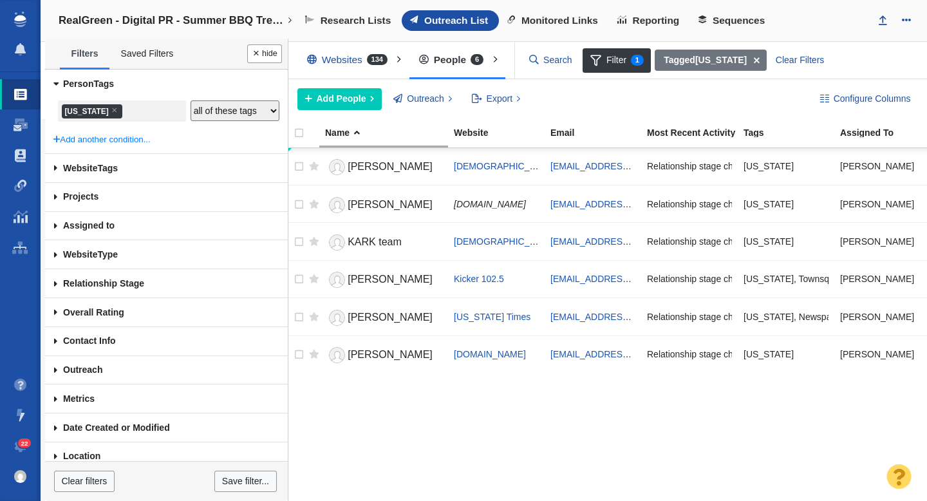
click at [54, 225] on span at bounding box center [55, 226] width 21 height 29
click at [58, 226] on div at bounding box center [463, 250] width 927 height 501
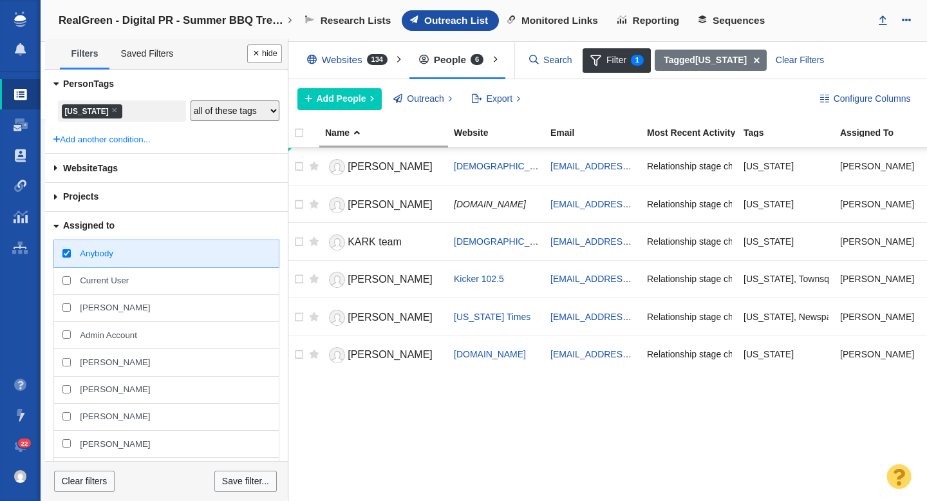
click at [67, 308] on input "[PERSON_NAME]" at bounding box center [66, 307] width 8 height 8
checkbox input "true"
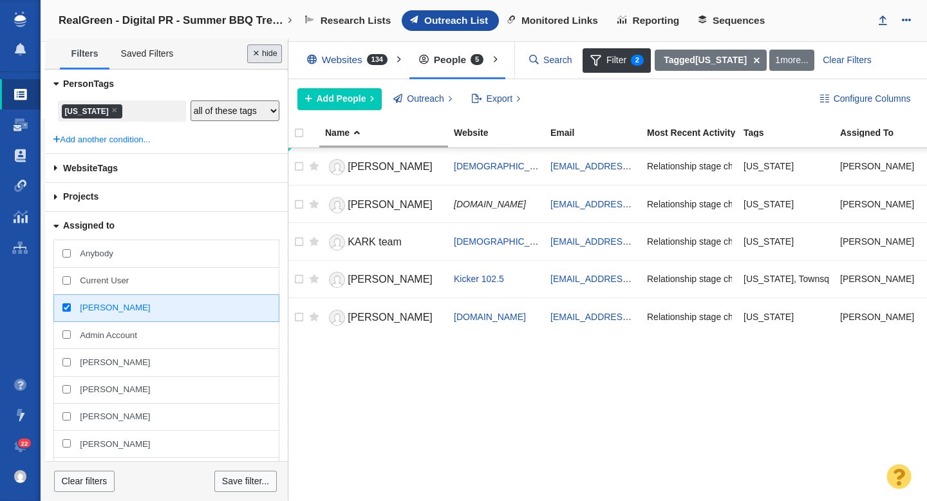
click at [265, 52] on button "Done" at bounding box center [264, 53] width 35 height 19
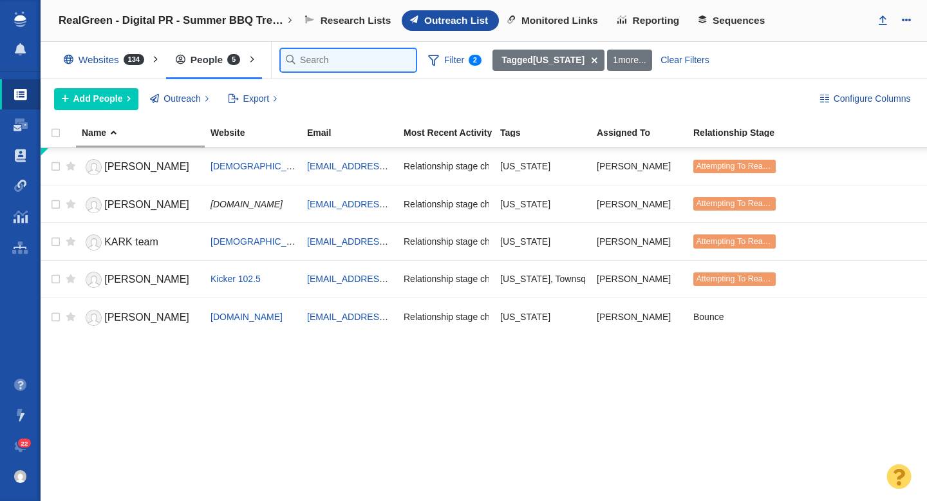
click at [310, 61] on input "text" at bounding box center [348, 60] width 135 height 23
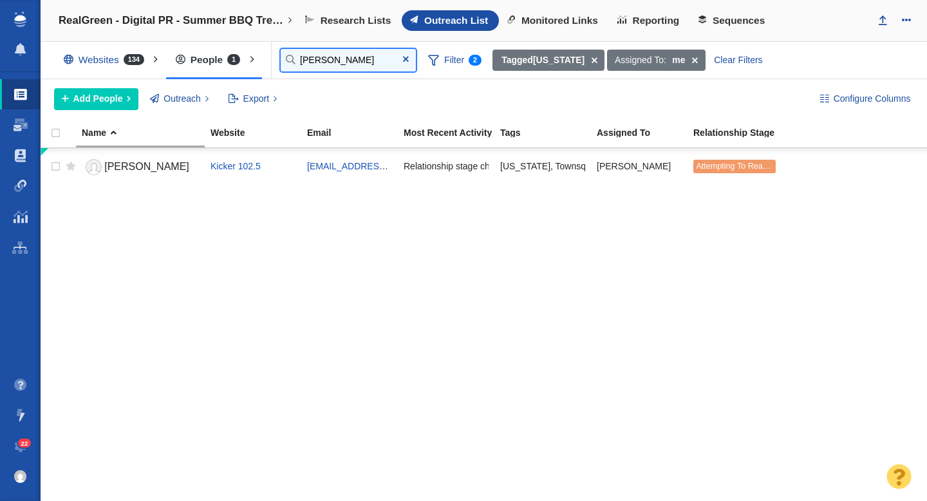
type input "amy"
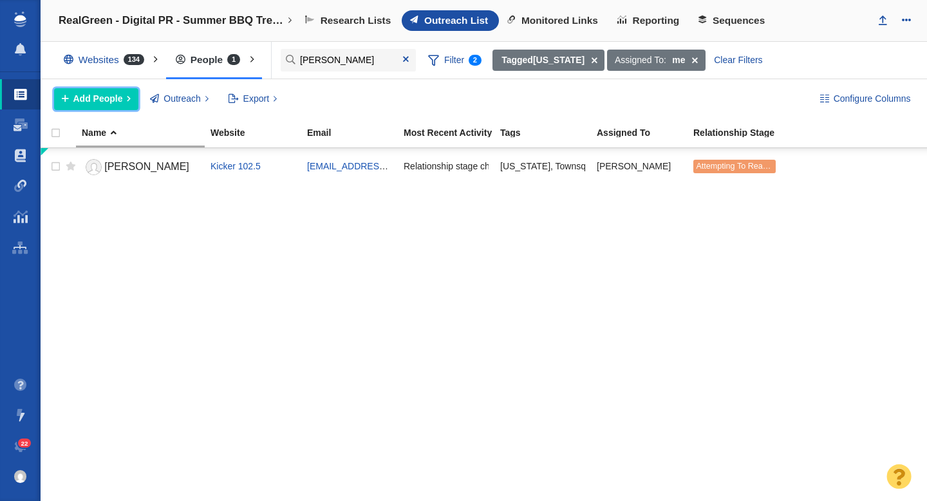
click at [107, 104] on span "Add People" at bounding box center [98, 99] width 50 height 14
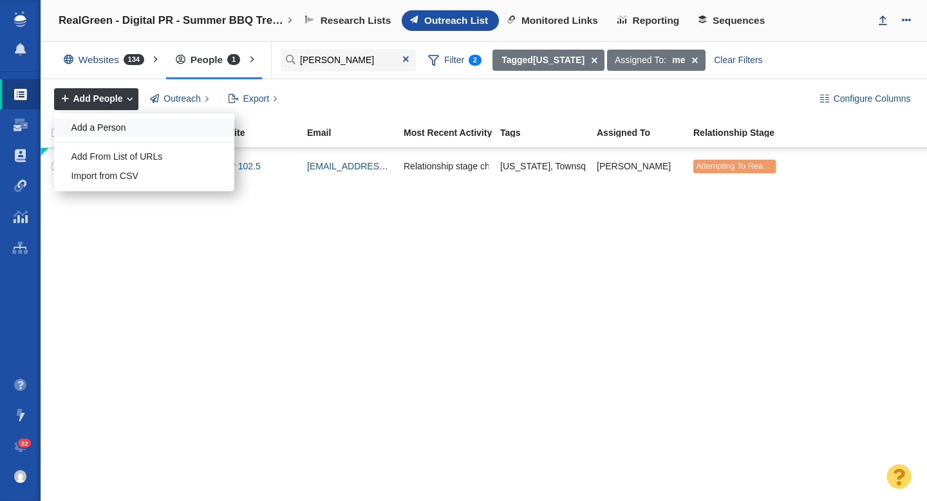
click at [111, 121] on div "Add a Person" at bounding box center [144, 128] width 180 height 20
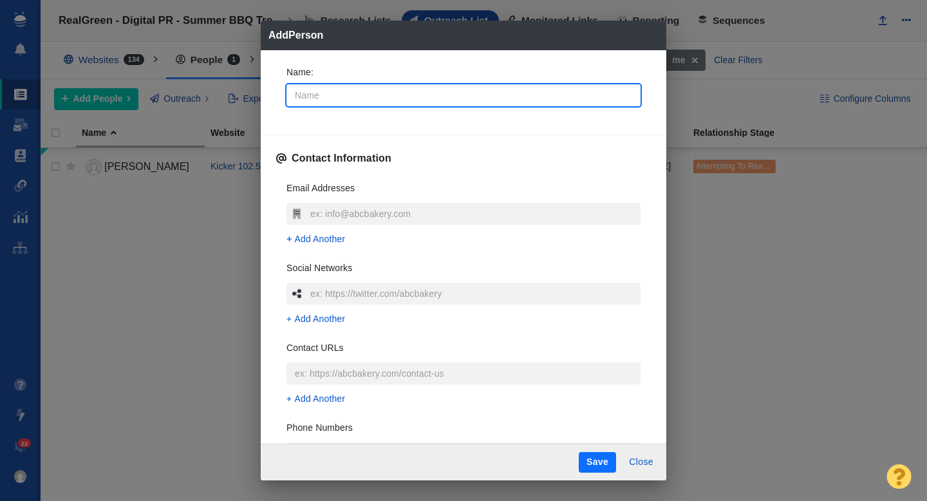
type input "A"
type textarea "x"
type input "Am"
type textarea "x"
type input "[PERSON_NAME]"
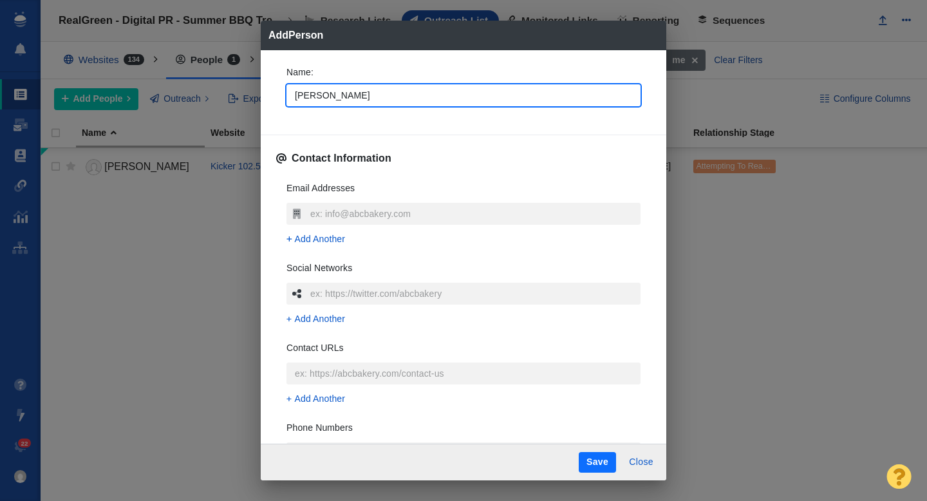
type textarea "x"
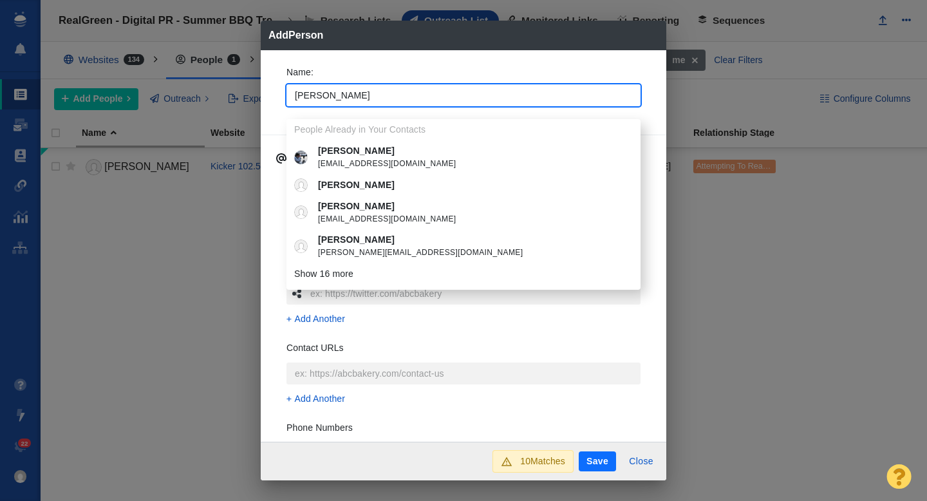
type input "[PERSON_NAME]"
type textarea "x"
click at [270, 108] on div "Name : Amy People Already in Your Contacts Amy info@magnificentfrigatebird.com …" at bounding box center [464, 246] width 406 height 392
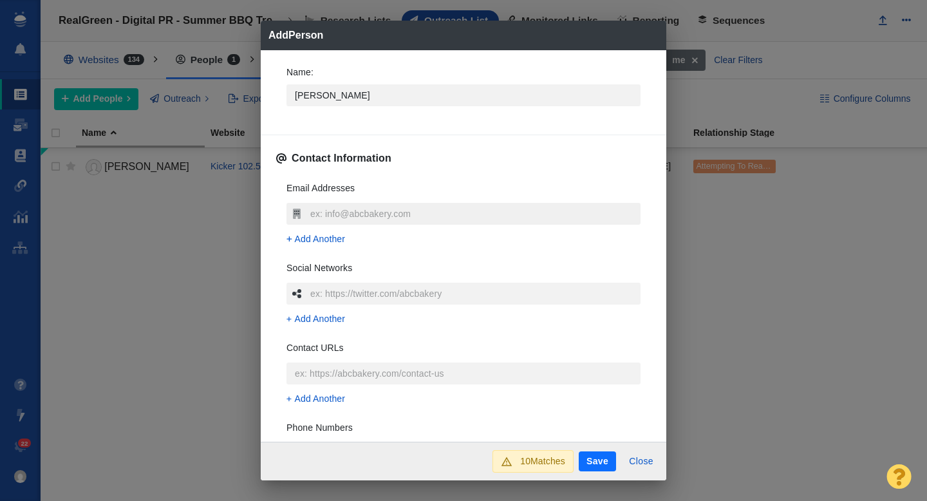
click at [346, 216] on input "text" at bounding box center [474, 214] width 334 height 22
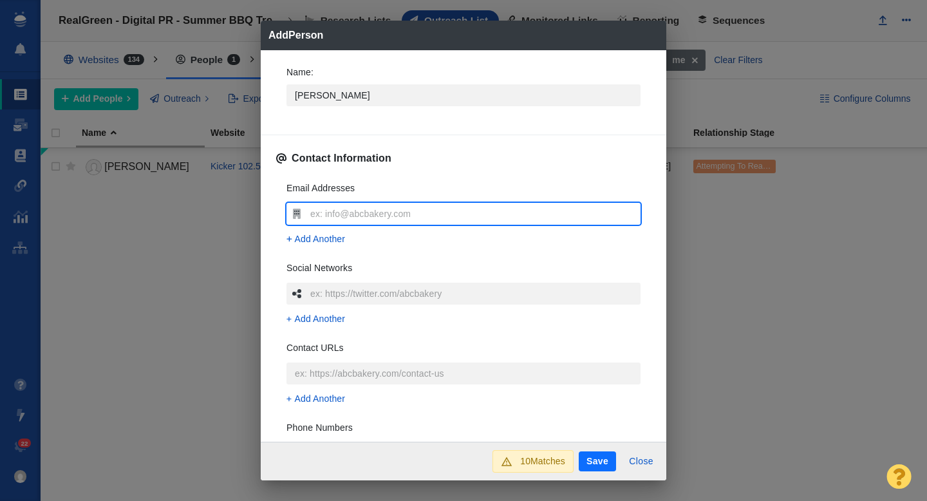
type input "[PERSON_NAME][EMAIL_ADDRESS][PERSON_NAME][DOMAIN_NAME]"
type textarea "x"
type input "[PERSON_NAME][EMAIL_ADDRESS][PERSON_NAME][DOMAIN_NAME]"
click at [271, 244] on div "Name : Amy Contact Information Email Addresses amy.bloxom@townsquaremedia.com A…" at bounding box center [464, 246] width 406 height 392
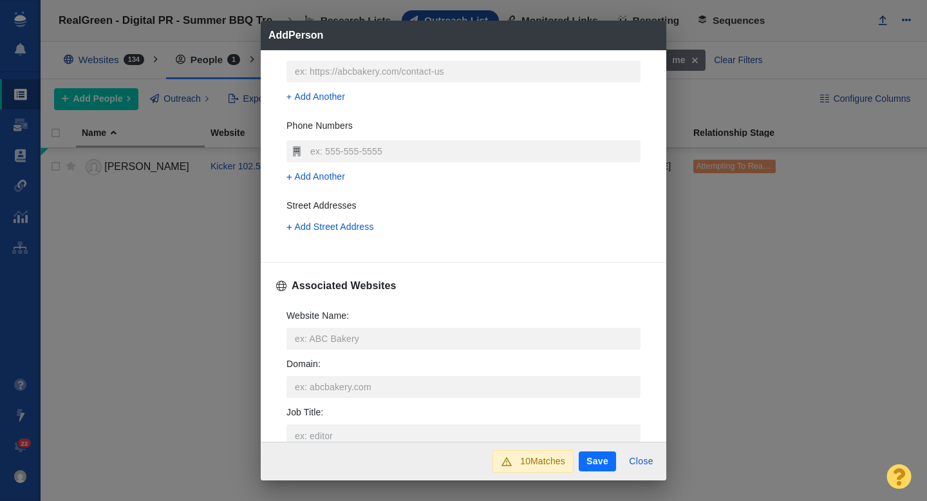
scroll to position [336, 0]
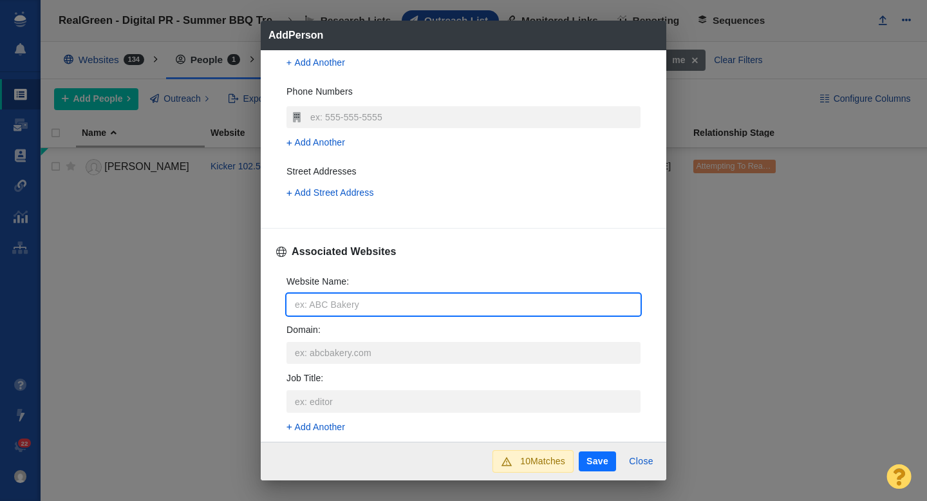
click at [307, 299] on input "Website Name :" at bounding box center [464, 305] width 354 height 22
type input "k"
type textarea "x"
type input "ky"
type textarea "x"
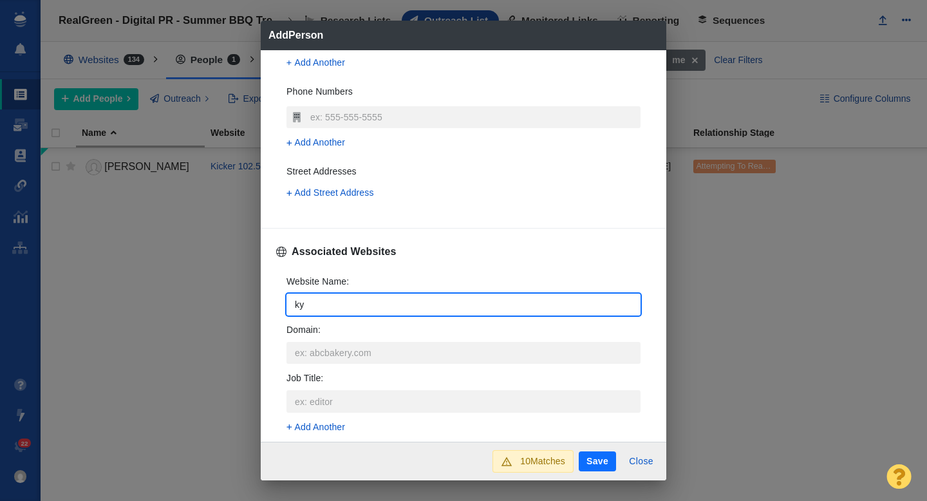
type input "kyg"
type textarea "x"
type input "kygl"
type textarea "x"
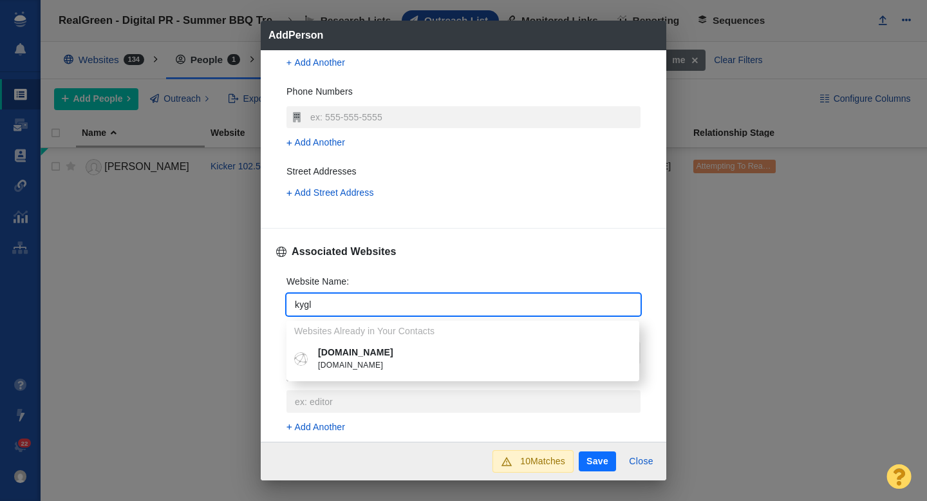
type input "kygl"
click at [367, 362] on span "[DOMAIN_NAME]" at bounding box center [472, 365] width 308 height 13
type textarea "x"
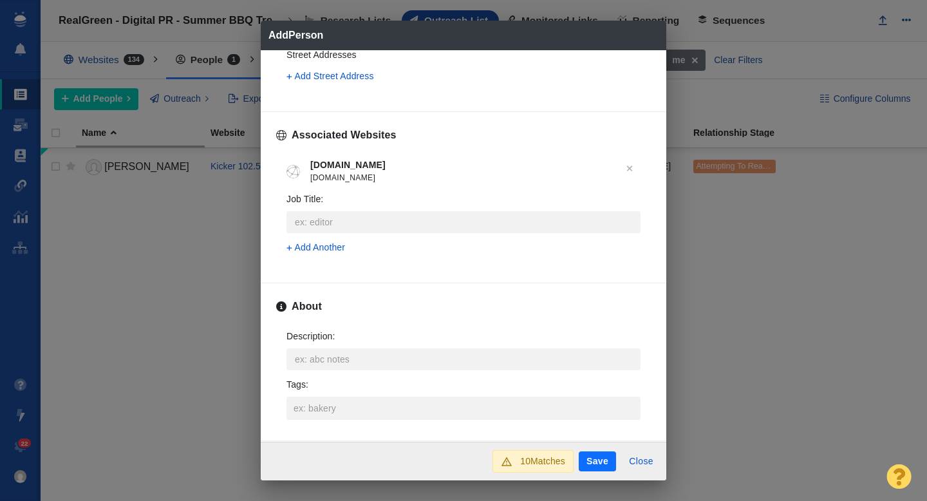
scroll to position [520, 0]
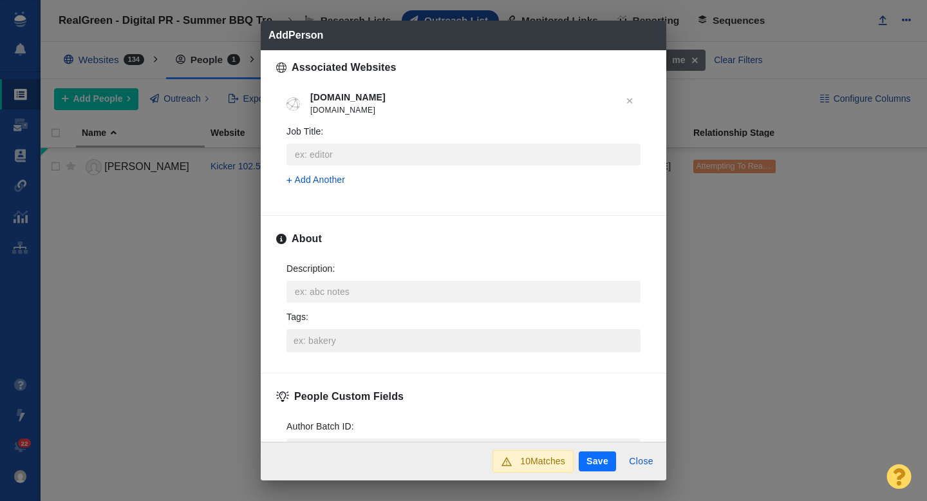
click at [321, 349] on input "Tags :" at bounding box center [463, 340] width 346 height 23
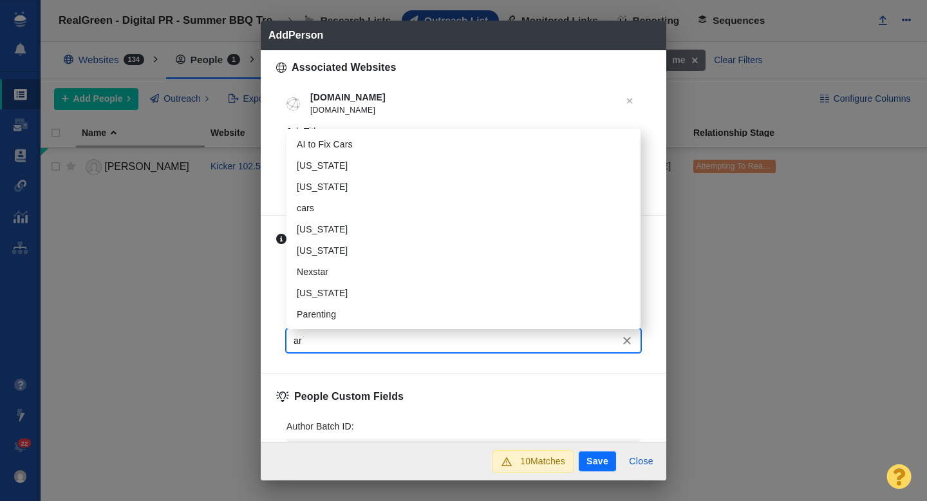
type input "ark"
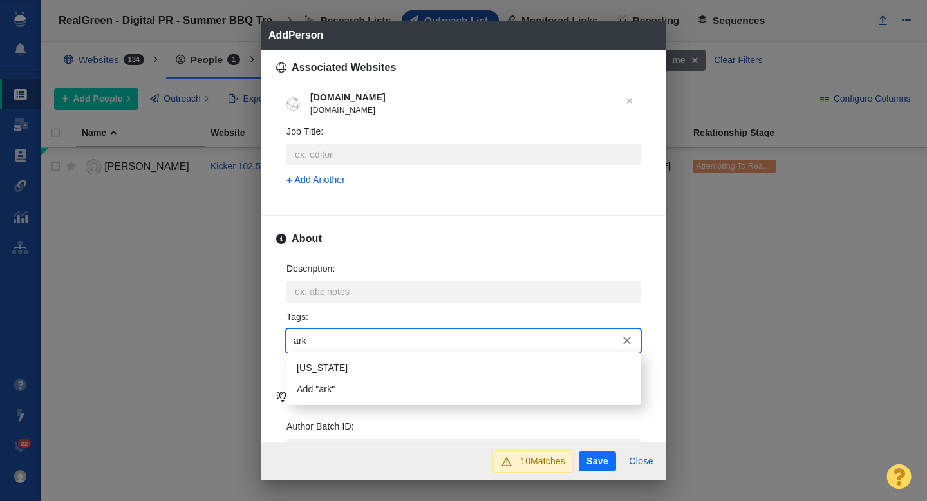
click at [317, 371] on li "[US_STATE]" at bounding box center [464, 367] width 354 height 21
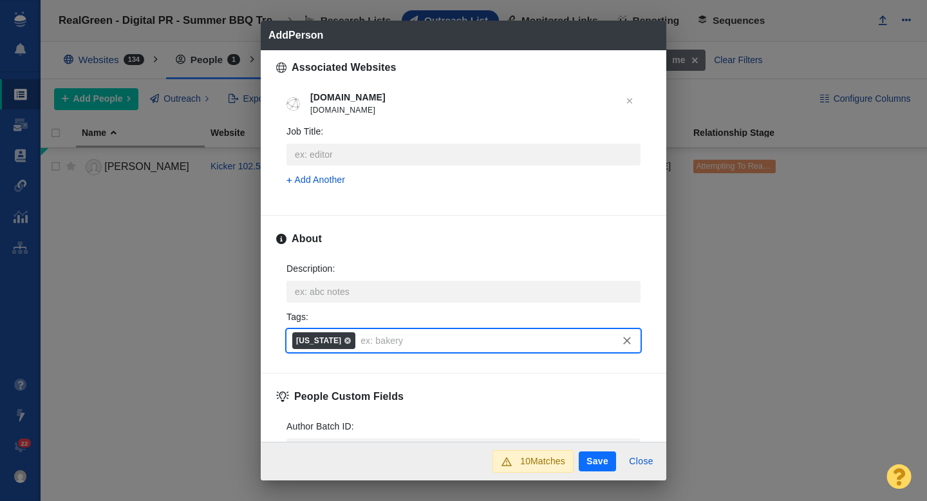
click at [599, 458] on button "Save" at bounding box center [597, 461] width 37 height 21
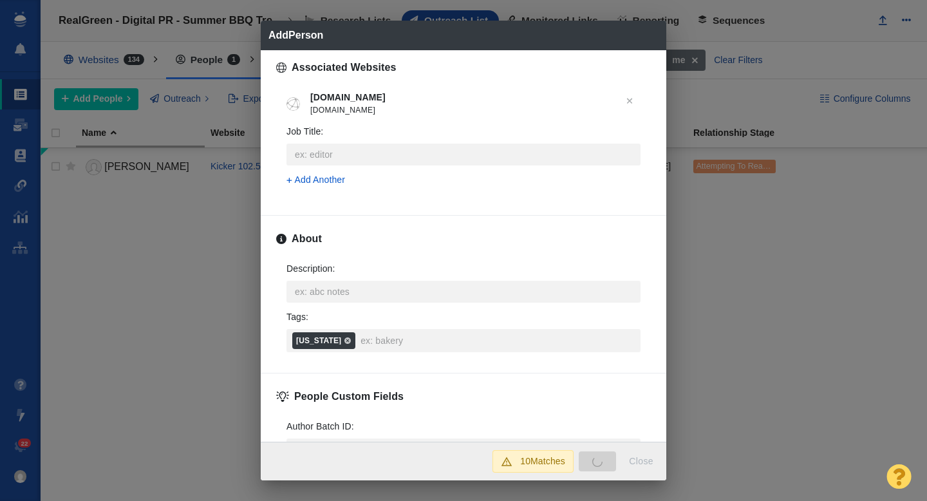
type textarea "x"
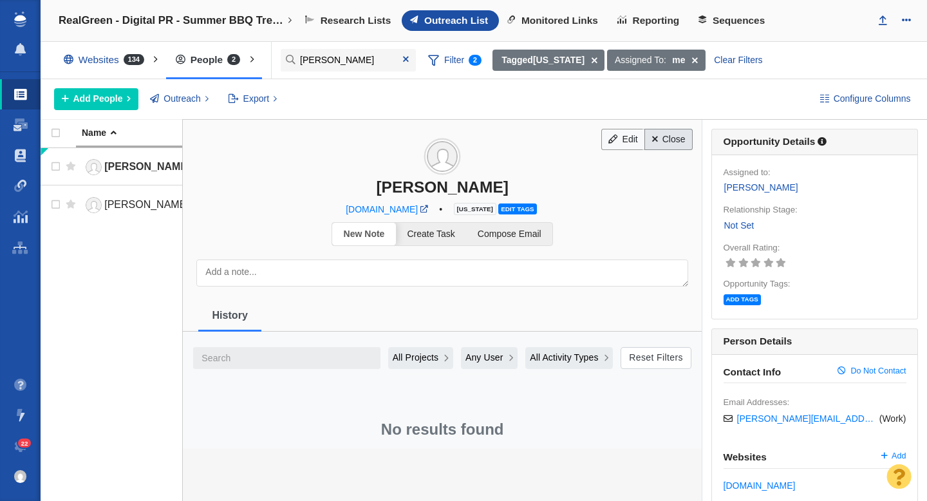
click at [667, 139] on link "Close" at bounding box center [668, 140] width 48 height 22
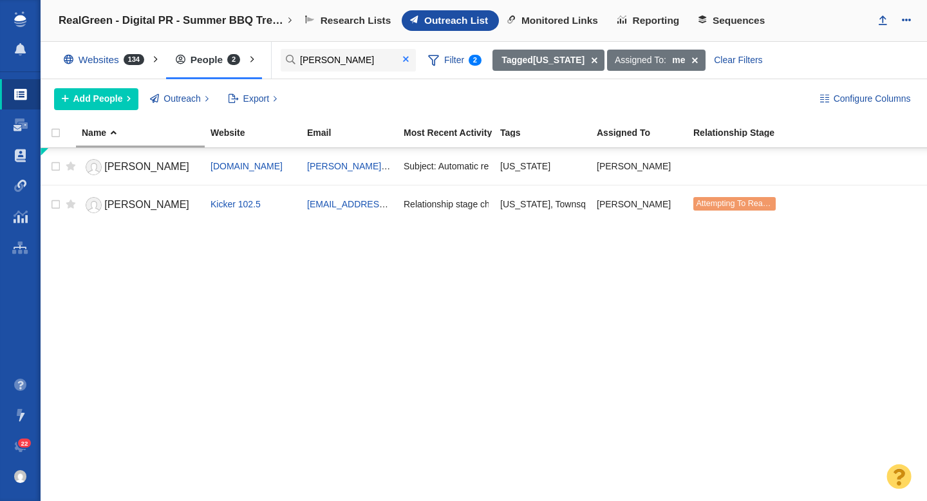
click at [407, 62] on span at bounding box center [406, 59] width 6 height 9
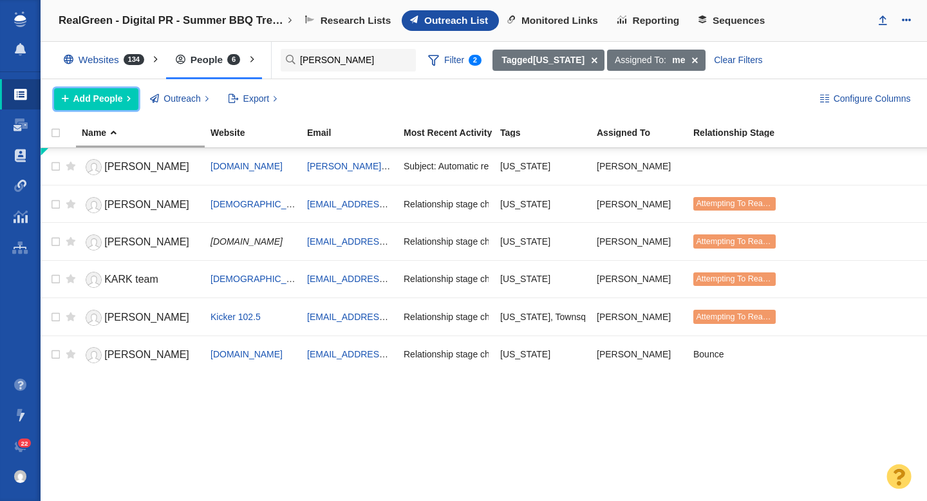
click at [112, 103] on span "Add People" at bounding box center [98, 99] width 50 height 14
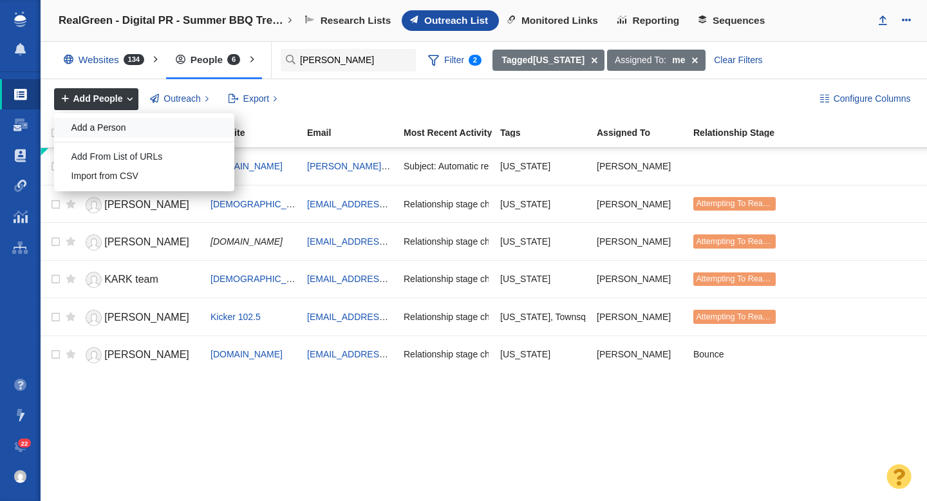
click at [127, 132] on div "Add a Person" at bounding box center [144, 128] width 180 height 20
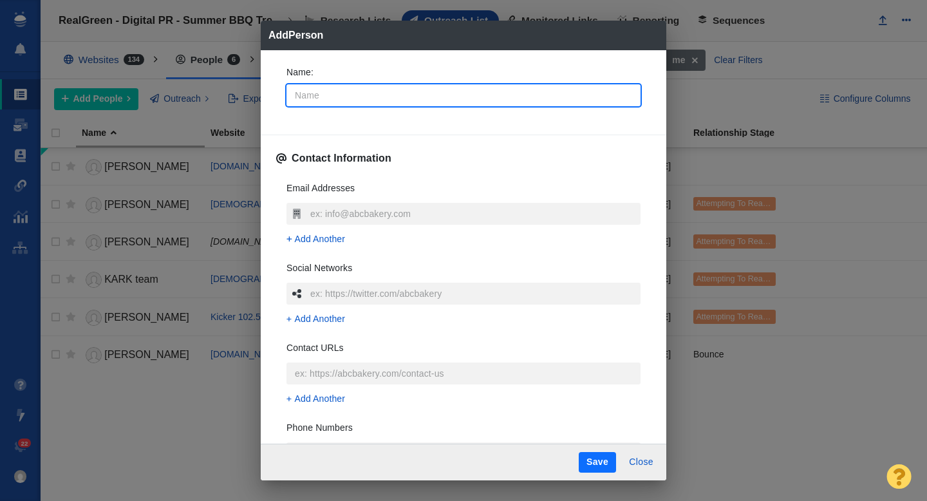
type input "k"
type textarea "x"
type input "A"
type textarea "x"
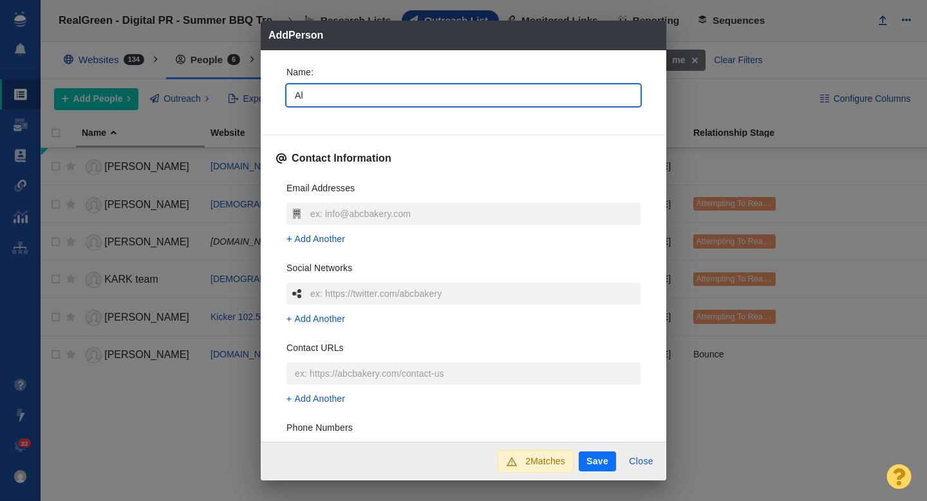
type input "Ale"
type textarea "x"
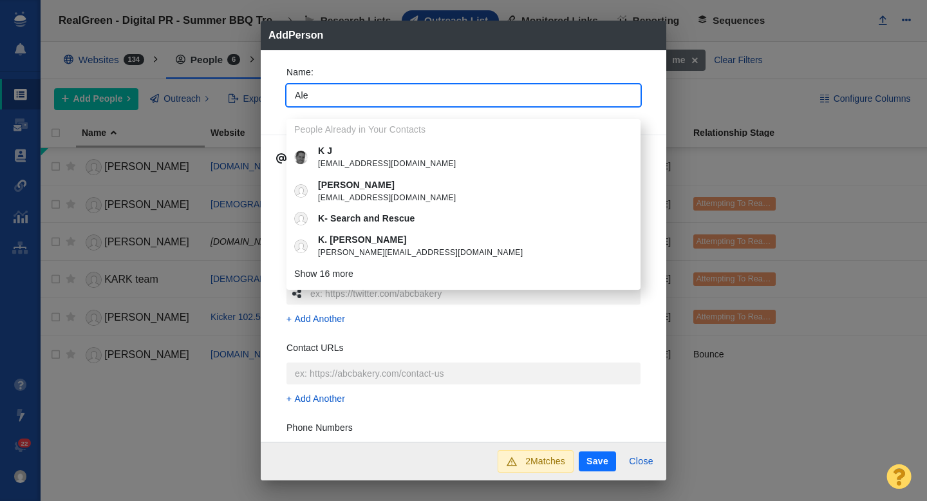
type input "Alex"
type textarea "x"
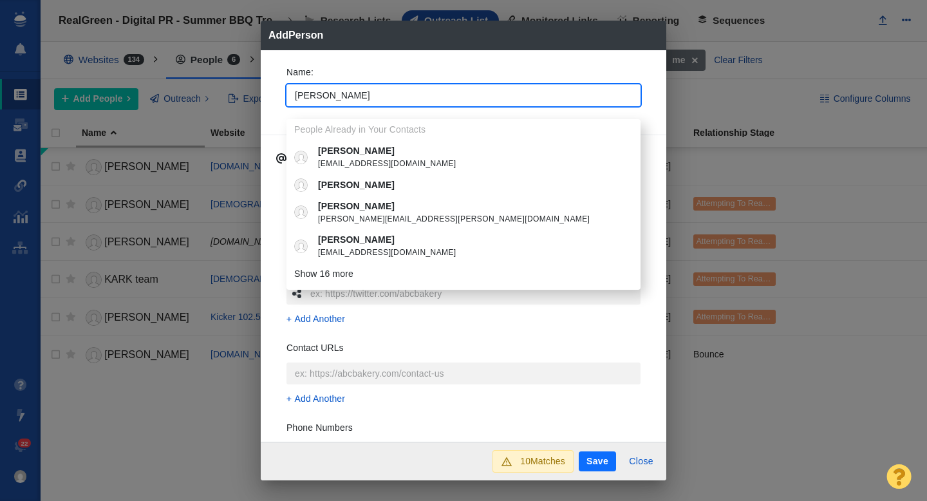
type input "Alex"
click at [274, 107] on div "Name : Alex People Already in Your Contacts Alex photographybyalex@gmail.com Al…" at bounding box center [464, 246] width 406 height 392
type textarea "x"
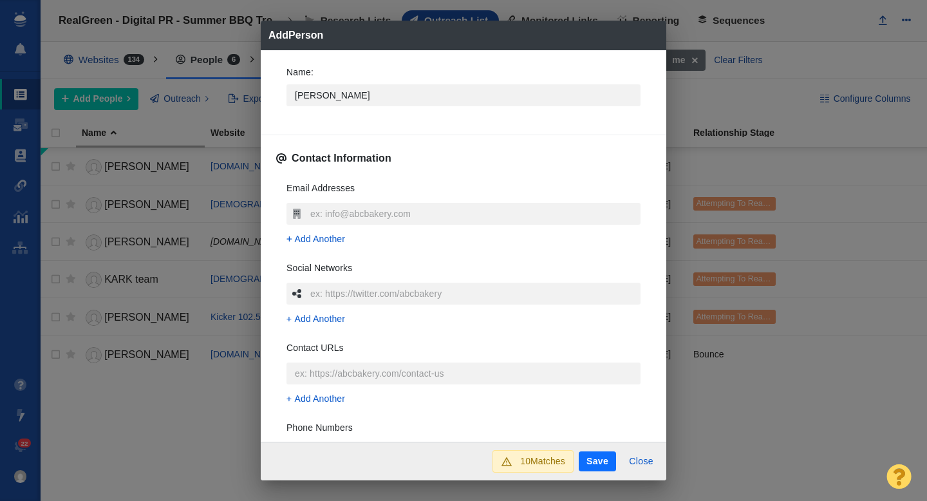
click at [328, 200] on h3 "Email Addresses" at bounding box center [321, 192] width 68 height 21
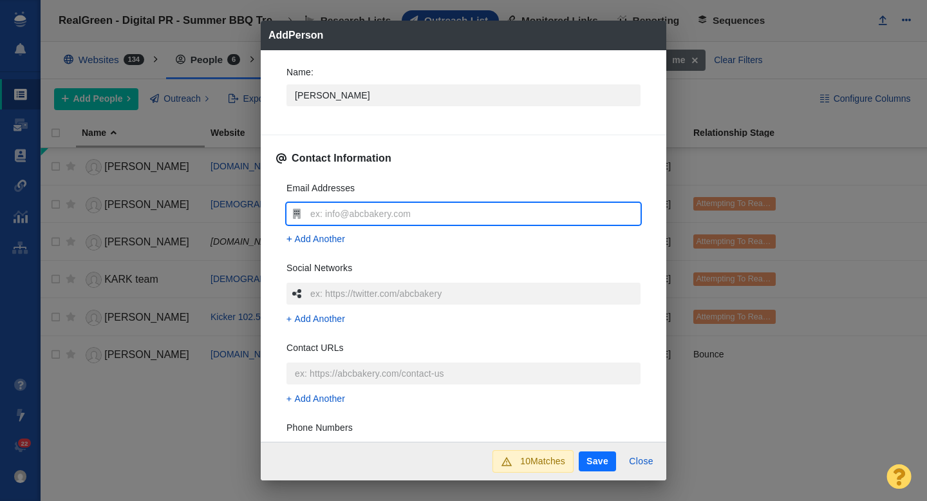
click at [323, 207] on input "text" at bounding box center [474, 214] width 334 height 22
type input "akienlen@kark.com"
type textarea "x"
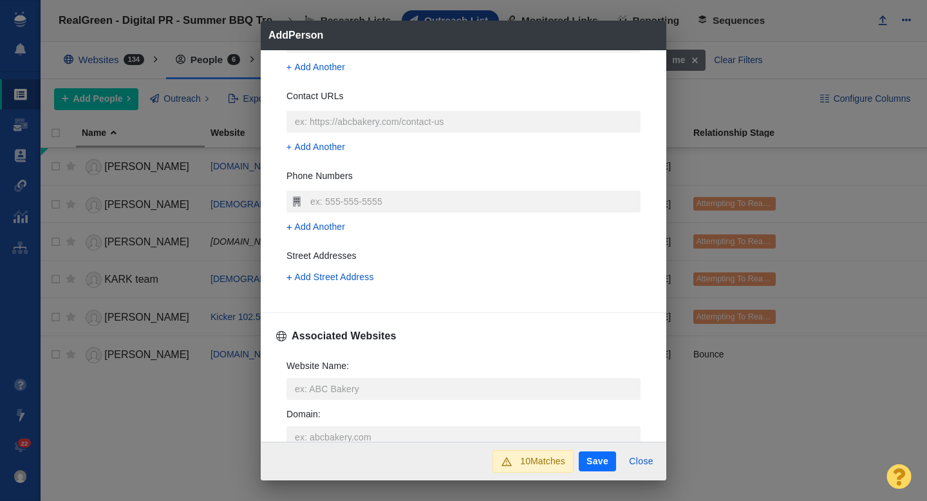
scroll to position [360, 0]
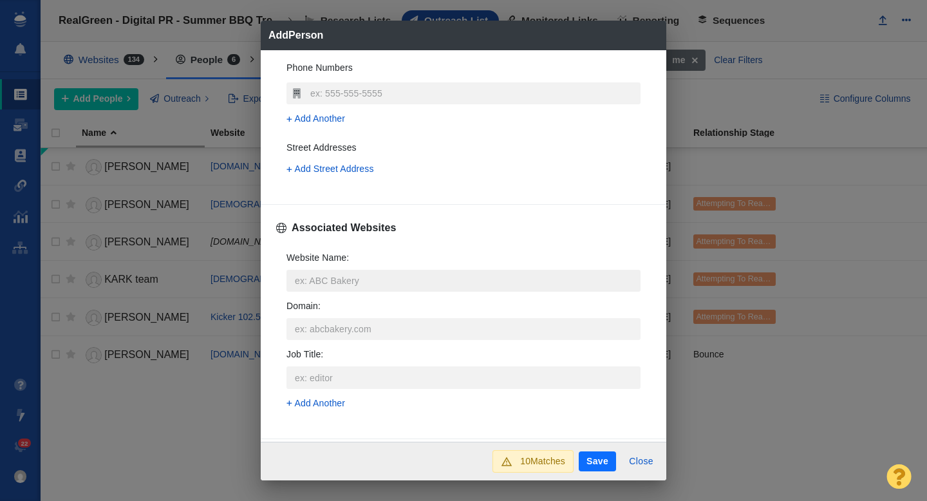
type input "akienlen@kark.com"
click at [360, 281] on input "Website Name :" at bounding box center [464, 281] width 354 height 22
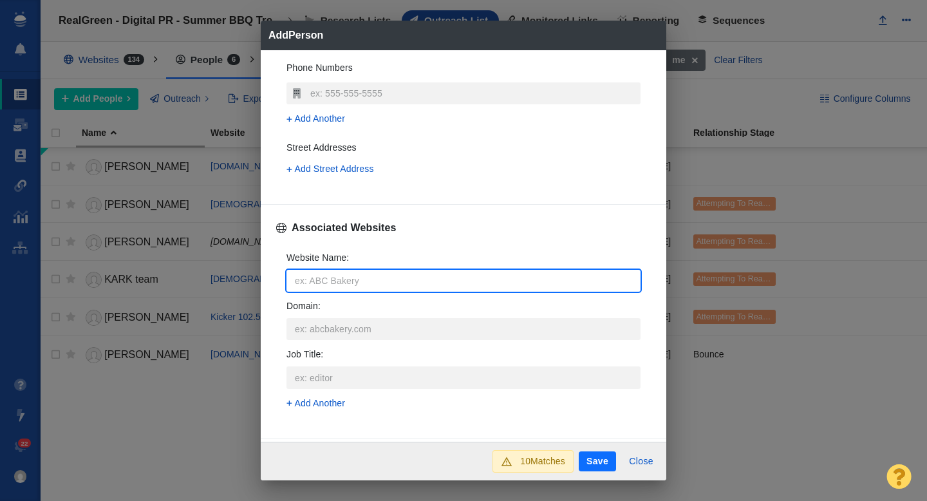
type input "k"
type textarea "x"
type input "ka"
type textarea "x"
type input "kark"
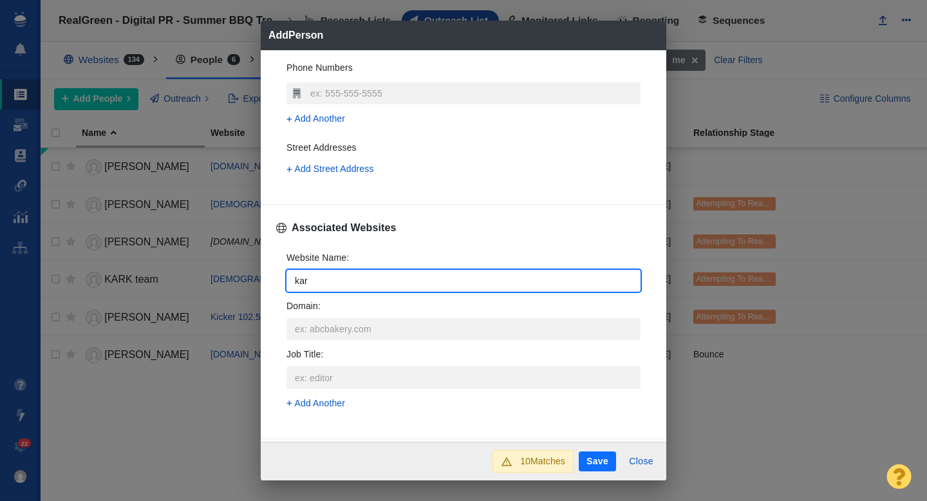
type textarea "x"
type input "kark."
type textarea "x"
type input "kark.c"
type textarea "x"
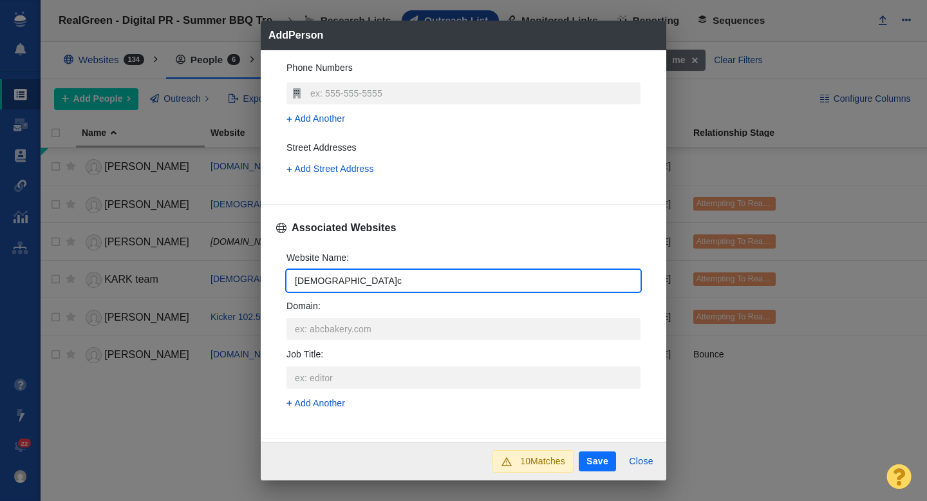
type input "kark.co"
type textarea "x"
type input "kark.com"
type textarea "x"
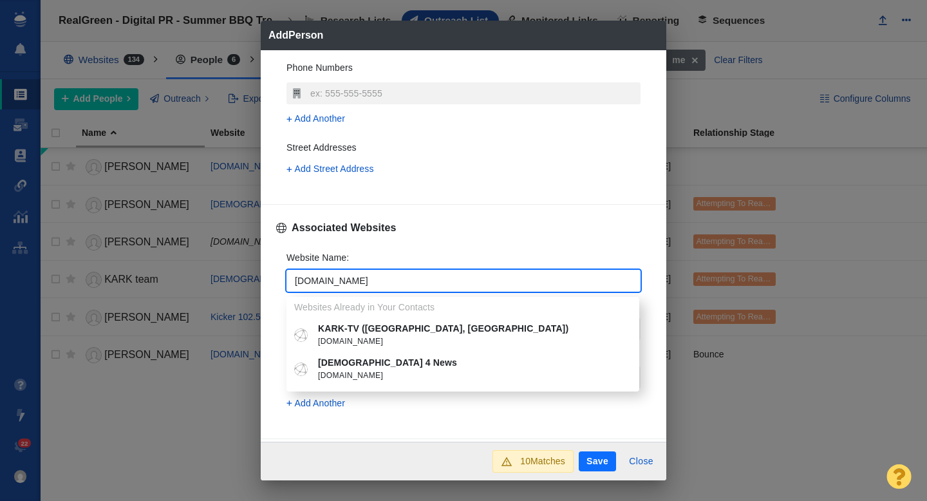
type input "kark.com"
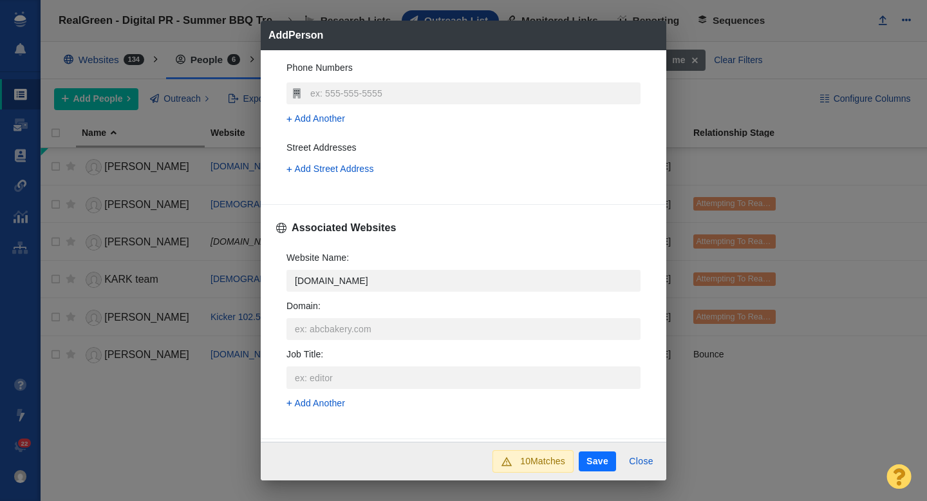
click at [361, 335] on span "kark.com" at bounding box center [472, 341] width 308 height 13
type textarea "x"
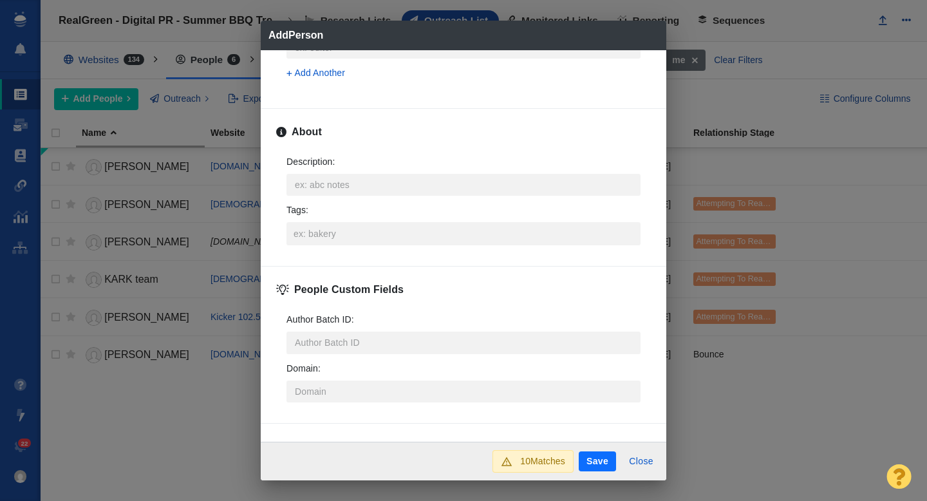
scroll to position [630, 0]
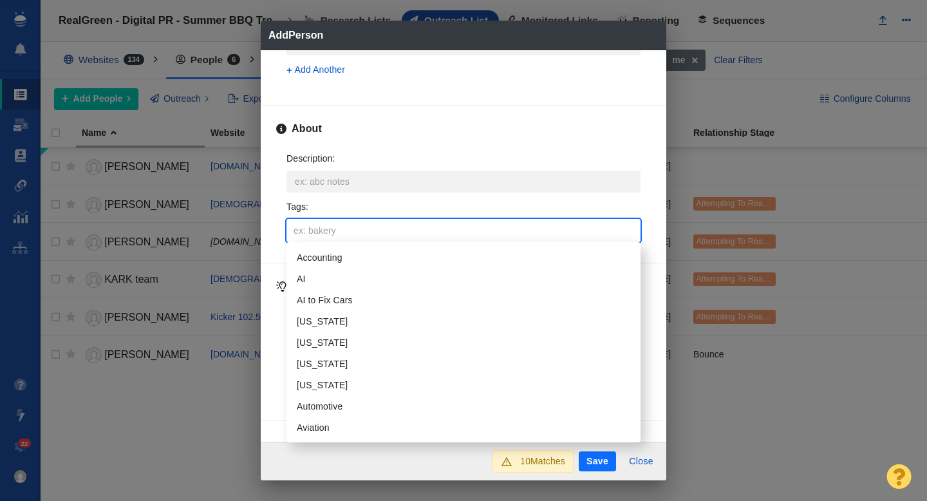
click at [323, 225] on input "Tags :" at bounding box center [463, 230] width 346 height 23
type input "ark"
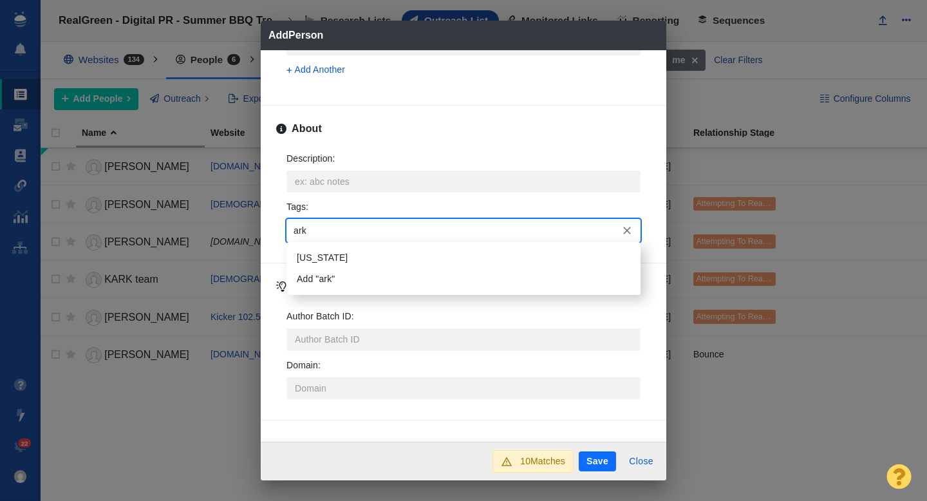
click at [321, 252] on li "Arkansas" at bounding box center [464, 257] width 354 height 21
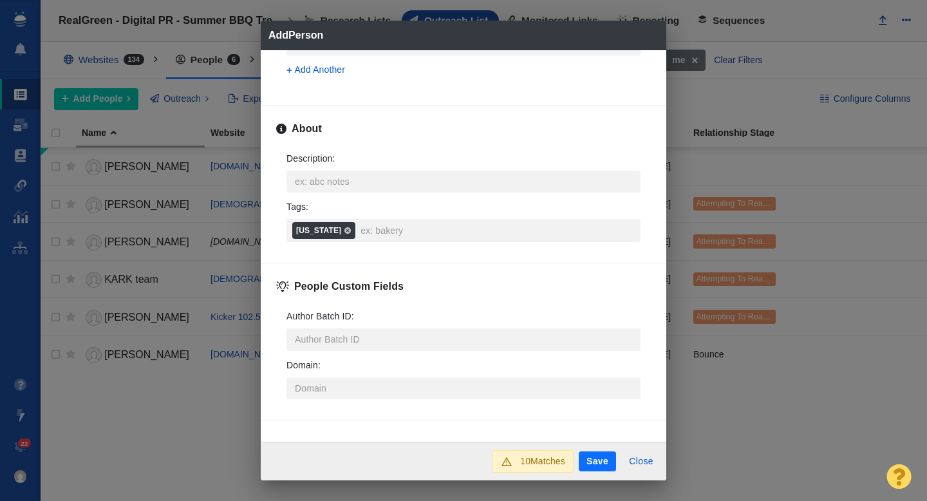
click at [600, 460] on button "Save" at bounding box center [597, 461] width 37 height 21
type textarea "x"
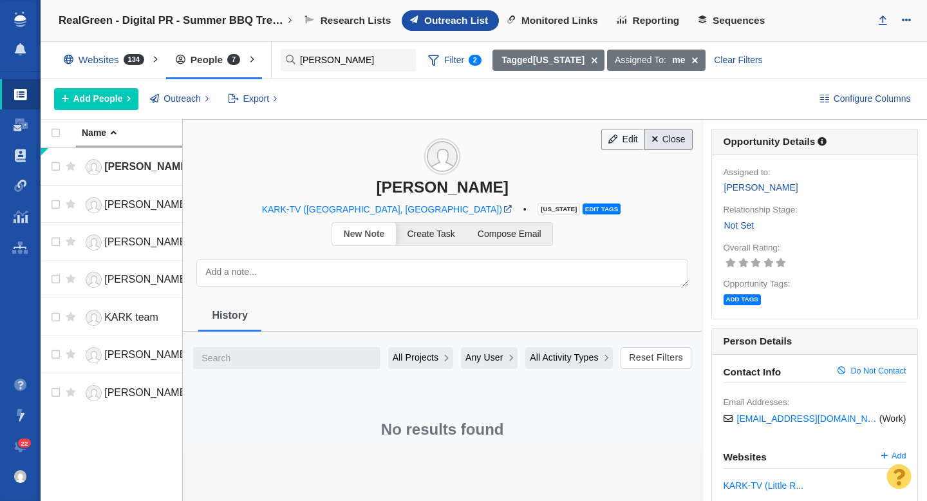
click at [675, 143] on link "Close" at bounding box center [668, 140] width 48 height 22
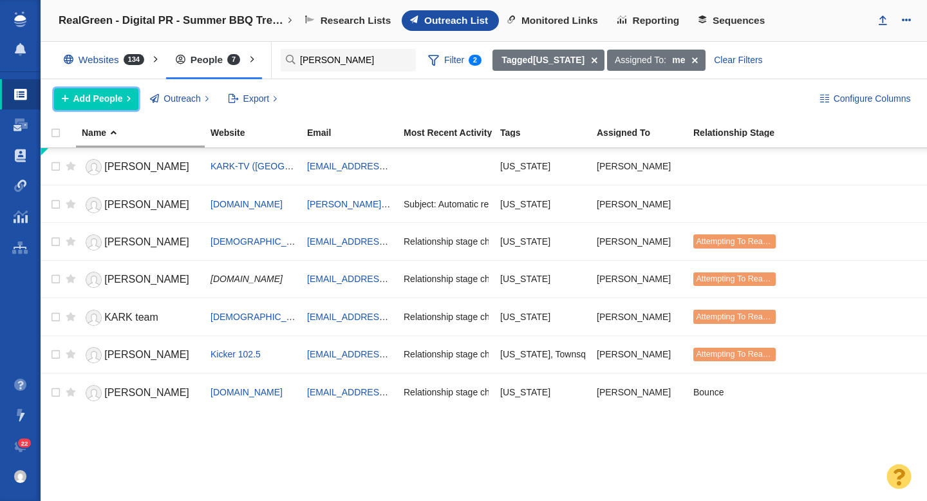
click at [112, 102] on span "Add People" at bounding box center [98, 99] width 50 height 14
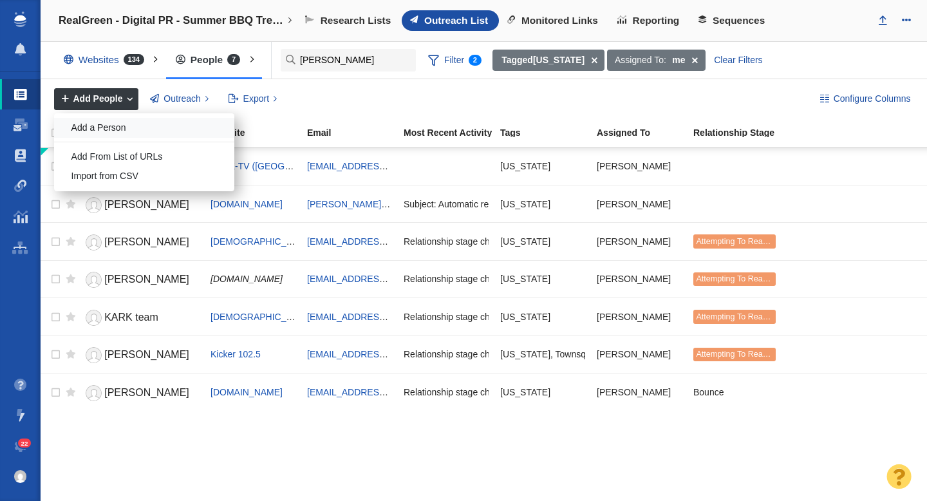
click at [126, 136] on div "Add a Person" at bounding box center [144, 128] width 180 height 20
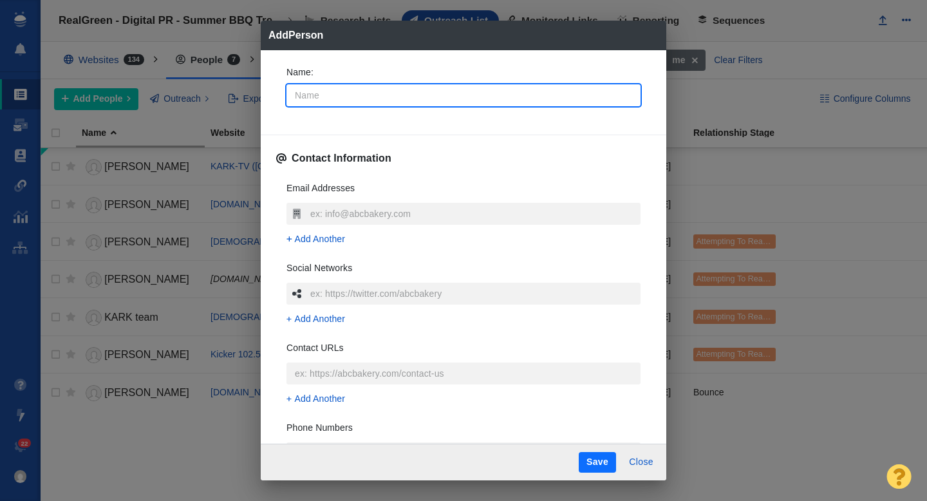
type input "K"
type textarea "x"
type input "KT"
type textarea "x"
type input "KTH"
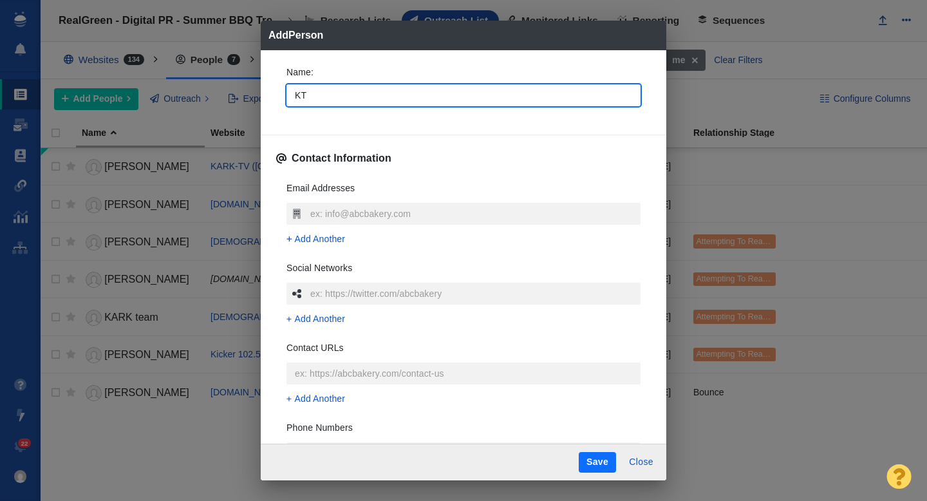
type textarea "x"
type input "KTHV"
type textarea "x"
type input "KTHV"
type textarea "x"
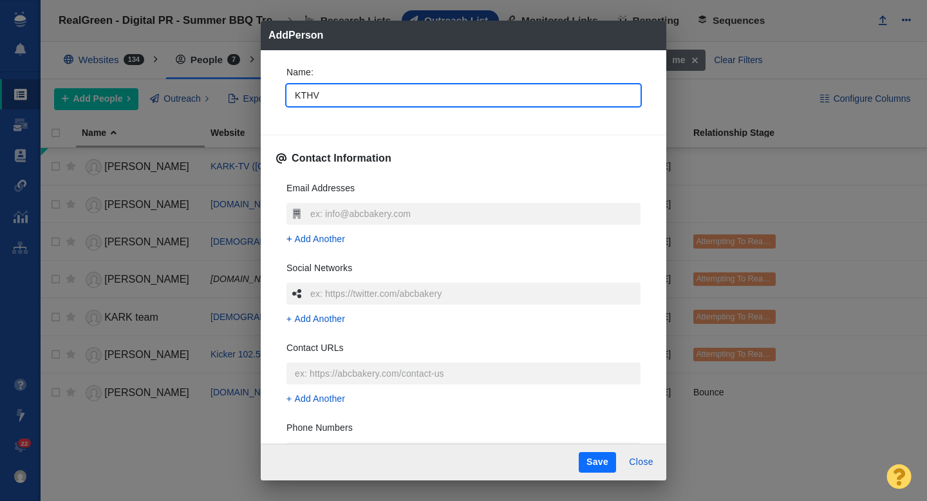
type input "KTHV t"
type textarea "x"
type input "KTHV te"
type textarea "x"
type input "KTHV tea"
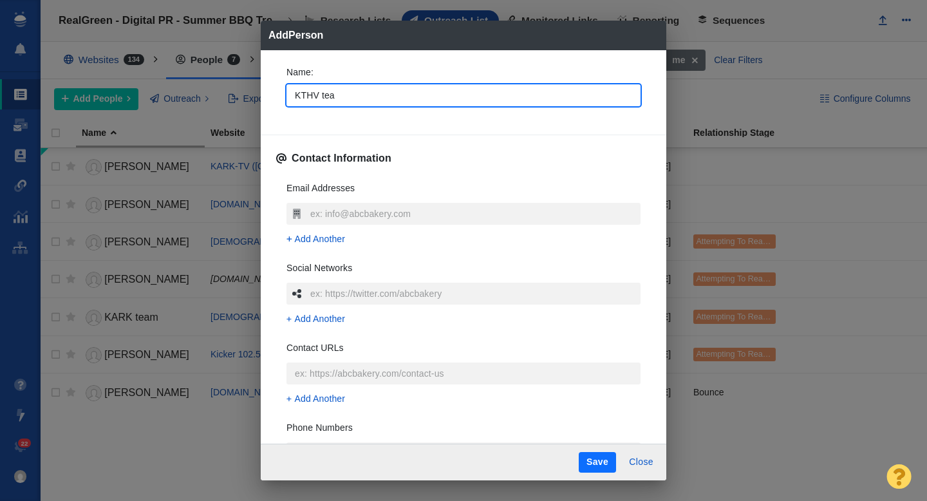
type textarea "x"
type input "KTHV team"
type textarea "x"
type input "KTHV team"
type textarea "x"
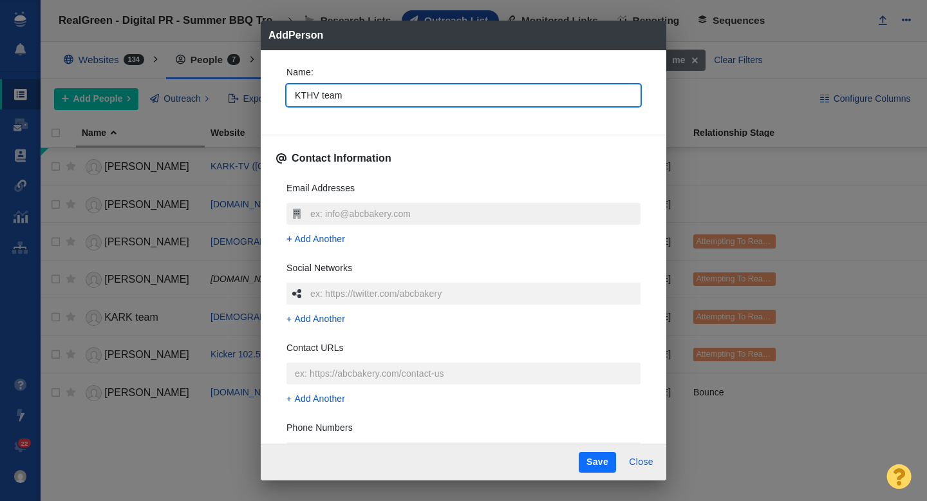
click at [381, 220] on input "text" at bounding box center [474, 214] width 334 height 22
type input "[EMAIL_ADDRESS][DOMAIN_NAME]"
type textarea "x"
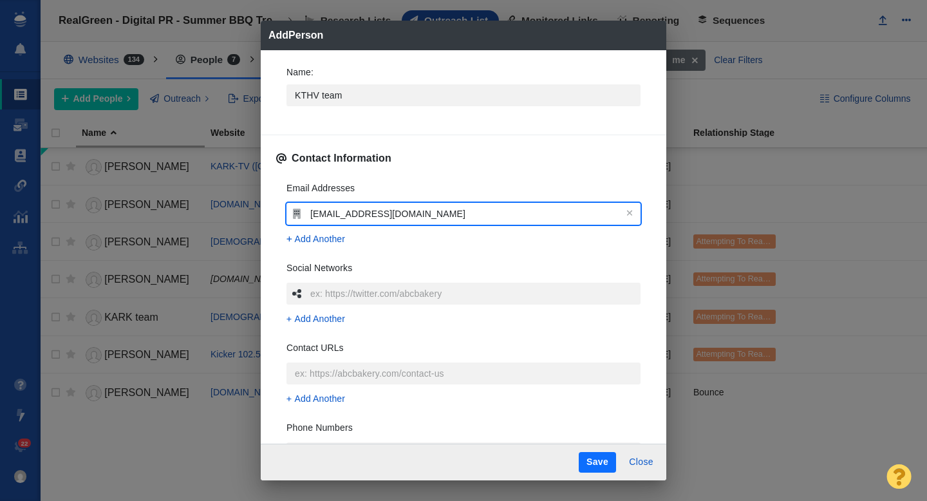
type input "[EMAIL_ADDRESS][DOMAIN_NAME]"
click at [267, 235] on div "Name : KTHV team Contact Information Email Addresses news@thv11.com Add Another…" at bounding box center [464, 247] width 406 height 394
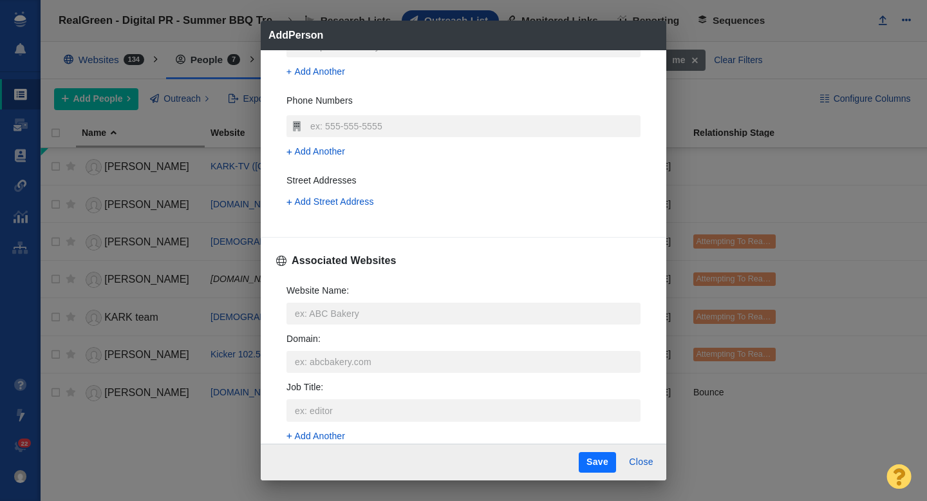
scroll to position [329, 0]
click at [341, 313] on input "Website Name :" at bounding box center [464, 312] width 354 height 22
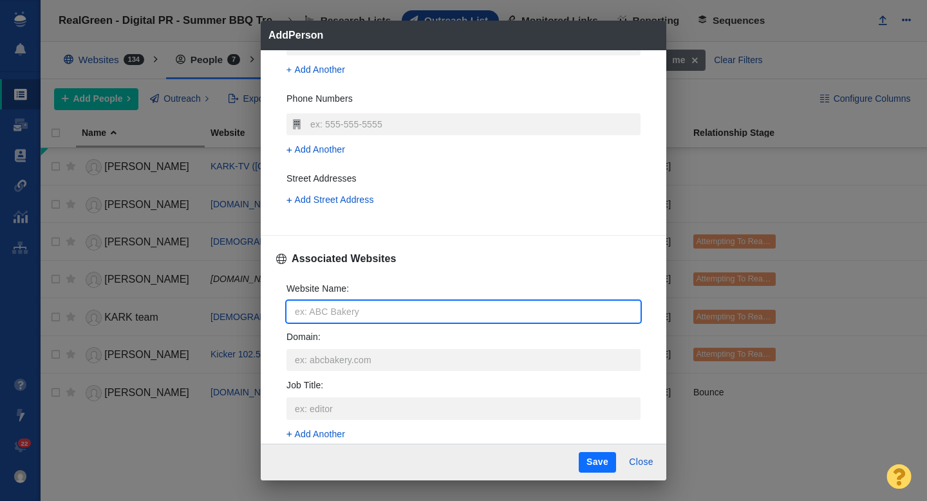
type input "t"
type textarea "x"
type input "th"
type textarea "x"
type input "thv"
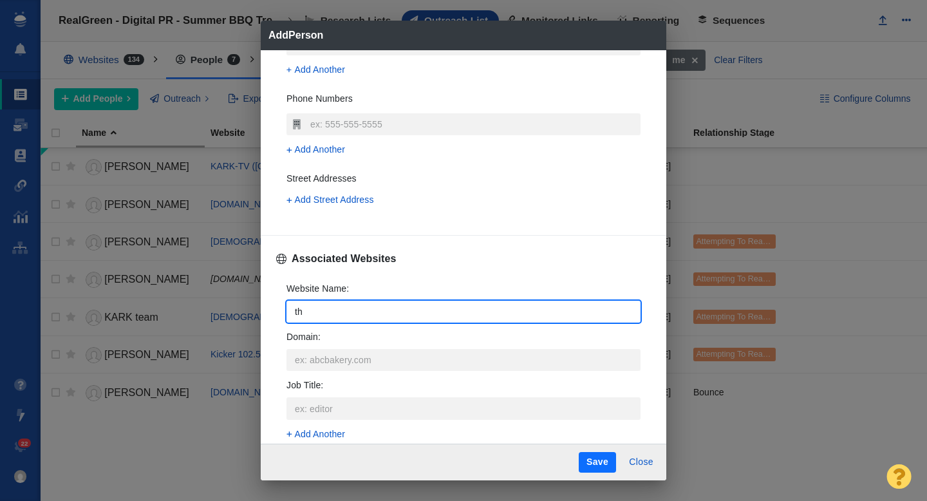
type textarea "x"
type input "thv1"
type textarea "x"
type input "thv11"
type textarea "x"
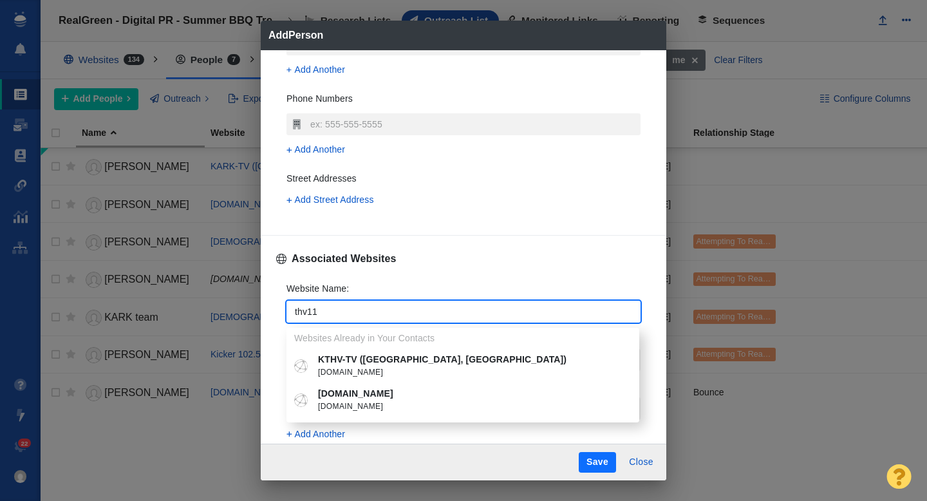
type input "thv11"
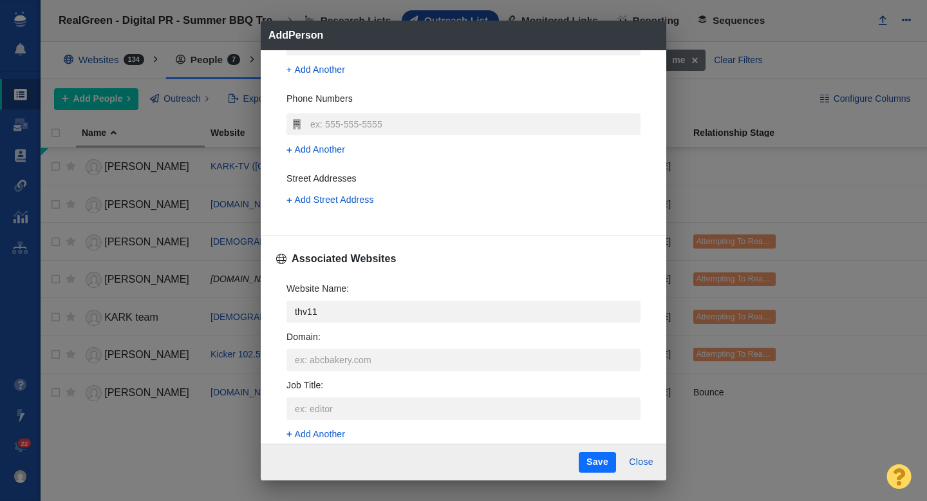
click at [366, 362] on p "KTHV-TV ([GEOGRAPHIC_DATA], [GEOGRAPHIC_DATA])" at bounding box center [472, 360] width 308 height 14
type textarea "x"
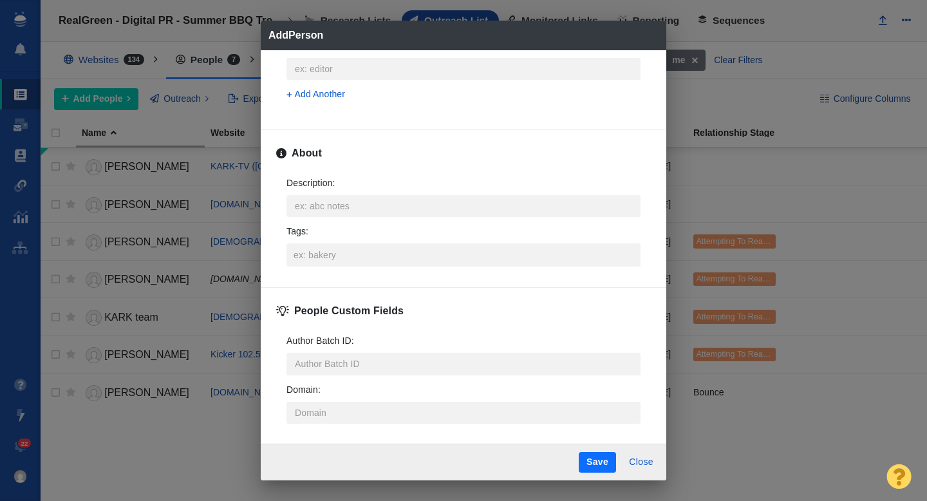
scroll to position [635, 0]
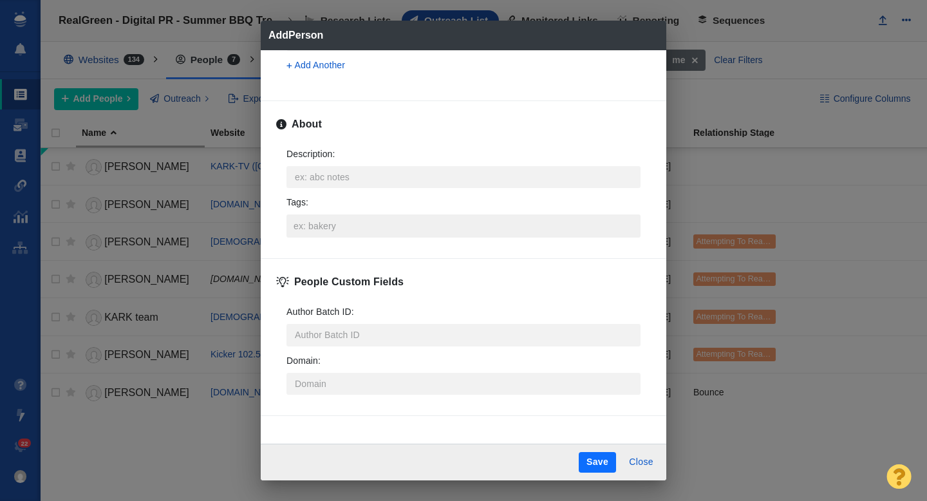
click at [321, 229] on input "Tags :" at bounding box center [463, 225] width 346 height 23
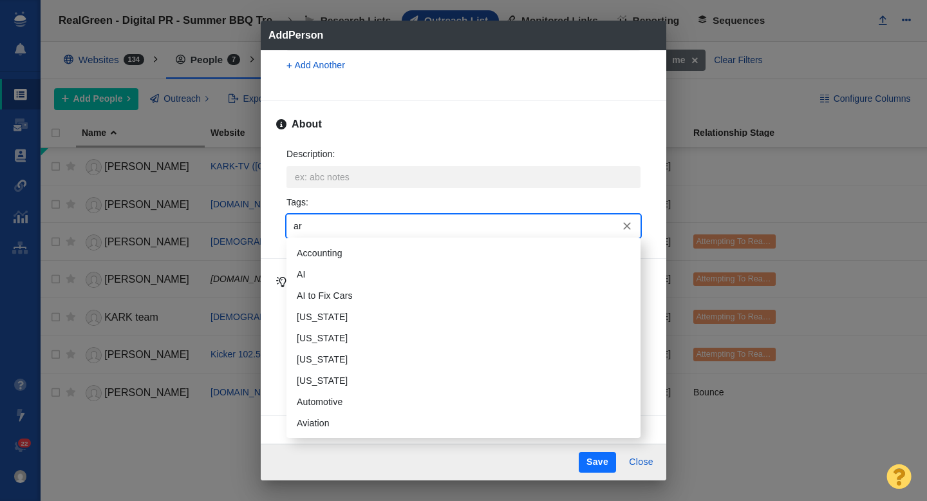
type input "ark"
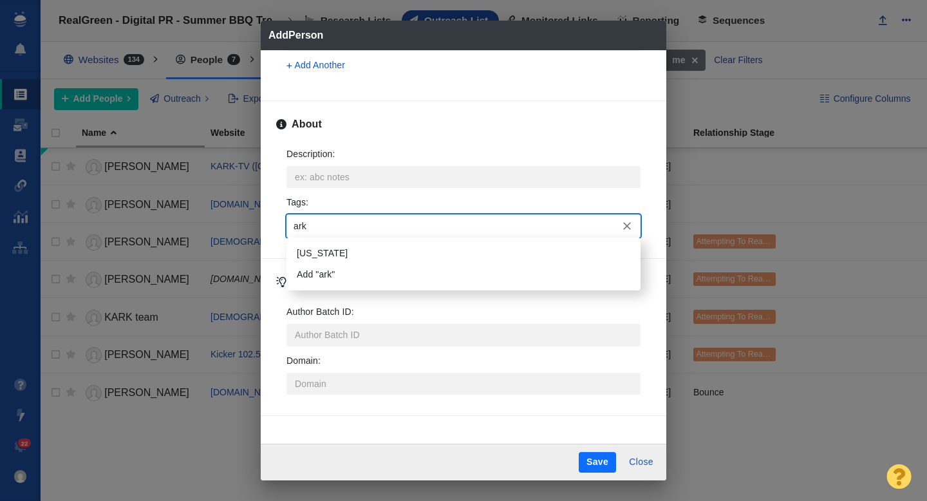
click at [315, 252] on li "[US_STATE]" at bounding box center [464, 253] width 354 height 21
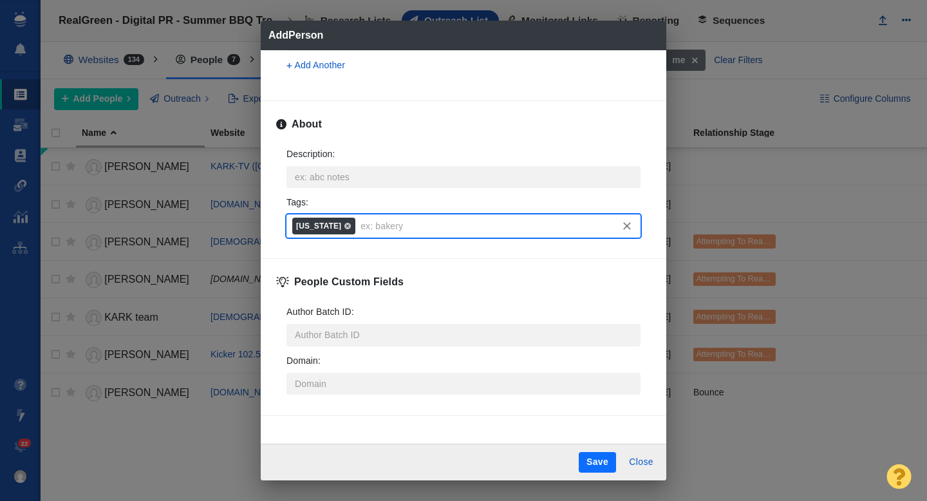
click at [597, 464] on button "Save" at bounding box center [597, 462] width 37 height 21
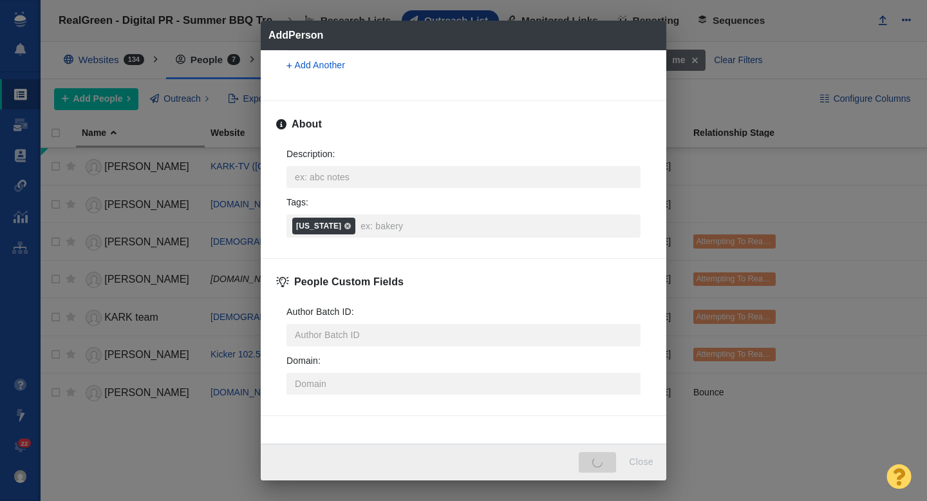
type textarea "x"
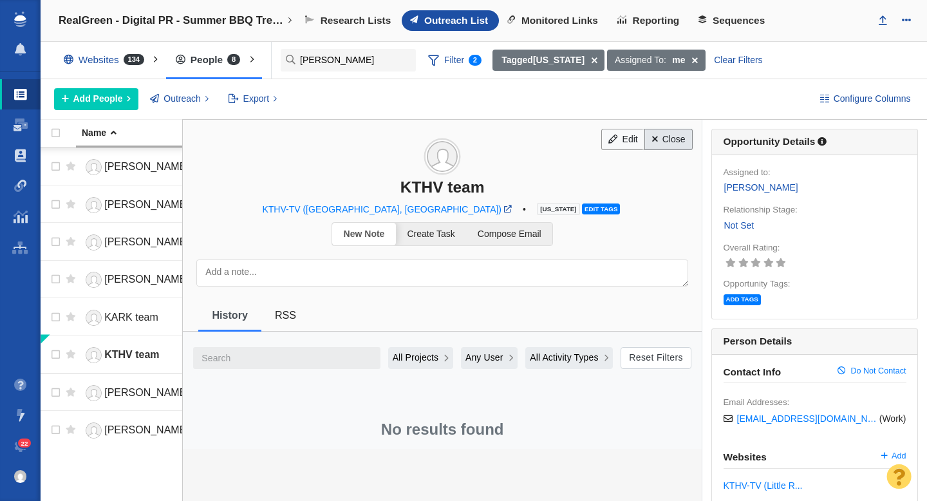
click at [670, 144] on link "Close" at bounding box center [668, 140] width 48 height 22
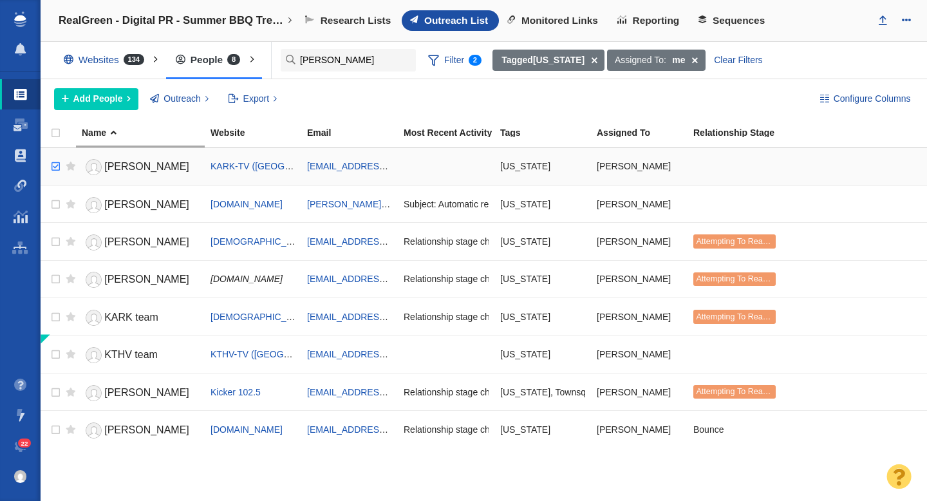
checkbox input "true"
click at [55, 162] on input "checkbox" at bounding box center [53, 167] width 19 height 28
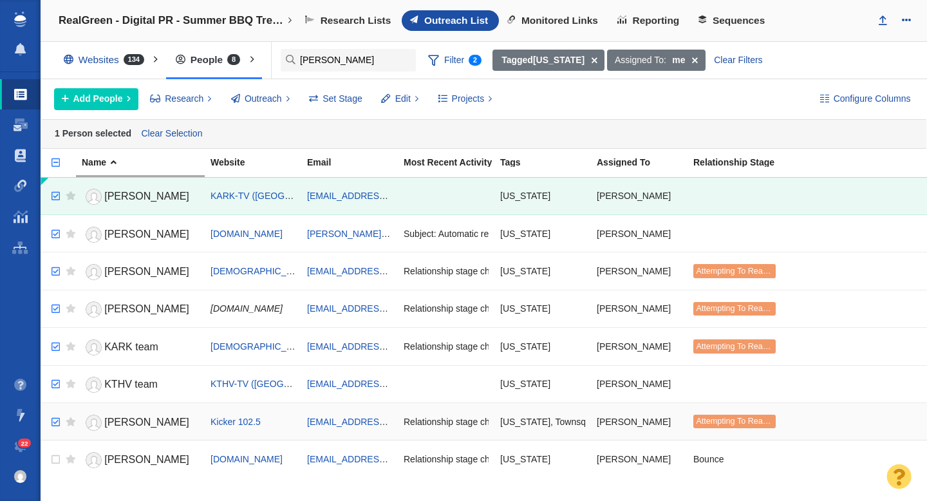
checkbox input "true"
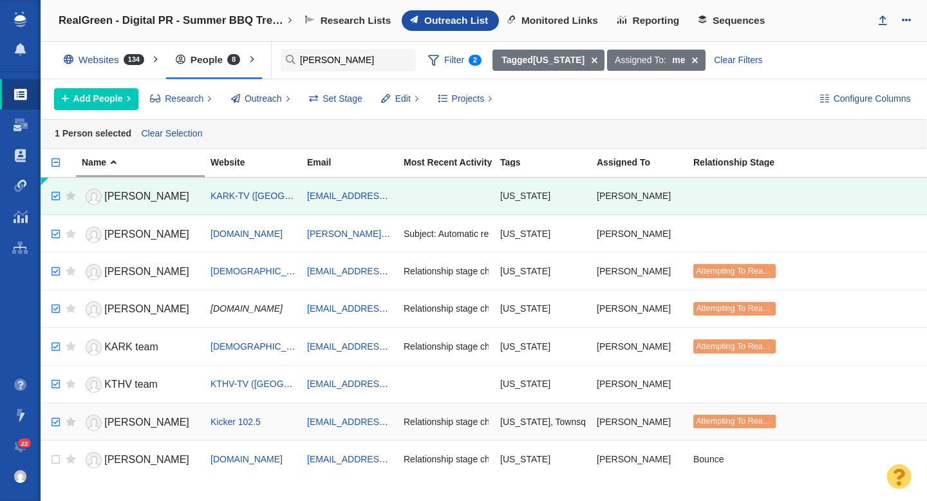
checkbox input "true"
click at [53, 421] on input "checkbox" at bounding box center [53, 422] width 19 height 28
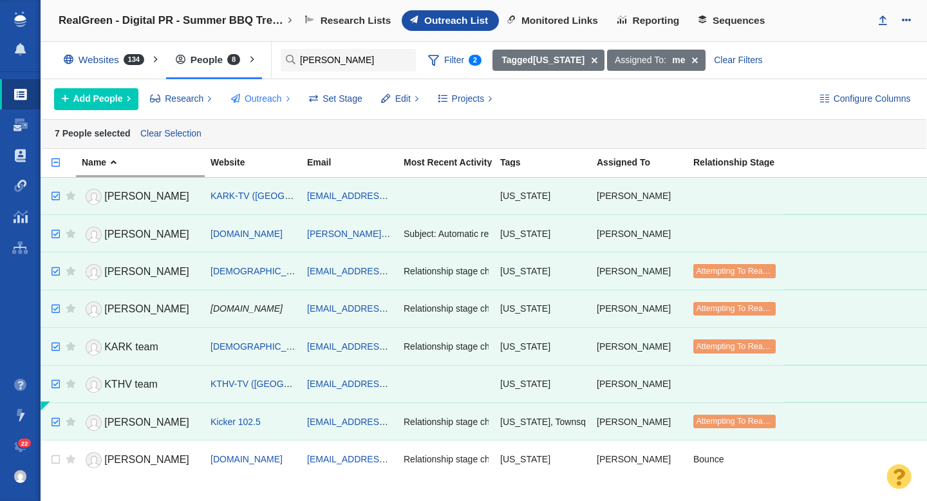
click at [259, 95] on span "Outreach" at bounding box center [263, 99] width 37 height 14
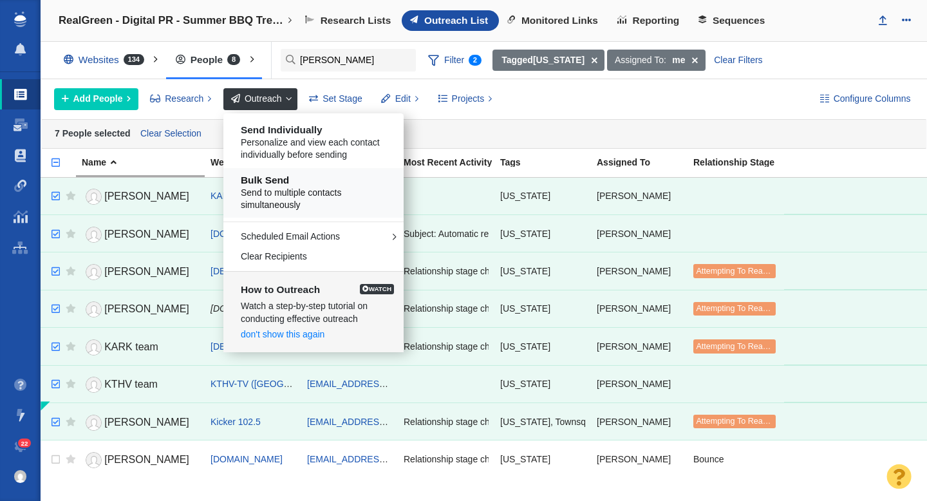
click at [301, 188] on span "Send to multiple contacts simultaneously" at bounding box center [318, 199] width 155 height 25
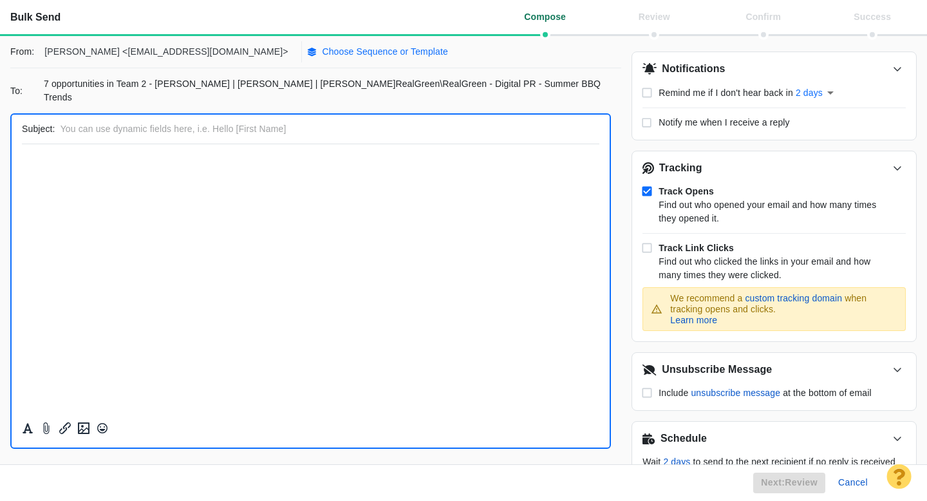
scroll to position [0, 0]
click at [322, 51] on p "Choose Sequence or Template" at bounding box center [385, 52] width 126 height 14
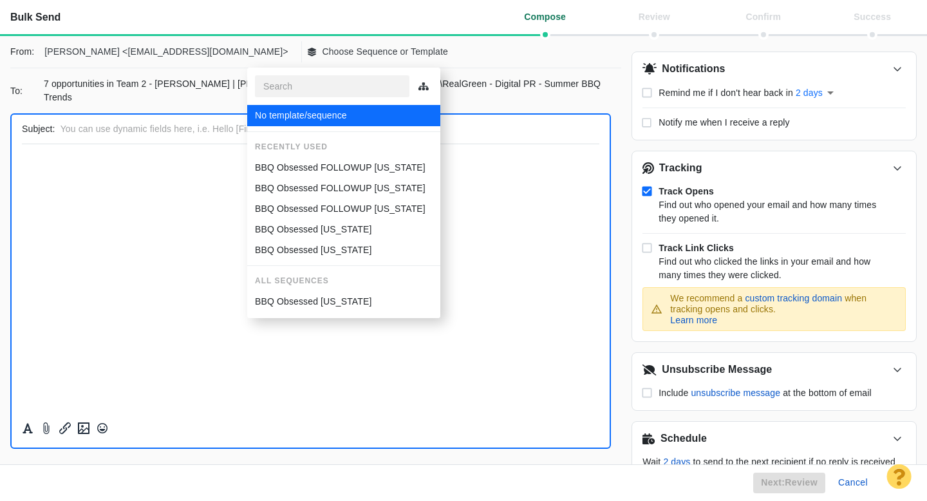
click at [310, 165] on p "BBQ Obsessed FOLLOWUP [US_STATE]" at bounding box center [340, 168] width 171 height 14
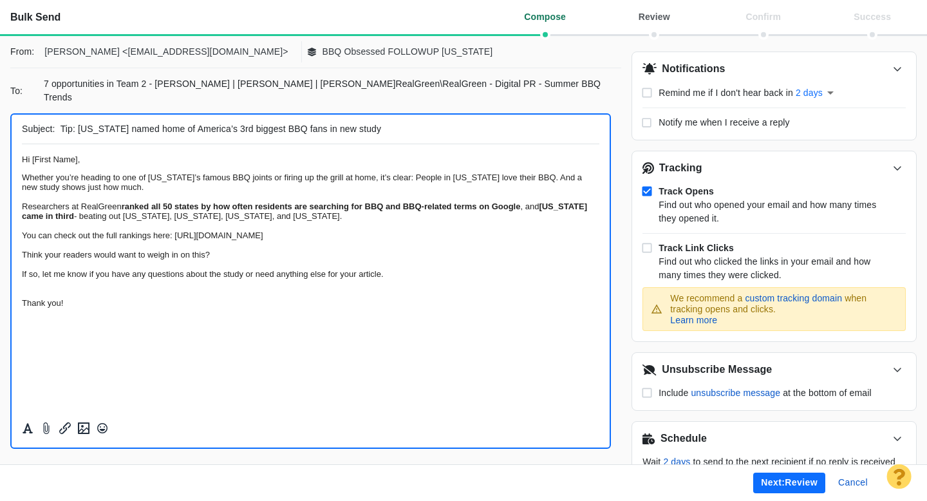
drag, startPoint x: 225, startPoint y: 115, endPoint x: 186, endPoint y: 116, distance: 39.3
click at [186, 120] on input "Tip: Arkansas named home of America’s 3rd biggest BBQ fans in new study" at bounding box center [328, 129] width 534 height 19
click at [297, 120] on input "Tip: Arkansas named home of the 3rd biggest BBQ fans in new study" at bounding box center [328, 129] width 534 height 19
click at [391, 120] on input "Tip: Arkansas named home of the 3rd biggest BBQ fans in America, new study" at bounding box center [328, 129] width 534 height 19
drag, startPoint x: 391, startPoint y: 115, endPoint x: 341, endPoint y: 114, distance: 50.2
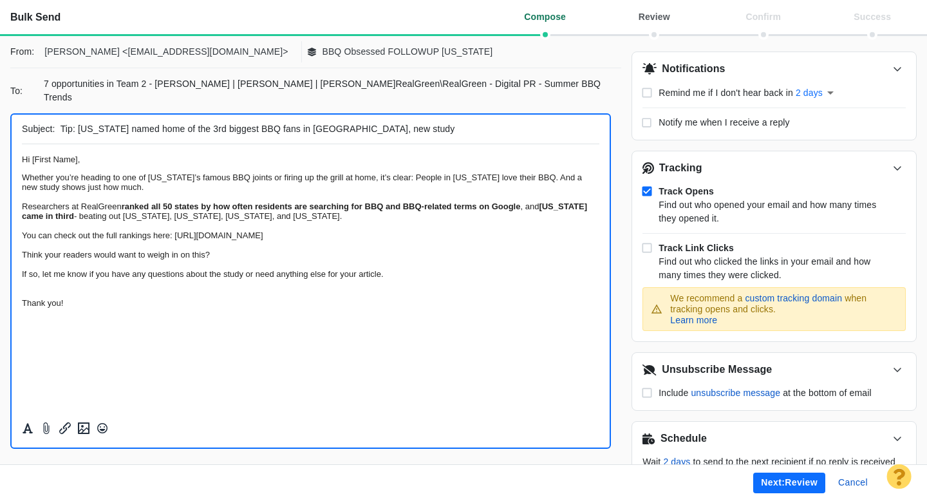
click at [341, 120] on input "Tip: Arkansas named home of the 3rd biggest BBQ fans in America, new study" at bounding box center [328, 129] width 534 height 19
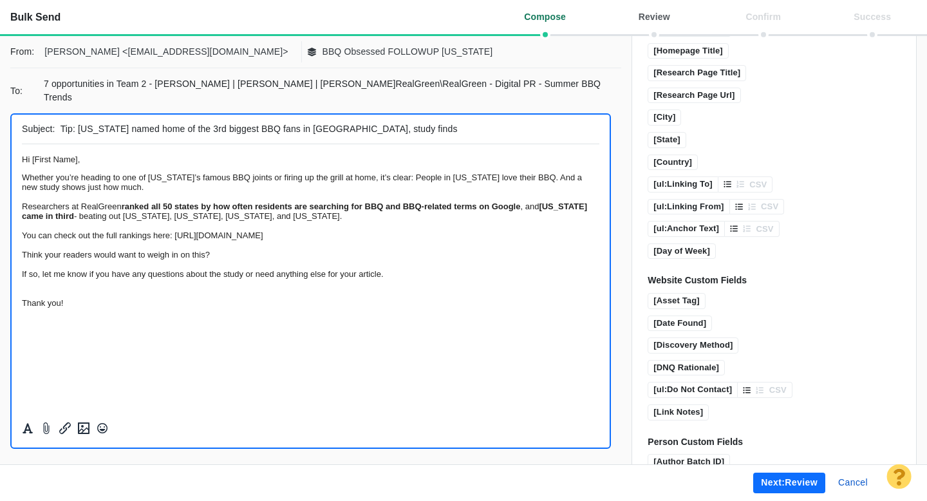
scroll to position [942, 0]
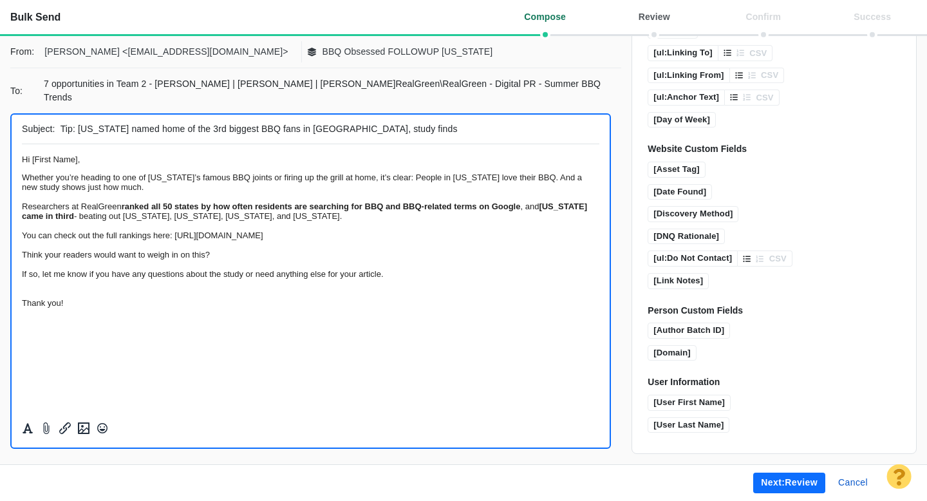
type input "Tip: Arkansas named home of the 3rd biggest BBQ fans in America, study finds"
click at [794, 486] on button "Next: review" at bounding box center [789, 483] width 72 height 21
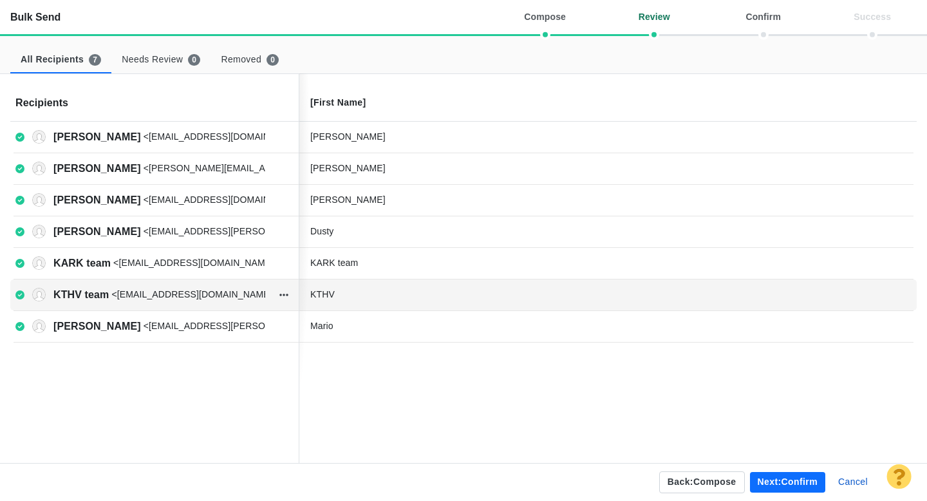
click at [357, 292] on div "KTHV" at bounding box center [406, 295] width 193 height 14
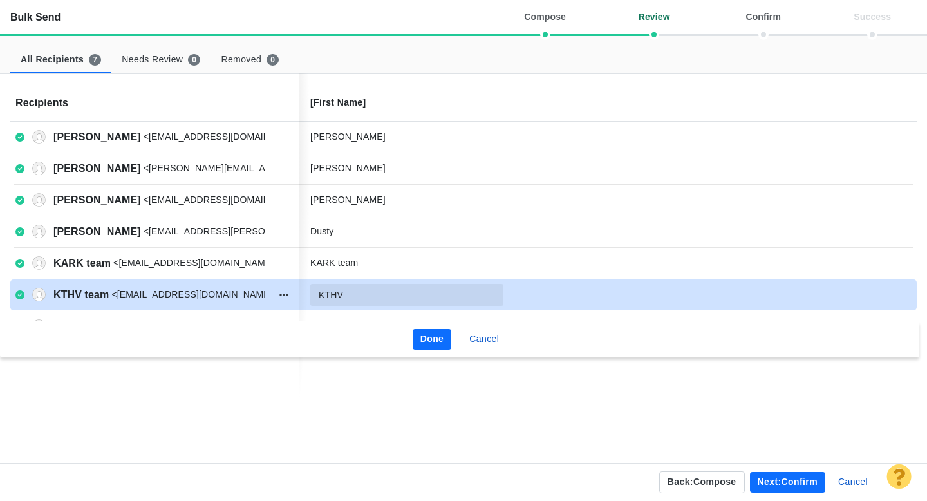
click at [367, 295] on input "KTHV" at bounding box center [406, 295] width 193 height 22
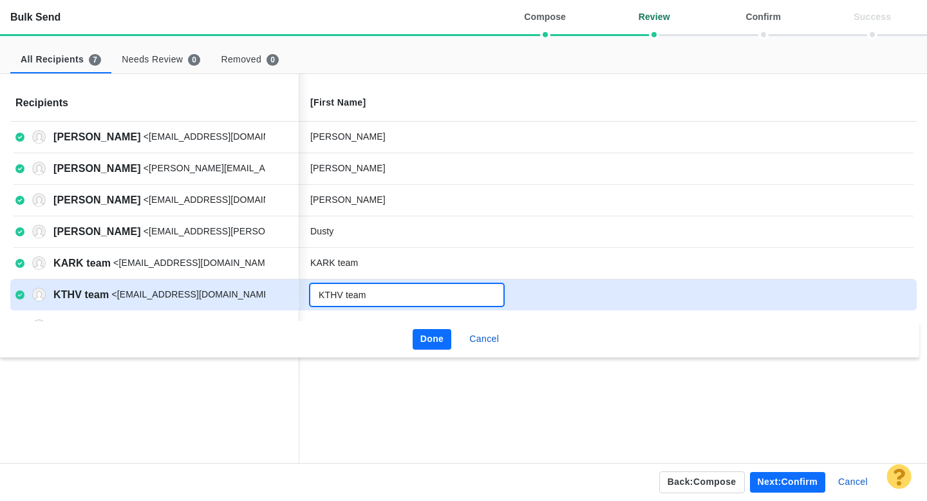
type input "KTHV team"
click at [424, 339] on button "Done" at bounding box center [432, 339] width 39 height 21
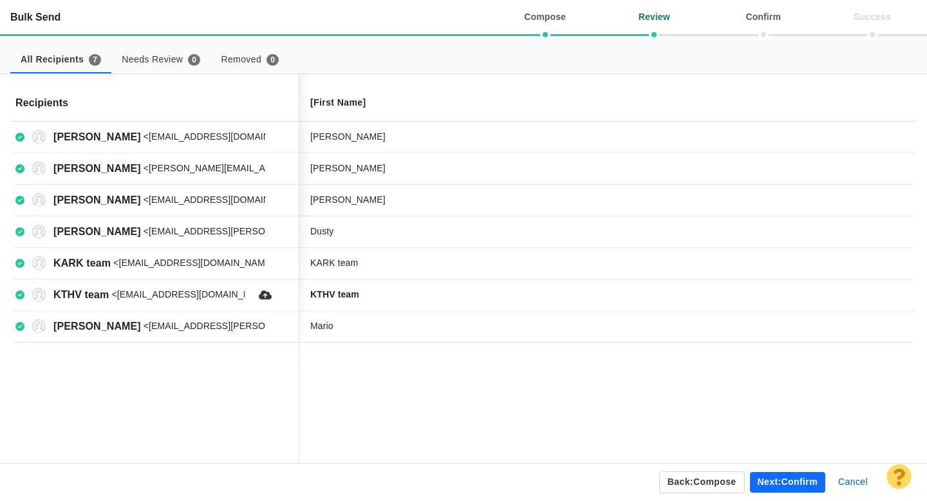
click at [780, 478] on button "Next: confirm" at bounding box center [787, 482] width 75 height 21
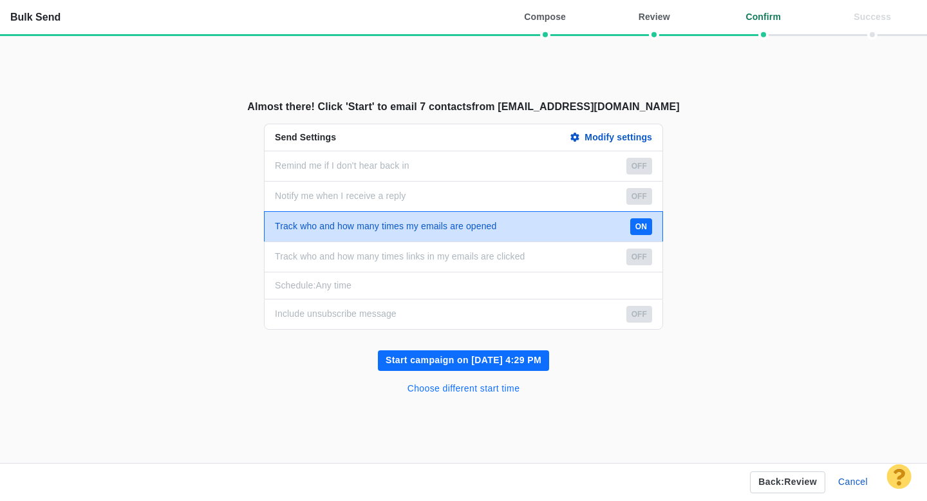
click at [495, 388] on button "Choose different start time" at bounding box center [464, 389] width 128 height 21
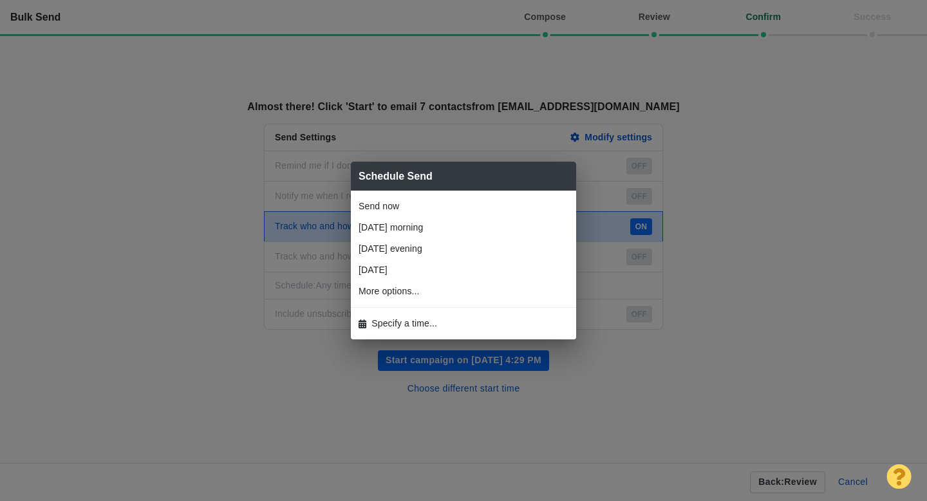
click at [400, 324] on span "Specify a time..." at bounding box center [404, 324] width 66 height 14
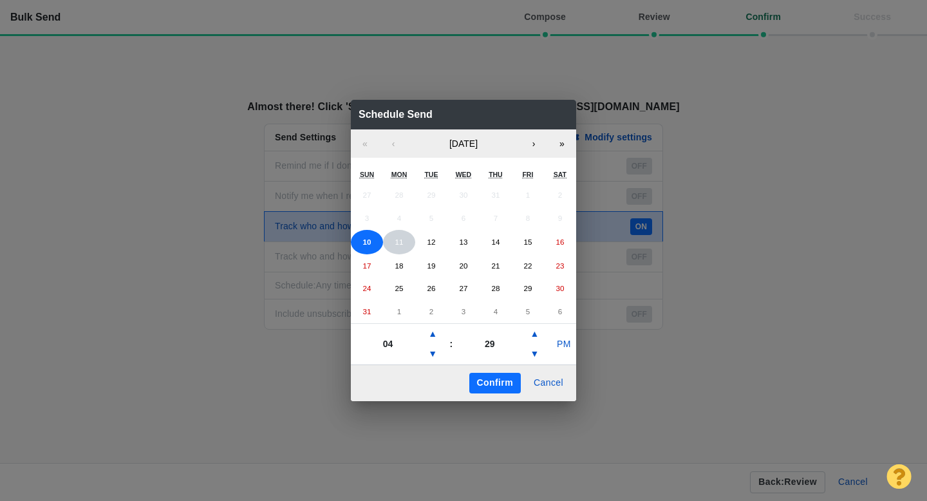
click at [397, 243] on abbr "11" at bounding box center [399, 242] width 8 height 8
click at [433, 335] on button "▲" at bounding box center [432, 334] width 15 height 21
type input "05"
click at [535, 332] on button "▲" at bounding box center [534, 334] width 15 height 21
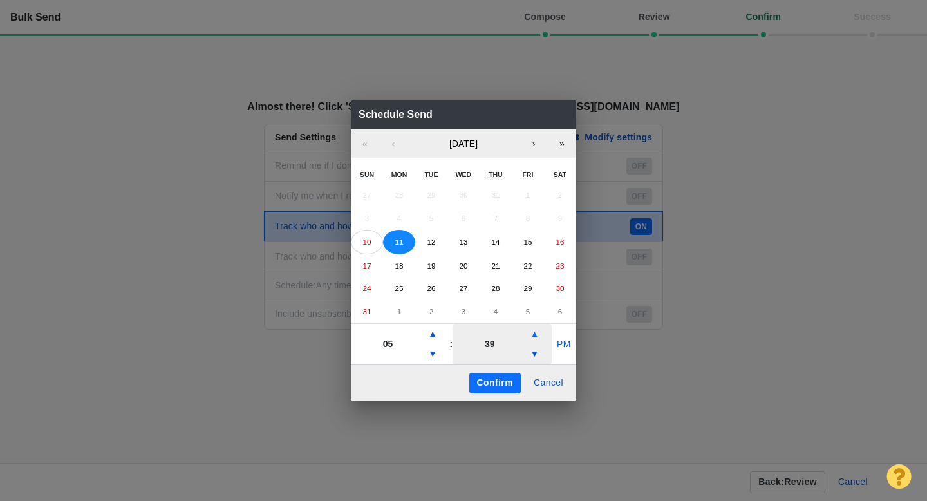
click at [535, 332] on button "▲" at bounding box center [534, 334] width 15 height 21
click at [534, 354] on button "▼" at bounding box center [534, 354] width 15 height 21
type input "44"
click at [559, 341] on button "PM" at bounding box center [564, 344] width 24 height 21
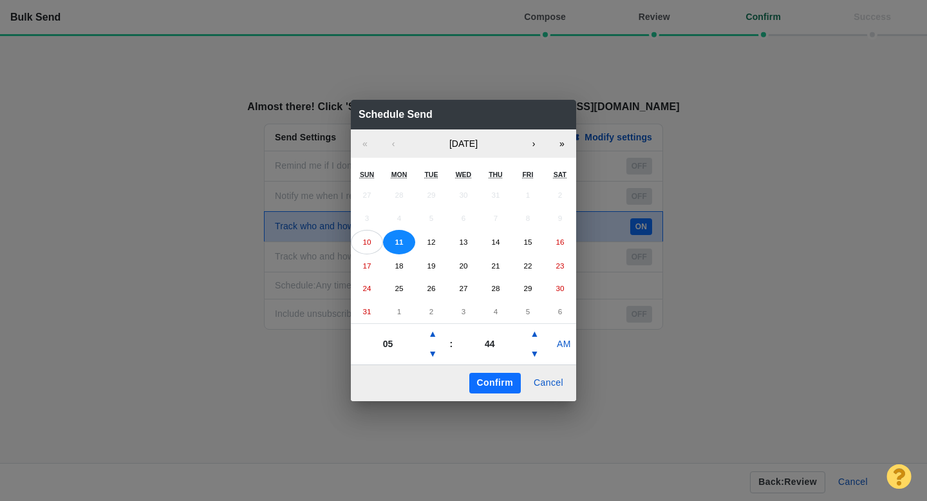
click at [492, 381] on button "Confirm" at bounding box center [495, 383] width 52 height 21
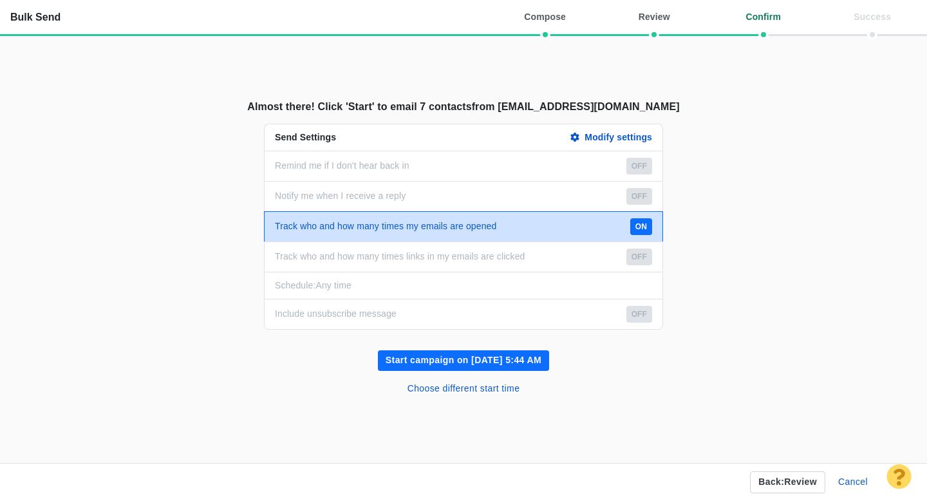
click at [500, 359] on button "Start campaign on Aug 11, 5:44 AM" at bounding box center [463, 360] width 171 height 21
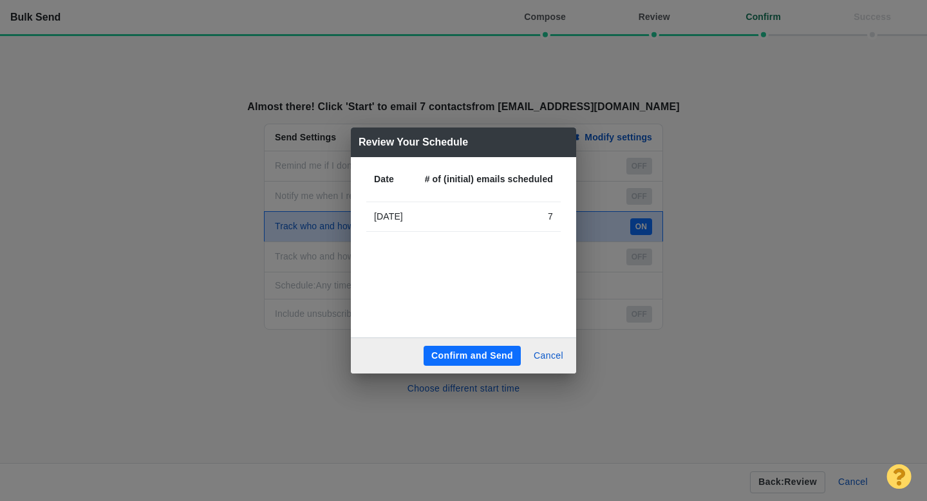
click at [484, 353] on button "Confirm and Send" at bounding box center [472, 356] width 97 height 21
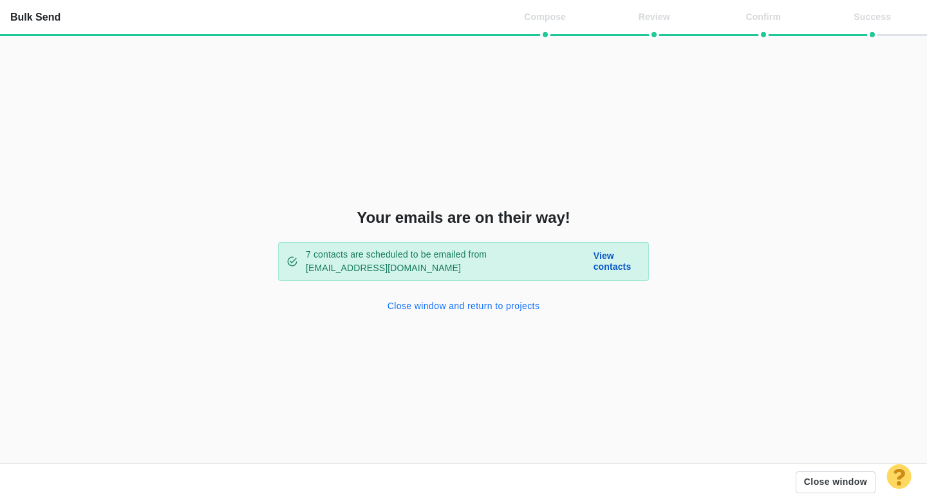
click at [444, 305] on button "Close window and return to projects" at bounding box center [464, 306] width 168 height 21
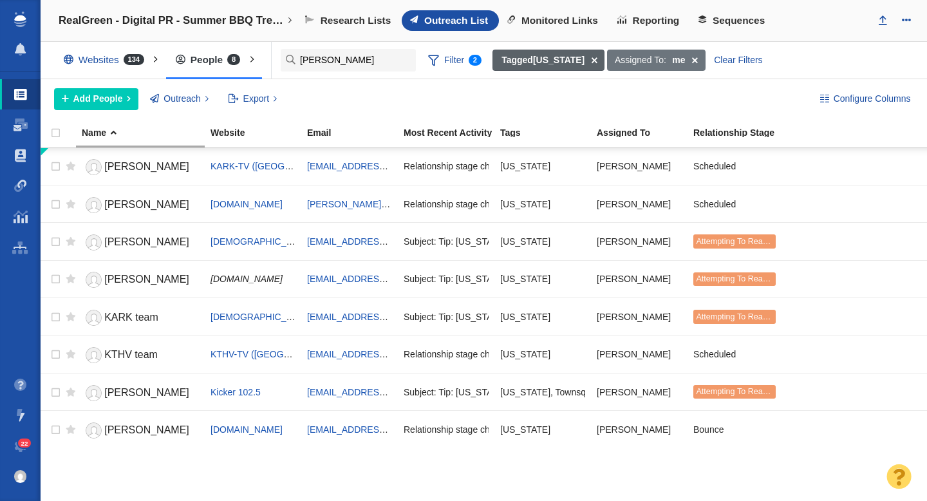
click at [585, 59] on span at bounding box center [595, 61] width 20 height 22
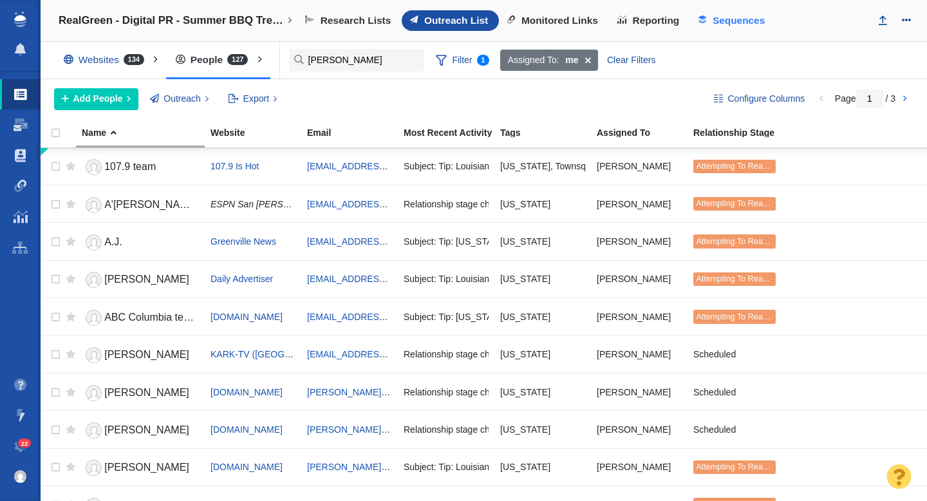
click at [726, 22] on span "Sequences" at bounding box center [739, 21] width 52 height 12
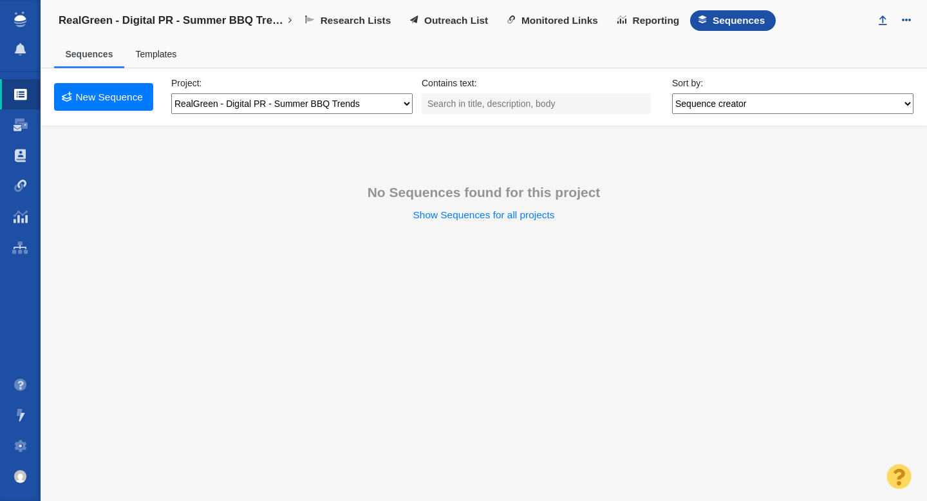
click at [156, 53] on link "Templates" at bounding box center [155, 54] width 41 height 10
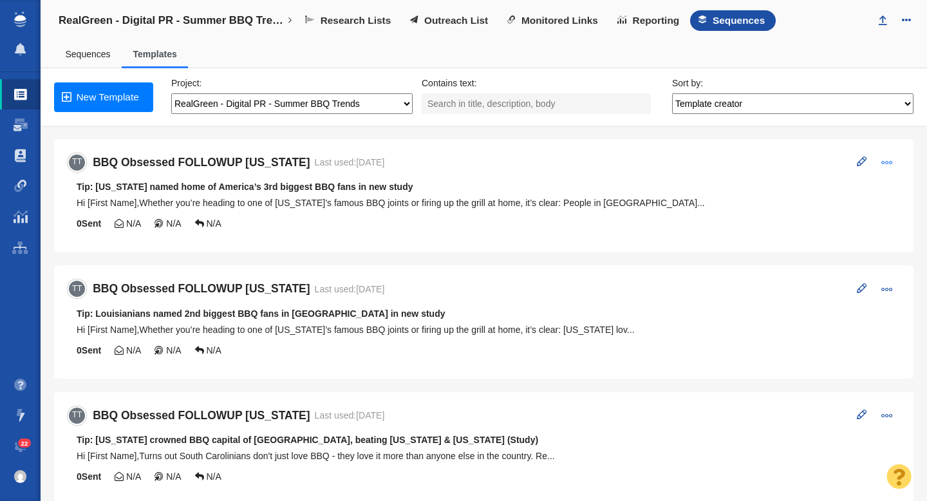
click at [889, 158] on span at bounding box center [887, 162] width 12 height 12
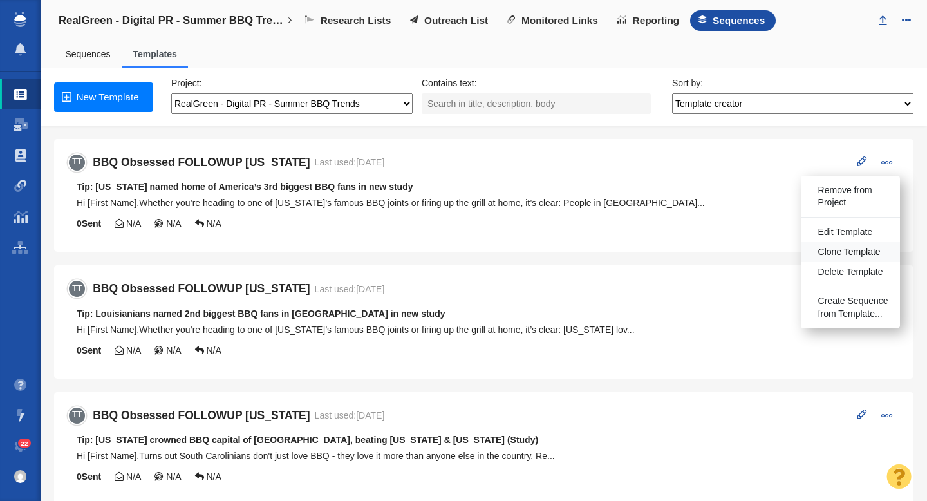
click at [835, 252] on span "Clone Template" at bounding box center [849, 252] width 62 height 13
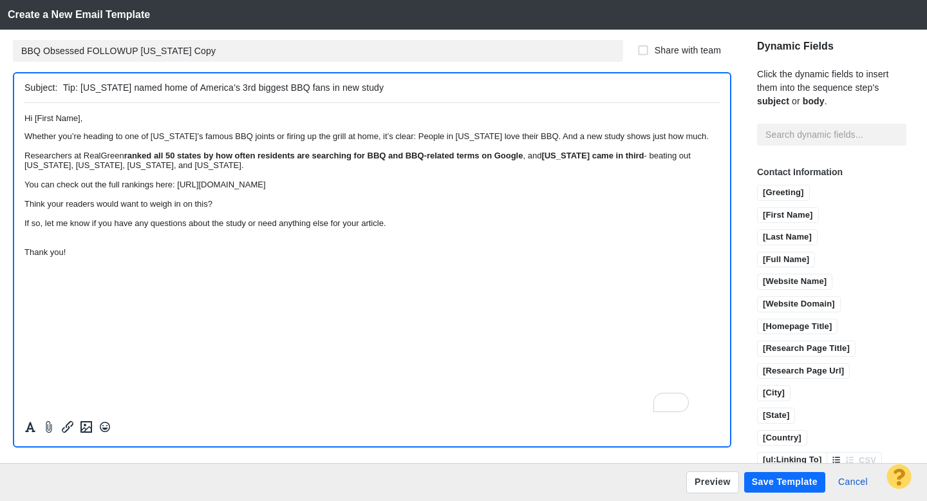
drag, startPoint x: 118, startPoint y: 89, endPoint x: 80, endPoint y: 89, distance: 38.0
click at [80, 89] on input "Tip: Arkansas named home of America’s 3rd biggest BBQ fans in new study" at bounding box center [389, 88] width 652 height 19
click at [109, 267] on html "﻿ Hi [First Name], Whether you’re heading to one of Arkansas’s famous BBQ joint…" at bounding box center [371, 184] width 695 height 164
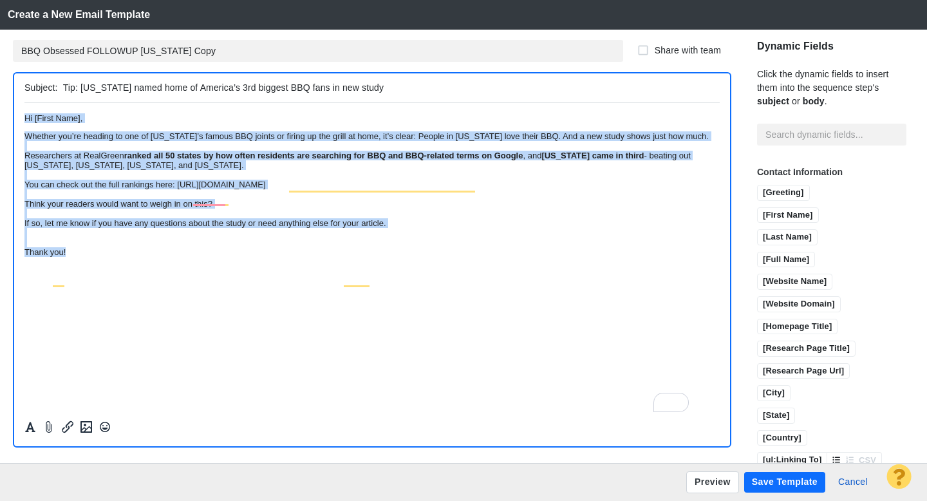
drag, startPoint x: 92, startPoint y: 319, endPoint x: 24, endPoint y: 126, distance: 204.8
click at [24, 126] on body "Hi [First Name], Whether you’re heading to one of Arkansas’s famous BBQ joints …" at bounding box center [371, 185] width 695 height 144
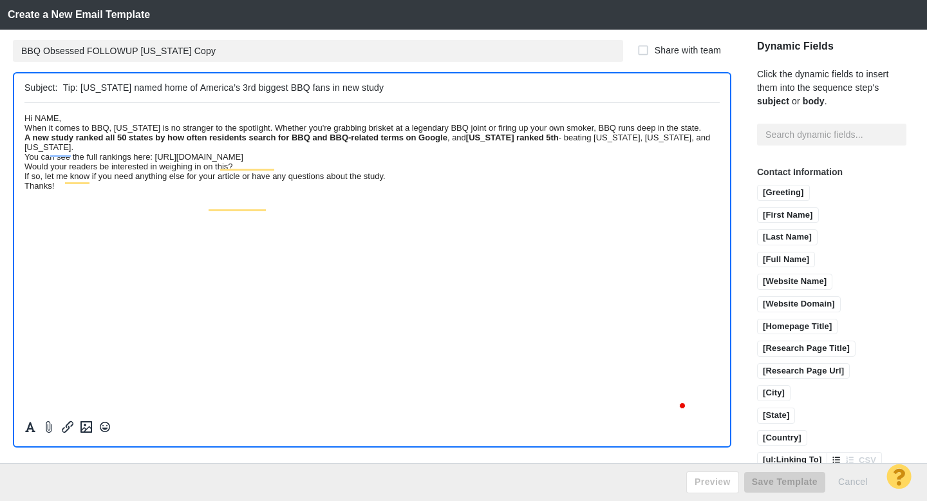
click at [99, 119] on div "Hi NAME," at bounding box center [371, 118] width 695 height 10
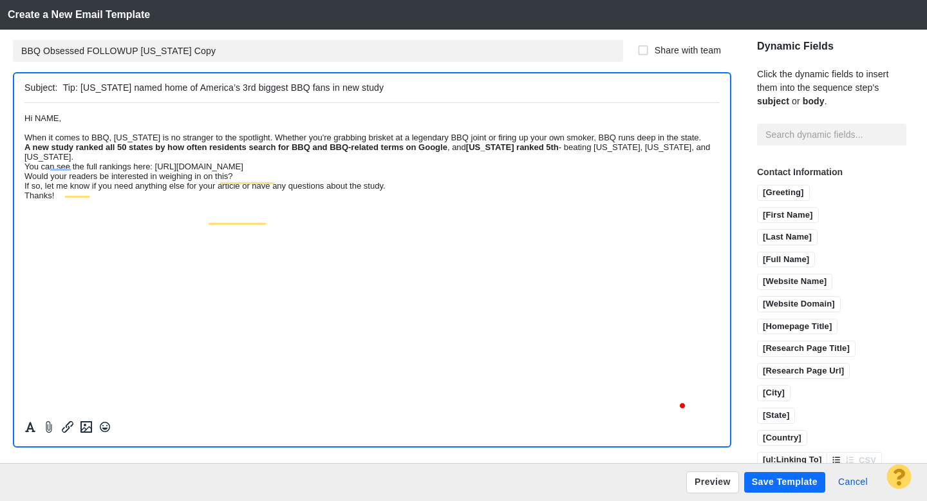
click at [268, 142] on div "When it comes to BBQ, [US_STATE] is no stranger to the spotlight. Whether you'r…" at bounding box center [371, 137] width 695 height 10
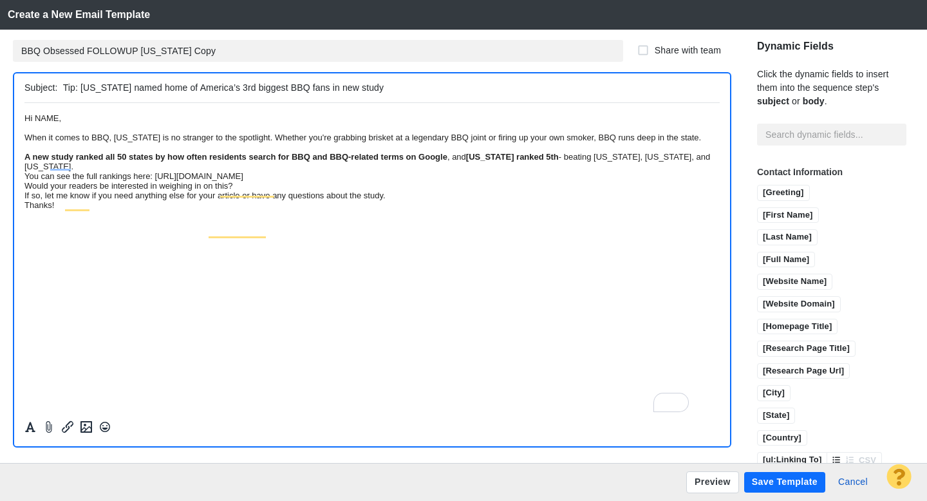
click at [335, 171] on div "A new study ranked all 50 states by how often residents search for BBQ and BBQ-…" at bounding box center [371, 160] width 695 height 19
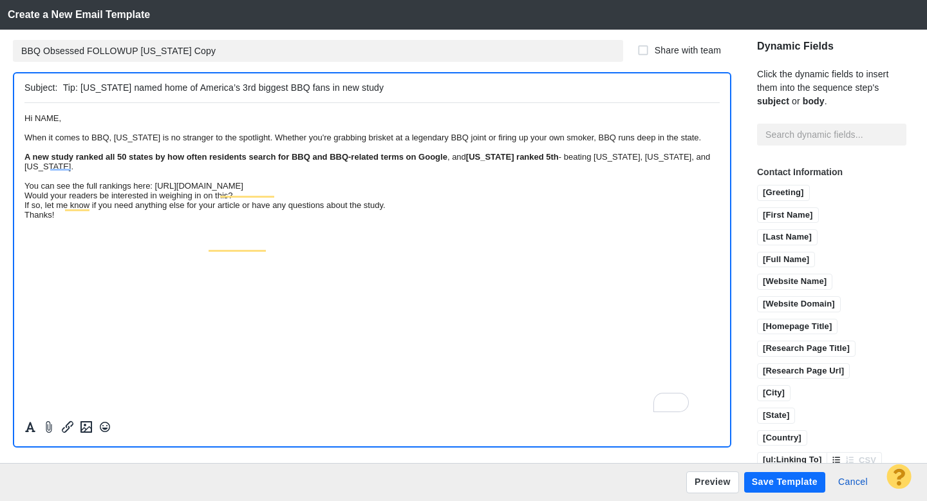
click at [446, 190] on div "You can see the full rankings here: [URL][DOMAIN_NAME]" at bounding box center [371, 185] width 695 height 10
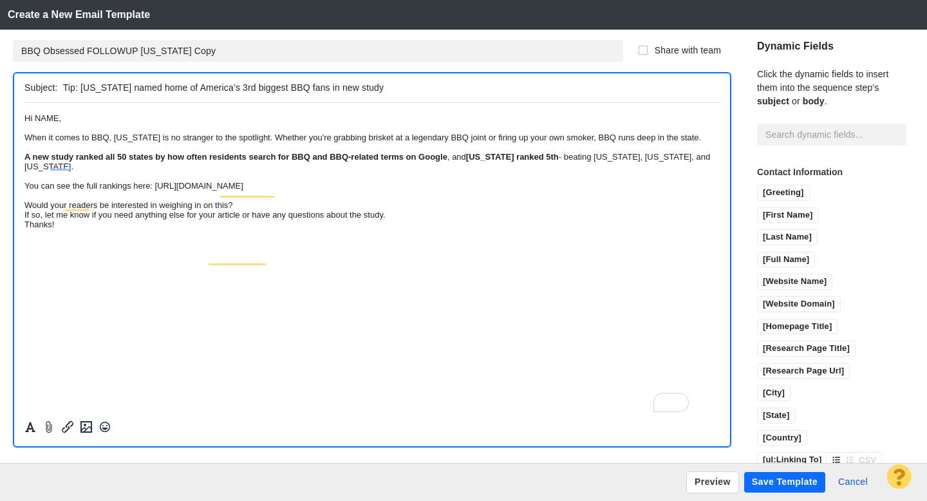
click at [369, 200] on div "To enrich screen reader interactions, please activate Accessibility in Grammarl…" at bounding box center [371, 195] width 695 height 10
click at [359, 209] on div "Would your readers be interested in weighing in on this?" at bounding box center [371, 205] width 695 height 10
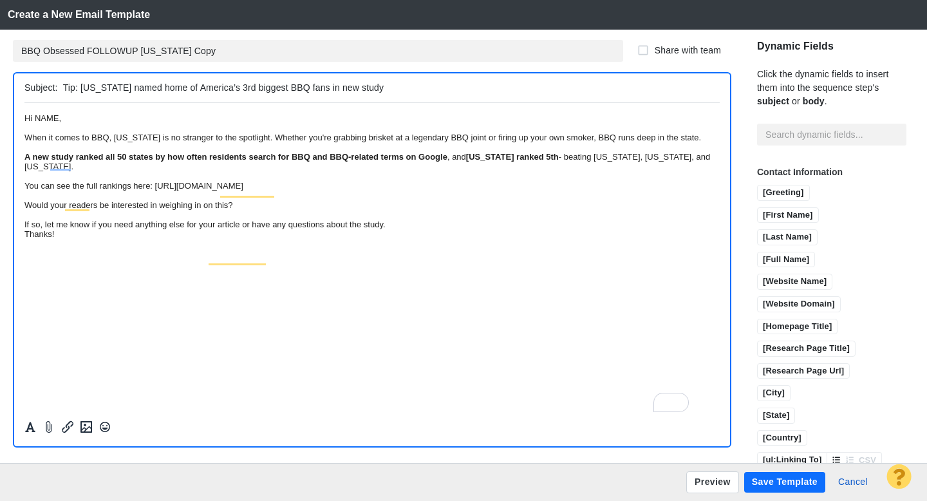
click at [536, 229] on div "If so, let me know if you need anything else for your article or have any quest…" at bounding box center [371, 224] width 695 height 10
click at [68, 116] on div "Hi NAME," at bounding box center [371, 118] width 695 height 10
click at [767, 208] on input "[First Name]" at bounding box center [788, 216] width 61 height 16
click at [178, 88] on input "Tip: Arkansas named home of America’s 3rd biggest BBQ fans in new study" at bounding box center [389, 88] width 652 height 19
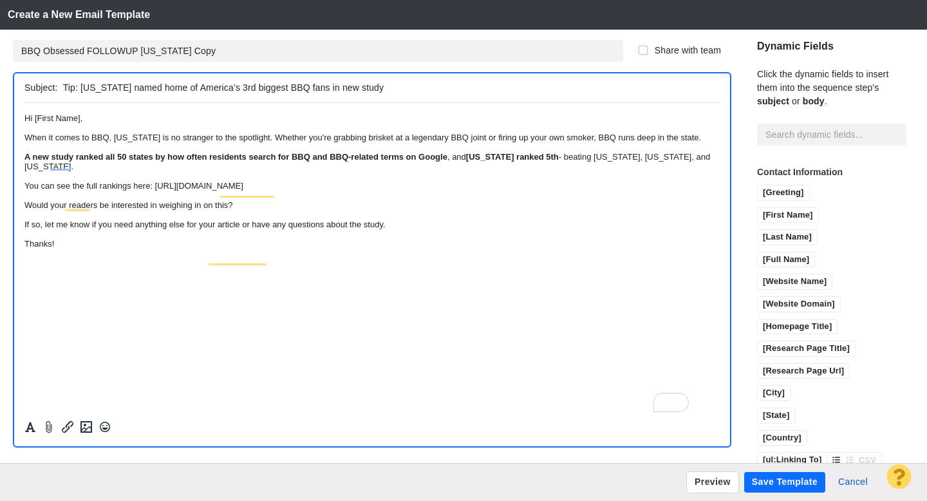
click at [178, 88] on input "Tip: Arkansas named home of America’s 3rd biggest BBQ fans in new study" at bounding box center [389, 88] width 652 height 19
paste input "Texas ranks 5th among America's"
type input "Tip: [US_STATE] ranks 5th among America's biggest BBQ fans in new study"
click at [154, 118] on div "Hi [First Name]," at bounding box center [371, 118] width 695 height 10
click at [118, 238] on div "To enrich screen reader interactions, please activate Accessibility in Grammarl…" at bounding box center [371, 234] width 695 height 10
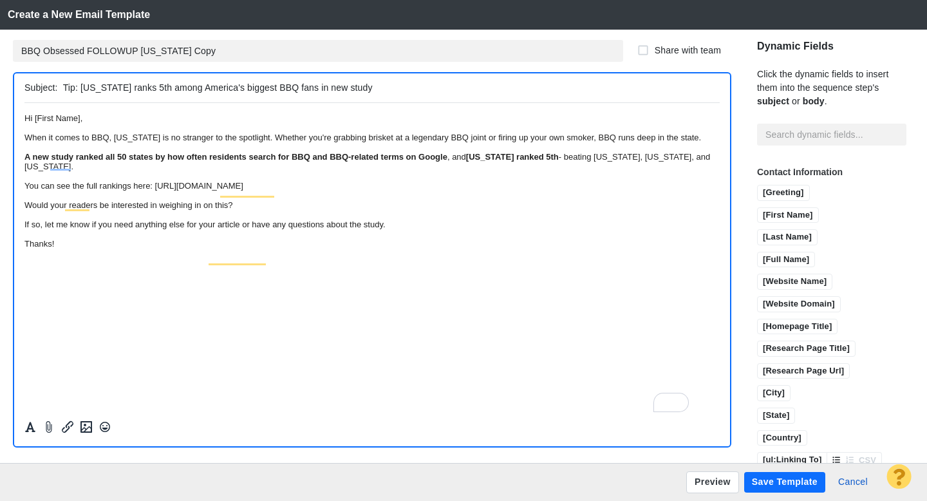
click at [781, 486] on button "Save Template" at bounding box center [784, 482] width 81 height 21
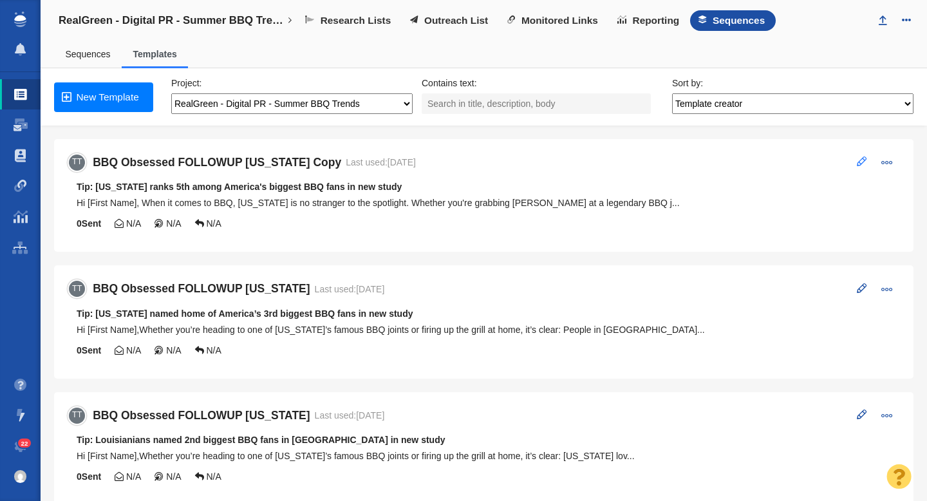
click at [863, 169] on button at bounding box center [861, 162] width 24 height 18
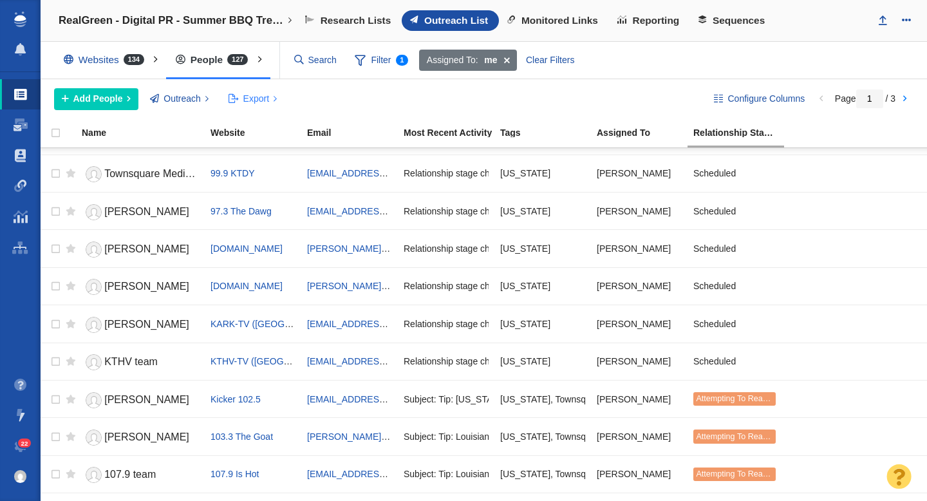
scroll to position [635, 0]
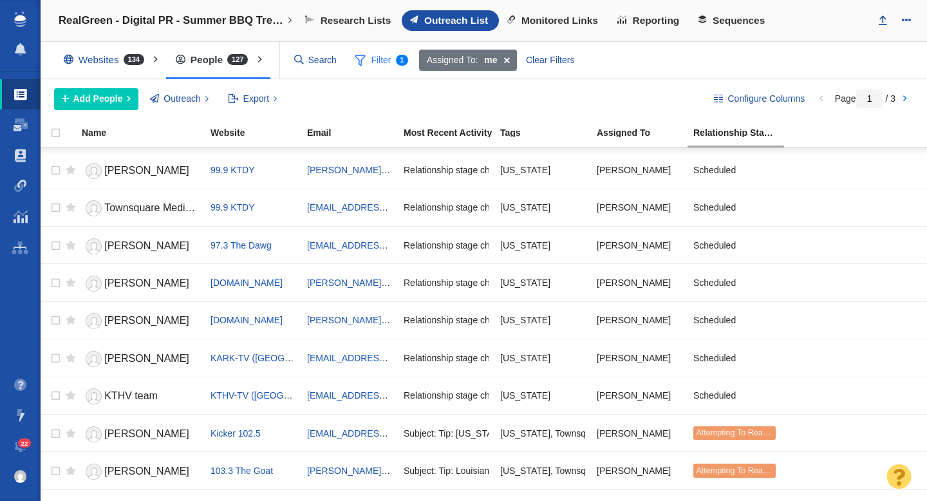
click at [370, 64] on span "Filter 1" at bounding box center [382, 60] width 68 height 24
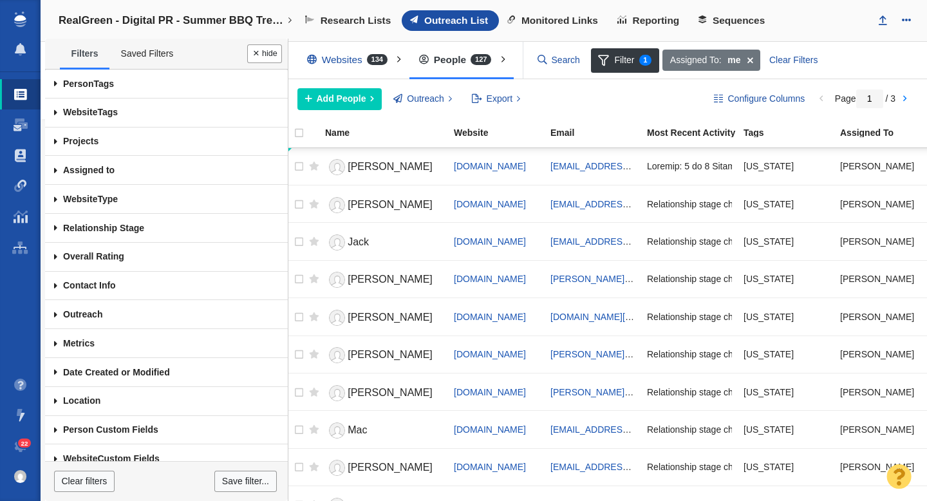
click at [56, 87] on span at bounding box center [55, 84] width 21 height 29
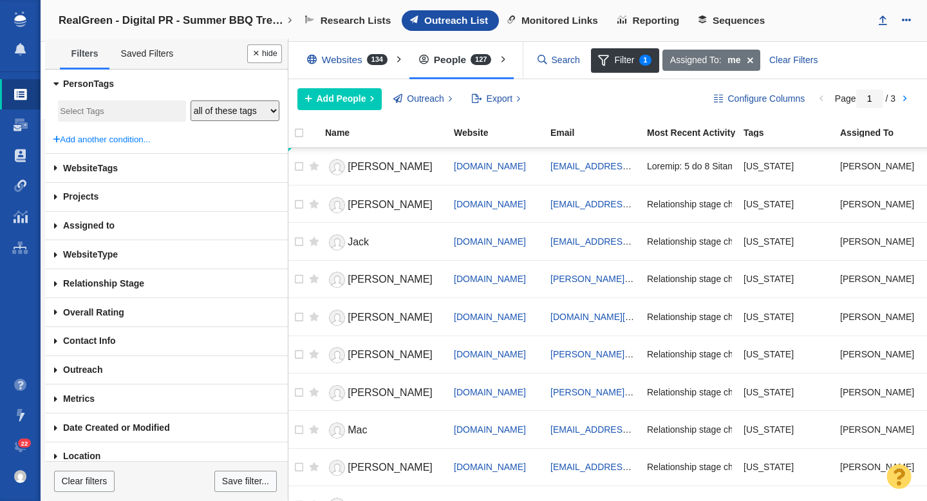
click at [84, 108] on input "search" at bounding box center [122, 111] width 124 height 17
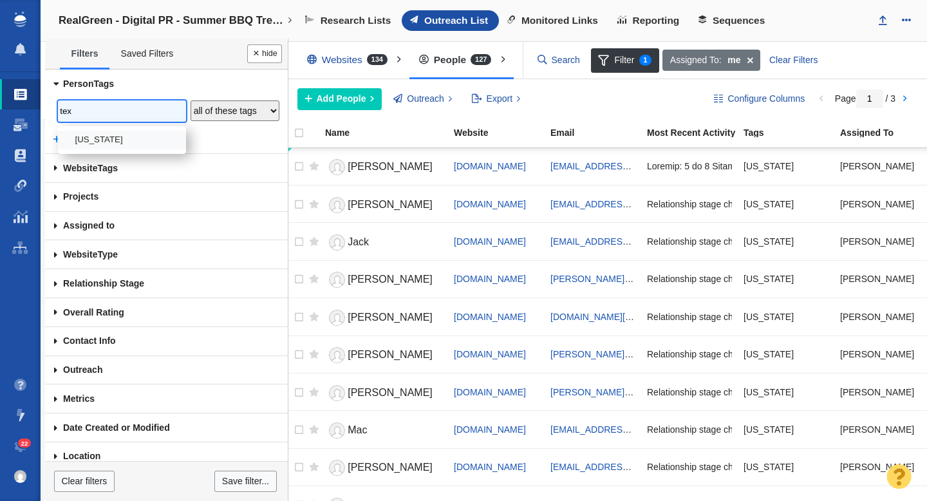
type input "tex"
click at [91, 146] on li "Texas" at bounding box center [122, 140] width 128 height 19
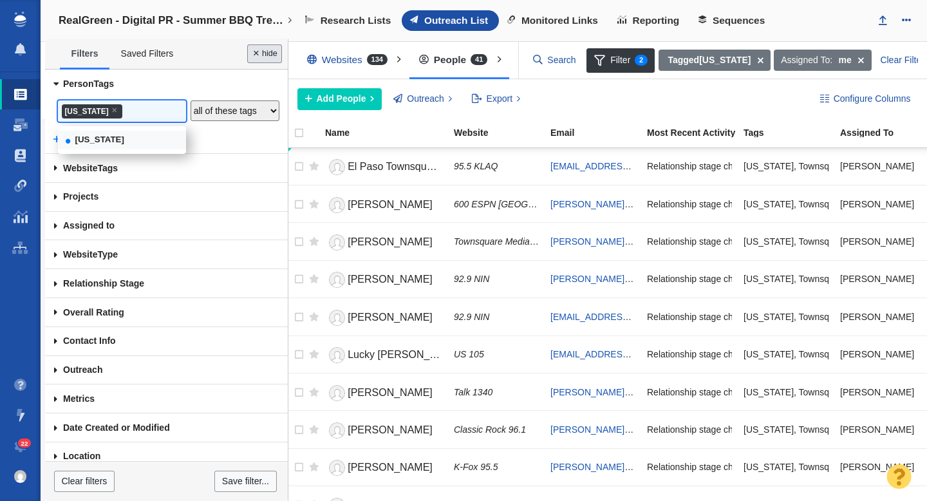
click at [262, 59] on button "Done" at bounding box center [264, 53] width 35 height 19
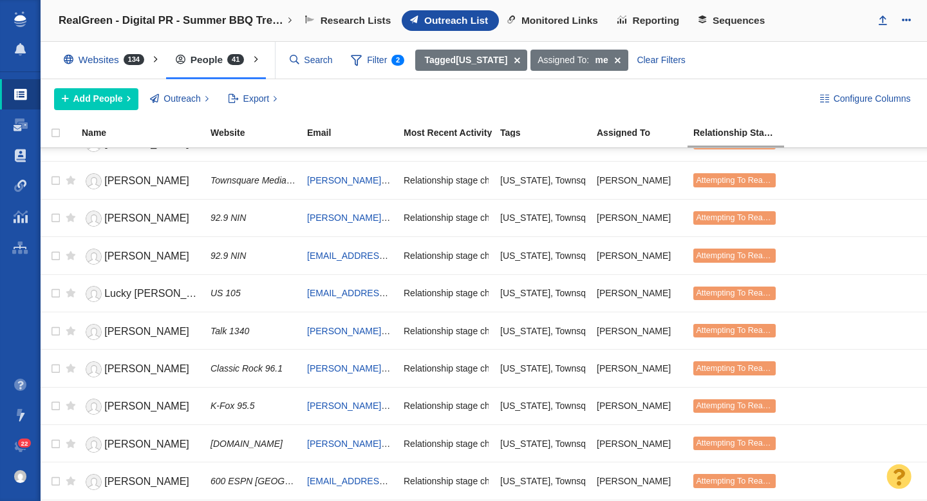
scroll to position [0, 0]
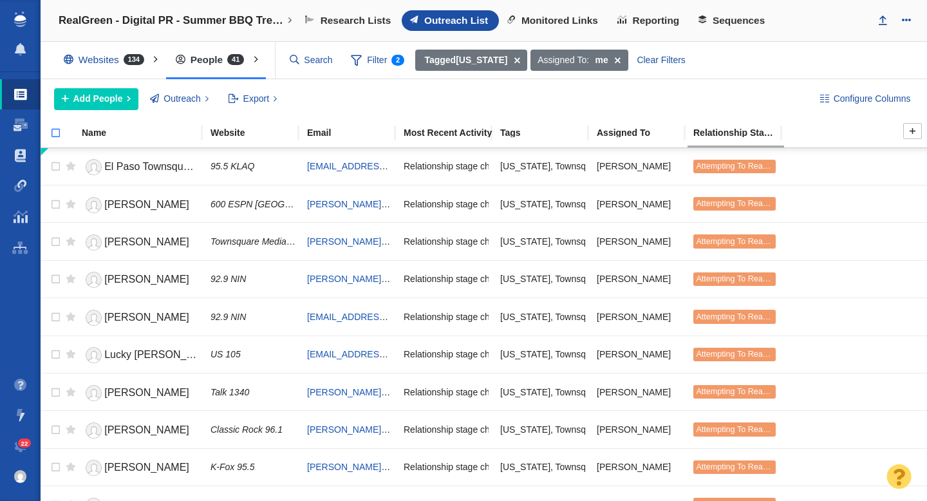
click at [57, 134] on input "checkbox" at bounding box center [50, 140] width 19 height 28
checkbox input "true"
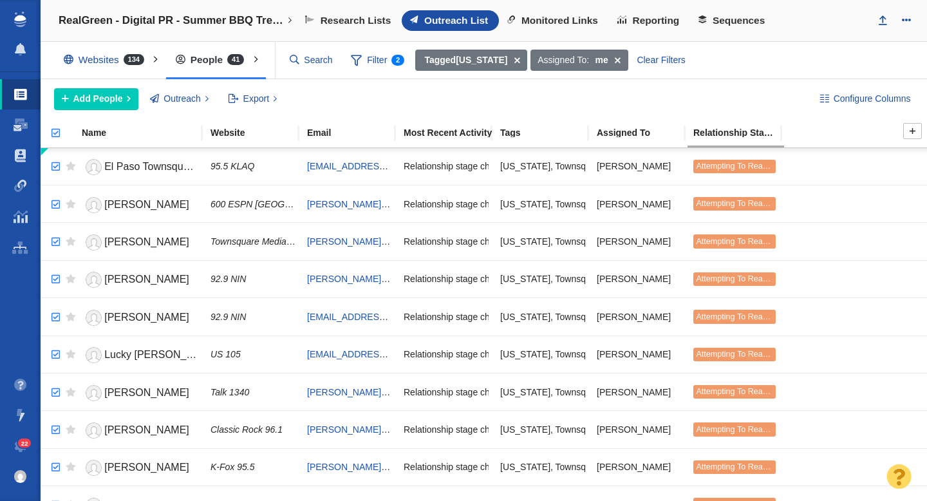
checkbox input "true"
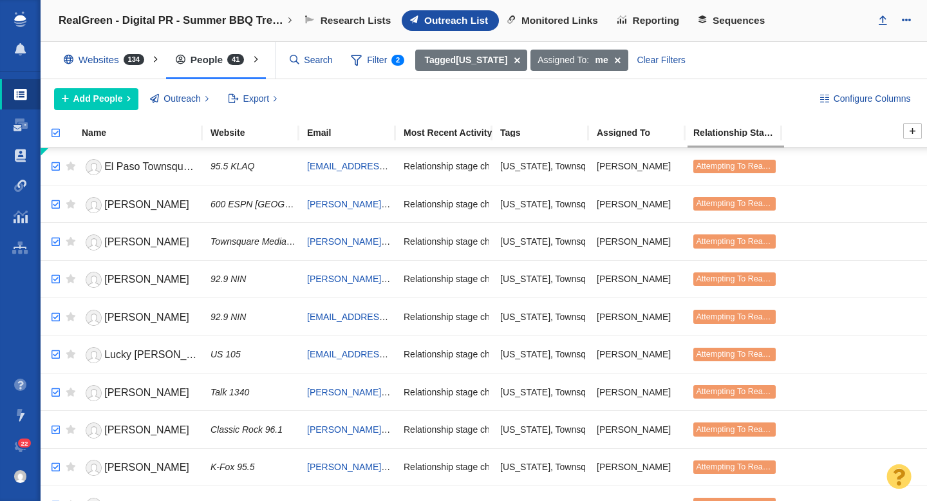
checkbox input "true"
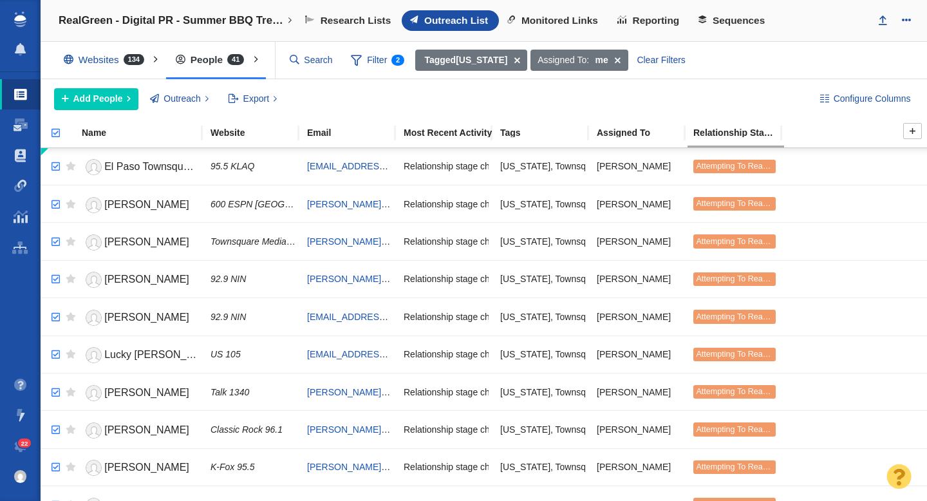
checkbox input "true"
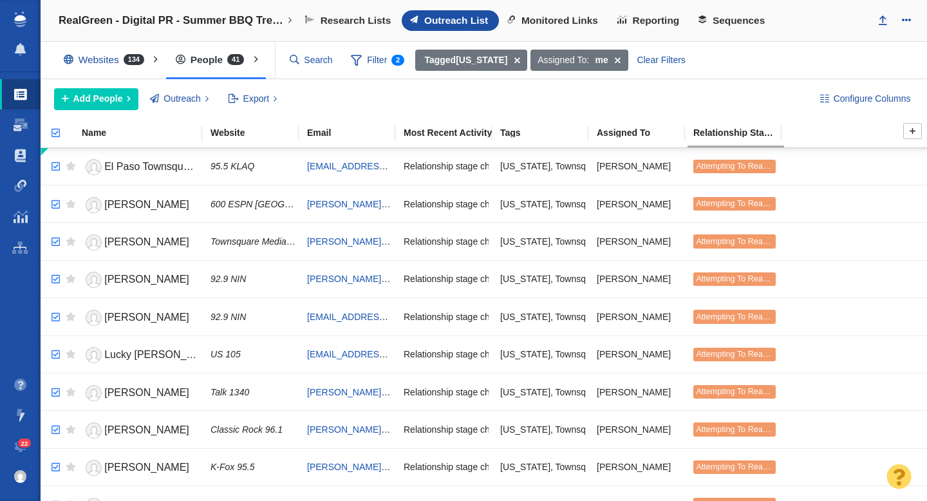
checkbox input "true"
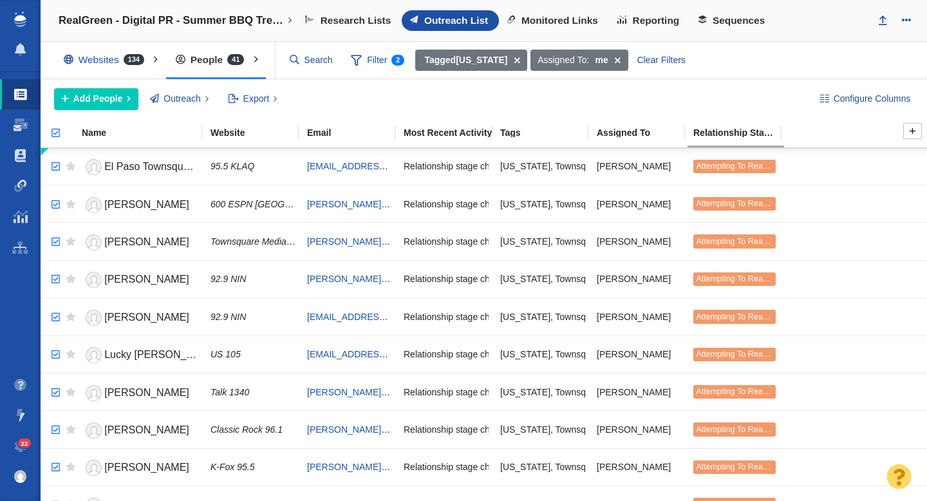
checkbox input "true"
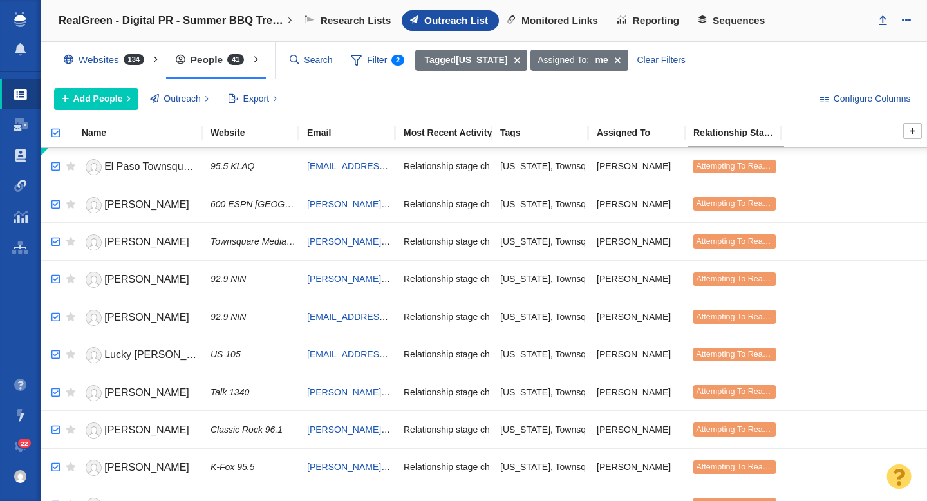
checkbox input "true"
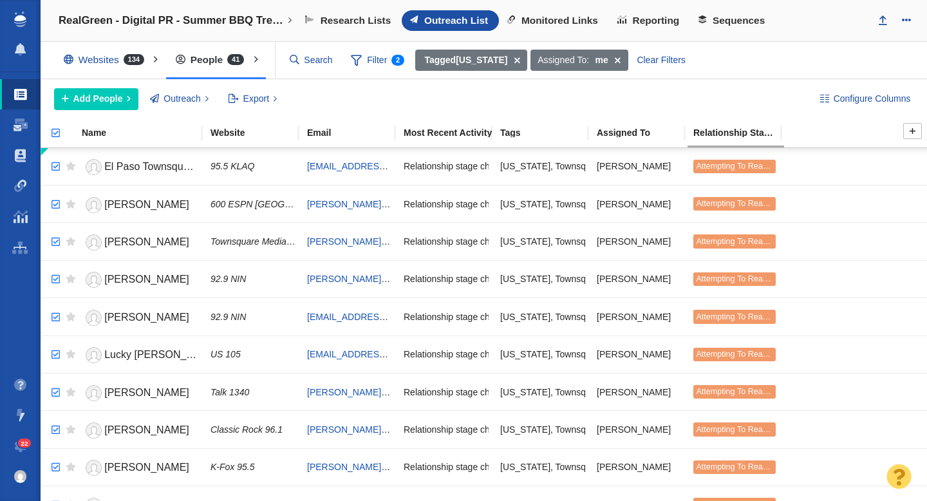
checkbox input "true"
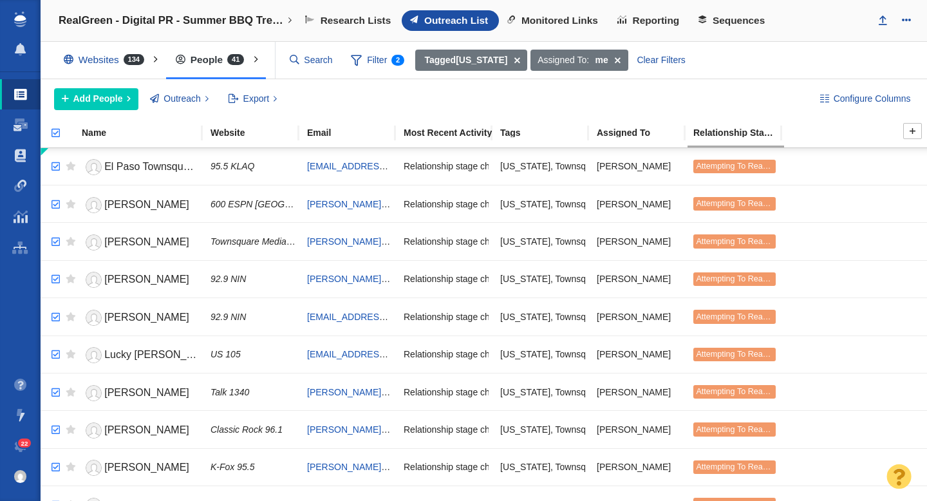
checkbox input "true"
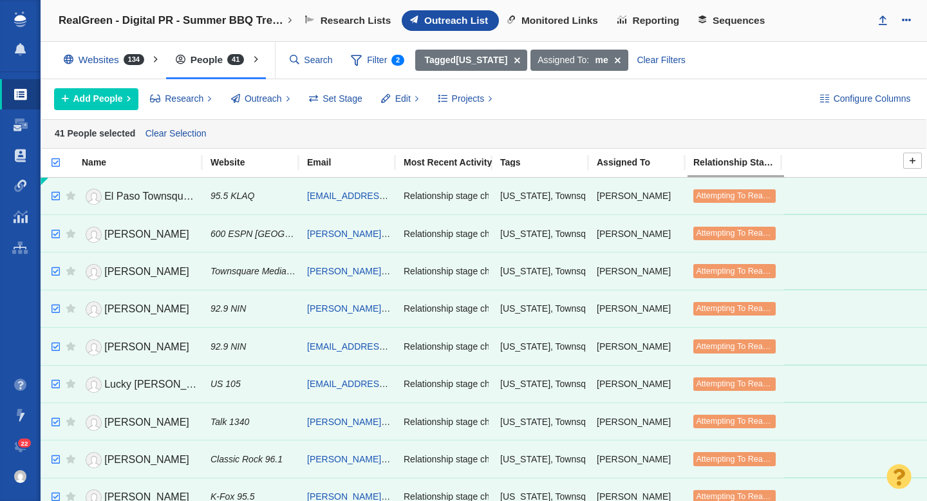
click at [54, 164] on input "checkbox" at bounding box center [50, 169] width 19 height 28
checkbox input "false"
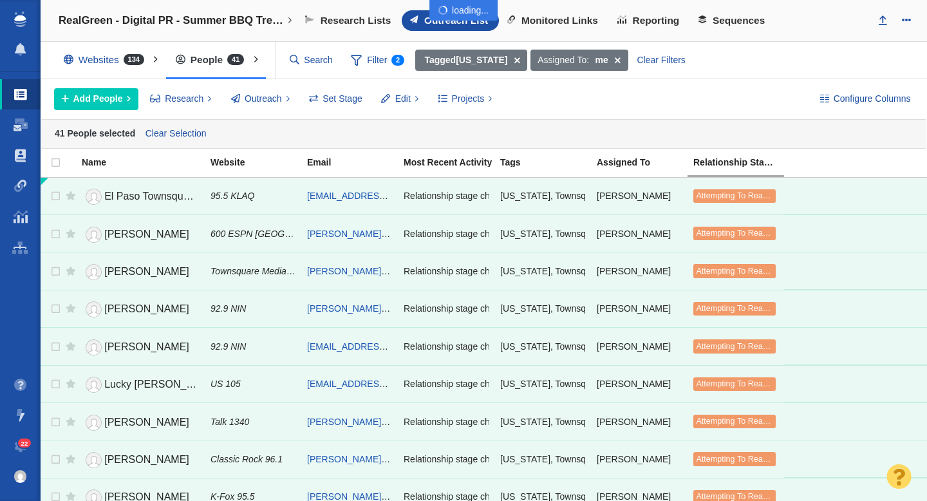
checkbox input "false"
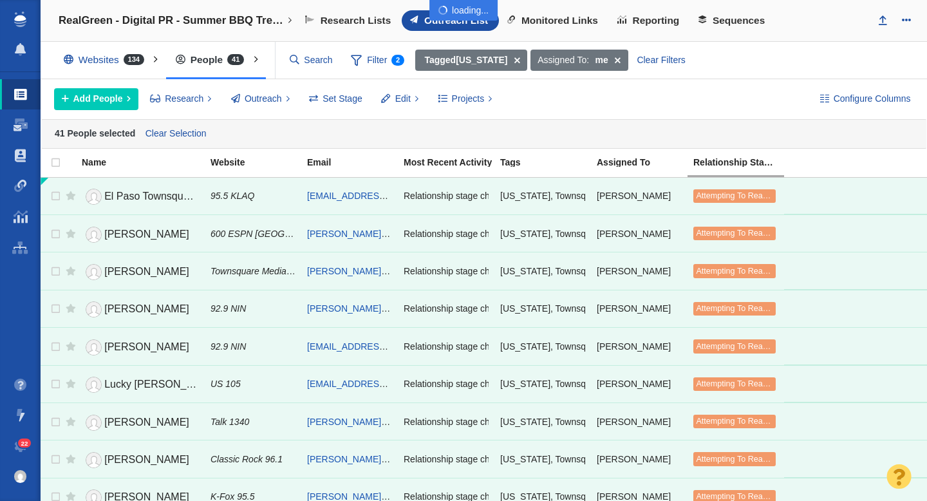
checkbox input "false"
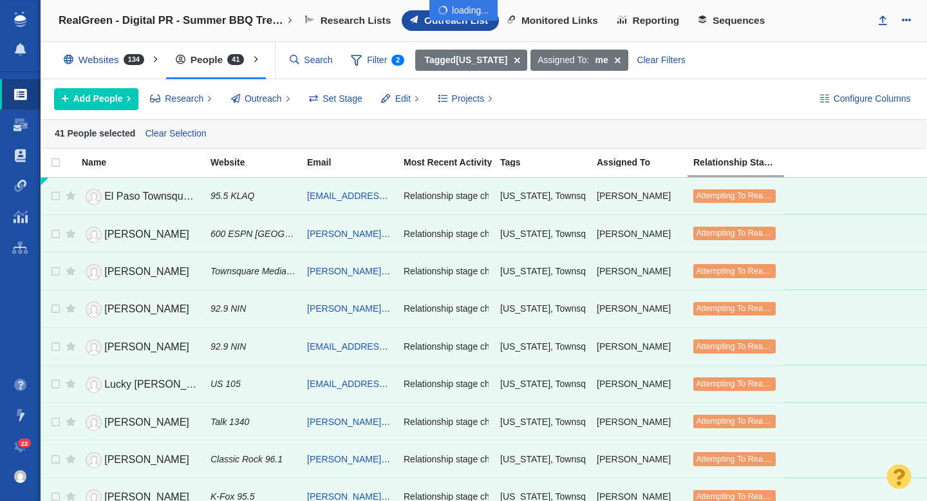
checkbox input "false"
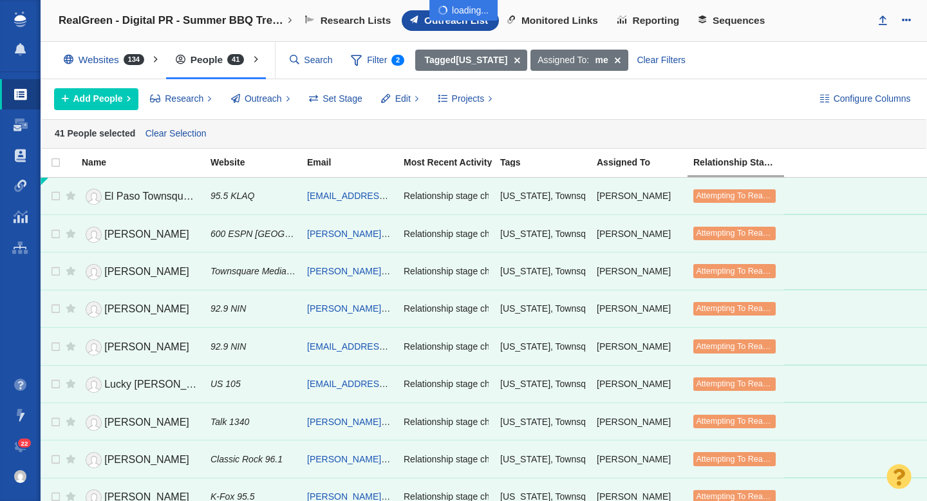
checkbox input "false"
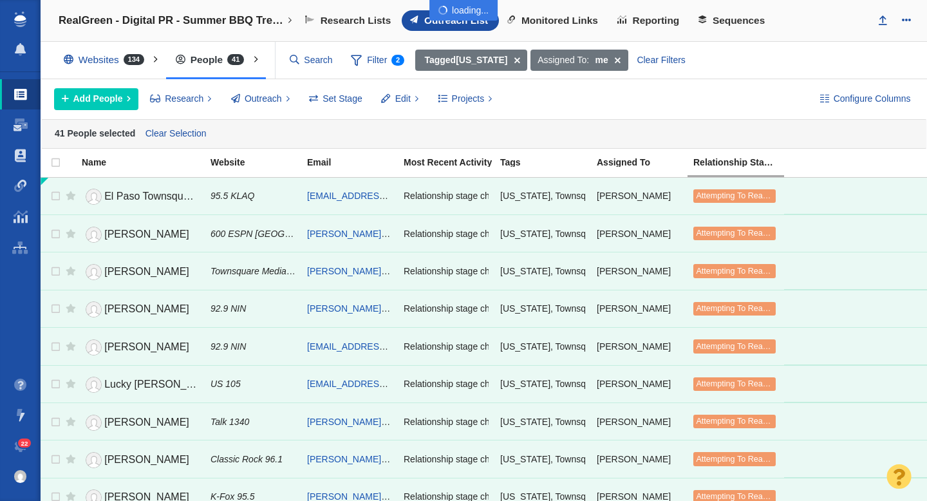
checkbox input "false"
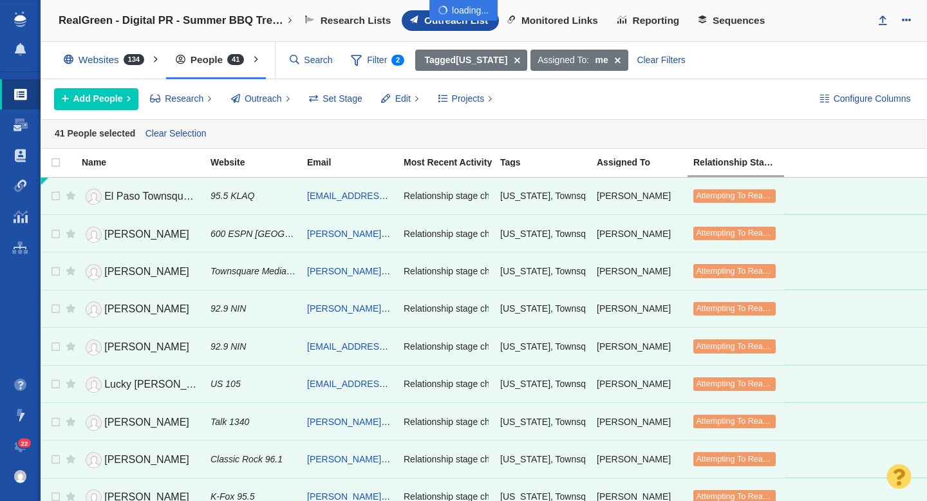
checkbox input "false"
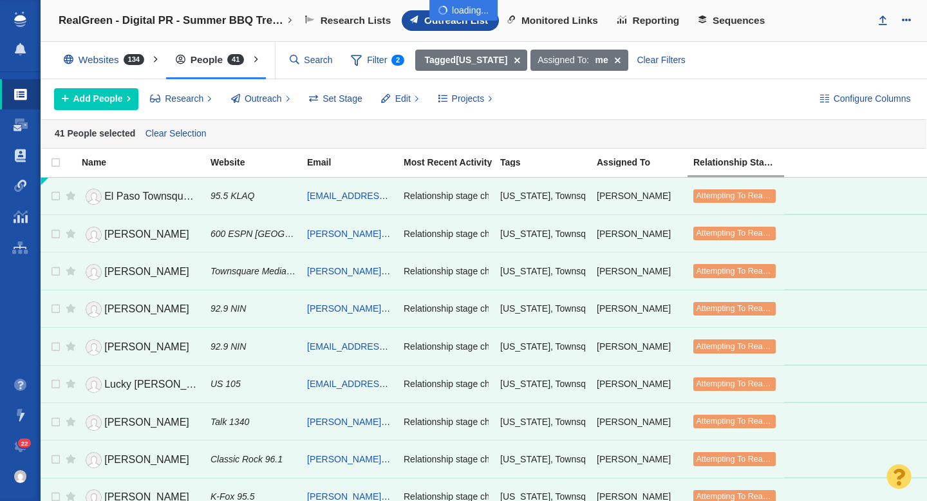
checkbox input "false"
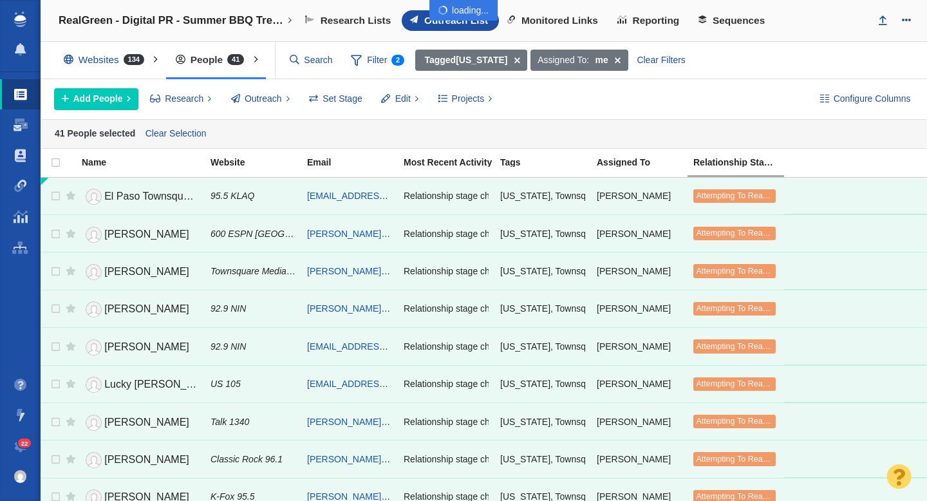
checkbox input "false"
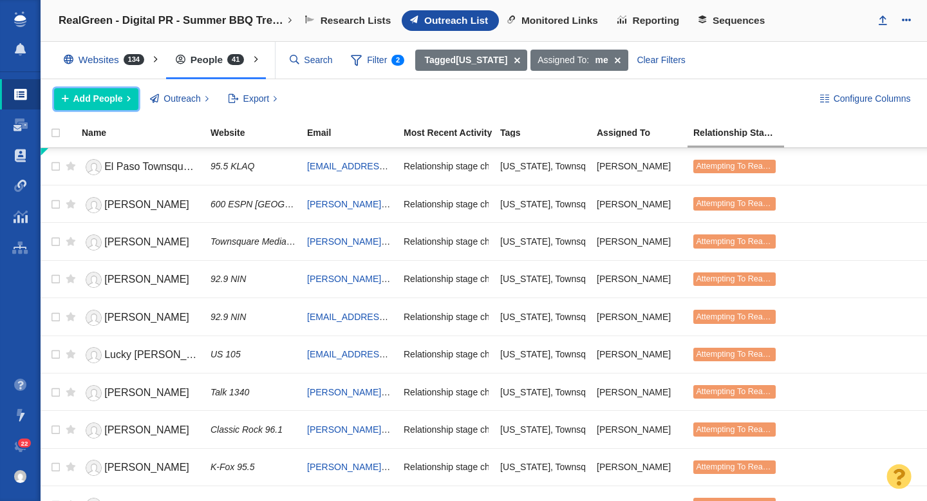
click at [97, 100] on span "Add People" at bounding box center [98, 99] width 50 height 14
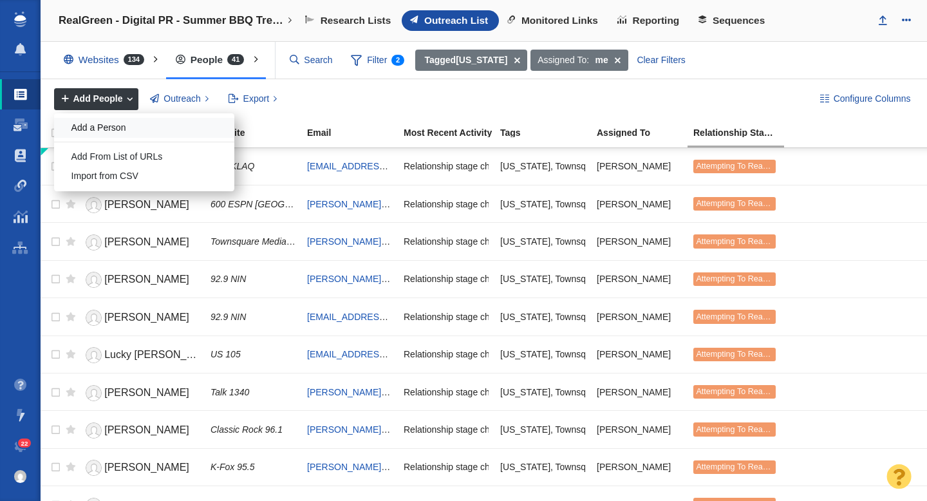
click at [104, 129] on div "Add a Person" at bounding box center [144, 128] width 180 height 20
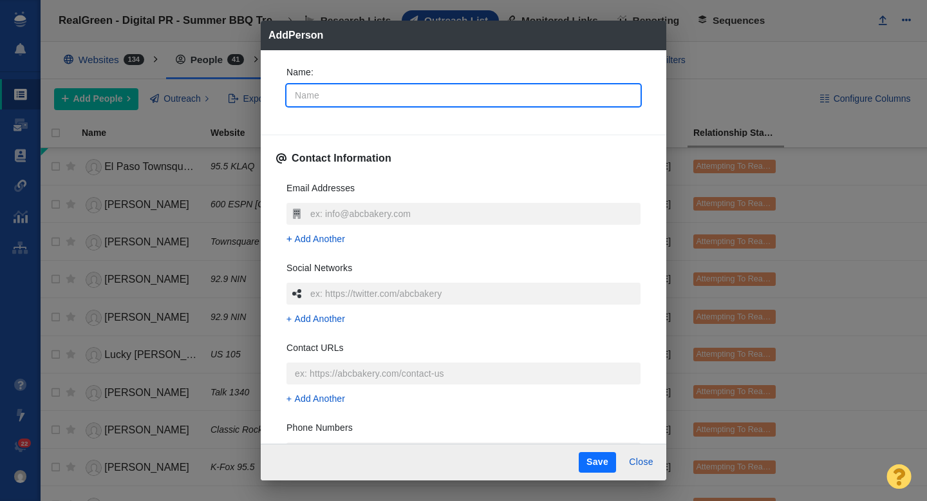
type input "M"
type textarea "x"
type input "Mi"
type textarea "x"
type input "Miche"
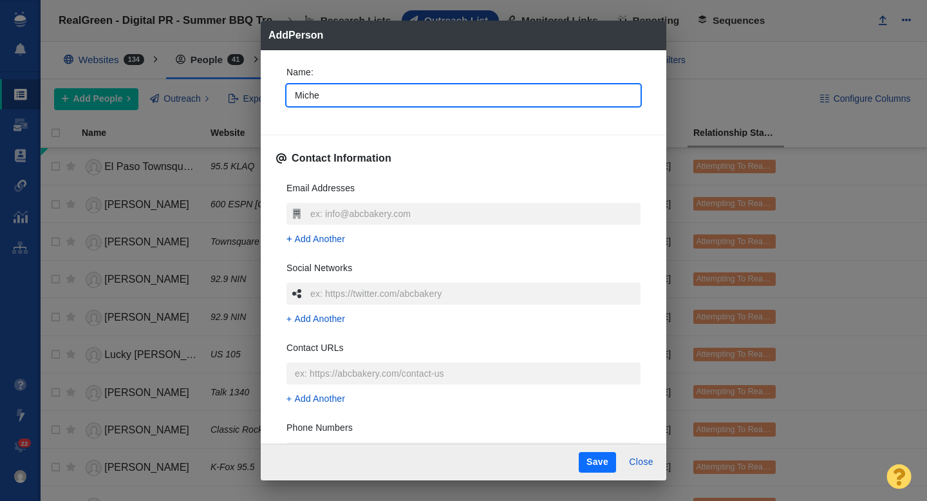
type textarea "x"
type input "[PERSON_NAME]"
type textarea "x"
type input "[PERSON_NAME]"
type textarea "x"
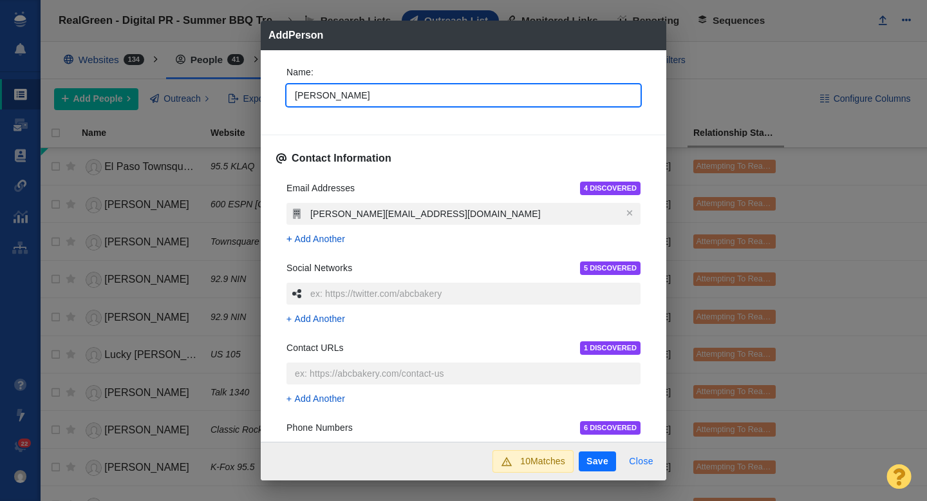
click at [637, 459] on button "Close" at bounding box center [641, 461] width 40 height 21
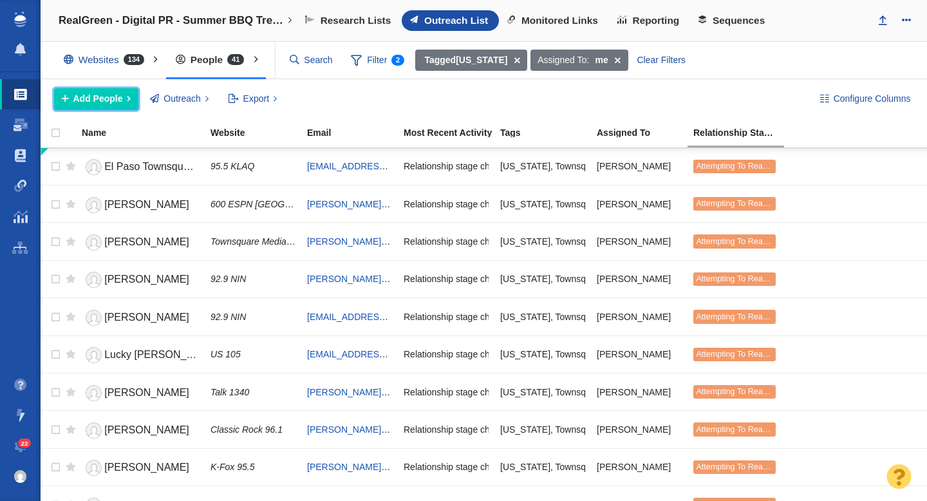
click at [111, 102] on span "Add People" at bounding box center [98, 99] width 50 height 14
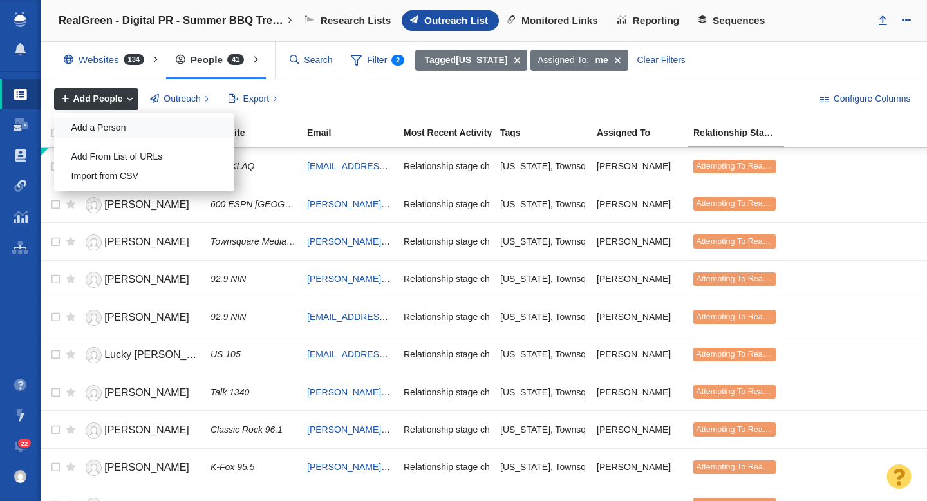
click at [155, 128] on div "Add a Person" at bounding box center [144, 128] width 180 height 20
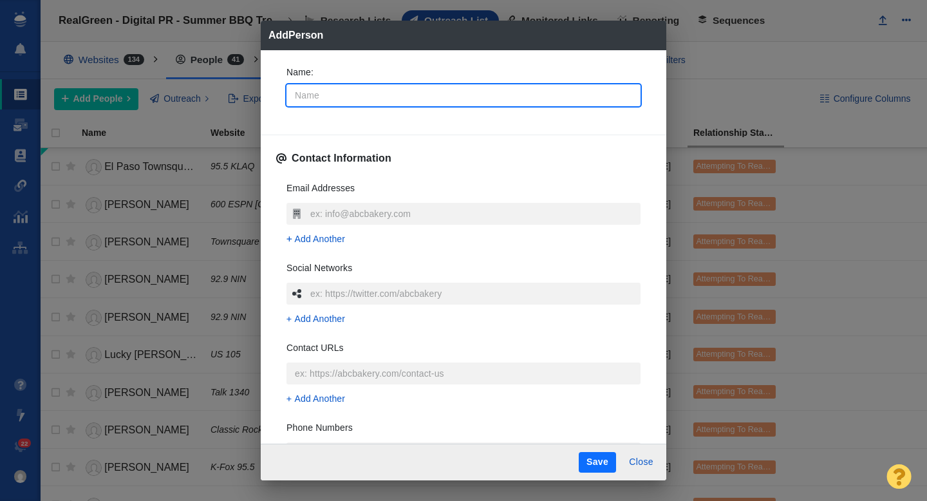
type input "M"
type textarea "x"
type input "Mi"
type textarea "x"
type input "Mic"
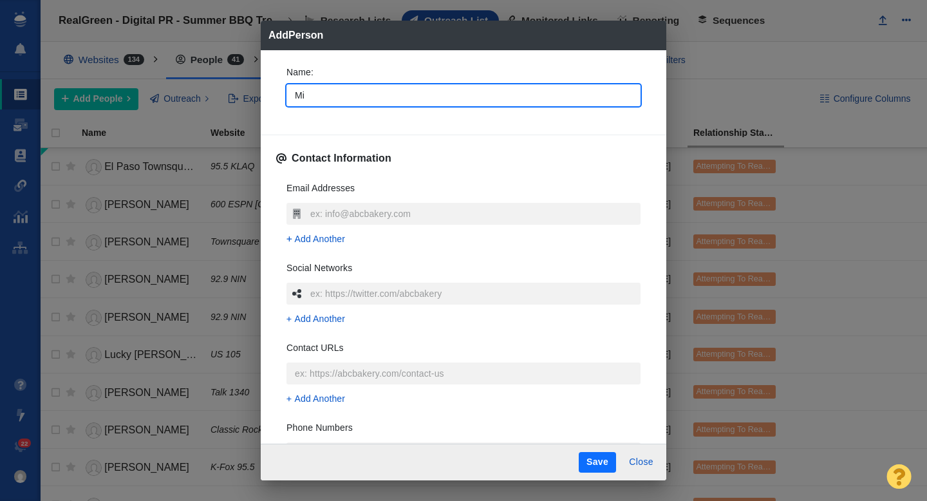
type textarea "x"
type input "[PERSON_NAME]"
type textarea "x"
type input "[PERSON_NAME]"
click at [268, 111] on div "Name : Michelle Contact Information Email Addresses Add Another Social Networks…" at bounding box center [464, 246] width 406 height 392
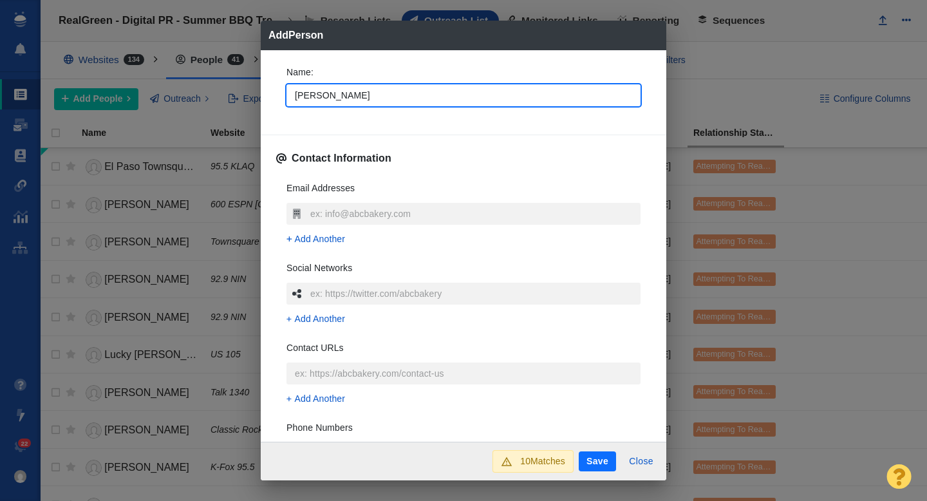
type textarea "x"
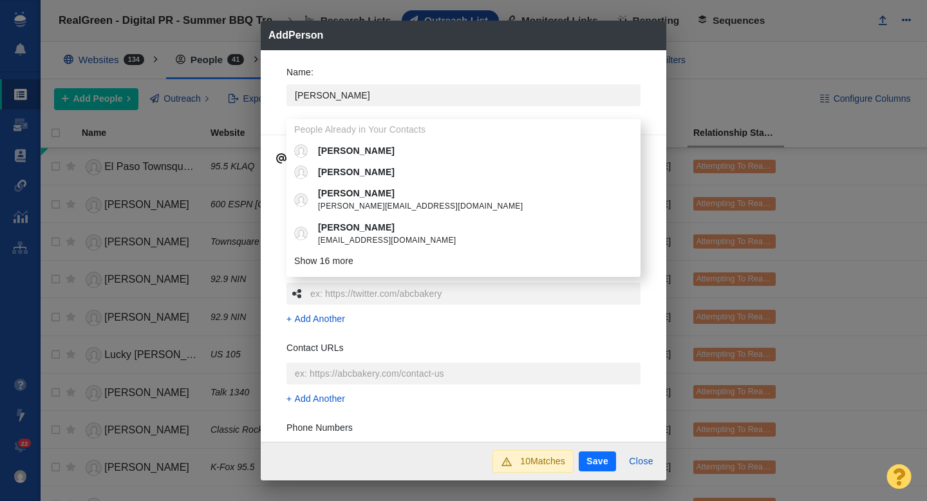
click at [271, 102] on div "Name : Michelle People Already in Your Contacts Michelle Michelle Michelle mich…" at bounding box center [464, 246] width 406 height 392
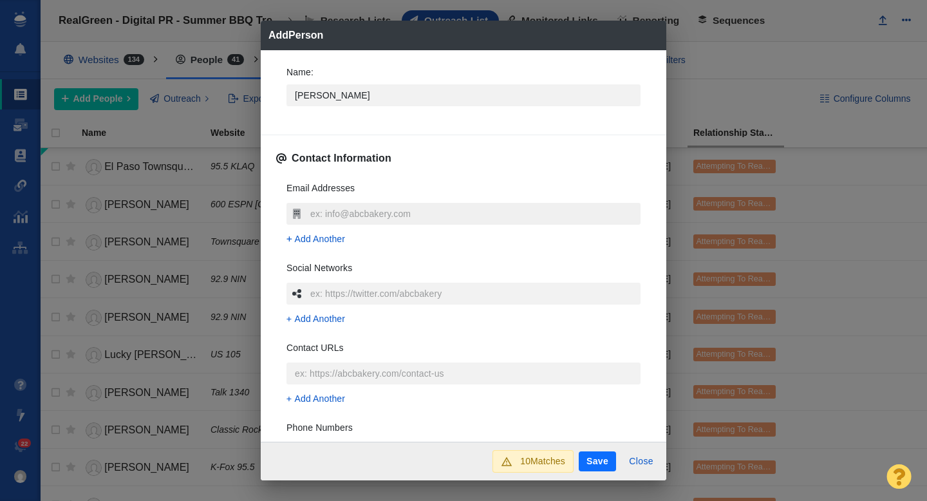
click at [332, 216] on input "text" at bounding box center [474, 214] width 334 height 22
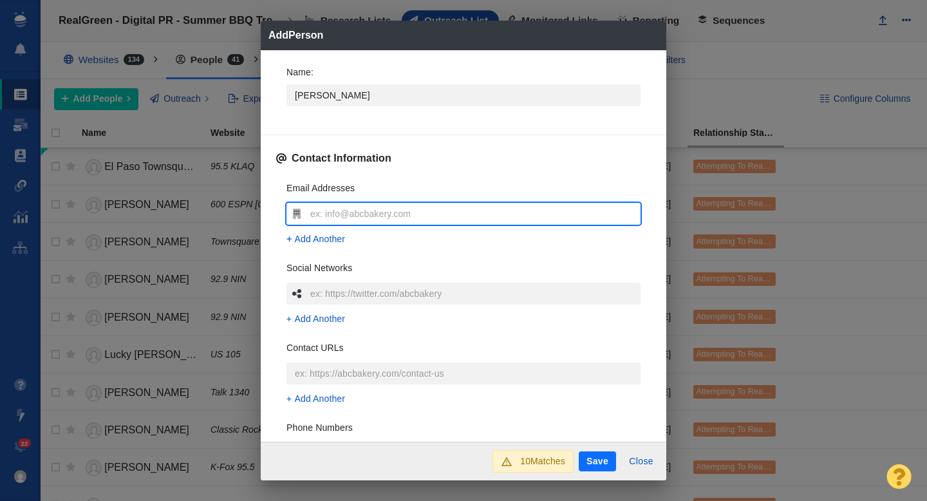
type input "[EMAIL_ADDRESS][DOMAIN_NAME]"
type textarea "x"
type input "[EMAIL_ADDRESS][DOMAIN_NAME]"
click at [271, 222] on div "Name : Michelle Contact Information Email Addresses mhomer@khou.com Add Another…" at bounding box center [464, 246] width 406 height 392
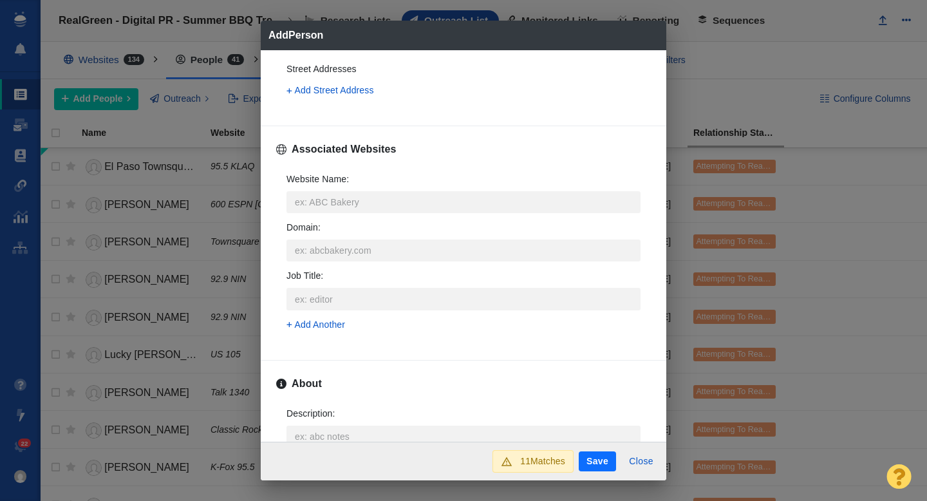
scroll to position [446, 0]
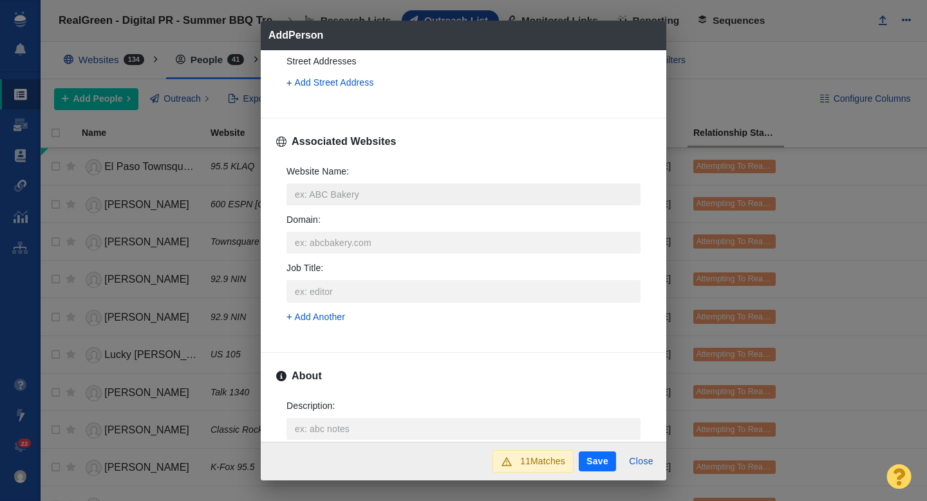
click at [323, 191] on input "Website Name :" at bounding box center [464, 194] width 354 height 22
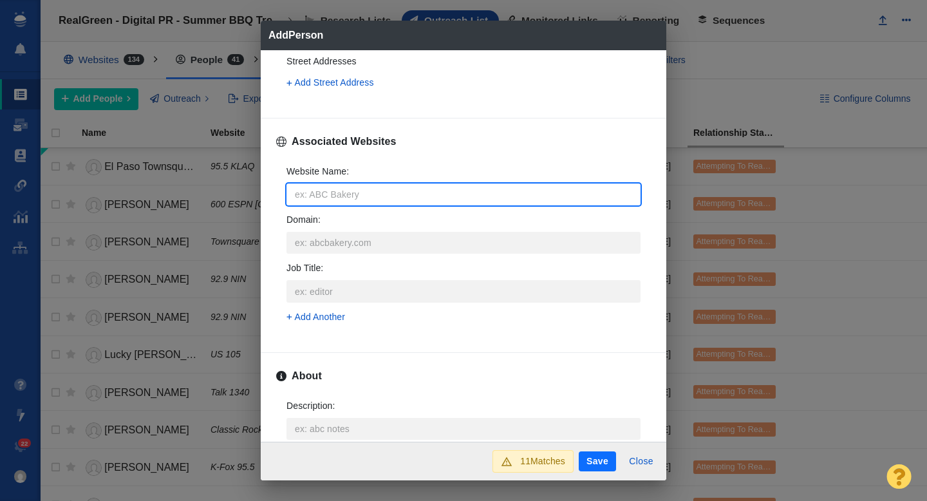
type input "k"
type textarea "x"
type input "kh"
type textarea "x"
type input "kho"
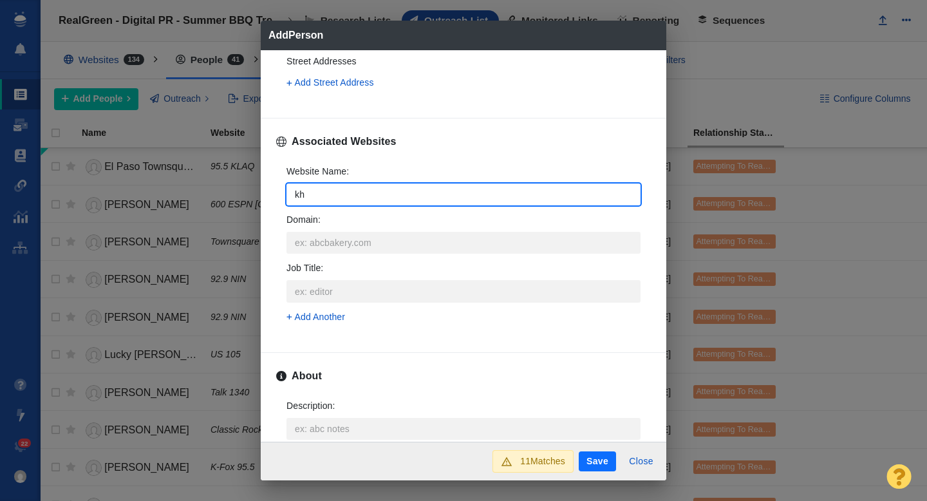
type textarea "x"
type input "khou"
type textarea "x"
type input "khou."
type textarea "x"
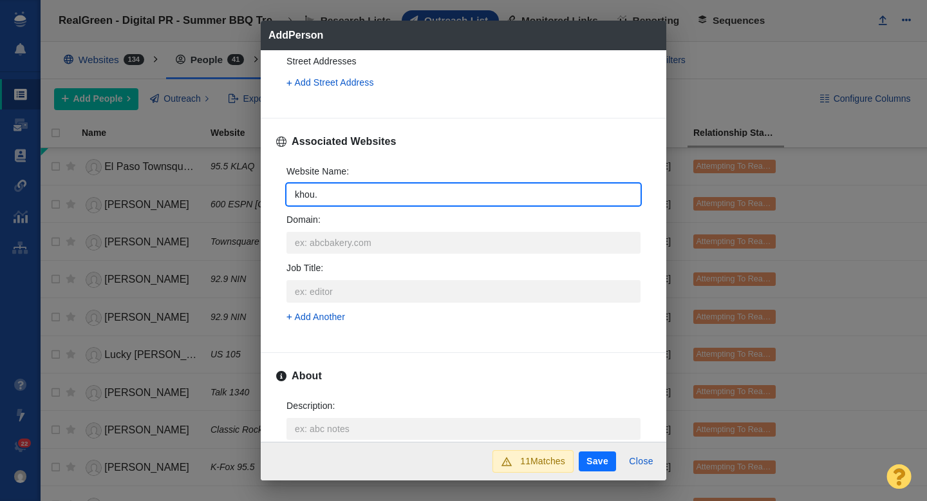
type input "khou.c"
type textarea "x"
type input "khou.co"
type textarea "x"
type input "khou.com"
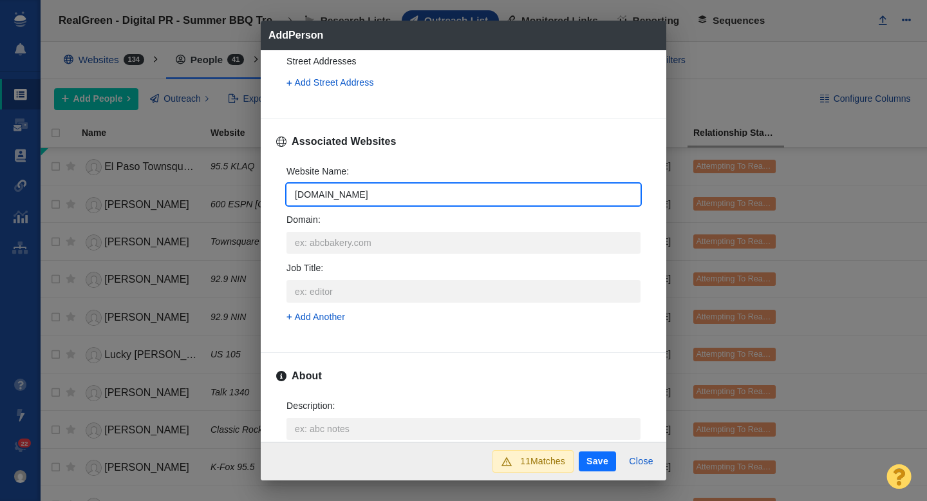
type textarea "x"
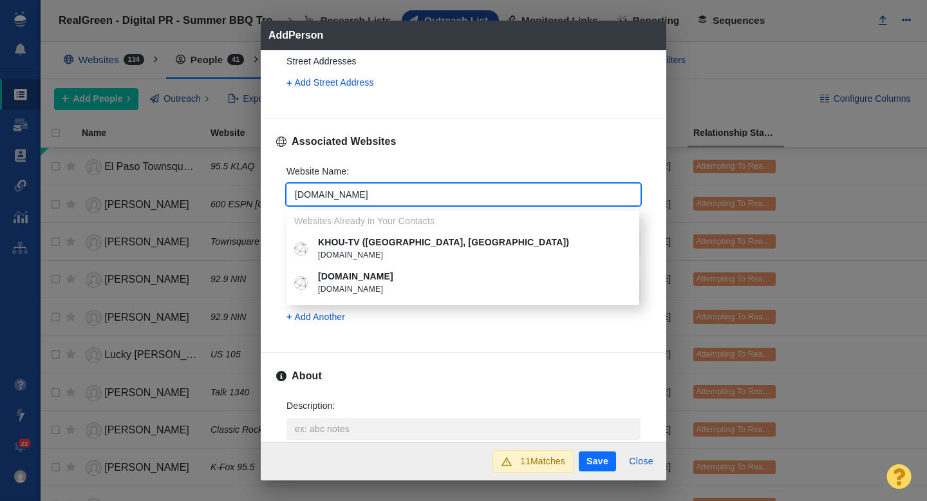
type input "khou.com"
click at [363, 246] on p "KHOU-TV ([GEOGRAPHIC_DATA], [GEOGRAPHIC_DATA])" at bounding box center [472, 243] width 308 height 14
type textarea "x"
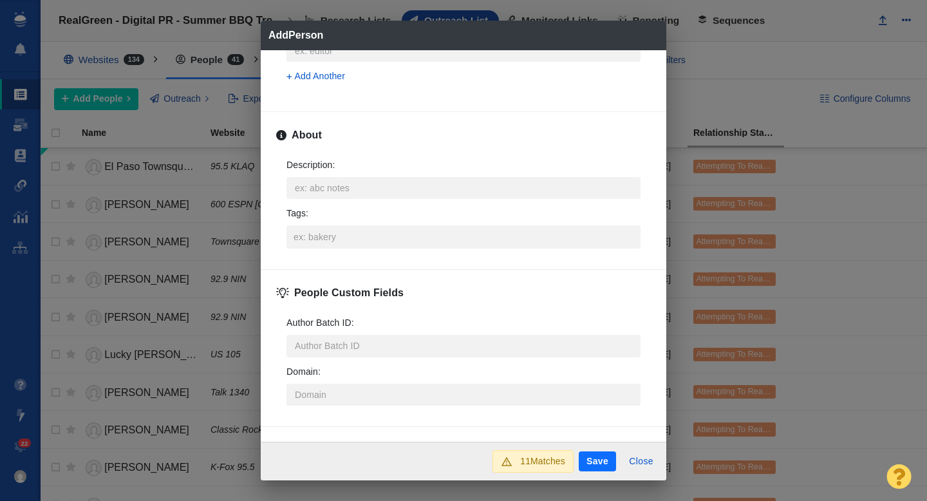
scroll to position [637, 0]
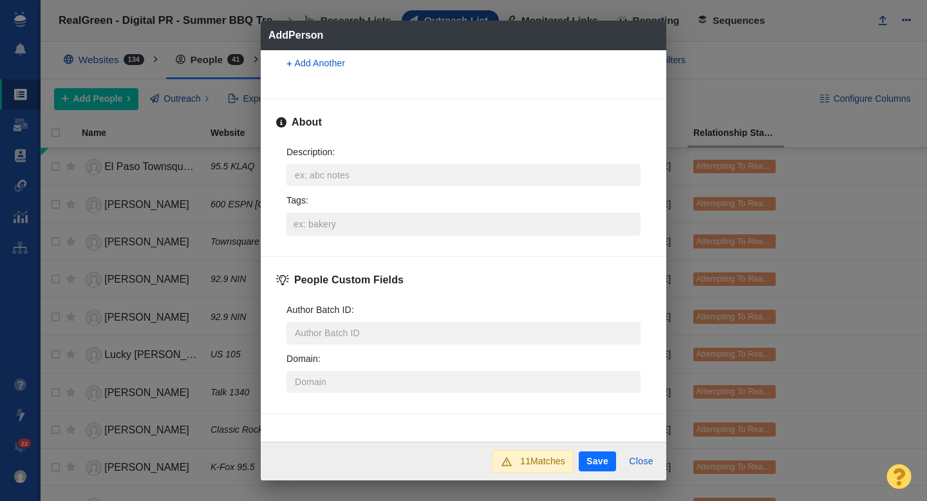
click at [324, 227] on input "Tags :" at bounding box center [463, 223] width 346 height 23
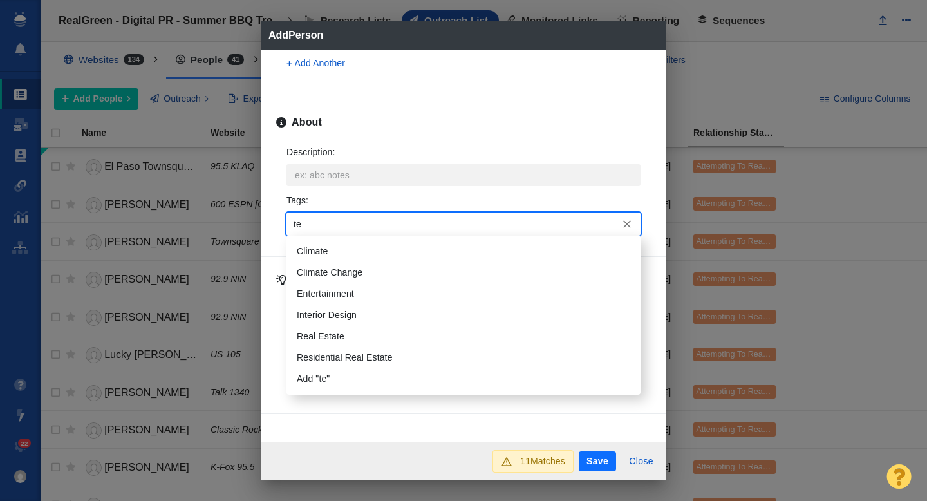
type input "tex"
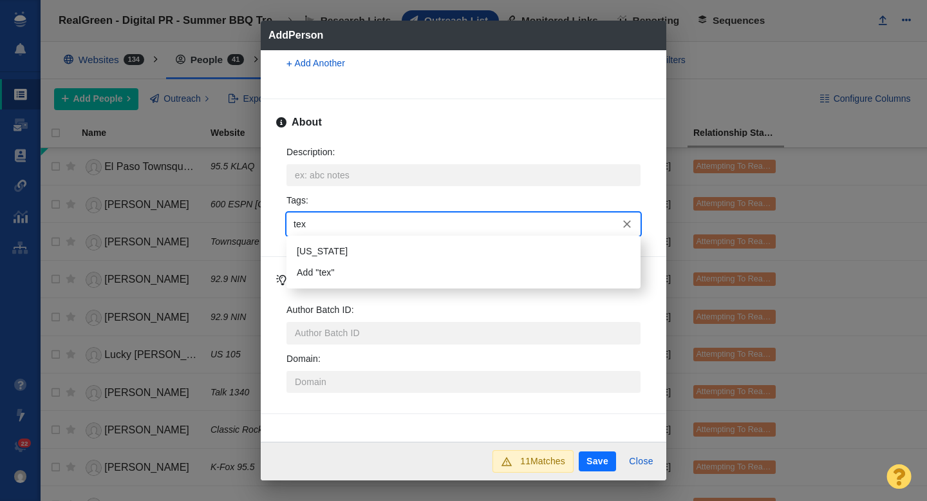
click at [323, 250] on li "[US_STATE]" at bounding box center [464, 251] width 354 height 21
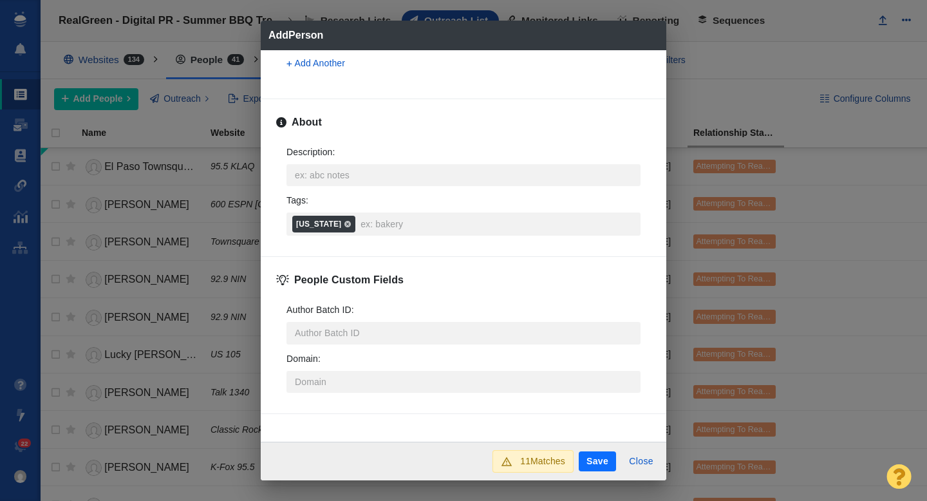
click at [594, 461] on button "Save" at bounding box center [597, 461] width 37 height 21
type textarea "x"
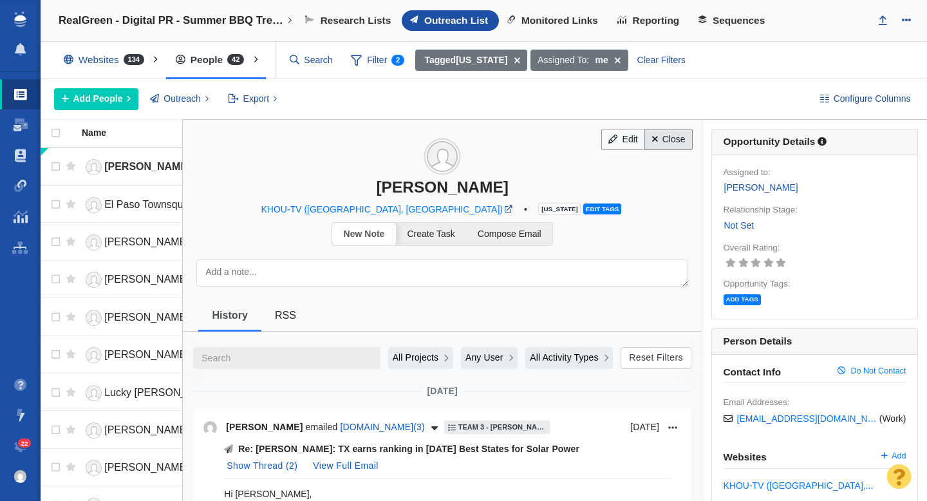
click at [675, 136] on link "Close" at bounding box center [668, 140] width 48 height 22
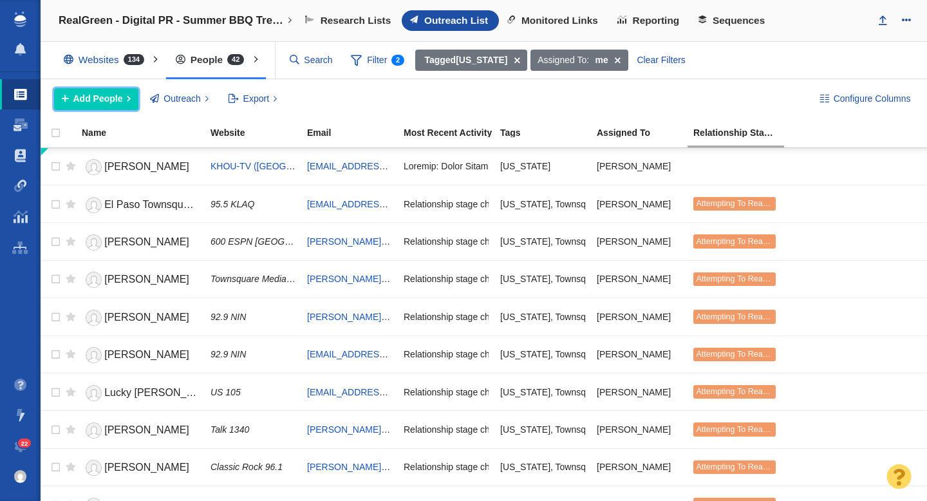
click at [99, 105] on span "Add People" at bounding box center [98, 99] width 50 height 14
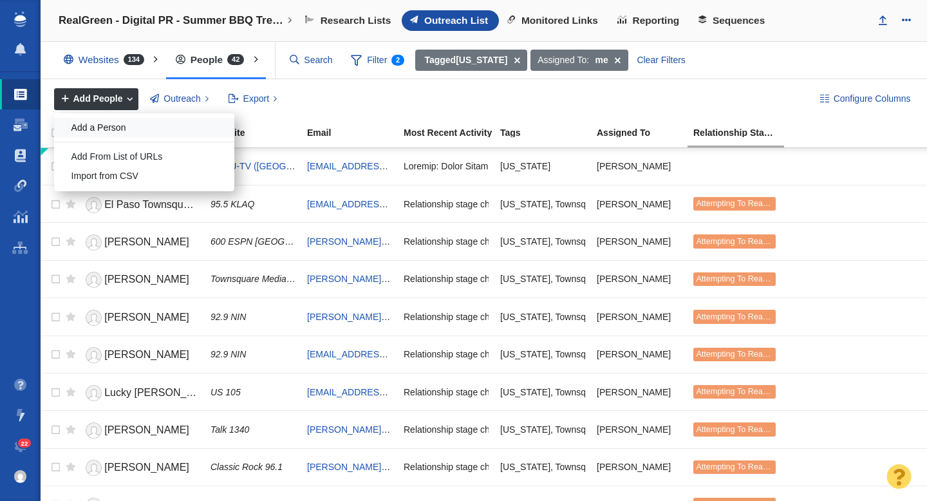
click at [113, 130] on div "Add a Person" at bounding box center [144, 128] width 180 height 20
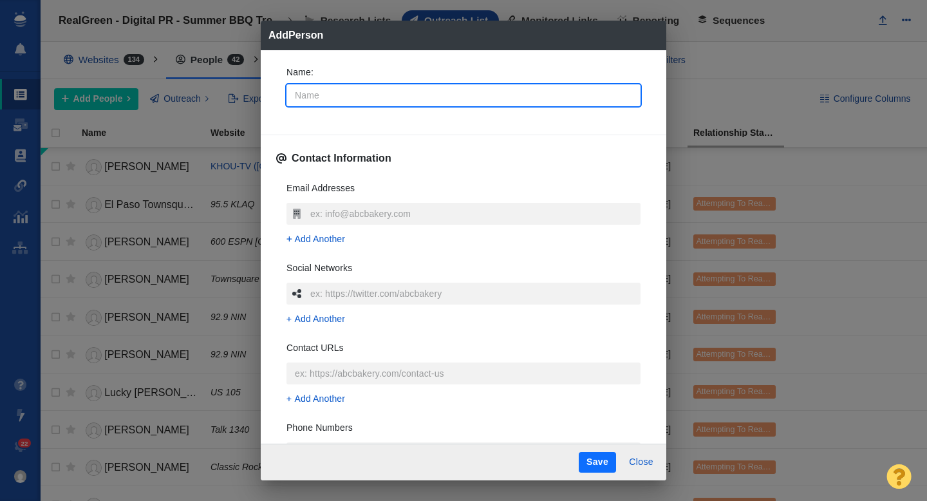
type input "C"
type textarea "x"
type input "Ch"
type textarea "x"
type input "Cha"
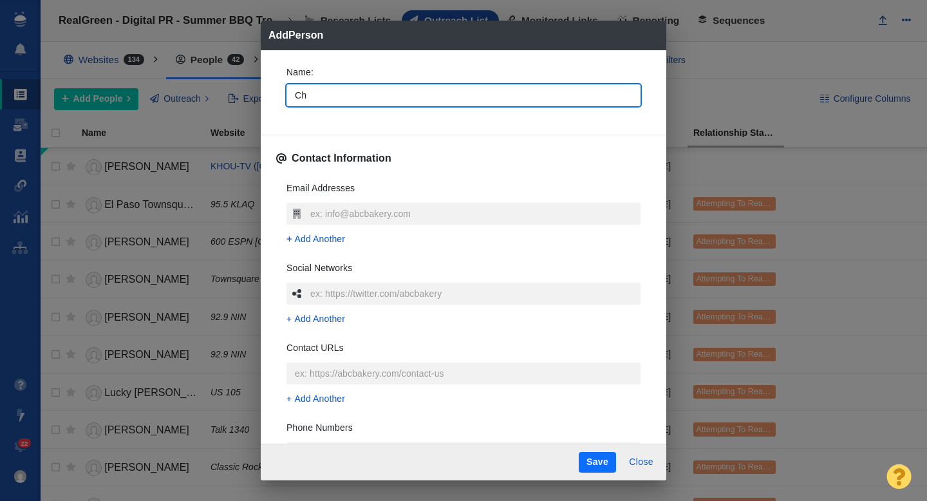
type textarea "x"
type input "Chan"
type textarea "x"
type input "Chane"
type textarea "x"
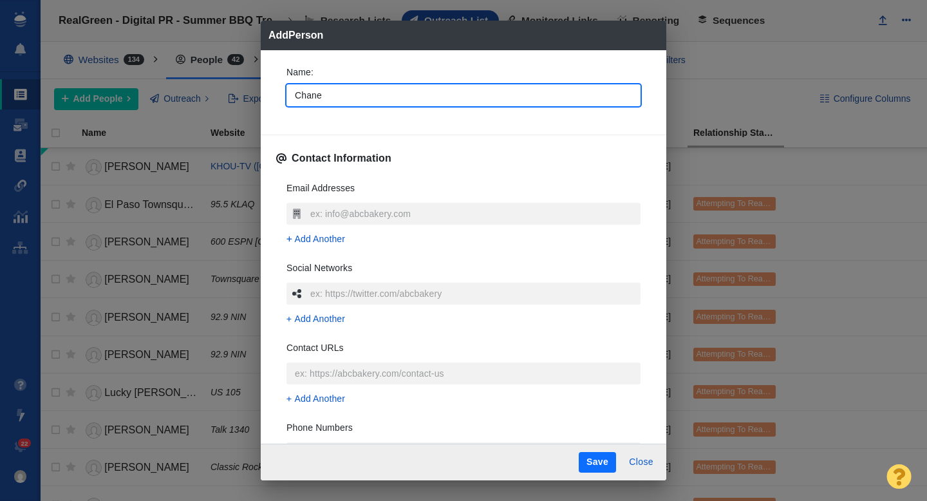
type input "Chanel"
type textarea "x"
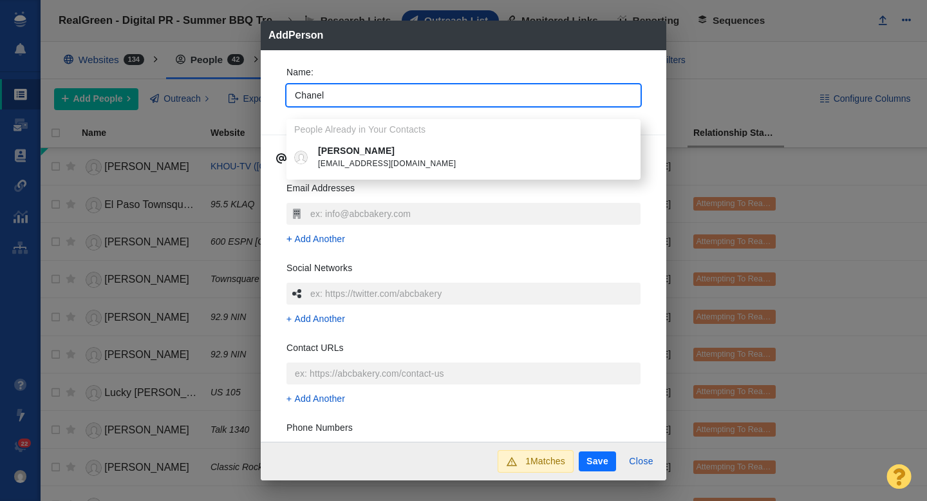
type input "Chanel"
type textarea "x"
click at [274, 68] on div "Name : Chanel People Already in Your Contacts Chanel Young chanel.young@cw33.co…" at bounding box center [464, 246] width 406 height 392
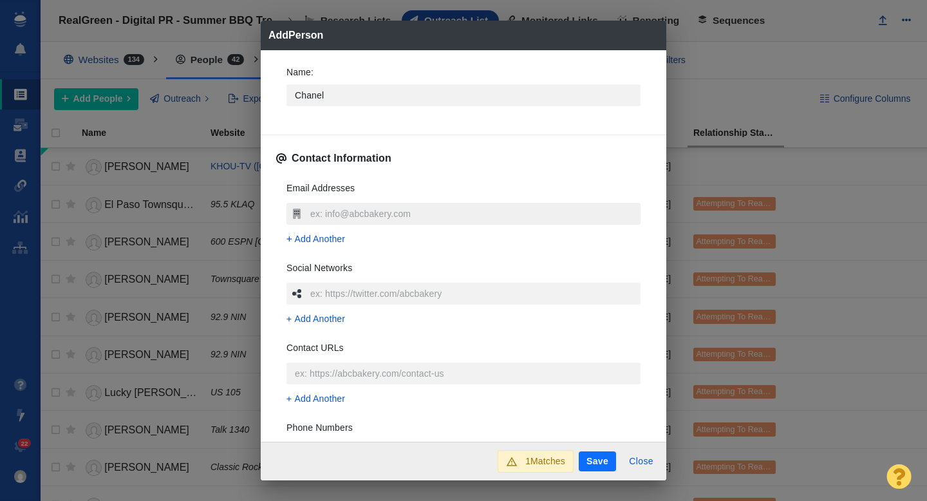
click at [337, 213] on input "text" at bounding box center [474, 214] width 334 height 22
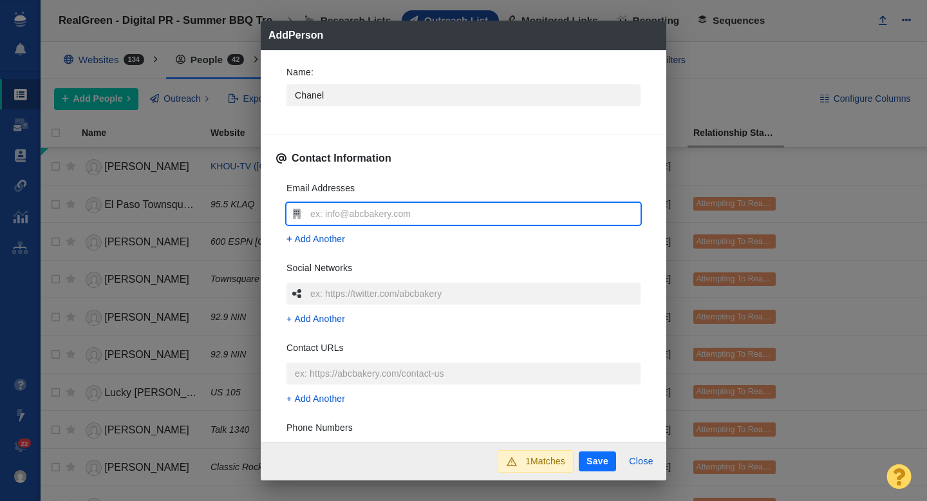
type input "[EMAIL_ADDRESS][DOMAIN_NAME]"
type textarea "x"
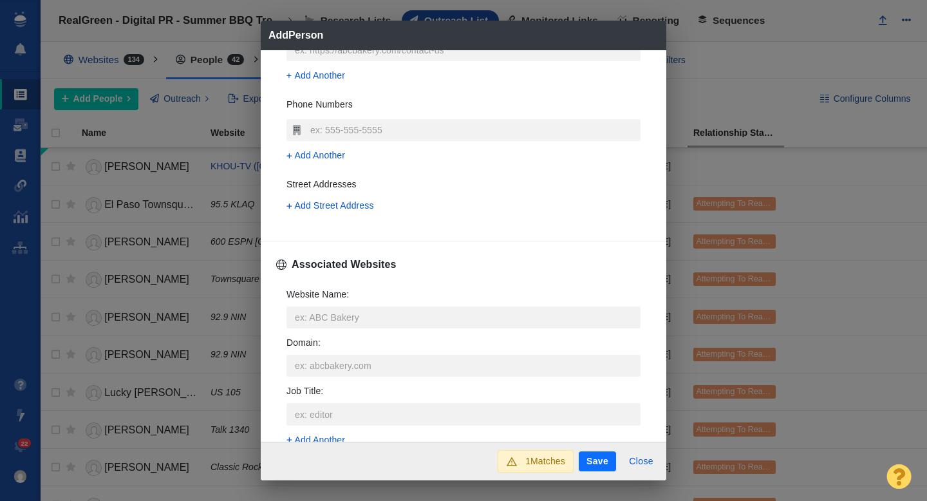
scroll to position [335, 0]
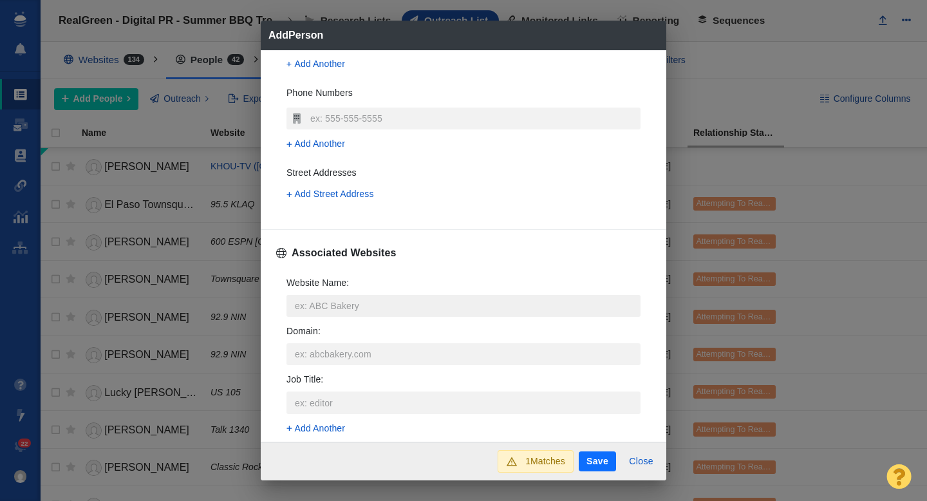
type input "[EMAIL_ADDRESS][DOMAIN_NAME]"
click at [319, 308] on input "Website Name :" at bounding box center [464, 306] width 354 height 22
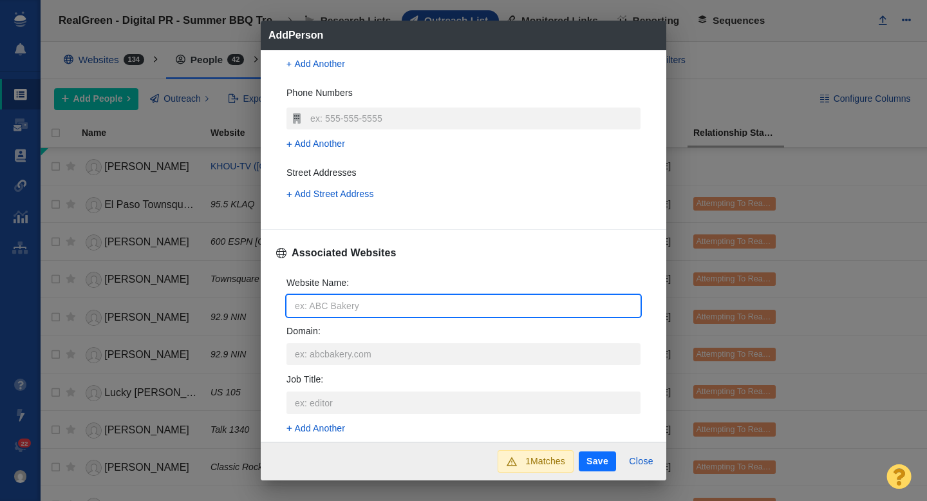
type input "c"
type textarea "x"
type input "cw"
type textarea "x"
type input "cw3"
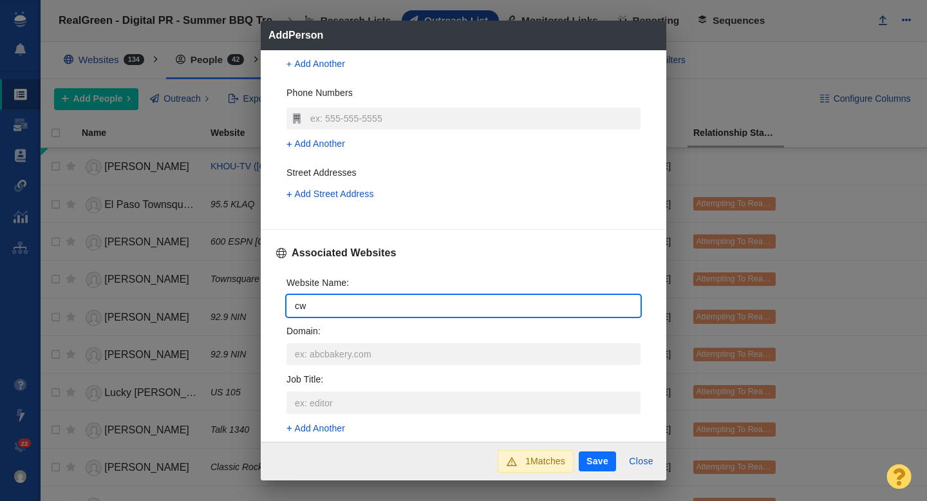
type textarea "x"
type input "cw33"
type textarea "x"
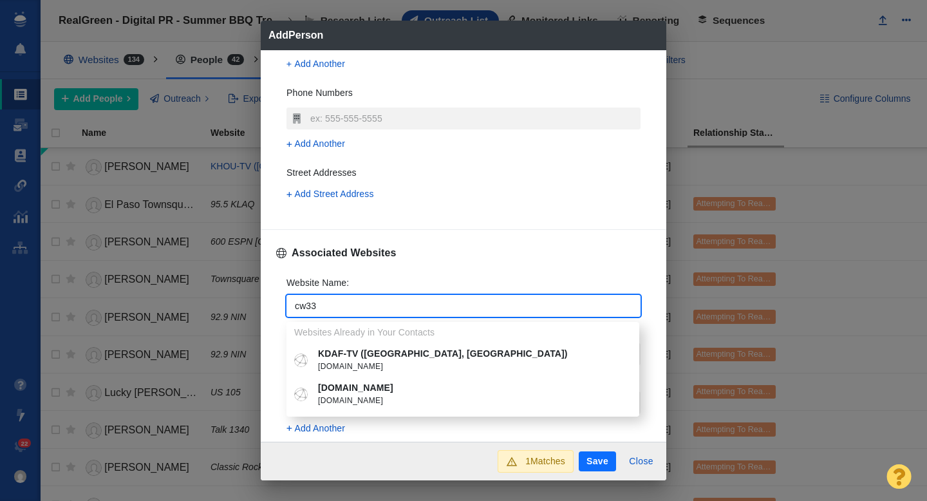
type input "cw33"
click at [341, 362] on span "cw33.com" at bounding box center [472, 367] width 308 height 13
type textarea "x"
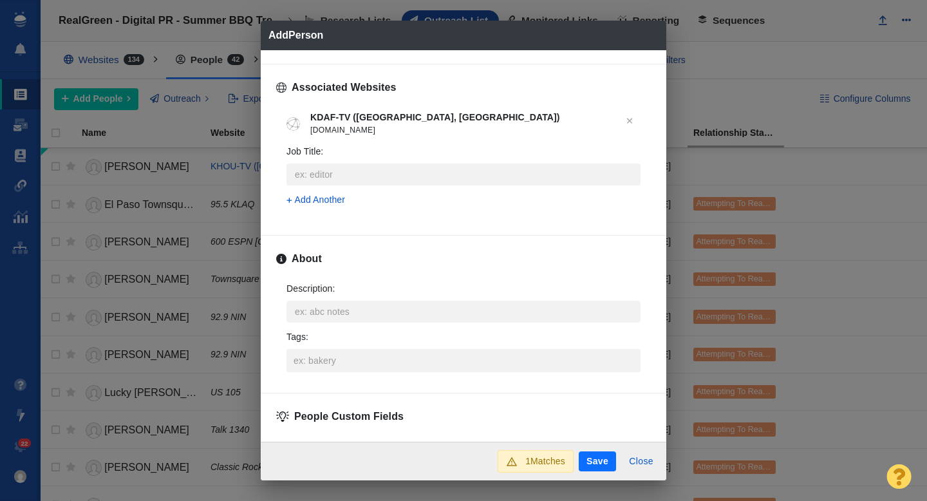
scroll to position [637, 0]
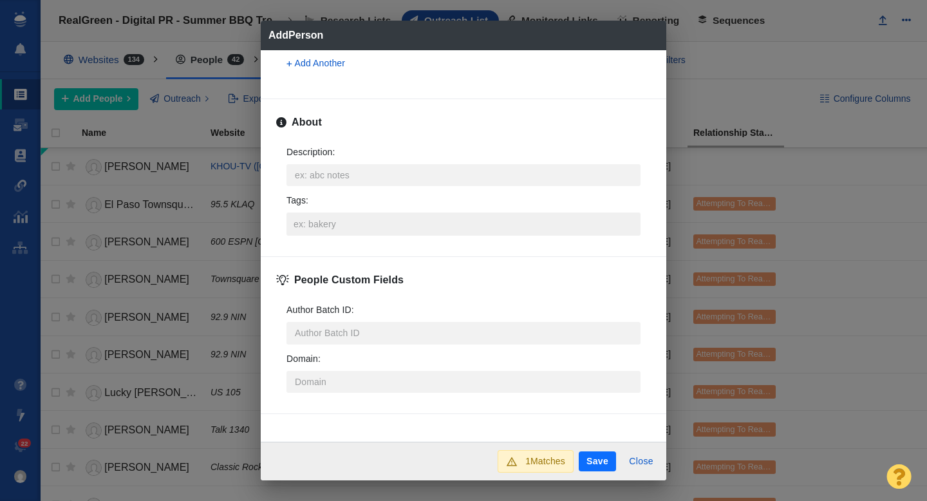
click at [315, 227] on input "Tags :" at bounding box center [463, 223] width 346 height 23
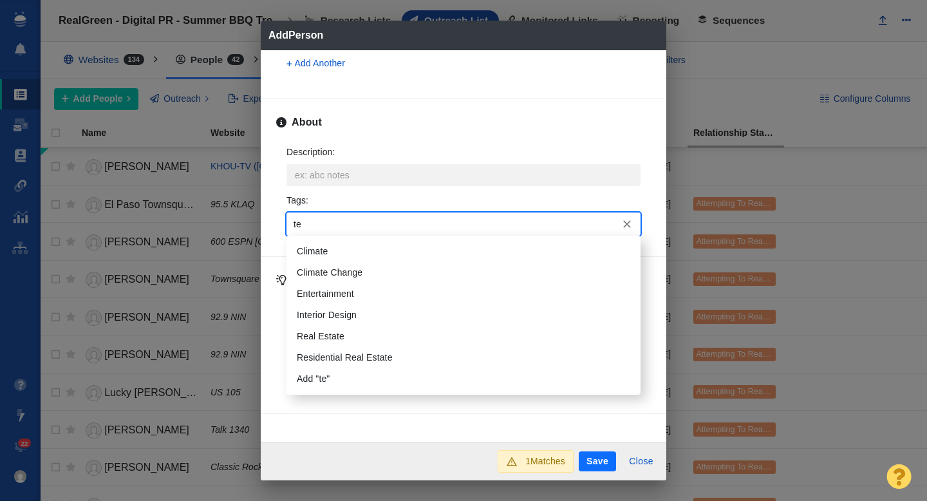
type input "tex"
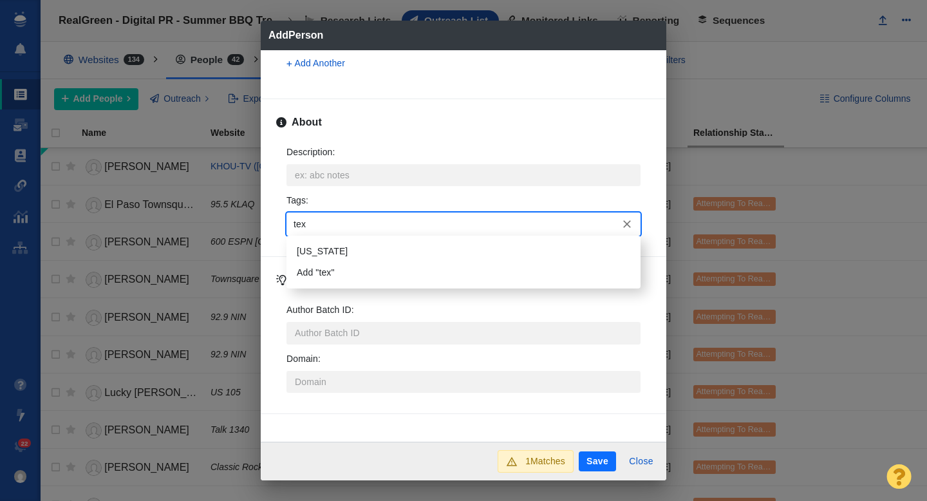
click at [321, 250] on li "[US_STATE]" at bounding box center [464, 251] width 354 height 21
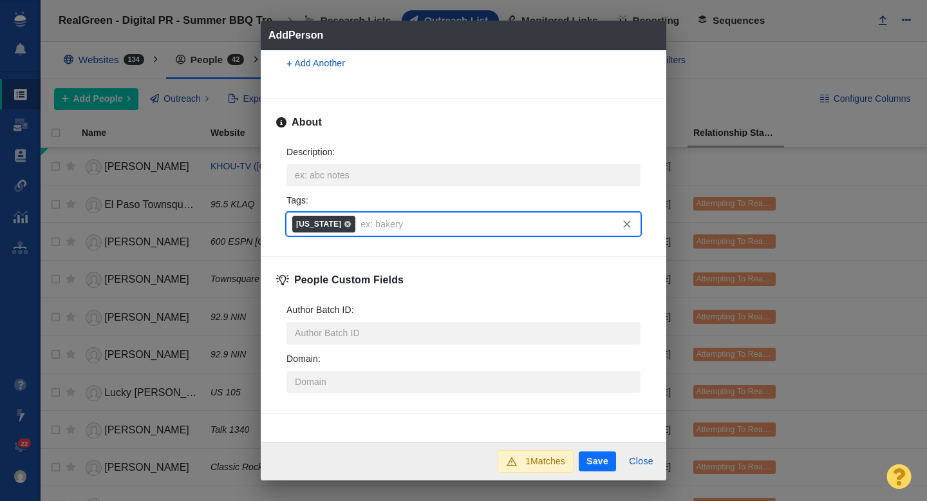
click at [596, 457] on button "Save" at bounding box center [597, 461] width 37 height 21
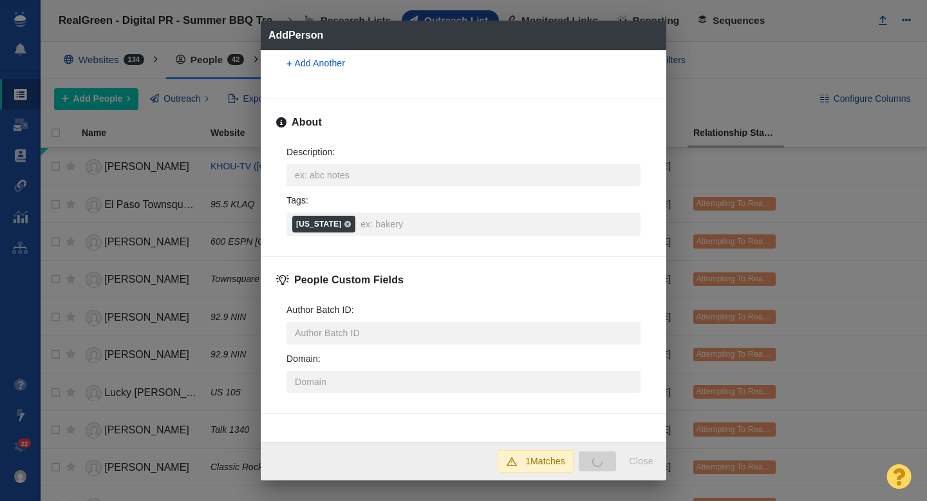
type textarea "x"
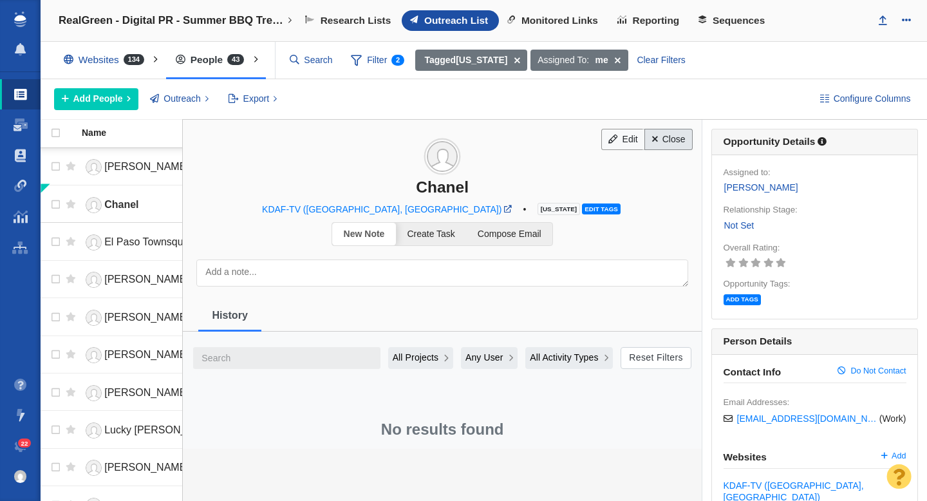
click at [663, 145] on link "Close" at bounding box center [668, 140] width 48 height 22
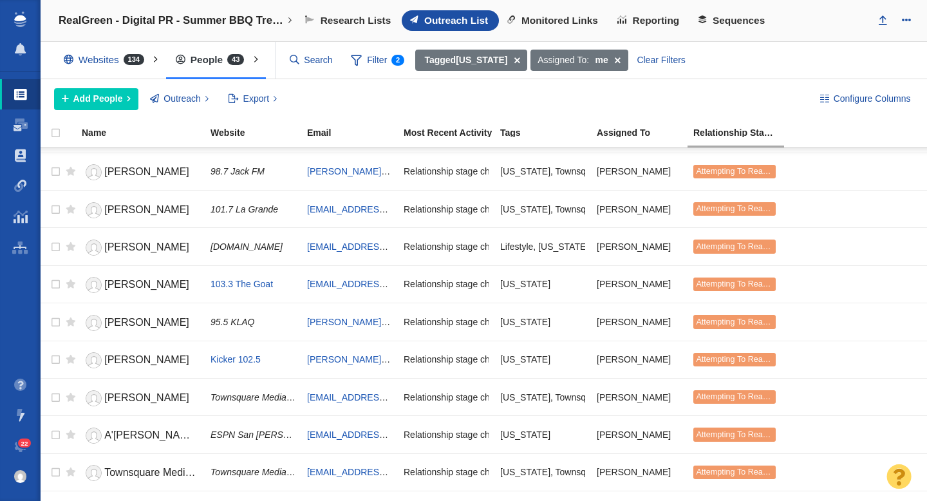
scroll to position [673, 0]
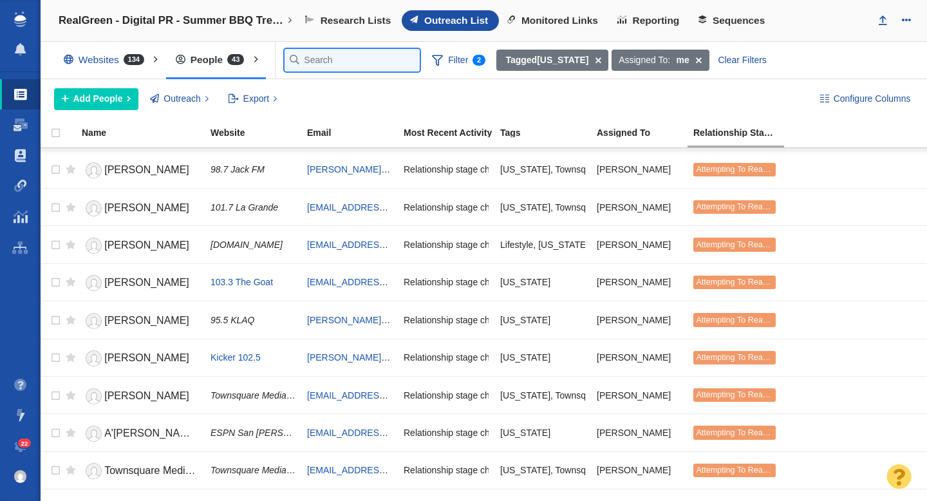
click at [310, 62] on input "text" at bounding box center [352, 60] width 135 height 23
paste input "bdubow@klaq.com"
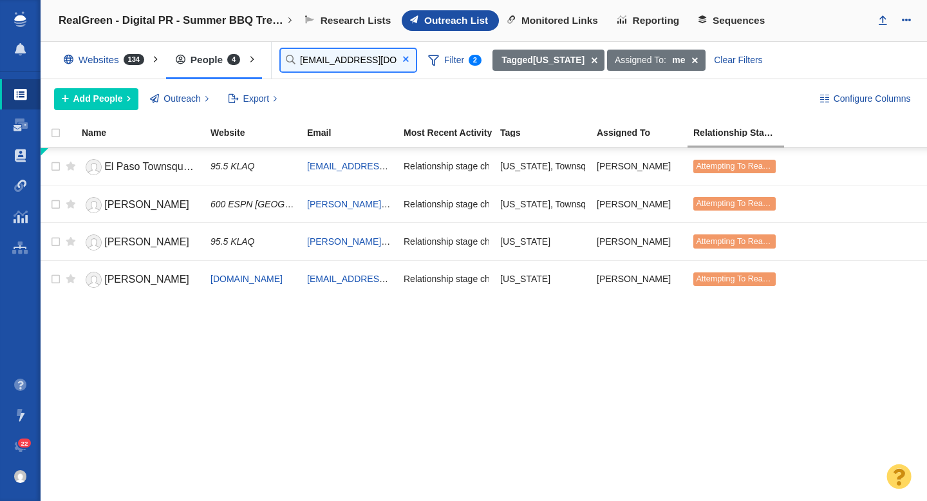
type input "bdubow@klaq.com"
click at [404, 58] on span at bounding box center [406, 59] width 6 height 9
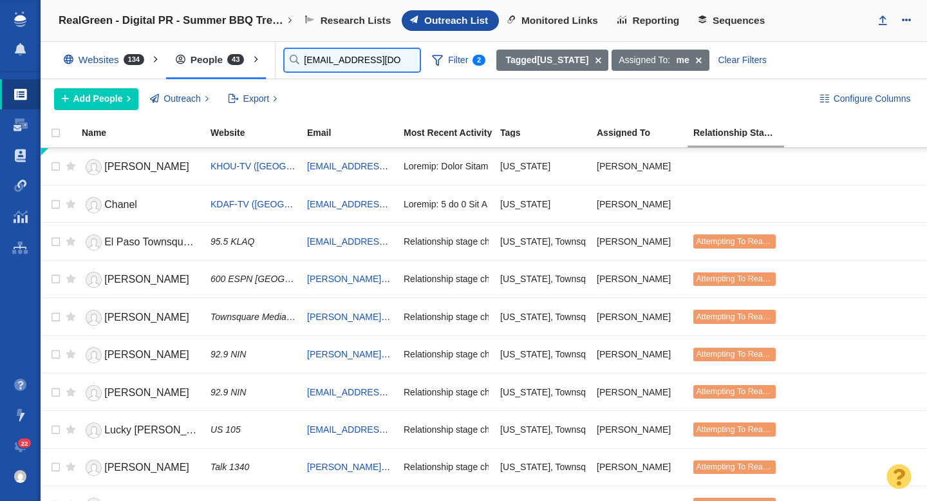
click at [314, 63] on input "bdubow@klaq.com" at bounding box center [352, 60] width 135 height 23
type input "a"
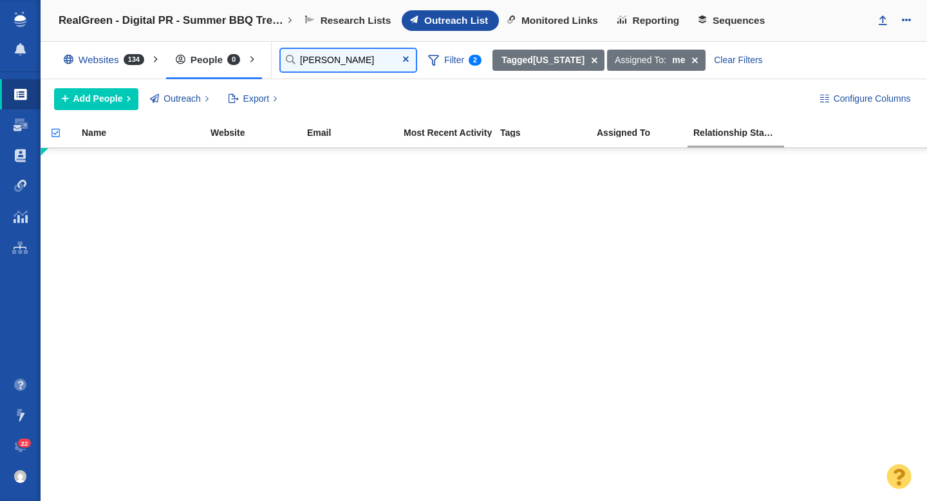
type input "landon"
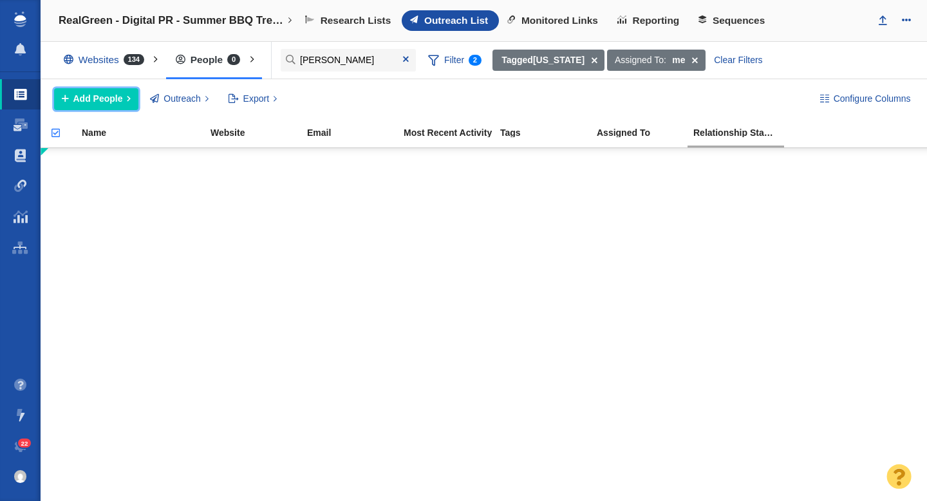
click at [96, 96] on span "Add People" at bounding box center [98, 99] width 50 height 14
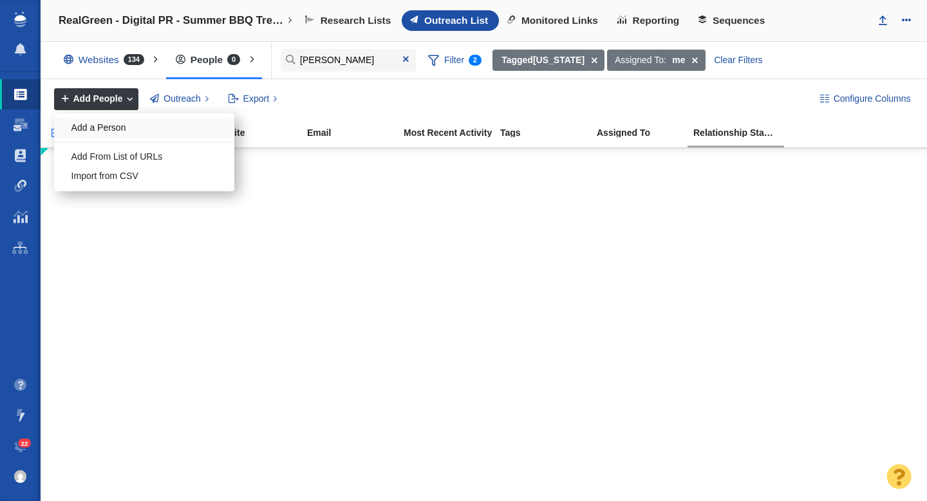
click at [99, 126] on div "Add a Person" at bounding box center [144, 128] width 180 height 20
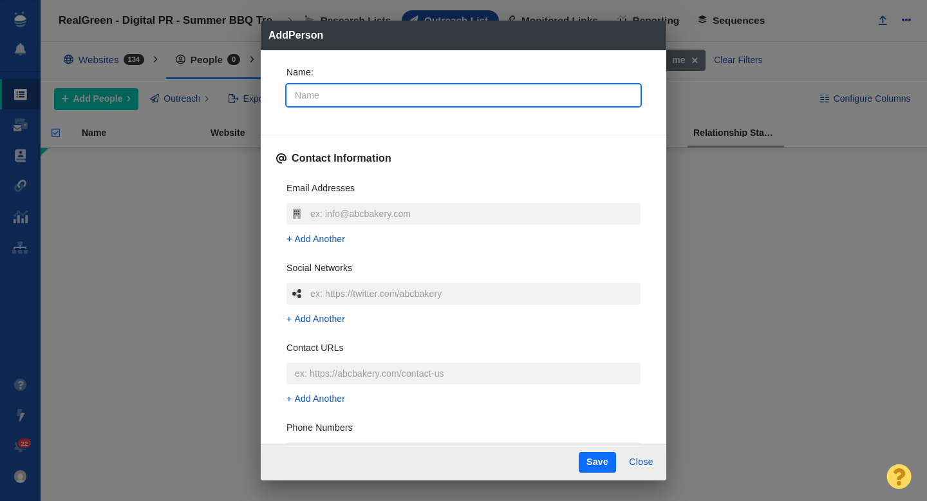
type input "L"
type textarea "x"
type input "La"
type textarea "x"
type input "Lan"
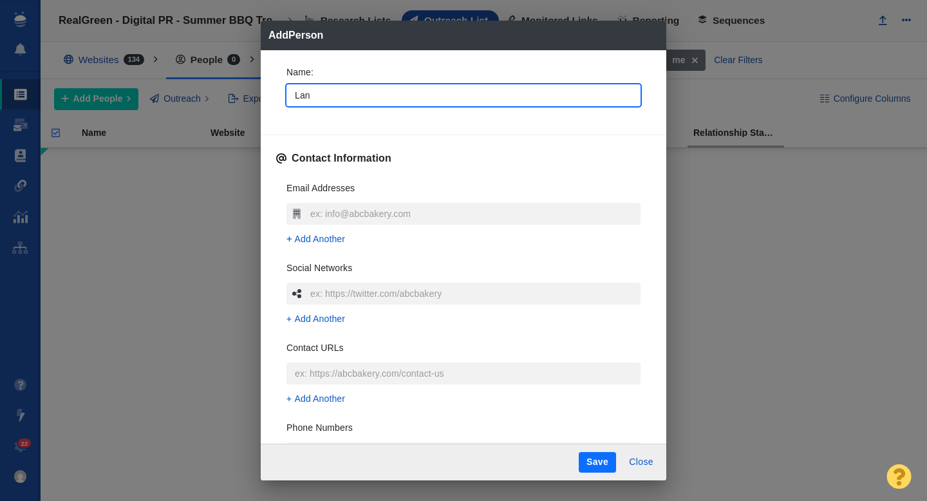
type textarea "x"
type input "[PERSON_NAME]"
type textarea "x"
type input "[PERSON_NAME]"
click at [316, 211] on input "text" at bounding box center [474, 214] width 334 height 22
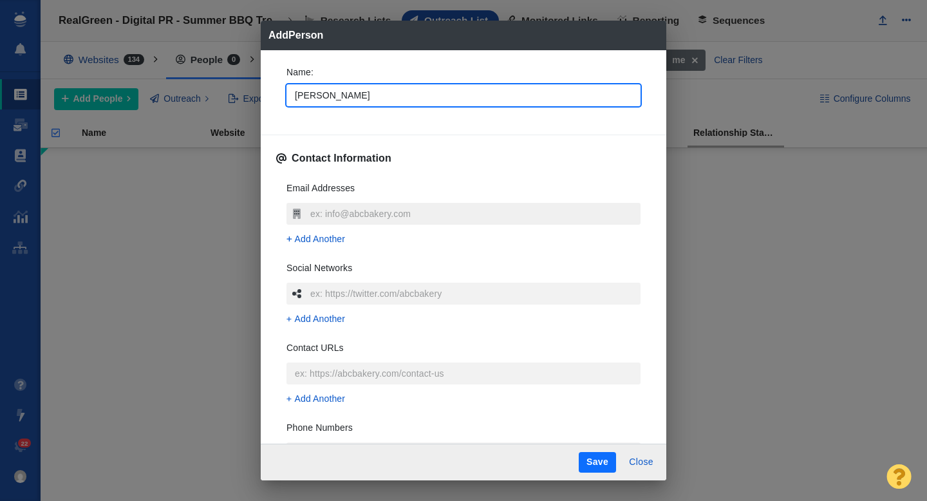
type textarea "x"
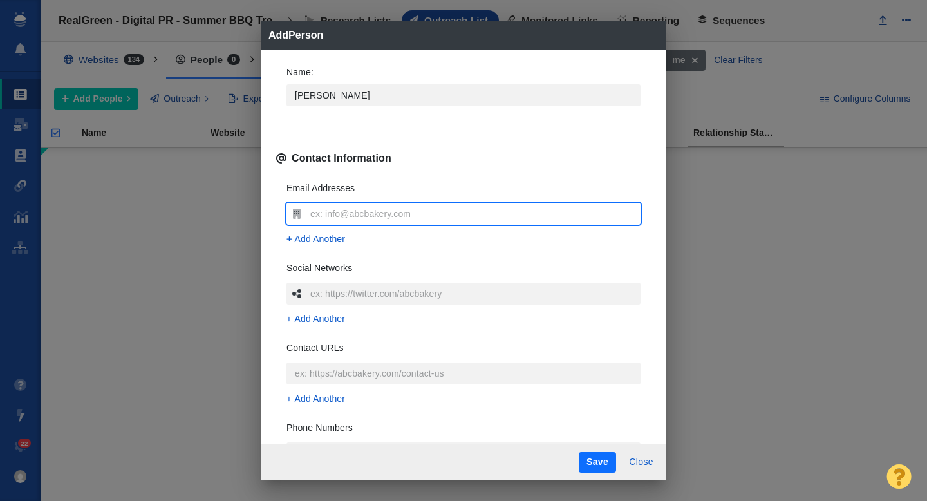
type input "l"
type textarea "x"
type input "land"
type textarea "x"
type input "landon.king"
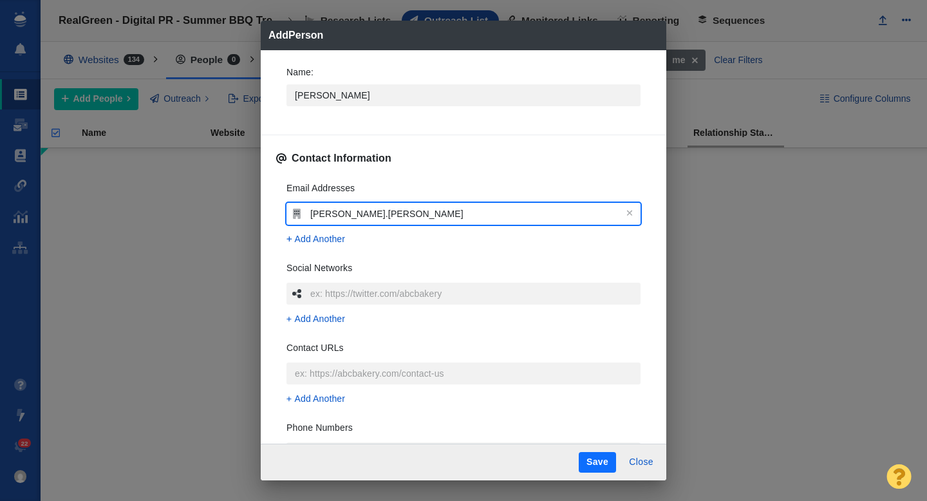
type textarea "x"
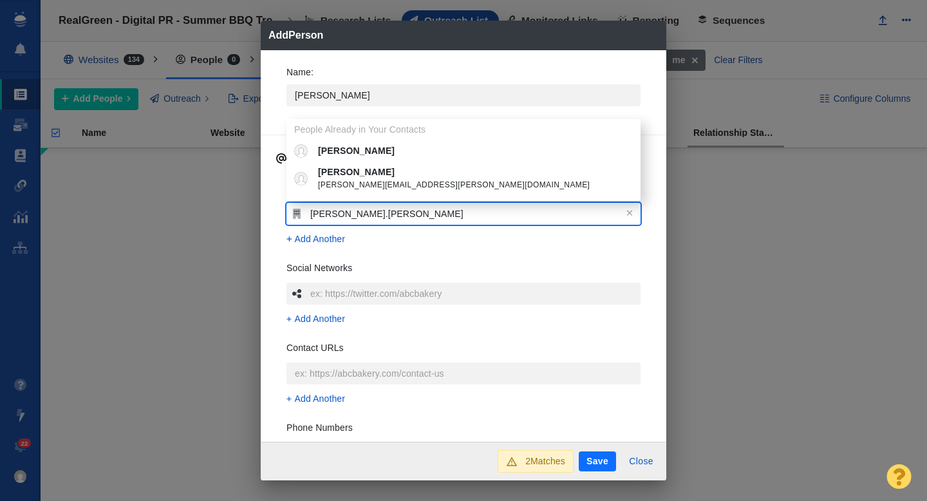
type input "landon.king@"
type textarea "x"
type input "landon.king@"
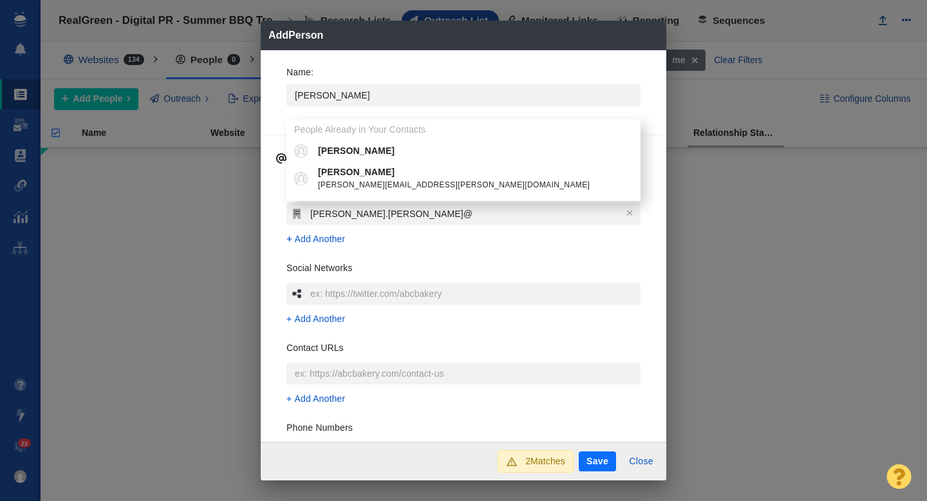
click at [370, 179] on span "[PERSON_NAME][EMAIL_ADDRESS][PERSON_NAME][DOMAIN_NAME]" at bounding box center [473, 185] width 310 height 13
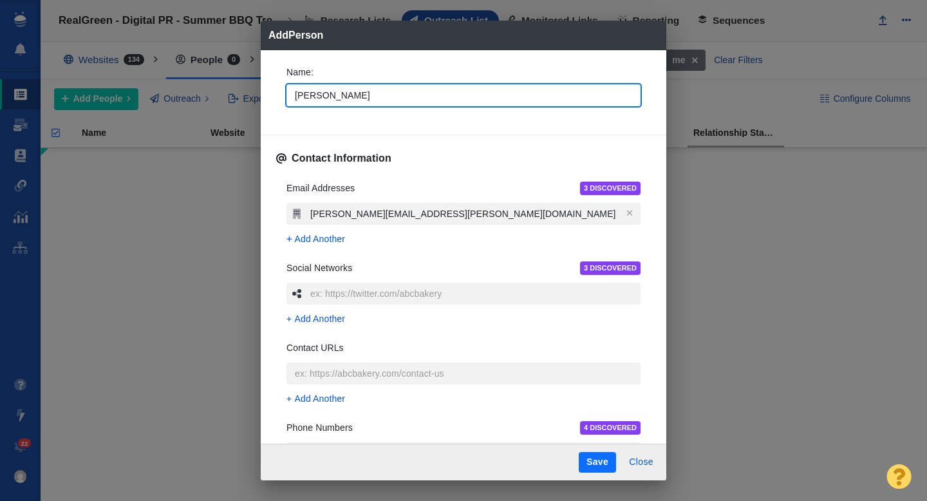
type input "Landon Kin"
type textarea "x"
type input "Landon Ki"
type textarea "x"
type input "Landon K"
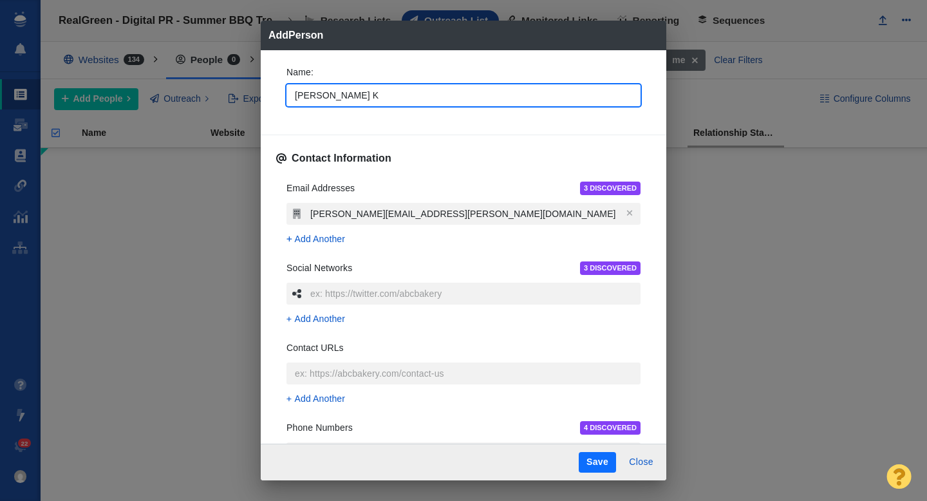
type textarea "x"
type input "[PERSON_NAME]"
type textarea "x"
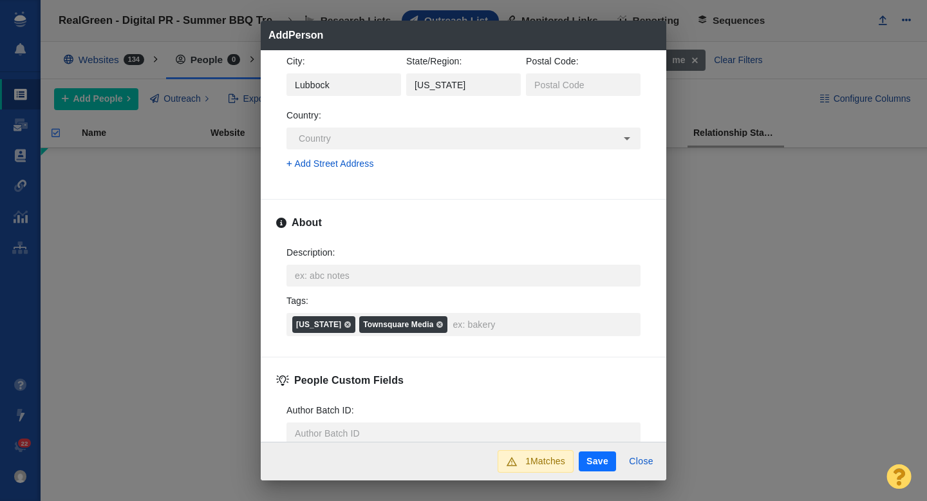
scroll to position [664, 0]
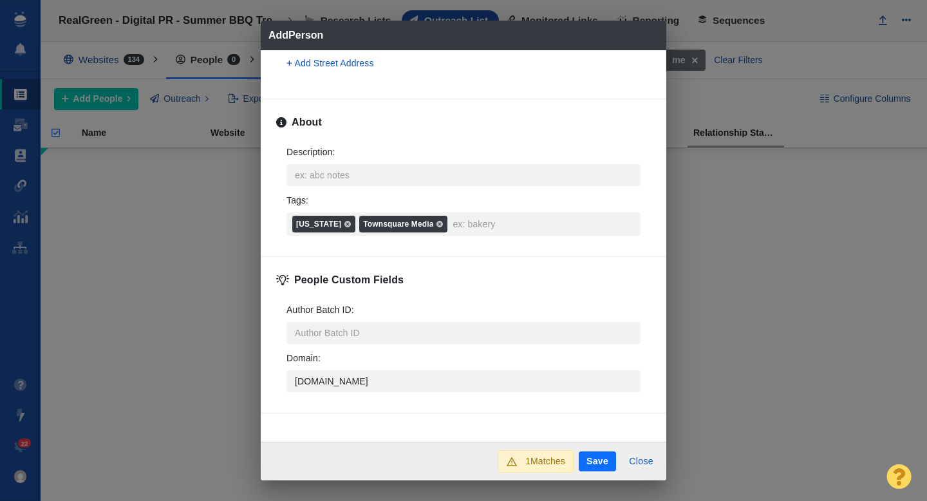
type input "[PERSON_NAME]"
click at [593, 456] on button "Save" at bounding box center [597, 461] width 37 height 21
type textarea "x"
type input "Landon King"
type textarea "x"
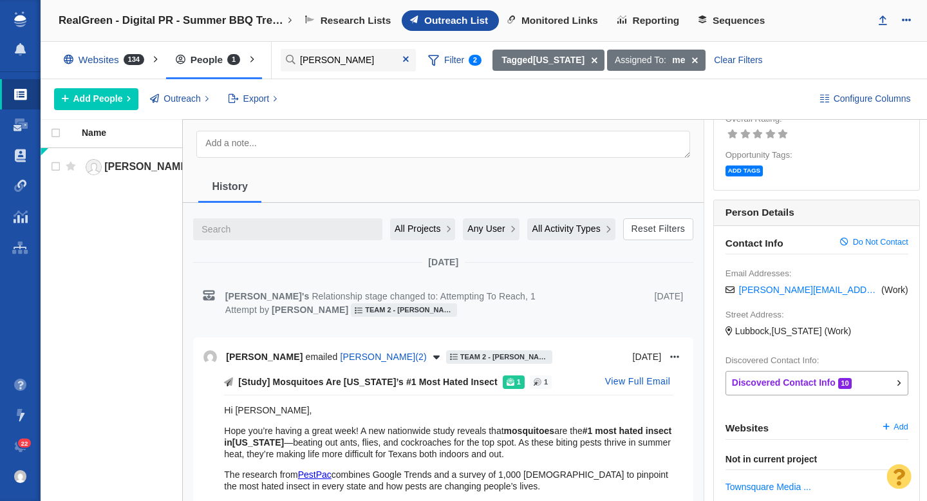
scroll to position [0, 0]
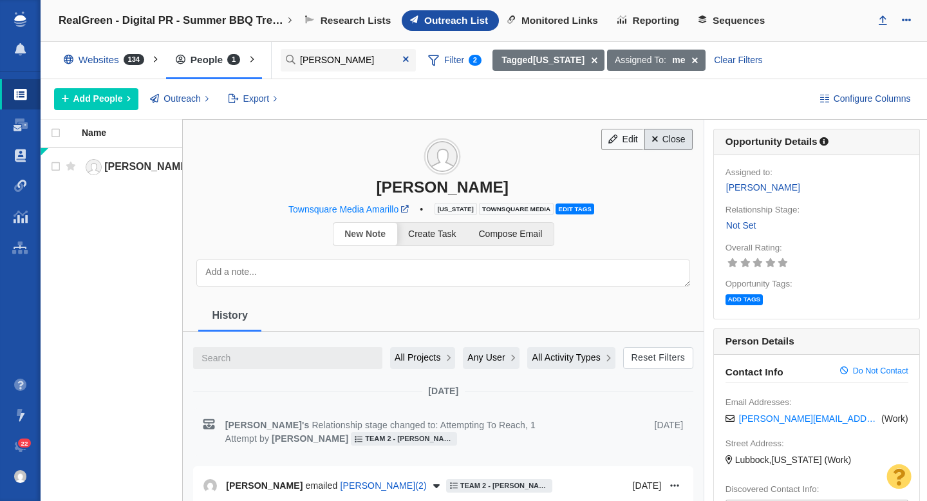
click at [664, 136] on link "Close" at bounding box center [668, 140] width 48 height 22
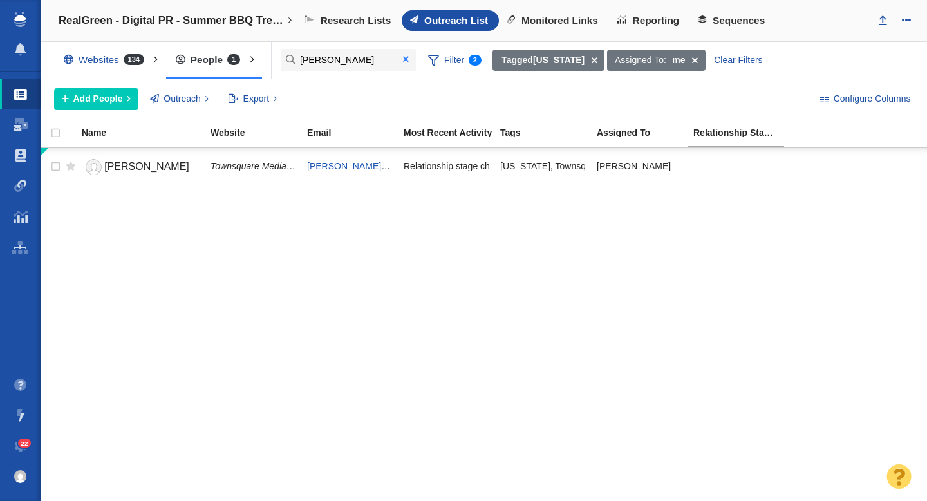
click at [403, 62] on span at bounding box center [406, 59] width 6 height 9
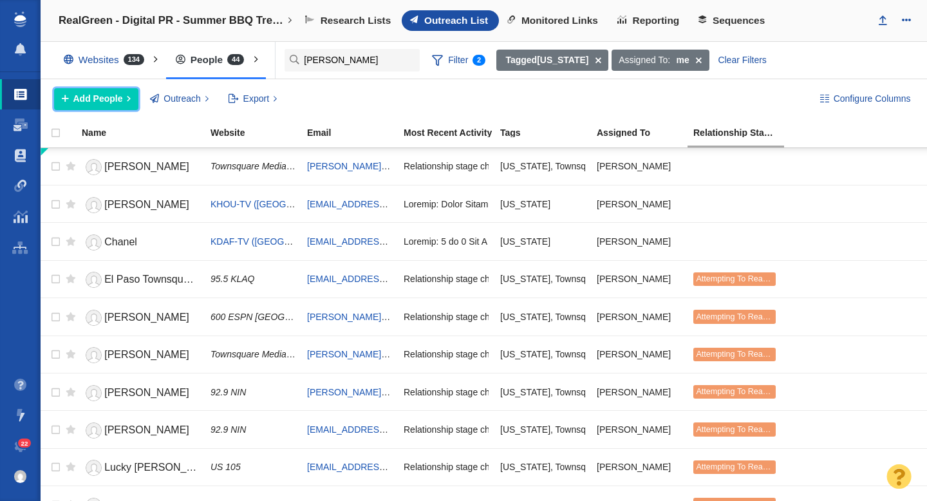
click at [109, 95] on span "Add People" at bounding box center [98, 99] width 50 height 14
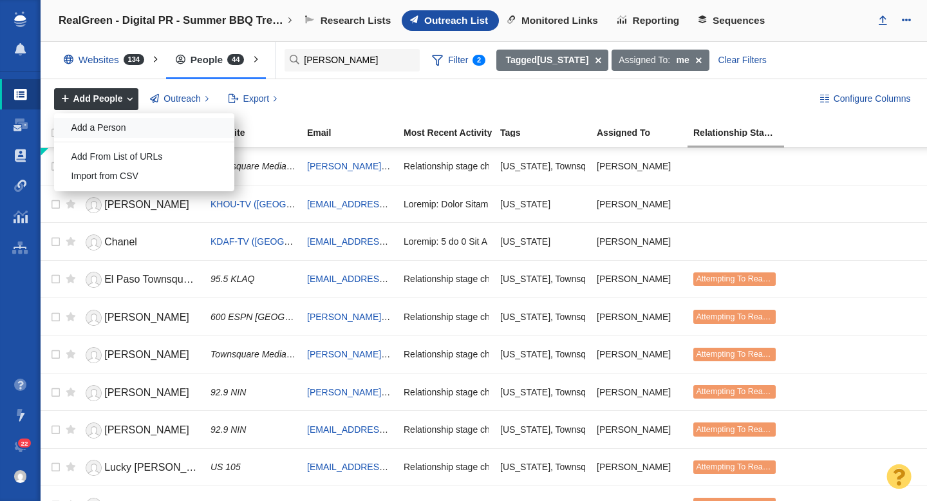
click at [129, 127] on div "Add a Person" at bounding box center [144, 128] width 180 height 20
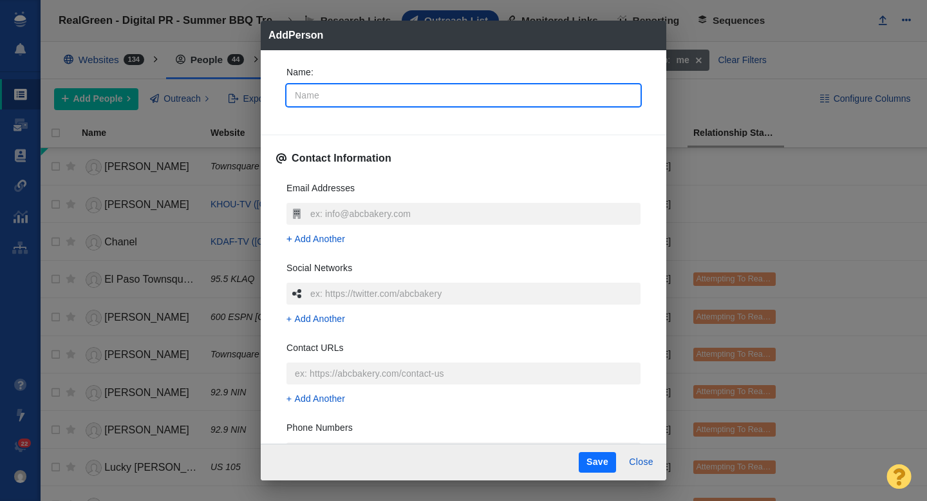
type input "E"
type textarea "x"
type input "Er"
type textarea "x"
type input "Eri"
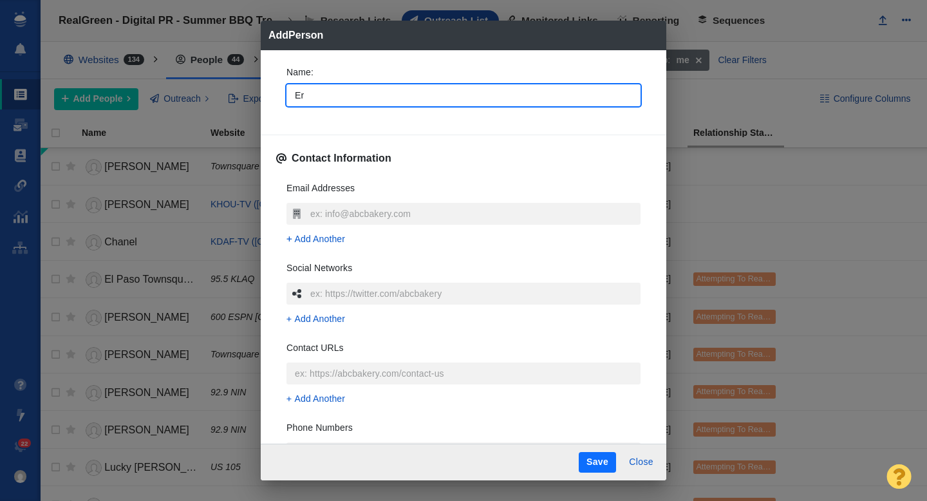
type textarea "x"
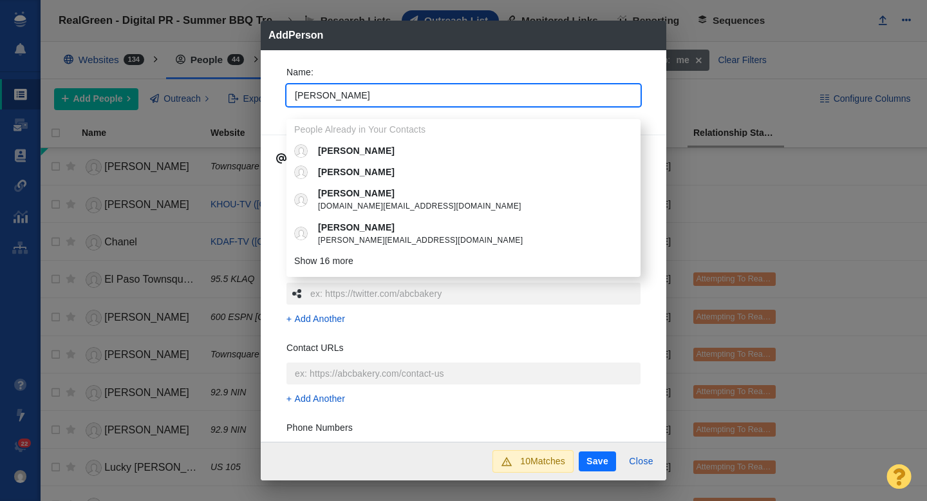
click at [270, 73] on div "Name : Eric People Already in Your Contacts Eric Eric Eric eric.silk@nwc.edu Er…" at bounding box center [464, 246] width 406 height 392
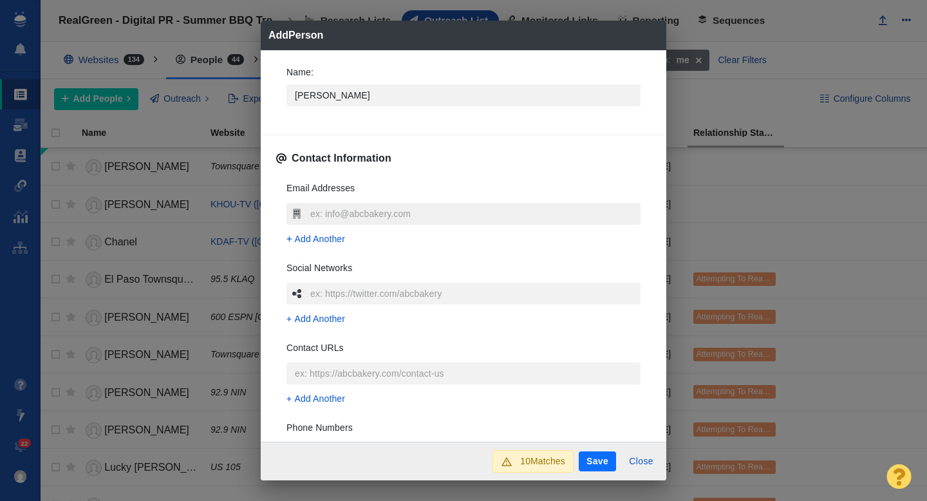
click at [334, 217] on input "text" at bounding box center [474, 214] width 334 height 22
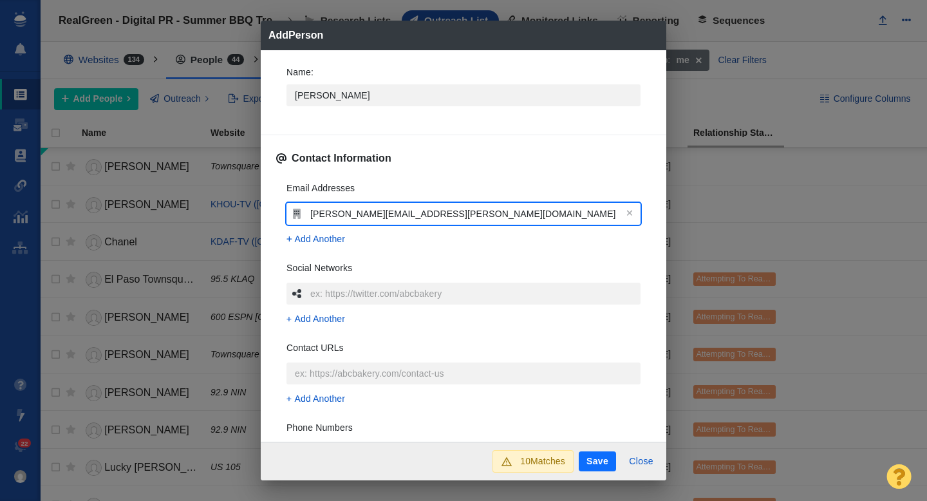
click at [271, 183] on div "Name : Eric Contact Information Email Addresses eric.stryker@townsquaremedia.co…" at bounding box center [464, 246] width 406 height 392
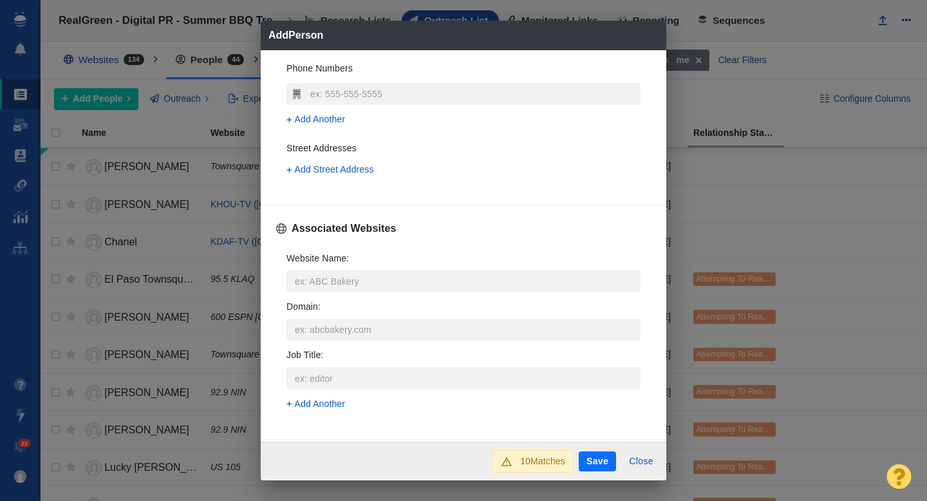
scroll to position [367, 0]
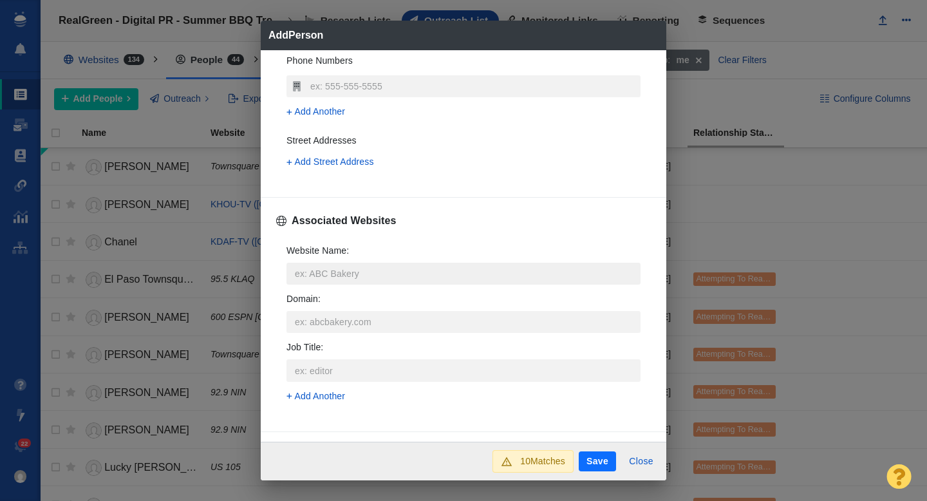
click at [336, 274] on input "Website Name :" at bounding box center [464, 274] width 354 height 22
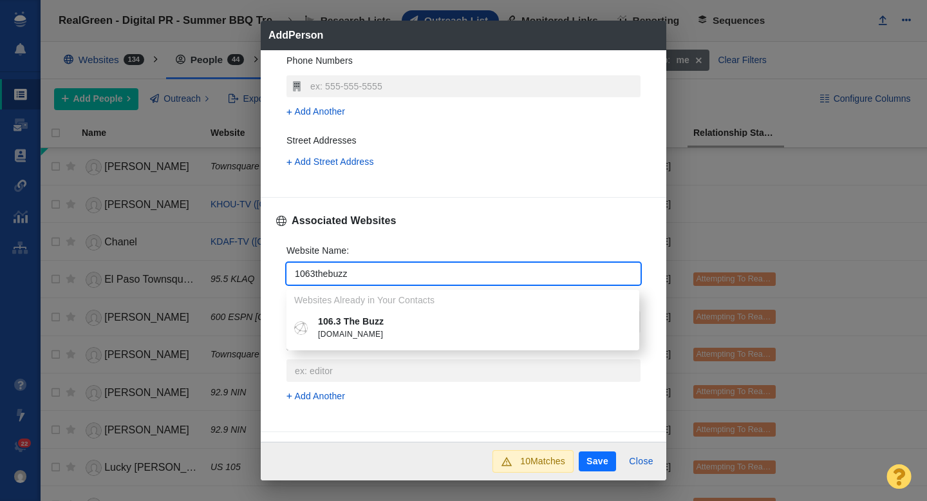
click at [442, 318] on p "106.3 The Buzz" at bounding box center [472, 322] width 308 height 14
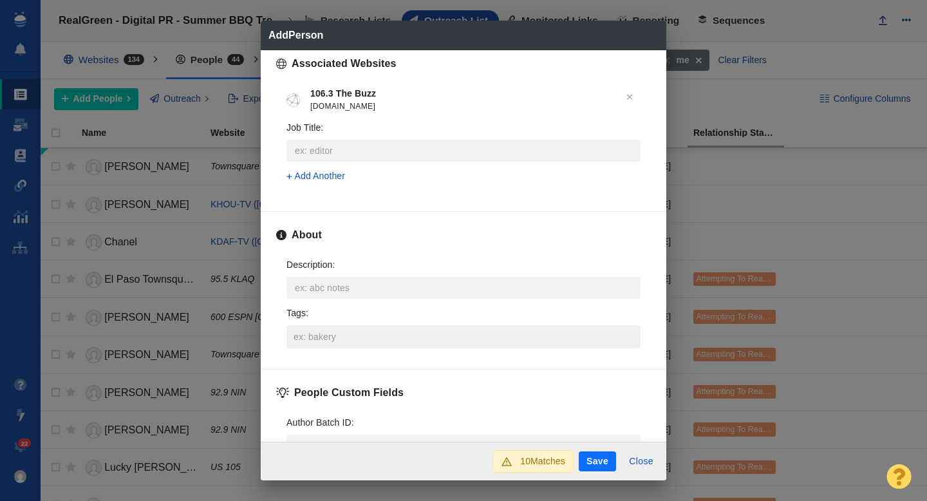
scroll to position [532, 0]
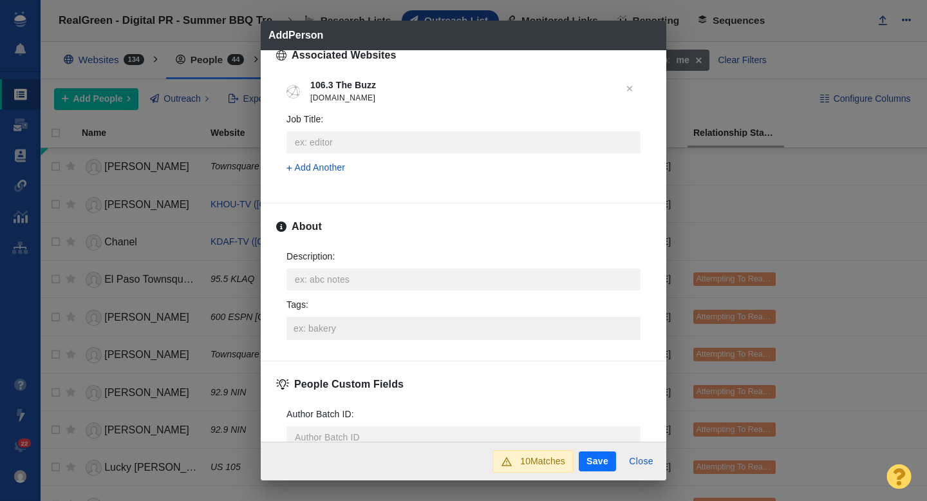
click at [330, 335] on input "Tags :" at bounding box center [463, 328] width 346 height 23
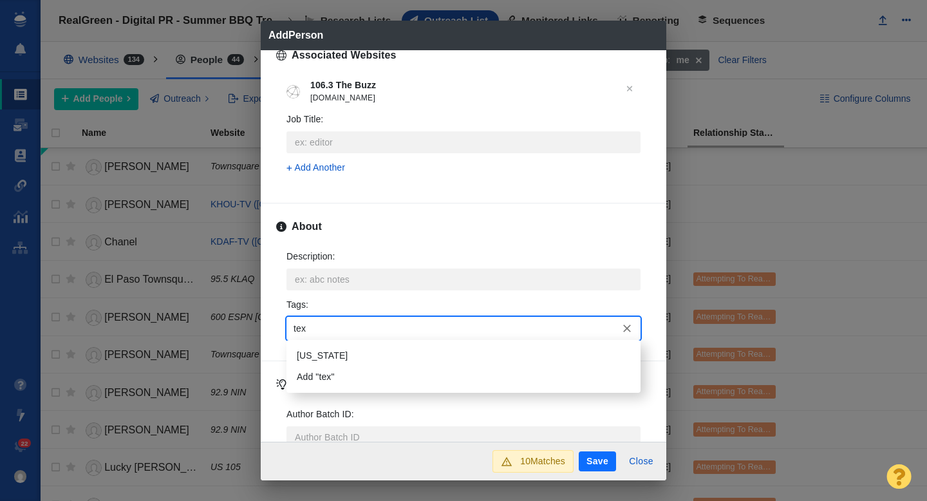
click at [313, 355] on li "[US_STATE]" at bounding box center [464, 355] width 354 height 21
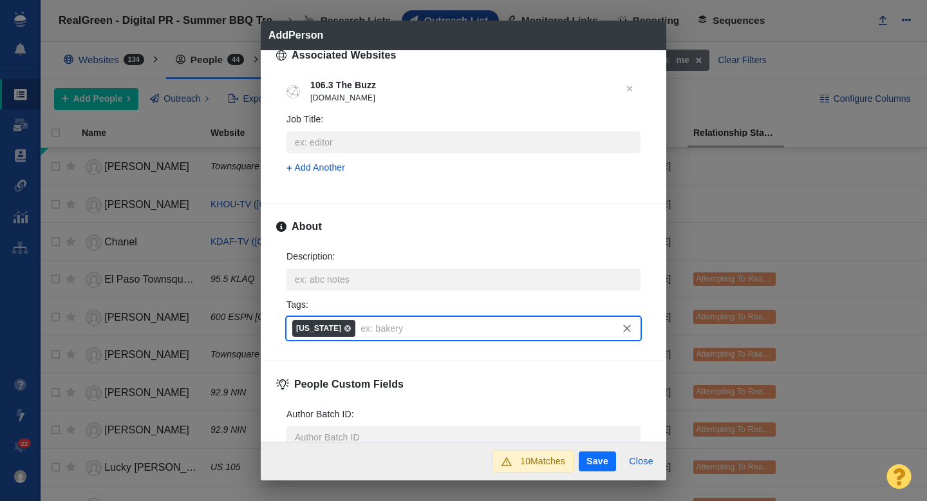
click at [592, 462] on button "Save" at bounding box center [597, 461] width 37 height 21
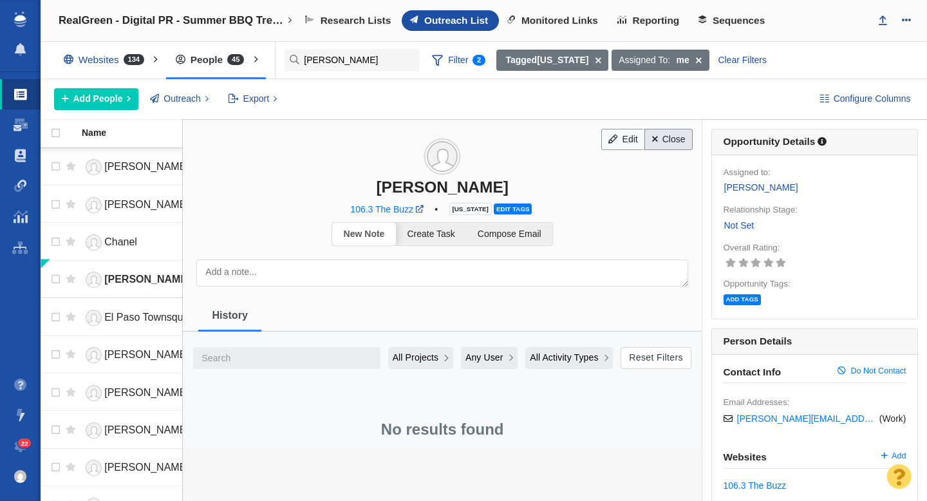
click at [671, 140] on link "Close" at bounding box center [668, 140] width 48 height 22
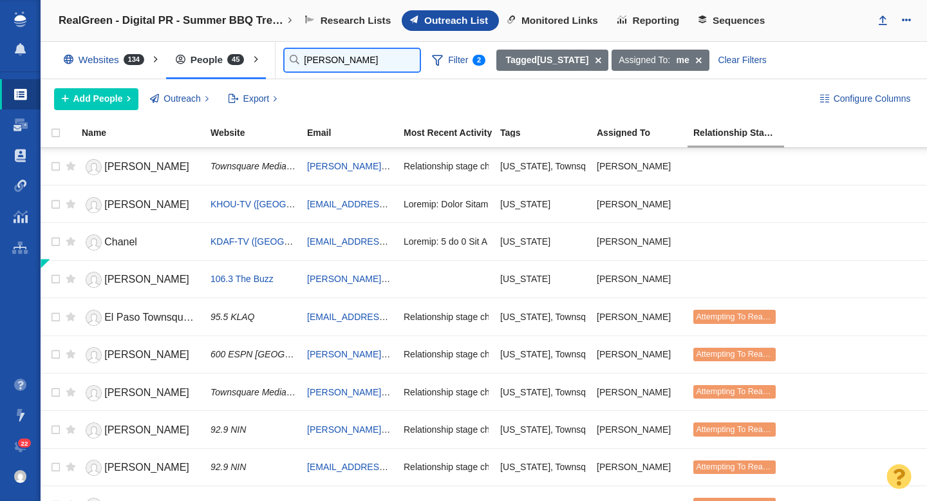
click at [319, 53] on input "landon" at bounding box center [352, 60] width 135 height 23
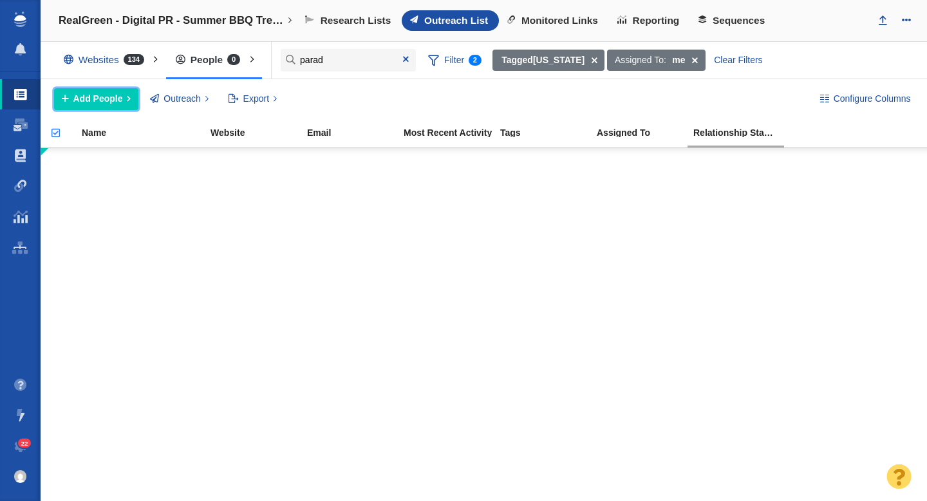
click at [91, 102] on span "Add People" at bounding box center [98, 99] width 50 height 14
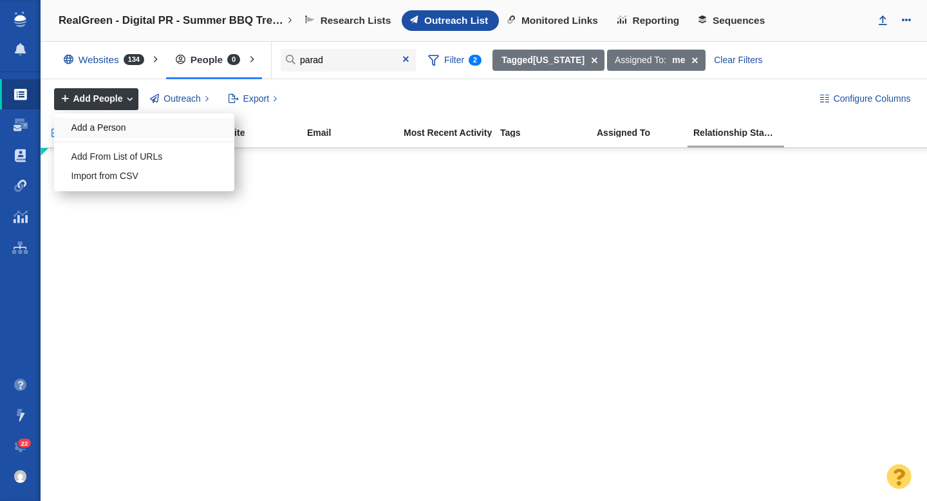
click at [113, 133] on div "Add a Person" at bounding box center [144, 128] width 180 height 20
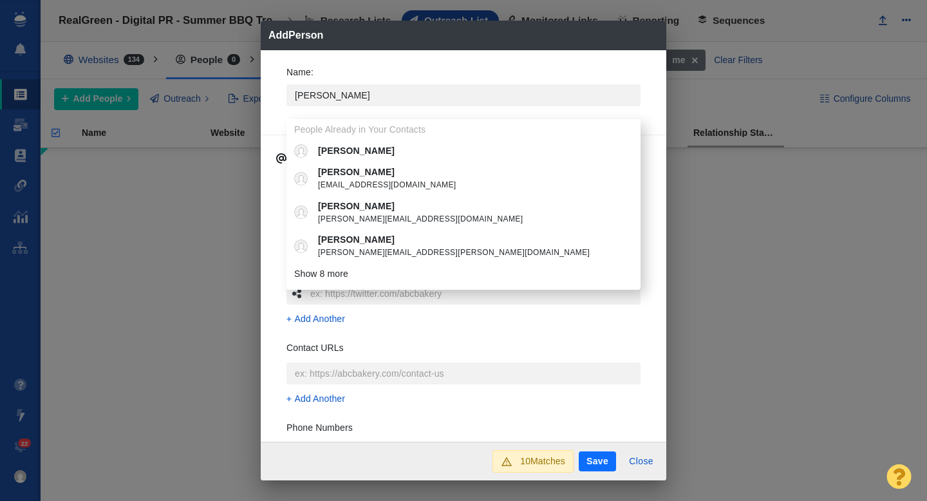
click at [275, 113] on div "Name : Tommy People Already in Your Contacts Tommy Tommy tmcclam@youthbuild.org…" at bounding box center [464, 246] width 406 height 392
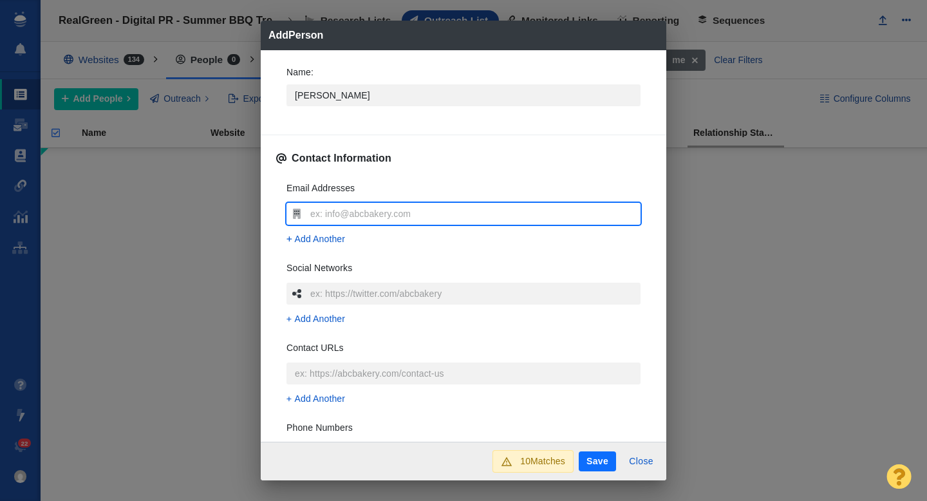
click at [333, 220] on input "text" at bounding box center [474, 214] width 334 height 22
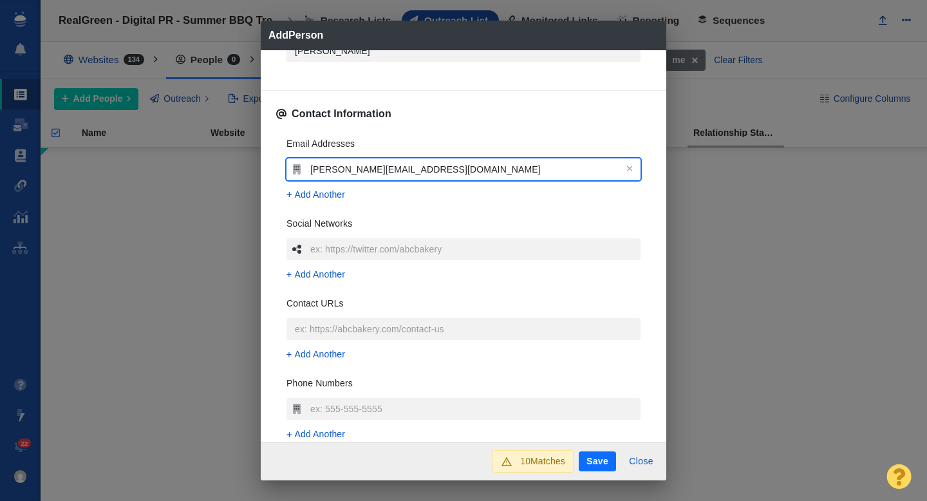
scroll to position [57, 0]
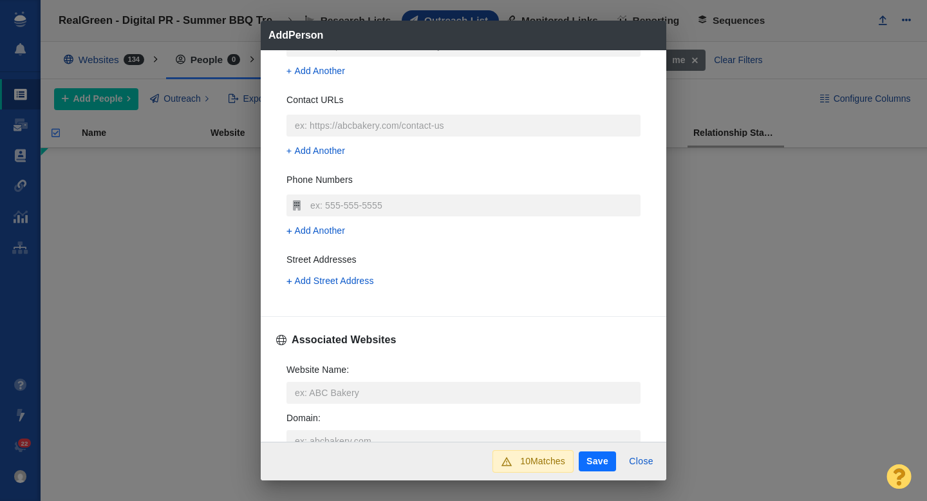
click at [281, 348] on div "Associated Websites" at bounding box center [336, 340] width 120 height 26
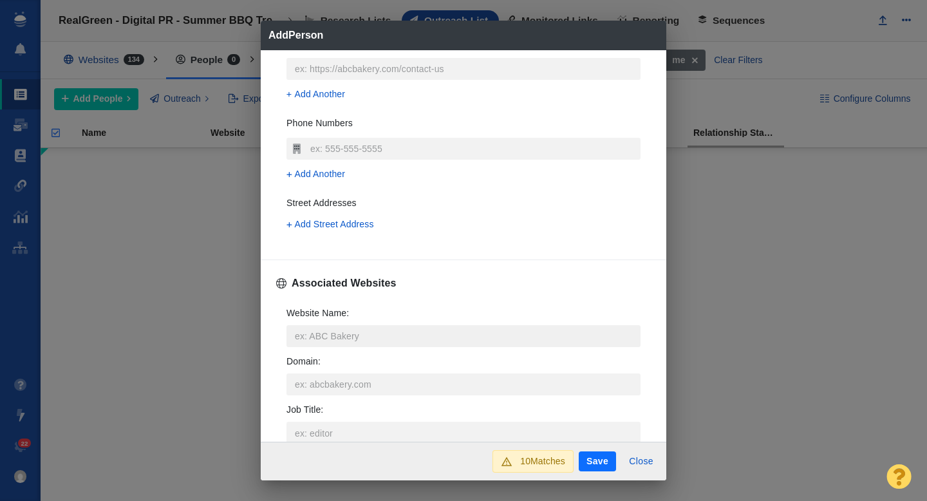
click at [320, 337] on input "Website Name :" at bounding box center [464, 336] width 354 height 22
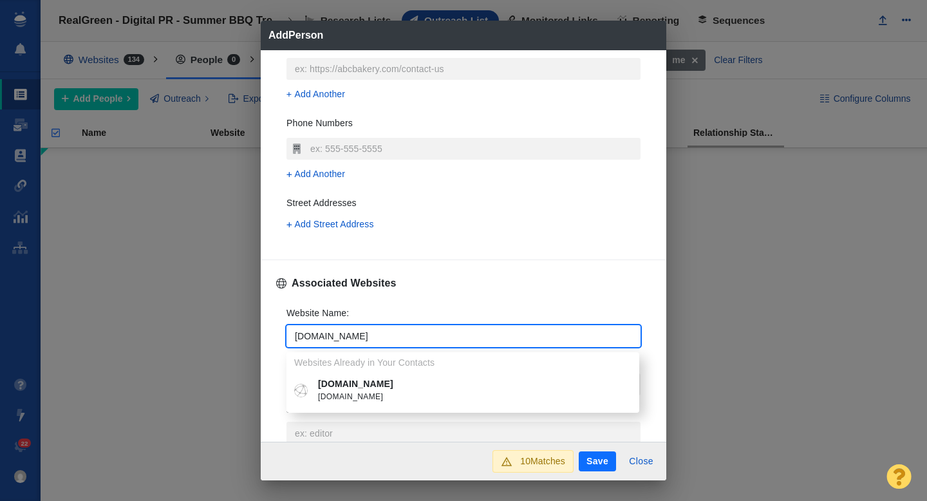
click at [377, 388] on p "[DOMAIN_NAME]" at bounding box center [472, 384] width 308 height 14
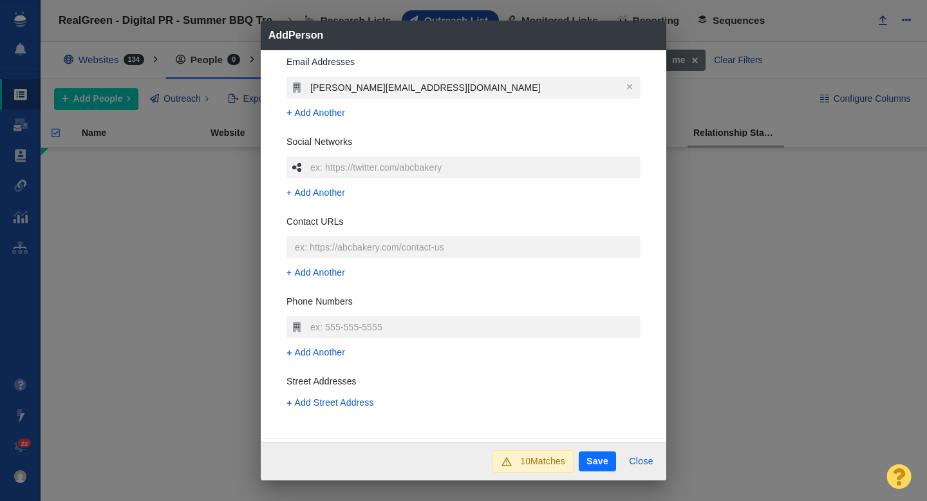
scroll to position [87, 0]
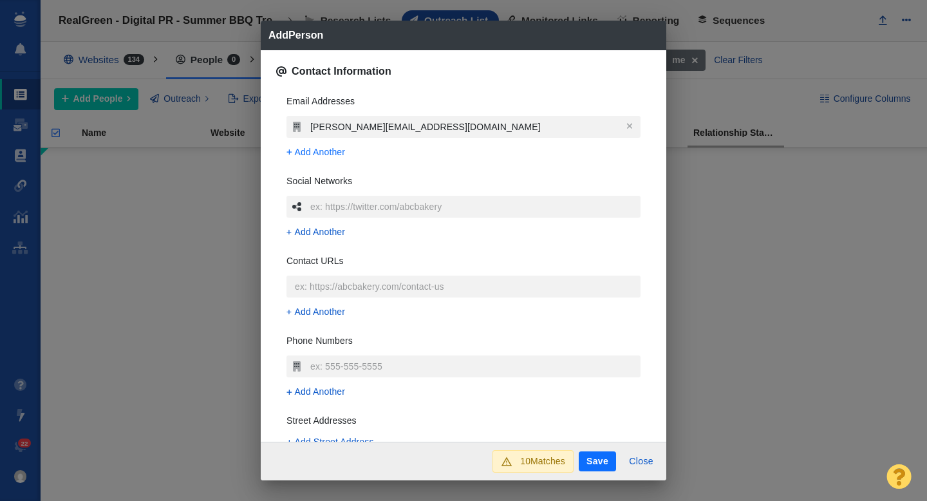
click at [305, 153] on span "Add Another" at bounding box center [320, 153] width 51 height 14
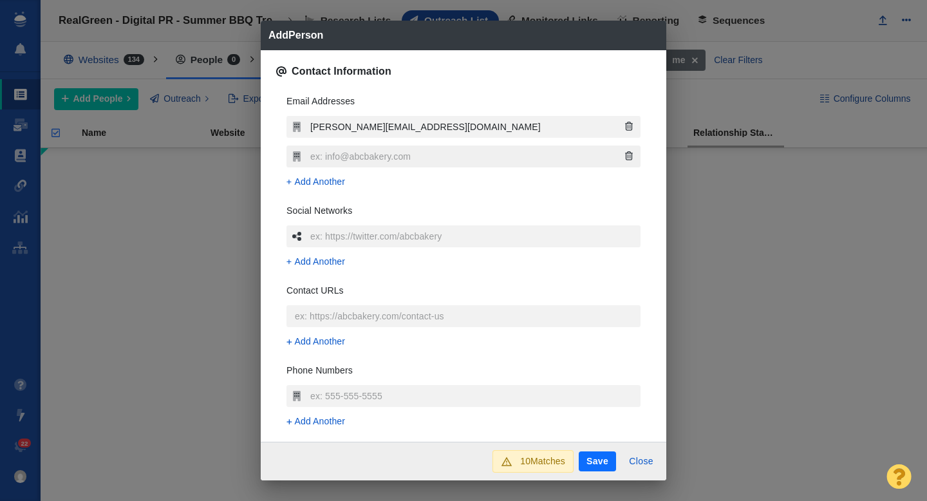
click at [339, 162] on input "text" at bounding box center [474, 157] width 334 height 22
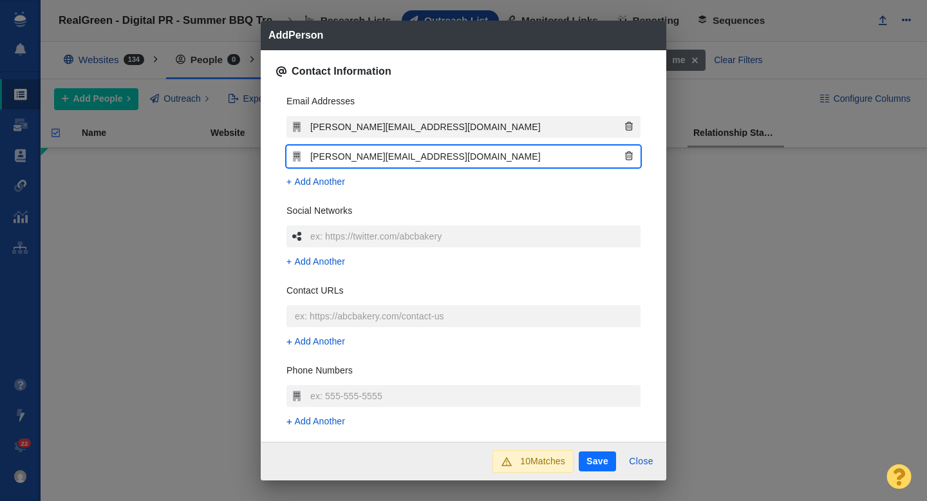
click at [379, 158] on input "[PERSON_NAME][EMAIL_ADDRESS][DOMAIN_NAME]" at bounding box center [474, 157] width 334 height 22
click at [277, 175] on div "Email Addresses Tommy.Paradise@townsquaremedia.com Tommy.Paradiso@townsquaremed…" at bounding box center [463, 290] width 375 height 413
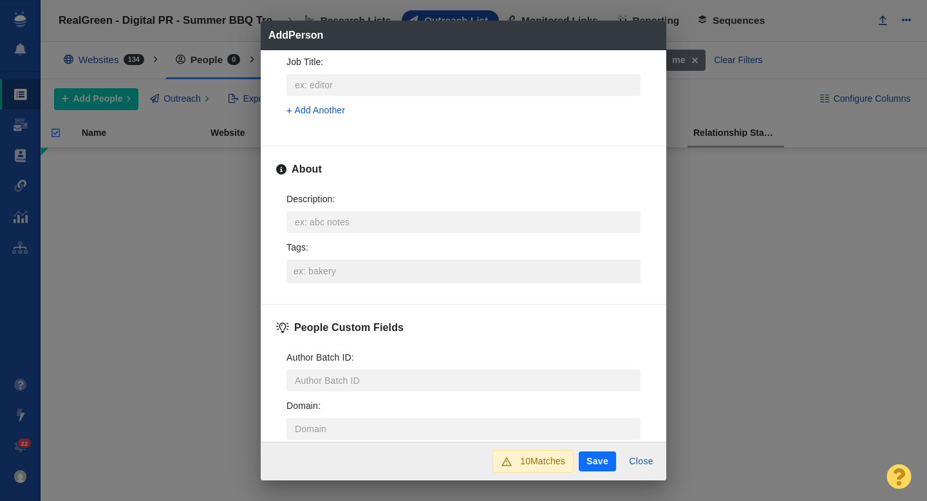
scroll to position [632, 0]
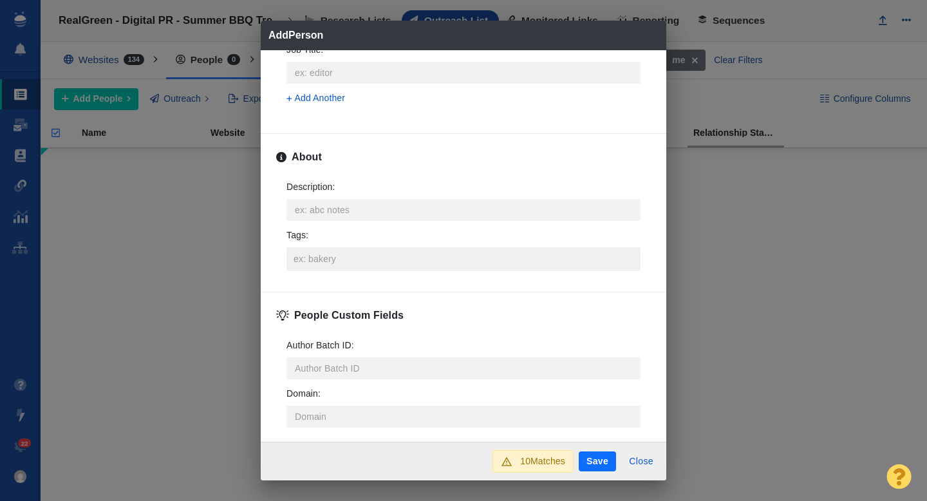
click at [320, 262] on input "Tags :" at bounding box center [463, 258] width 346 height 23
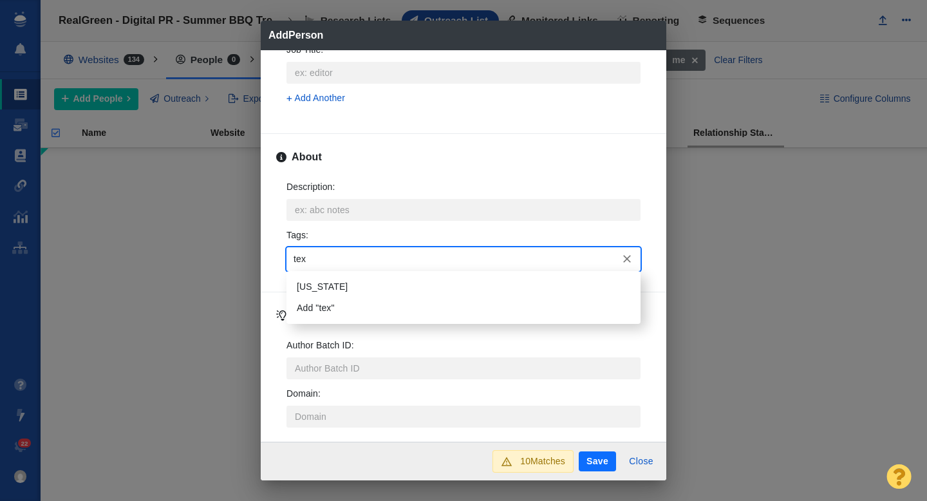
click at [319, 287] on li "[US_STATE]" at bounding box center [464, 286] width 354 height 21
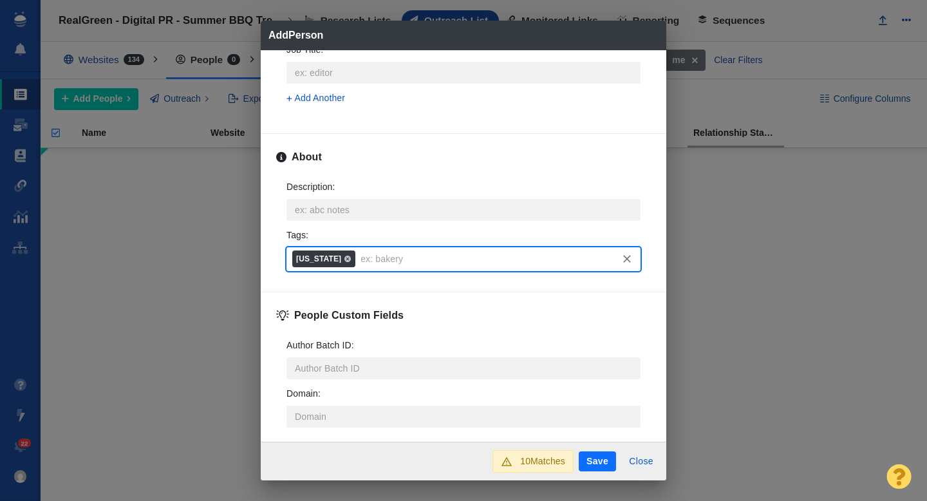
click at [594, 459] on button "Save" at bounding box center [597, 461] width 37 height 21
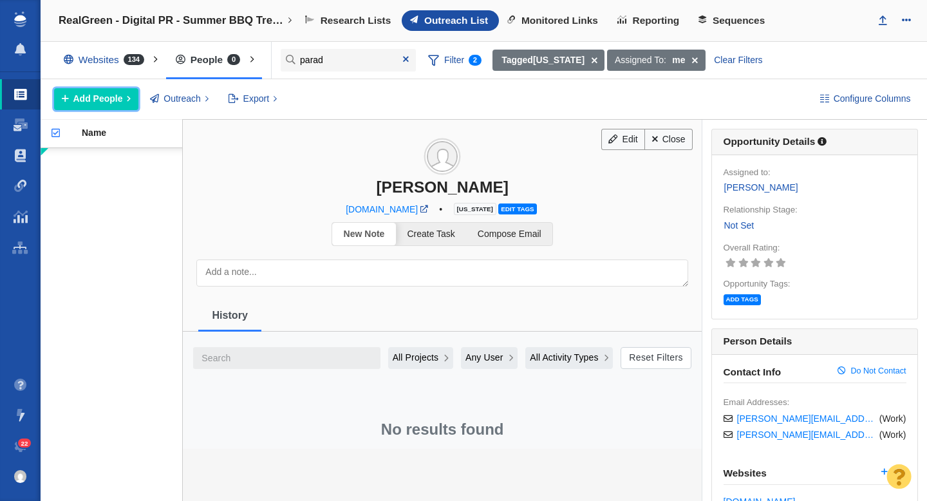
click at [100, 100] on span "Add People" at bounding box center [98, 99] width 50 height 14
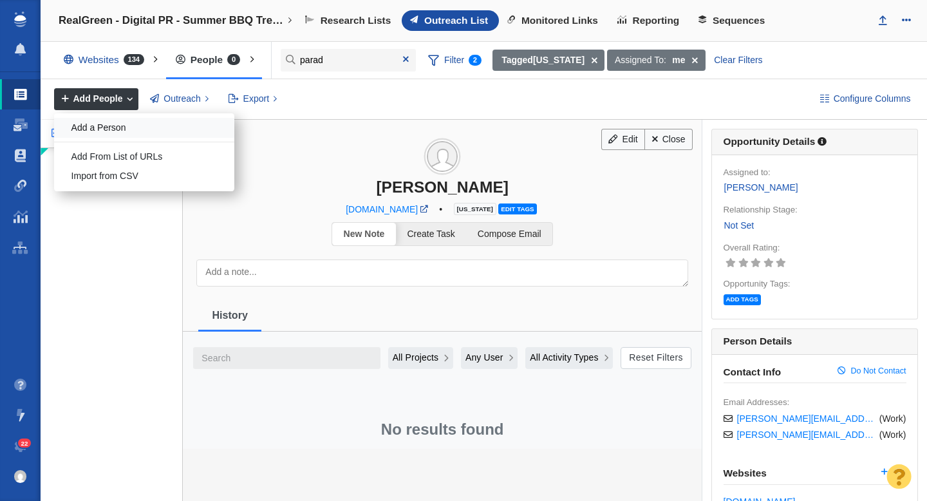
click at [127, 126] on div "Add a Person" at bounding box center [144, 128] width 180 height 20
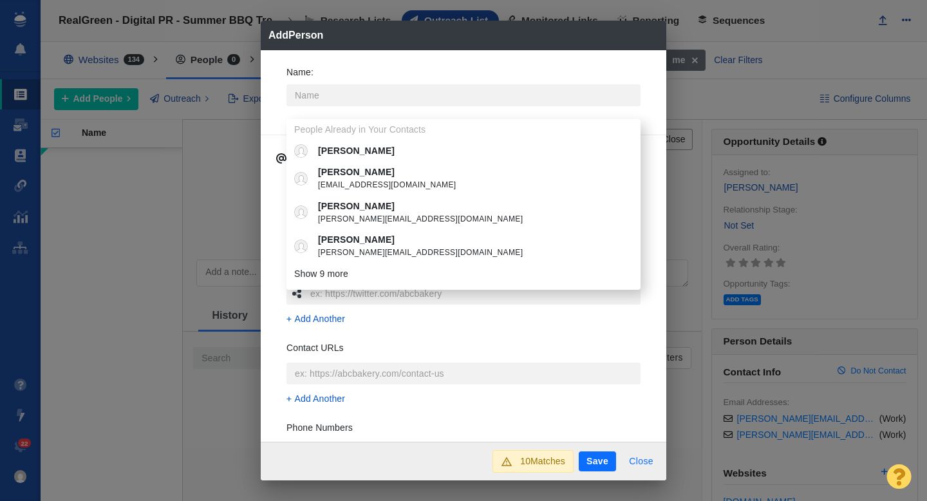
click at [637, 460] on button "Close" at bounding box center [641, 461] width 40 height 21
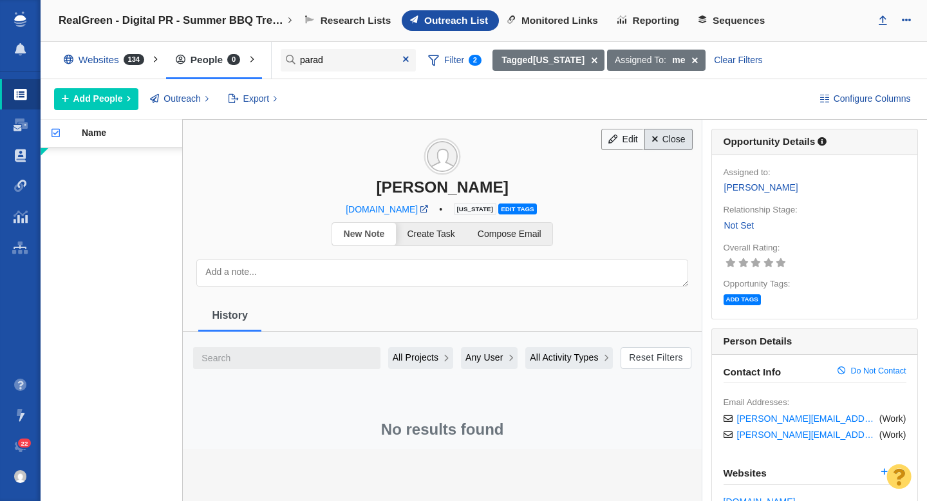
click at [673, 140] on link "Close" at bounding box center [668, 140] width 48 height 22
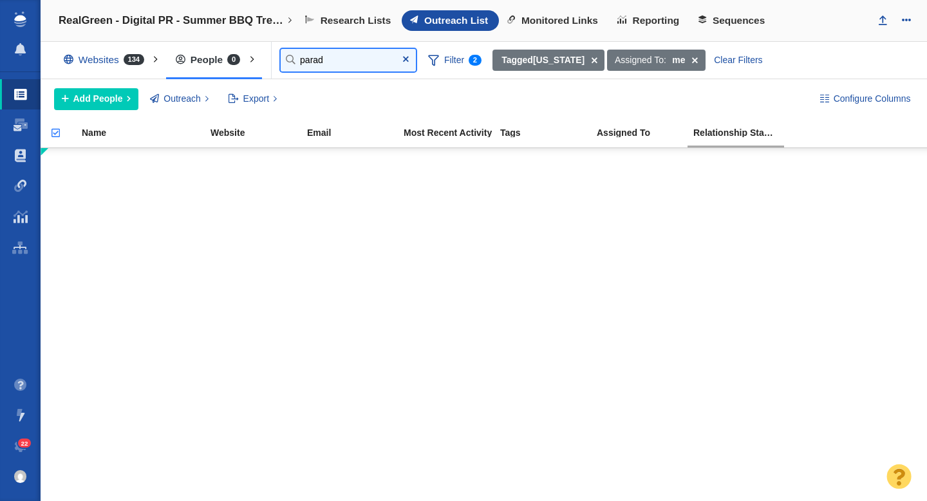
click at [341, 50] on input "parad" at bounding box center [348, 60] width 135 height 23
click at [337, 55] on input "parad" at bounding box center [348, 60] width 135 height 23
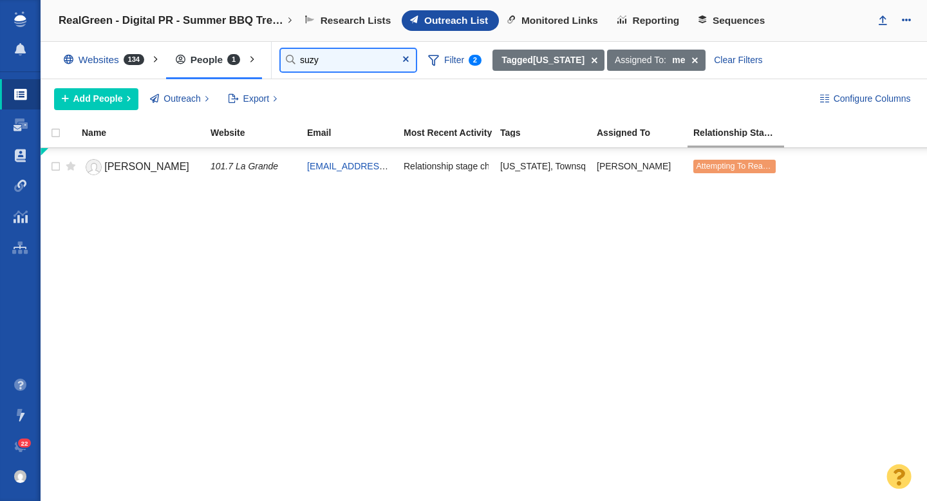
click at [332, 58] on input "suzy" at bounding box center [348, 60] width 135 height 23
paste input "[EMAIL_ADDRESS][DOMAIN_NAME]"
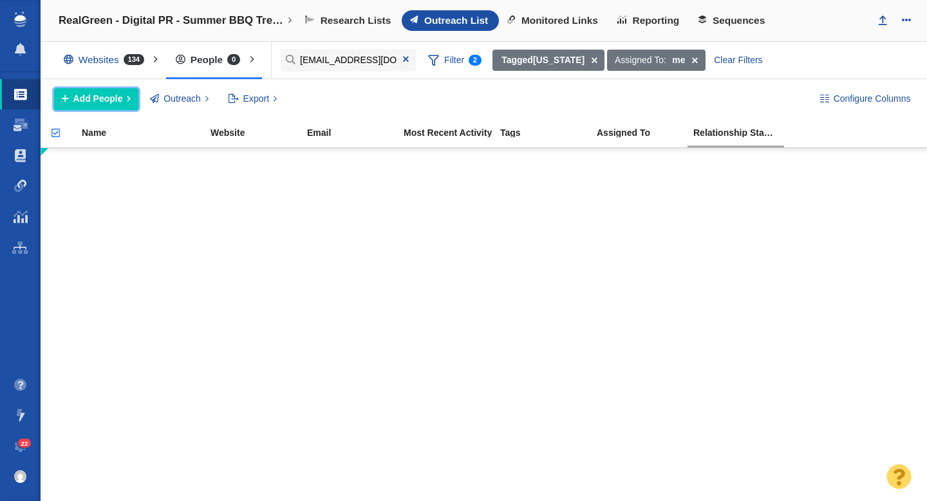
click at [82, 109] on button "Add People" at bounding box center [96, 99] width 84 height 22
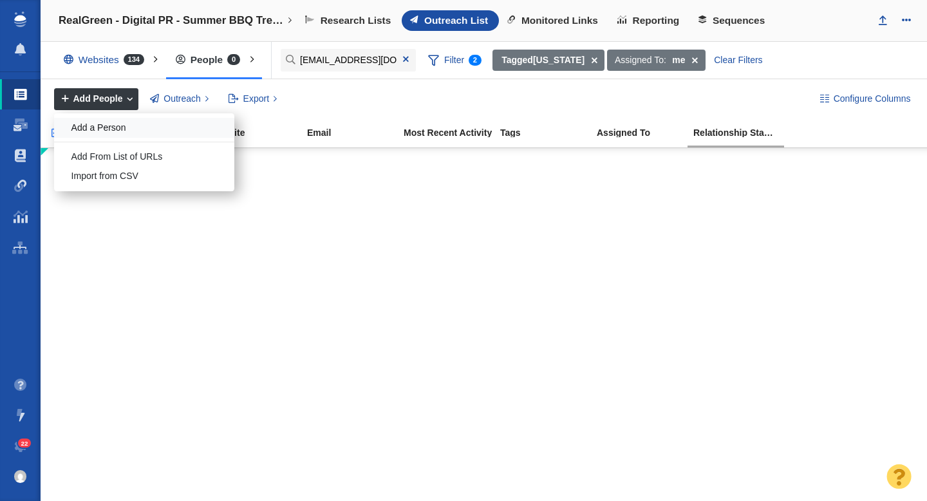
click at [102, 127] on div "Add a Person" at bounding box center [144, 128] width 180 height 20
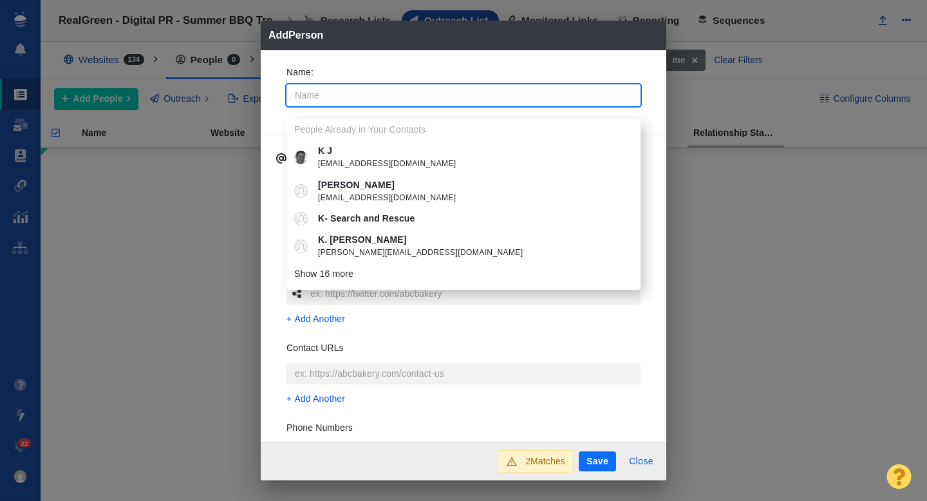
click at [274, 115] on div "Name : People Already in Your Contacts K J kj@fantasyteamadvice.com K Kaufmann …" at bounding box center [464, 246] width 406 height 392
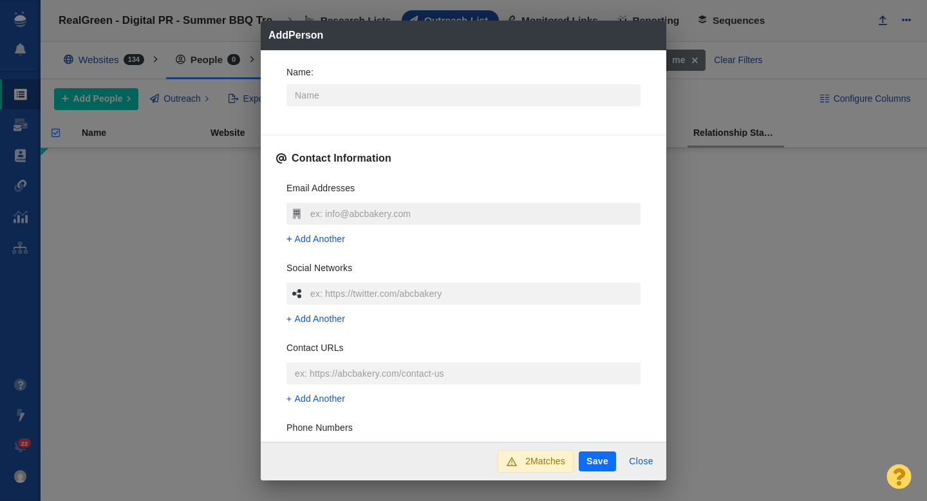
click at [351, 216] on input "text" at bounding box center [474, 214] width 334 height 22
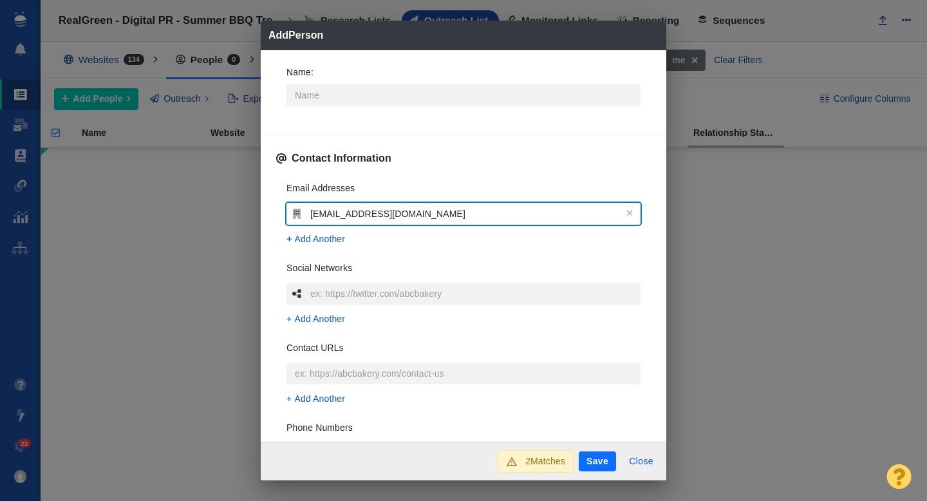
click at [279, 95] on div "Name :" at bounding box center [463, 89] width 375 height 69
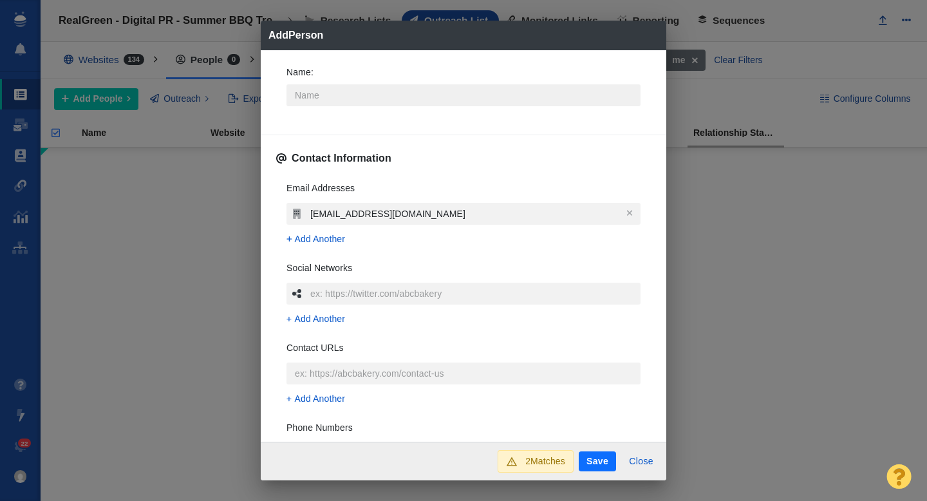
click at [316, 97] on input "Name :" at bounding box center [464, 95] width 354 height 22
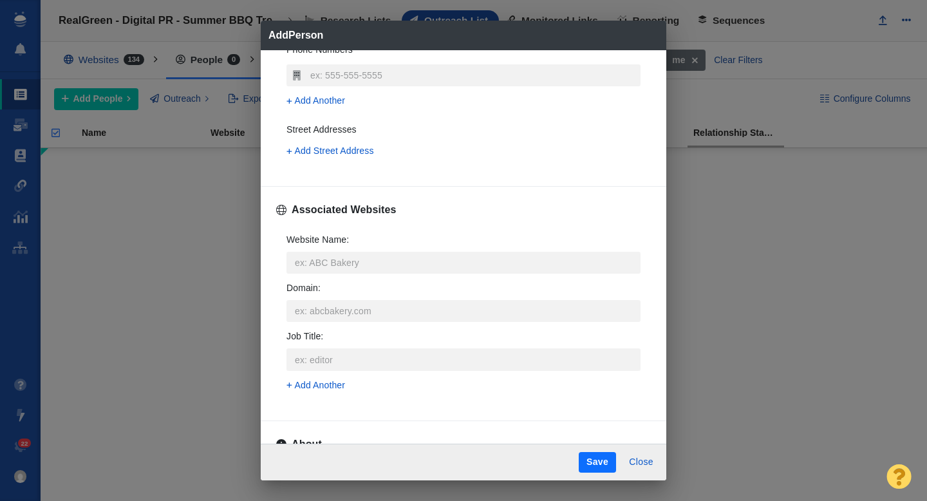
scroll to position [415, 0]
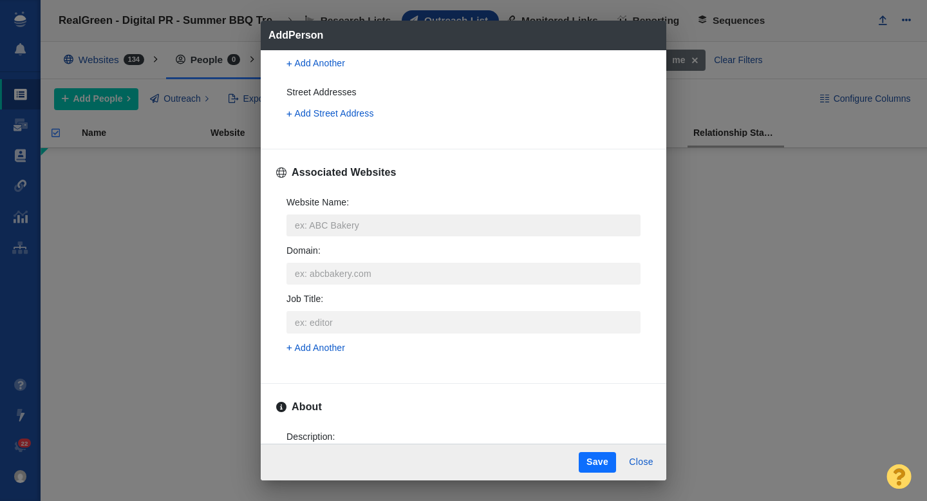
click at [332, 228] on input "Website Name :" at bounding box center [464, 225] width 354 height 22
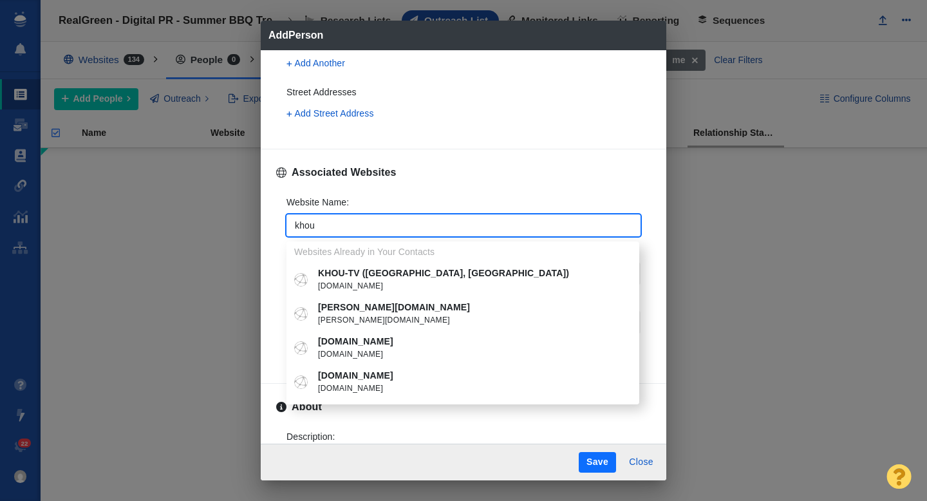
click at [382, 279] on p "KHOU-TV ([GEOGRAPHIC_DATA], [GEOGRAPHIC_DATA])" at bounding box center [472, 274] width 308 height 14
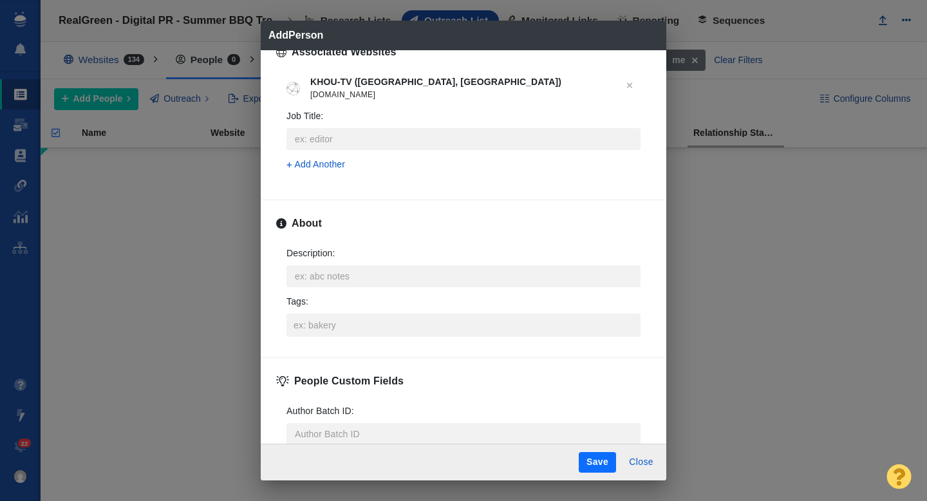
scroll to position [551, 0]
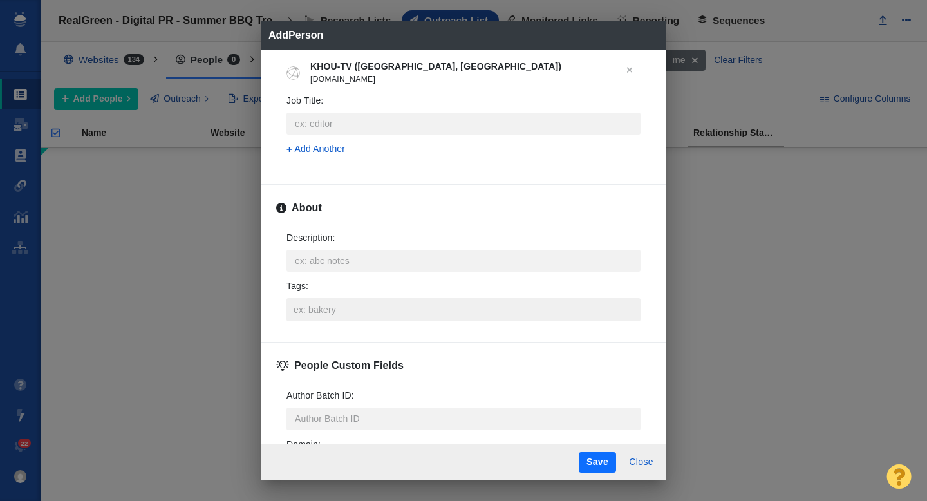
click at [314, 305] on input "Tags :" at bounding box center [463, 309] width 346 height 23
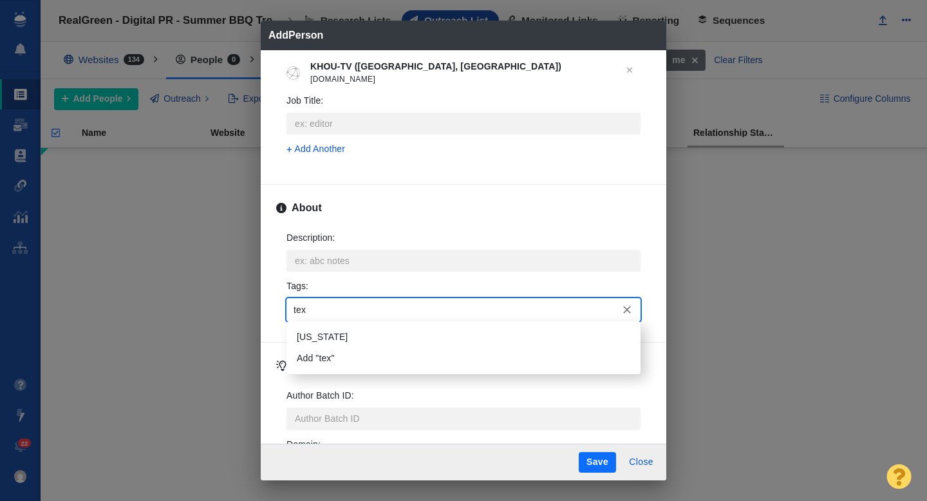
click at [325, 331] on li "[US_STATE]" at bounding box center [464, 336] width 354 height 21
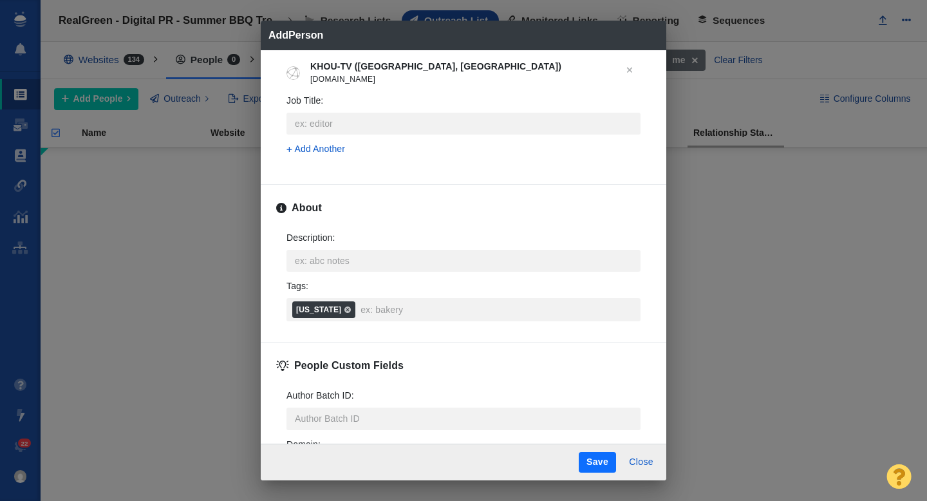
click at [594, 456] on button "Save" at bounding box center [597, 462] width 37 height 21
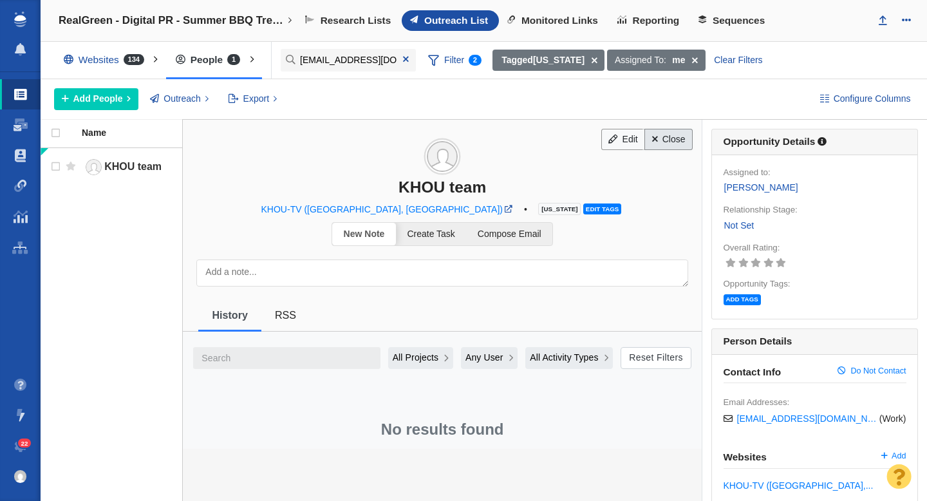
click at [671, 140] on link "Close" at bounding box center [668, 140] width 48 height 22
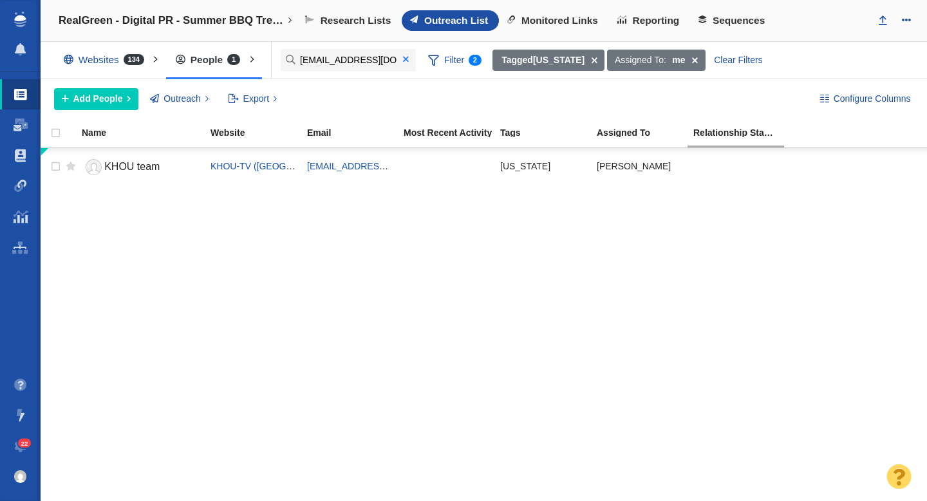
click at [405, 59] on span at bounding box center [406, 59] width 6 height 9
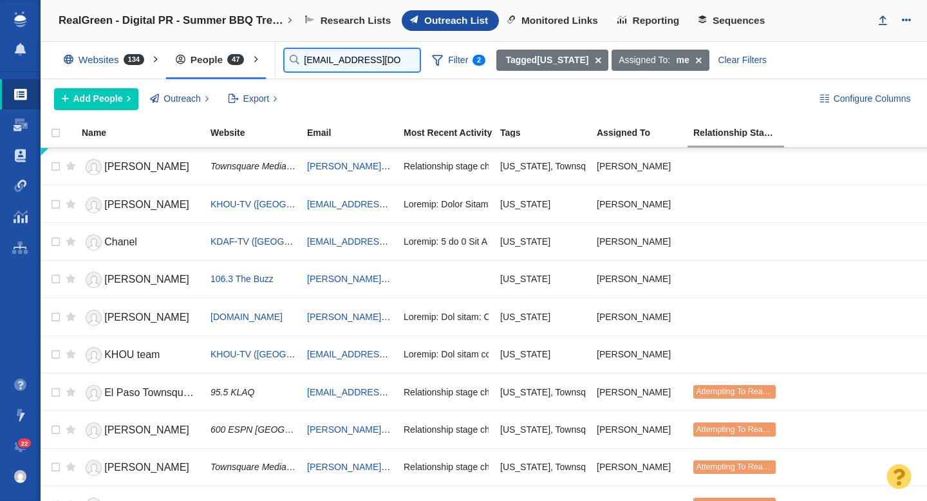
click at [323, 61] on input "[EMAIL_ADDRESS][DOMAIN_NAME]" at bounding box center [352, 60] width 135 height 23
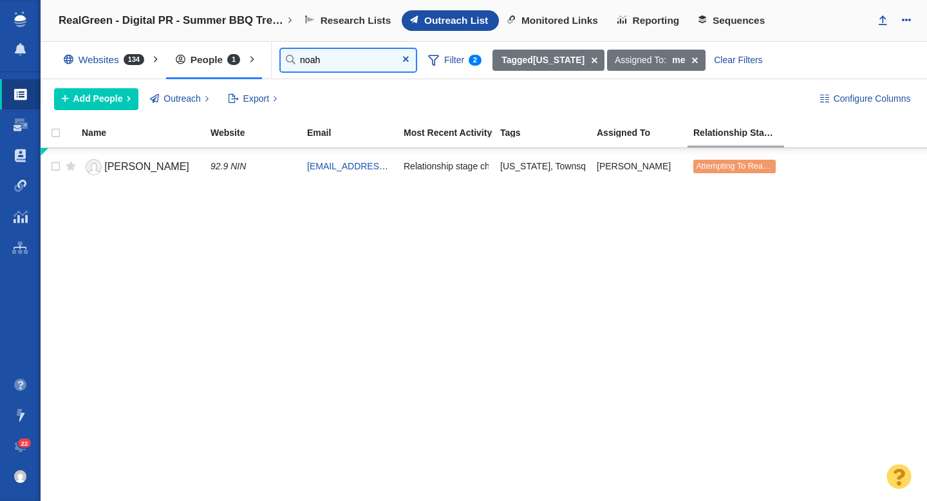
click at [327, 64] on input "noah" at bounding box center [348, 60] width 135 height 23
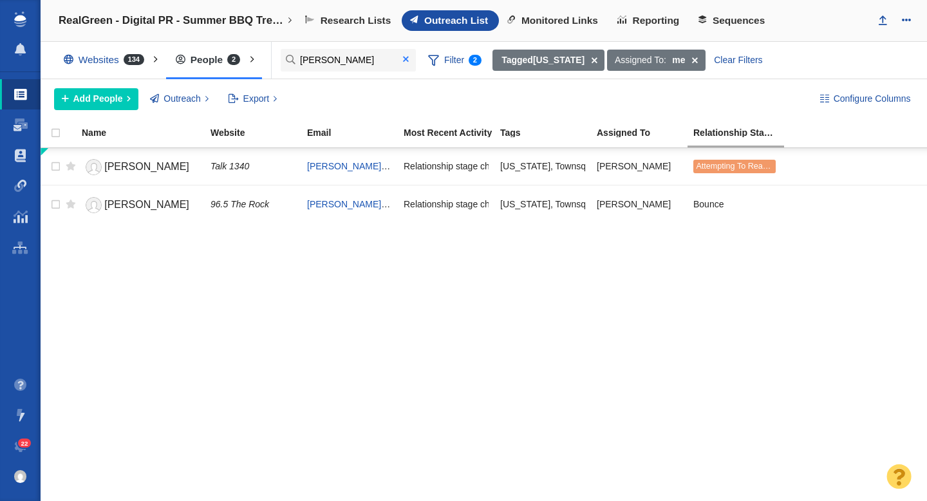
click at [406, 63] on span at bounding box center [406, 59] width 6 height 9
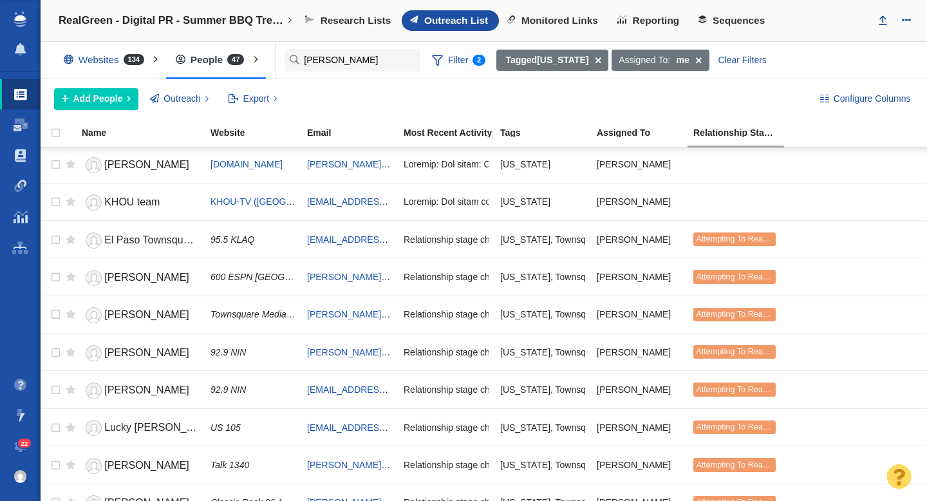
scroll to position [0, 0]
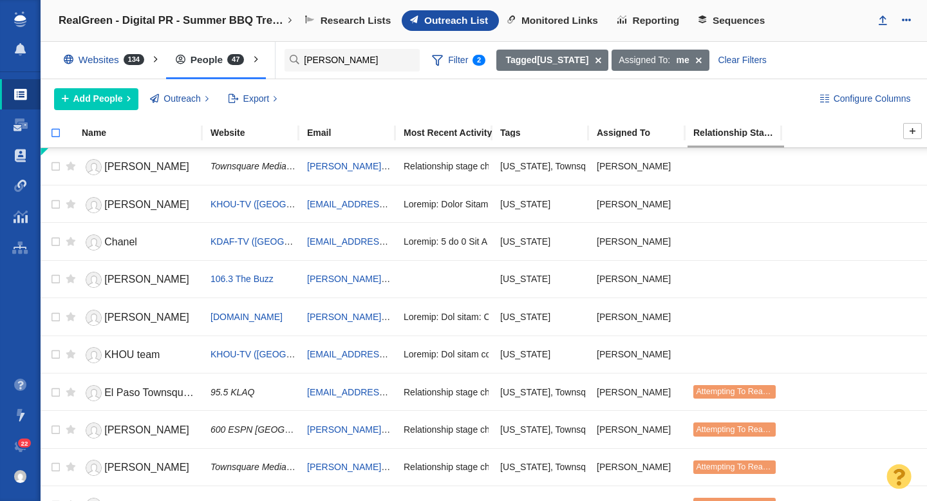
click at [55, 133] on input "checkbox" at bounding box center [50, 140] width 19 height 28
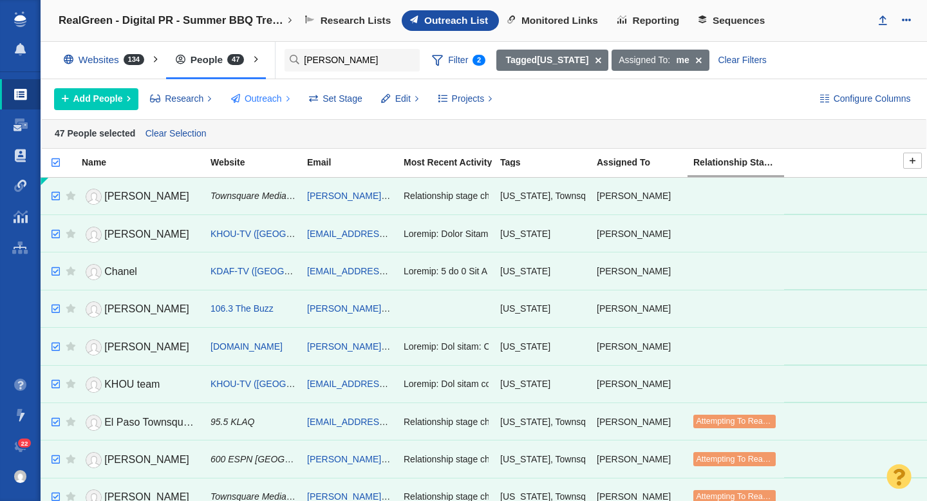
click at [263, 100] on span "Outreach" at bounding box center [263, 99] width 37 height 14
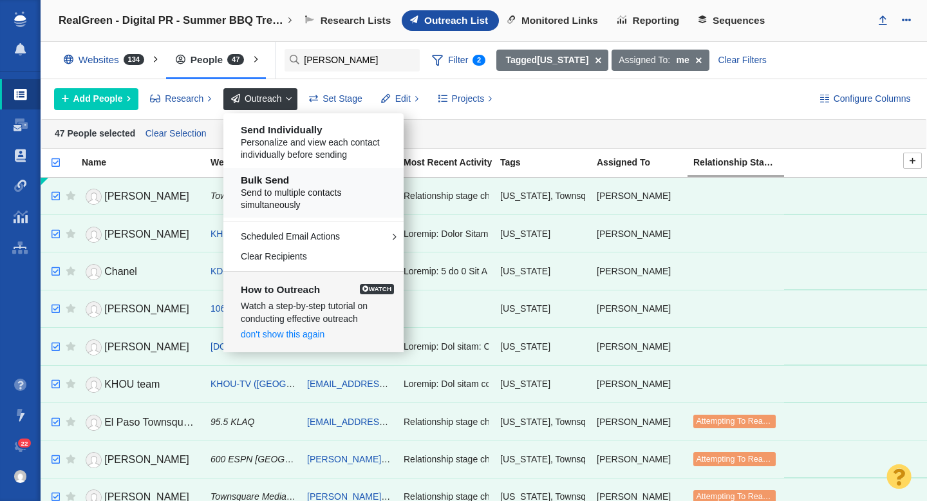
click at [285, 202] on span "Send to multiple contacts simultaneously" at bounding box center [318, 199] width 155 height 25
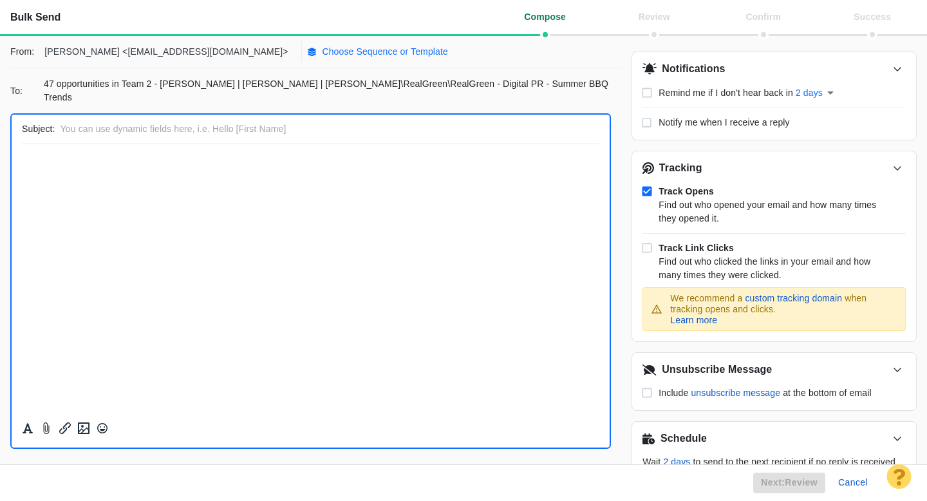
click at [322, 53] on p "Choose Sequence or Template" at bounding box center [385, 52] width 126 height 14
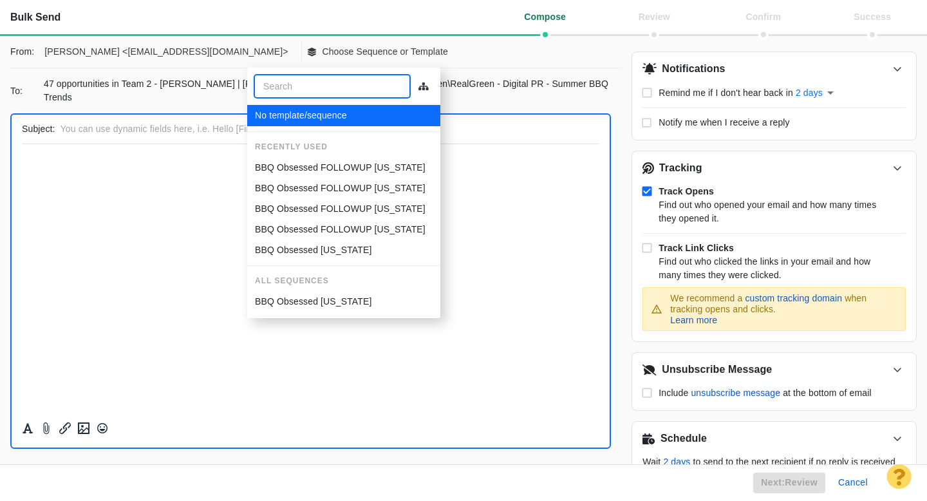
click at [303, 164] on p "BBQ Obsessed FOLLOWUP Texas" at bounding box center [340, 168] width 171 height 14
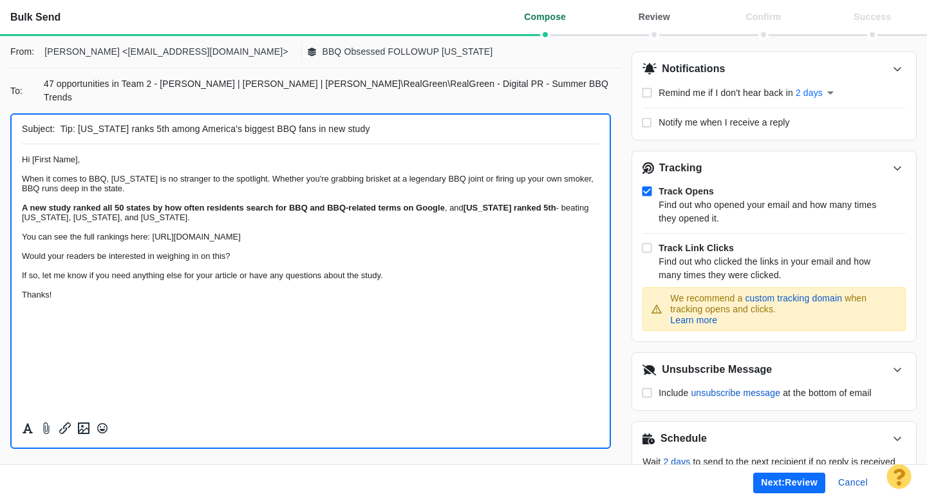
click at [50, 290] on div "Rich Text Area. Press ALT-0 for help." at bounding box center [311, 285] width 578 height 10
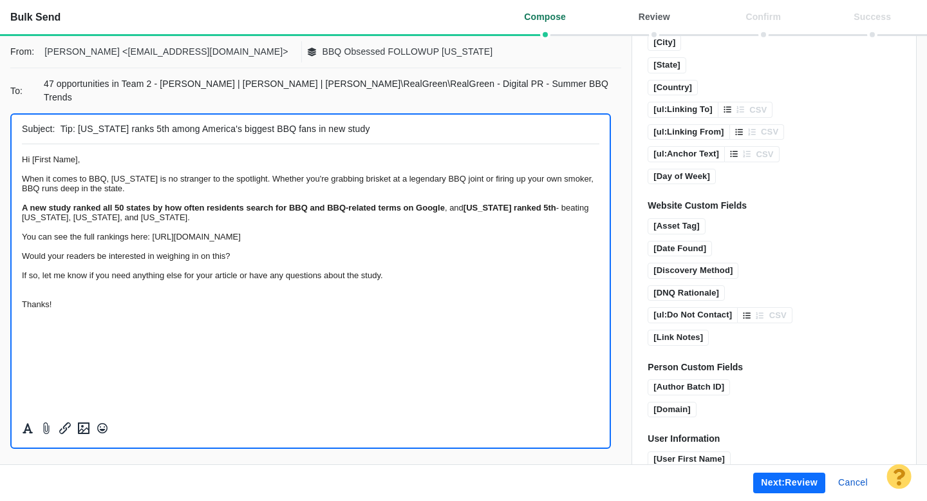
scroll to position [942, 0]
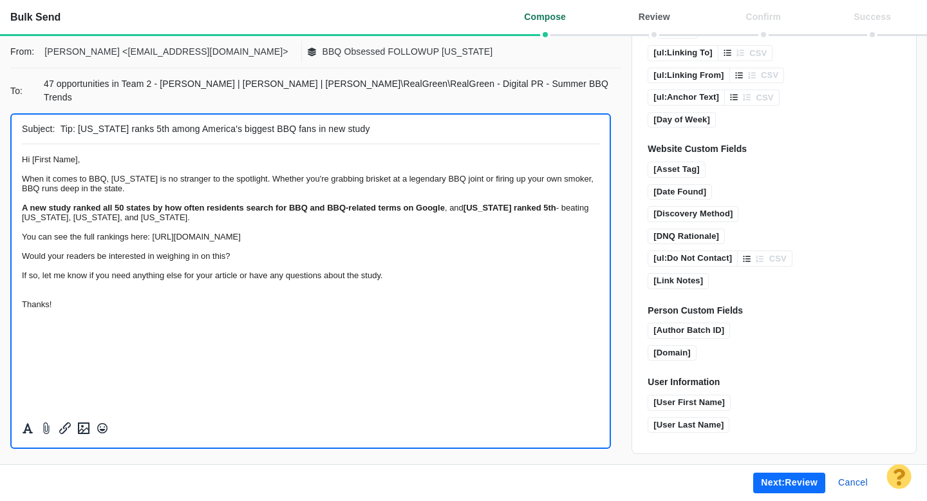
click at [775, 484] on button "Next: review" at bounding box center [789, 483] width 72 height 21
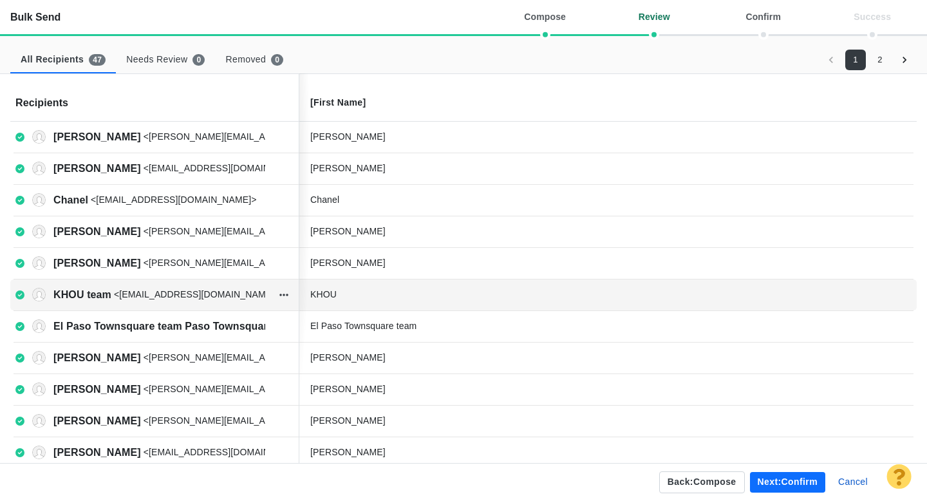
click at [384, 290] on div "KHOU" at bounding box center [406, 295] width 193 height 14
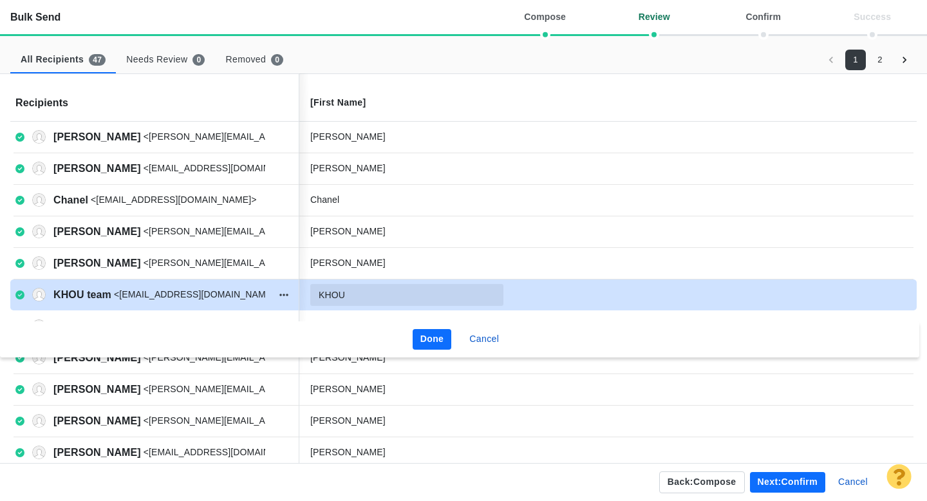
click at [368, 292] on input "KHOU" at bounding box center [406, 295] width 193 height 22
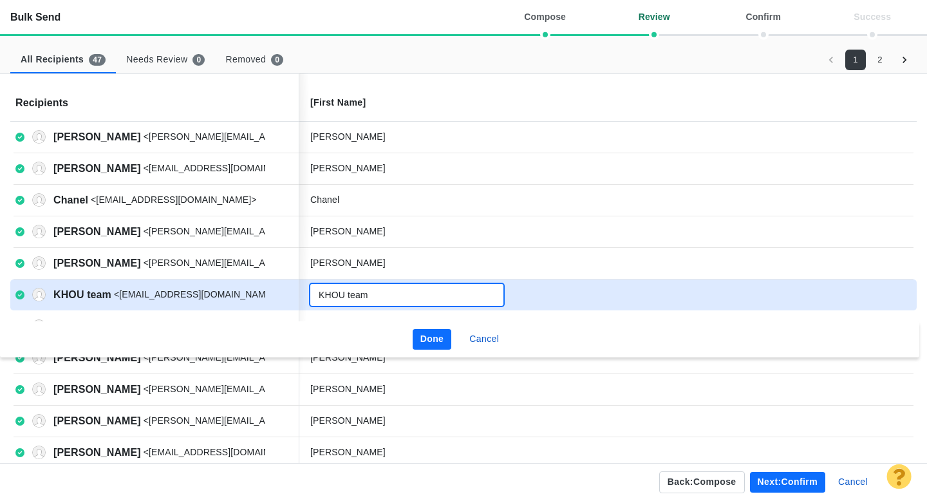
click at [437, 340] on button "Done" at bounding box center [432, 339] width 39 height 21
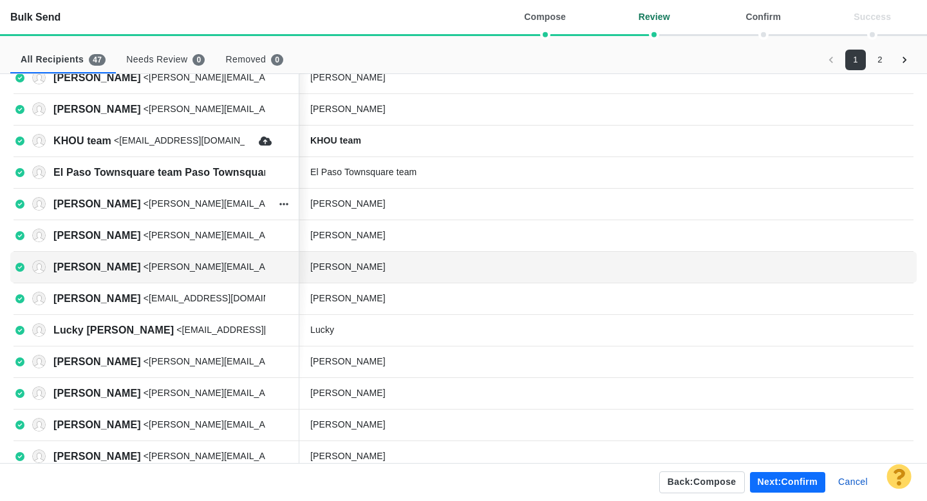
scroll to position [158, 0]
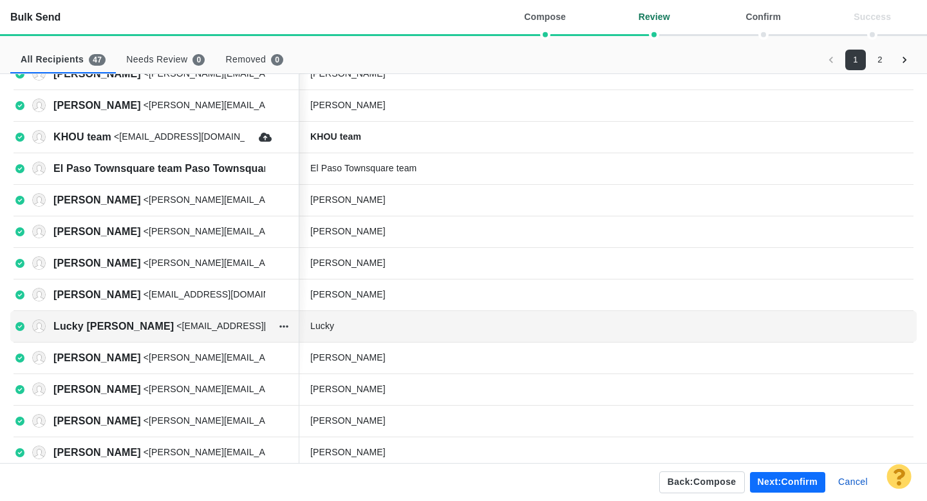
click at [374, 330] on div "Lucky" at bounding box center [406, 326] width 193 height 14
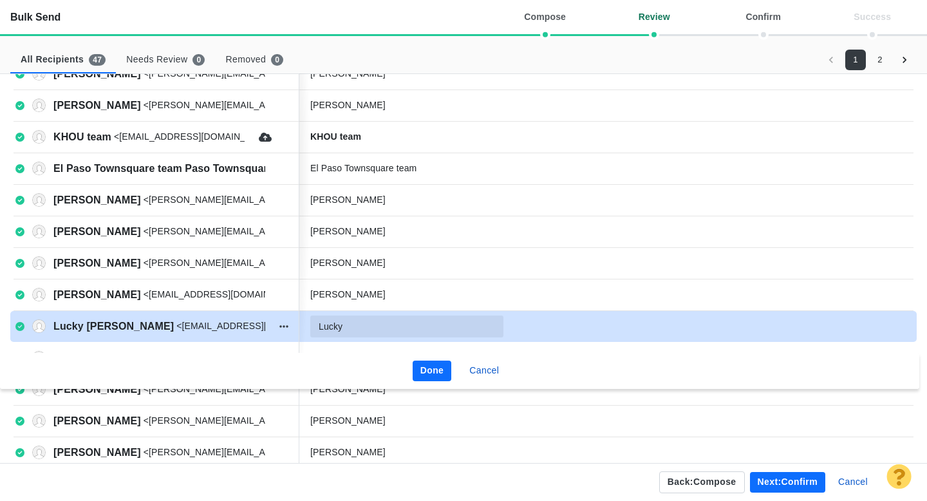
click at [380, 328] on input "Lucky" at bounding box center [406, 326] width 193 height 22
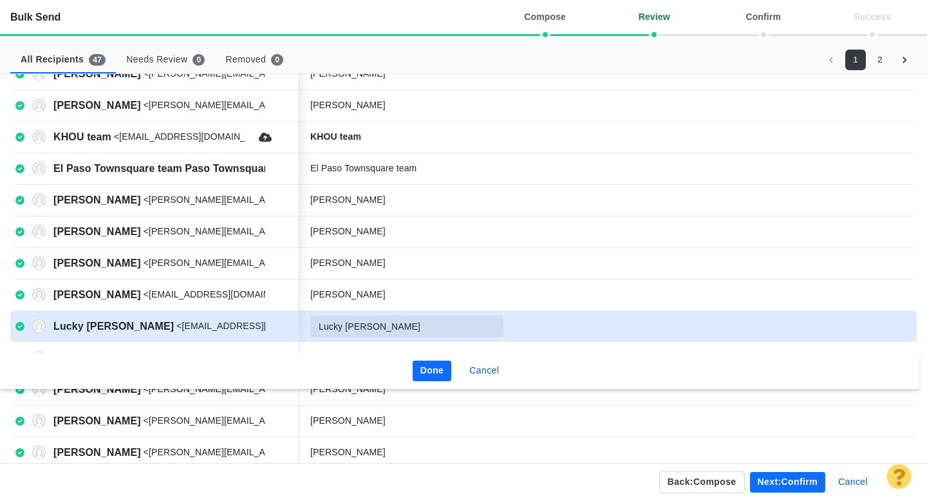
click at [435, 371] on button "Done" at bounding box center [432, 371] width 39 height 21
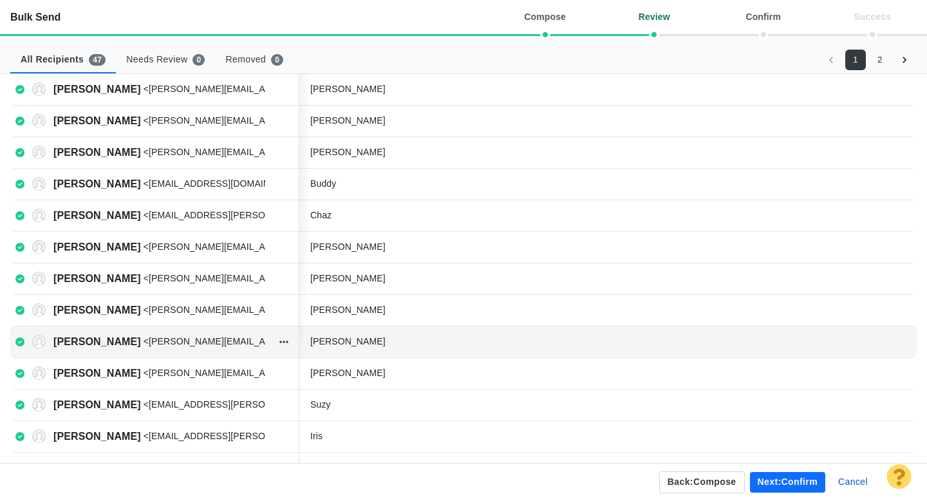
scroll to position [457, 0]
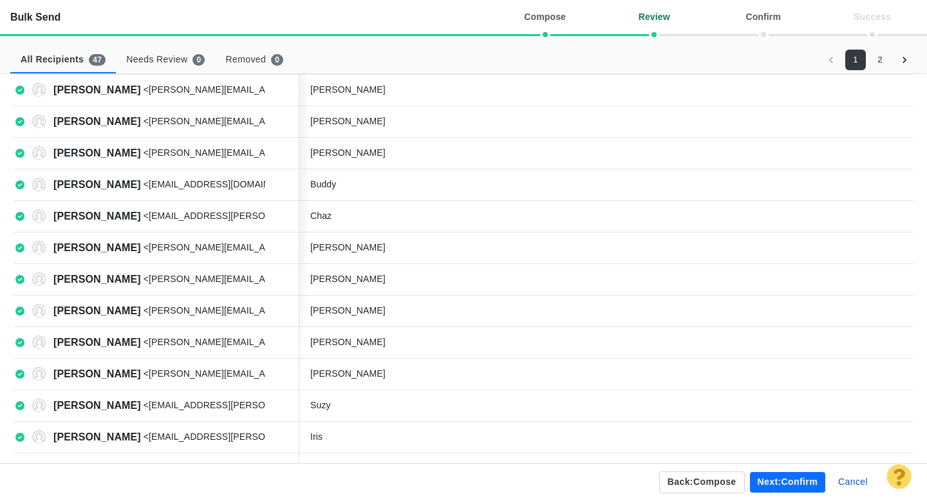
click at [773, 481] on button "Next: confirm" at bounding box center [787, 482] width 75 height 21
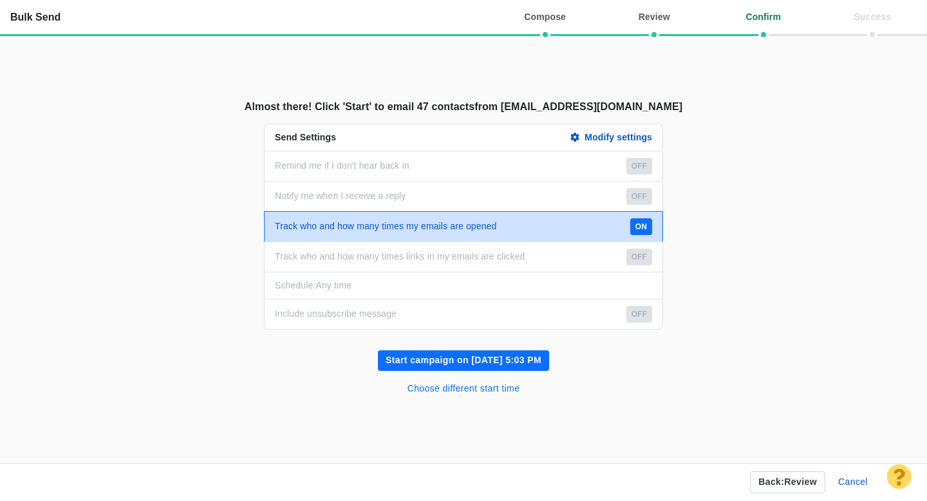
click at [500, 391] on button "Choose different start time" at bounding box center [464, 389] width 128 height 21
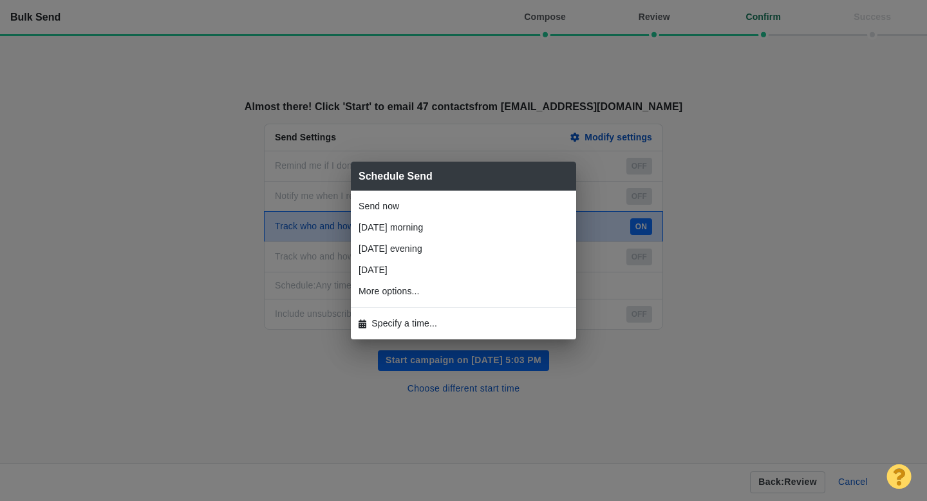
click at [411, 319] on span "Specify a time..." at bounding box center [404, 324] width 66 height 14
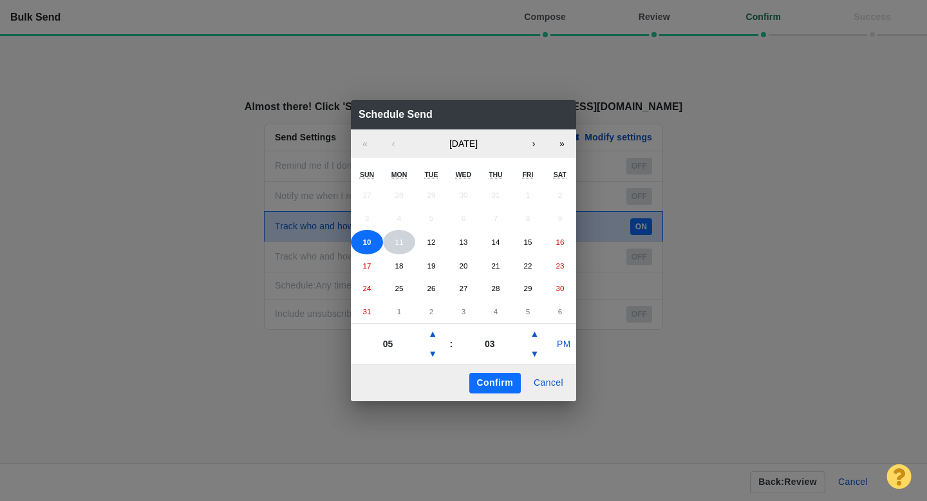
click at [403, 248] on button "11" at bounding box center [399, 242] width 32 height 24
click at [433, 337] on button "▲" at bounding box center [432, 334] width 15 height 21
click at [563, 347] on button "PM" at bounding box center [564, 344] width 24 height 21
click at [497, 384] on button "Confirm" at bounding box center [495, 383] width 52 height 21
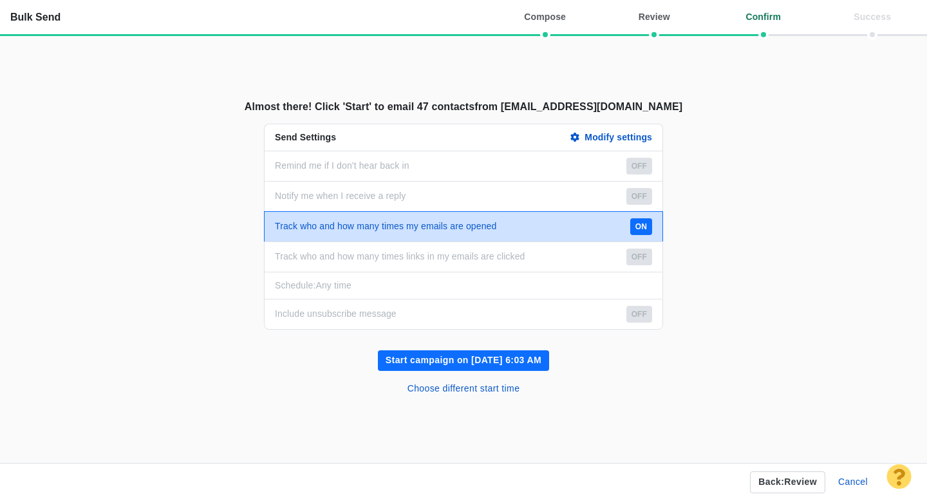
click at [458, 357] on button "Start campaign on [DATE] 6:03 AM" at bounding box center [463, 360] width 171 height 21
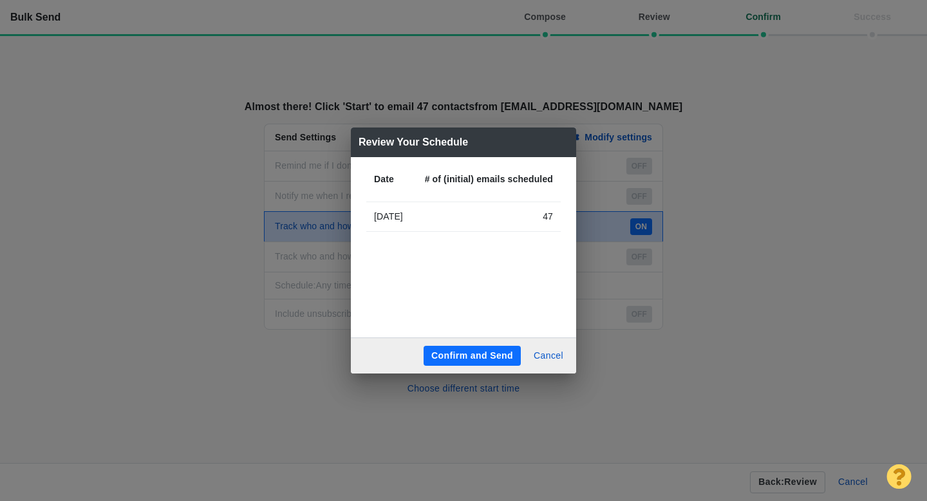
click at [472, 354] on button "Confirm and Send" at bounding box center [472, 356] width 97 height 21
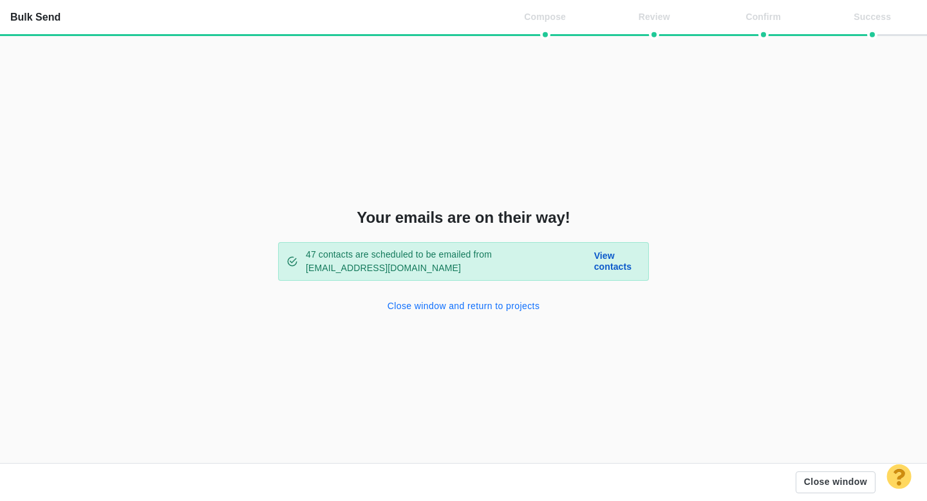
click at [459, 309] on button "Close window and return to projects" at bounding box center [464, 306] width 168 height 21
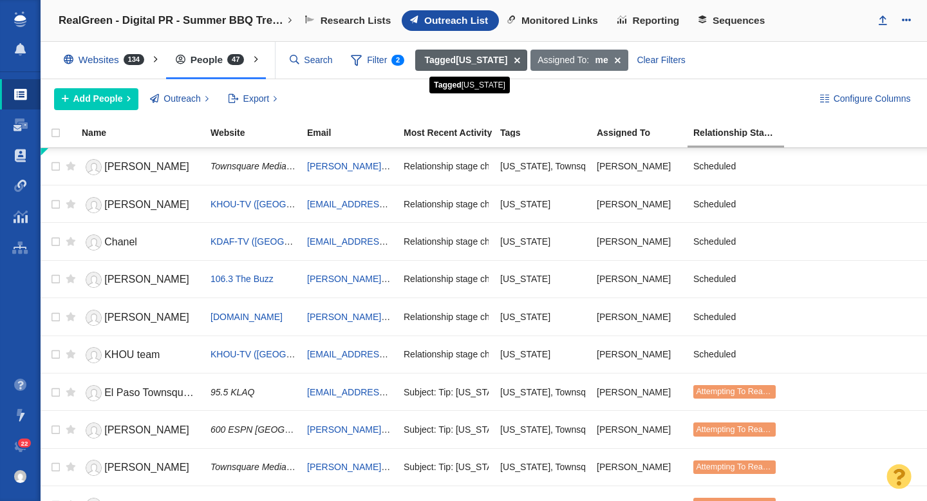
click at [507, 60] on span at bounding box center [517, 61] width 20 height 22
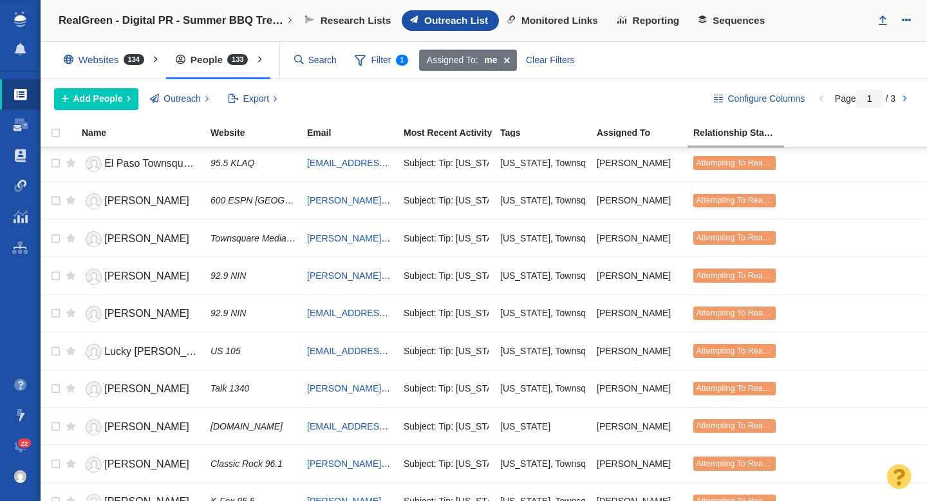
scroll to position [1527, 0]
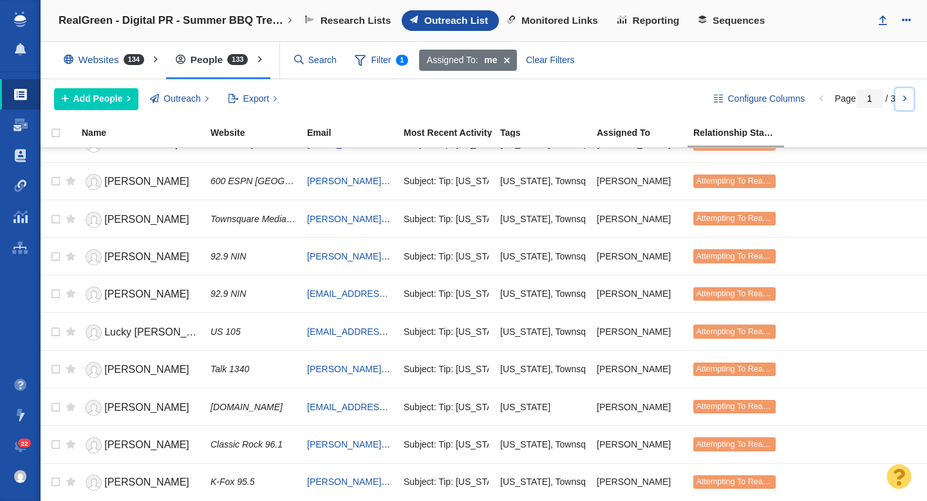
click at [905, 104] on link at bounding box center [905, 99] width 18 height 22
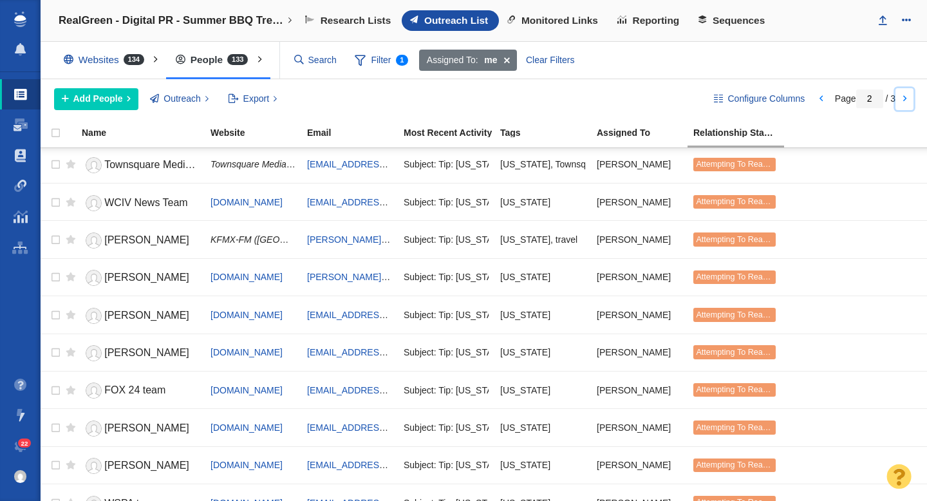
scroll to position [874, 0]
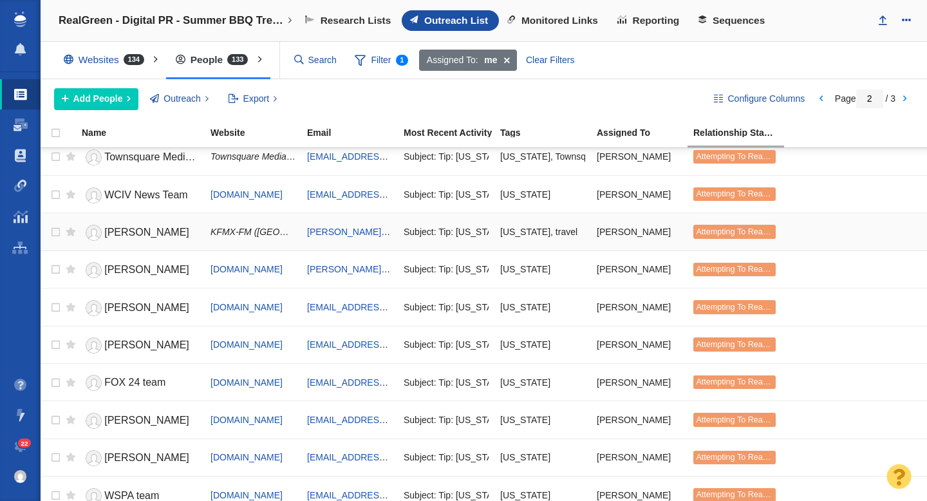
click at [142, 236] on span "Wes Nessman" at bounding box center [146, 232] width 85 height 11
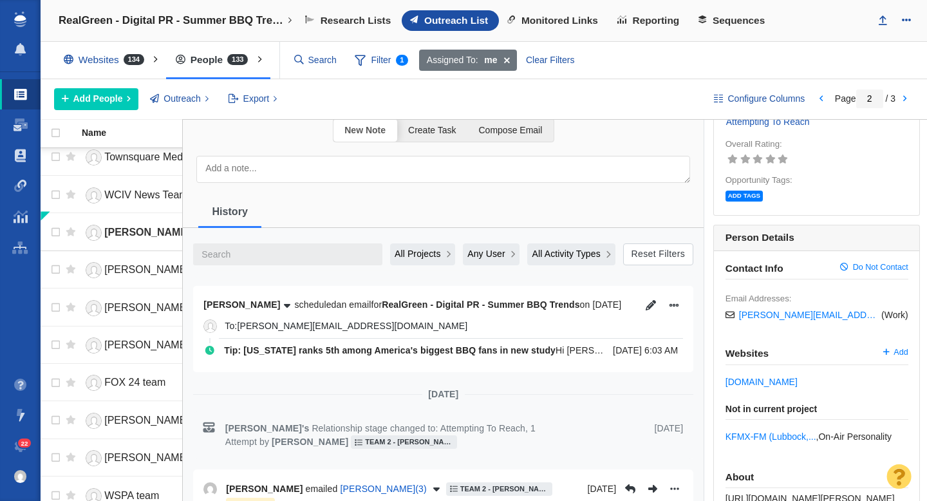
scroll to position [0, 0]
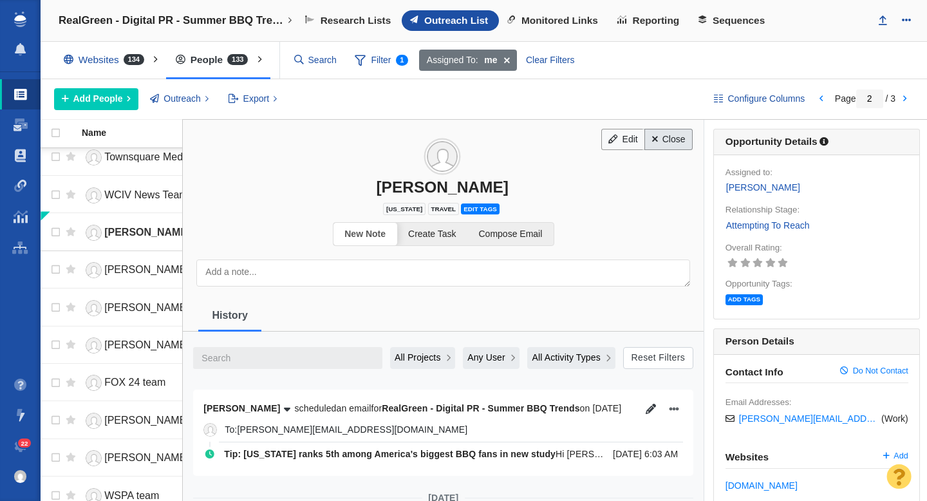
click at [669, 140] on link "Close" at bounding box center [668, 140] width 48 height 22
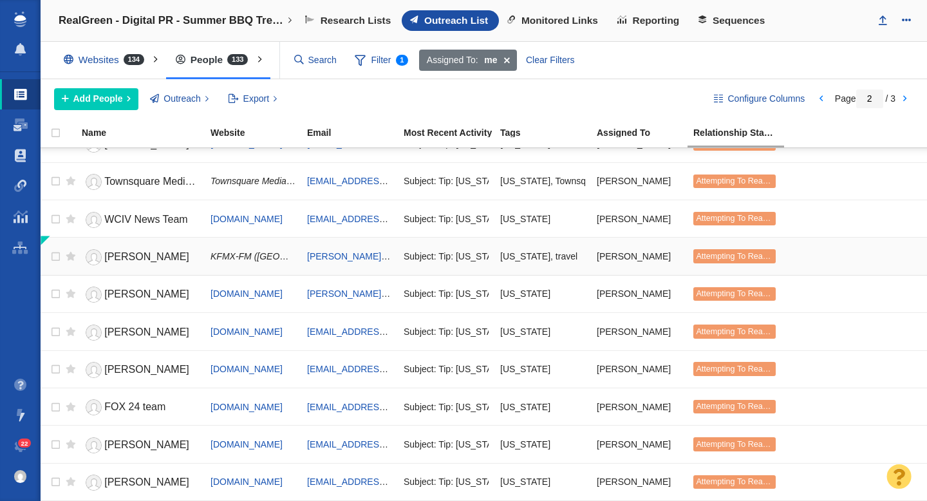
scroll to position [841, 0]
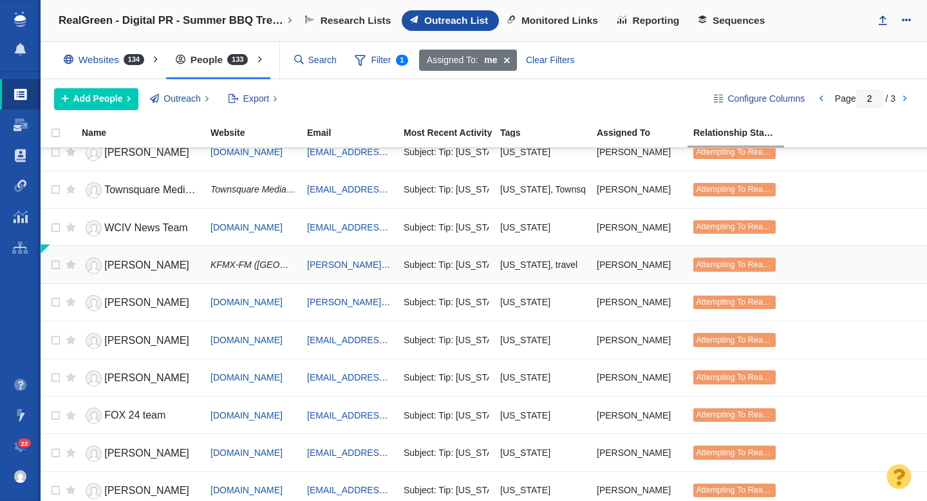
click at [122, 267] on span "Wes Nessman" at bounding box center [146, 264] width 85 height 11
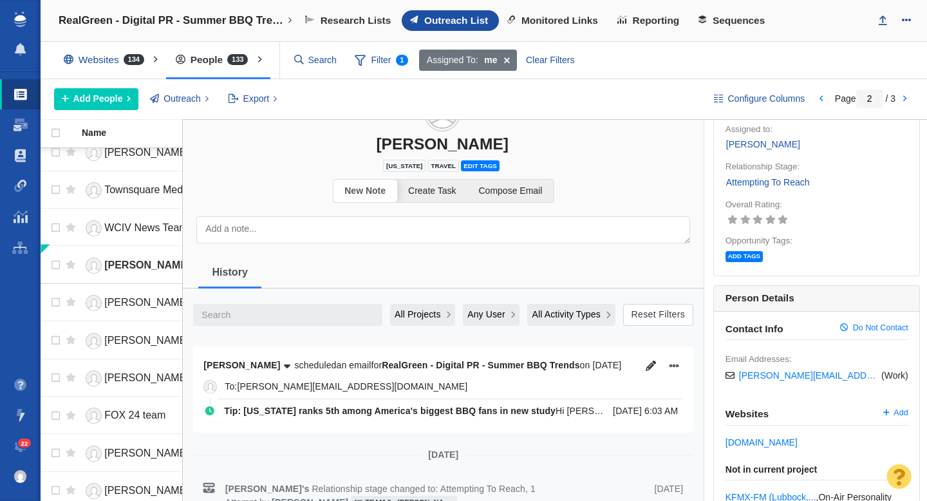
scroll to position [53, 0]
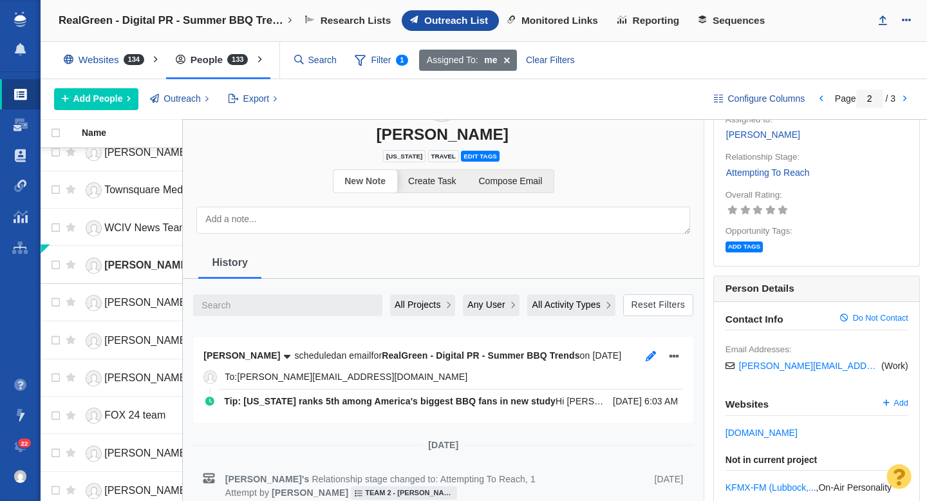
click at [650, 356] on icon "button" at bounding box center [651, 356] width 10 height 10
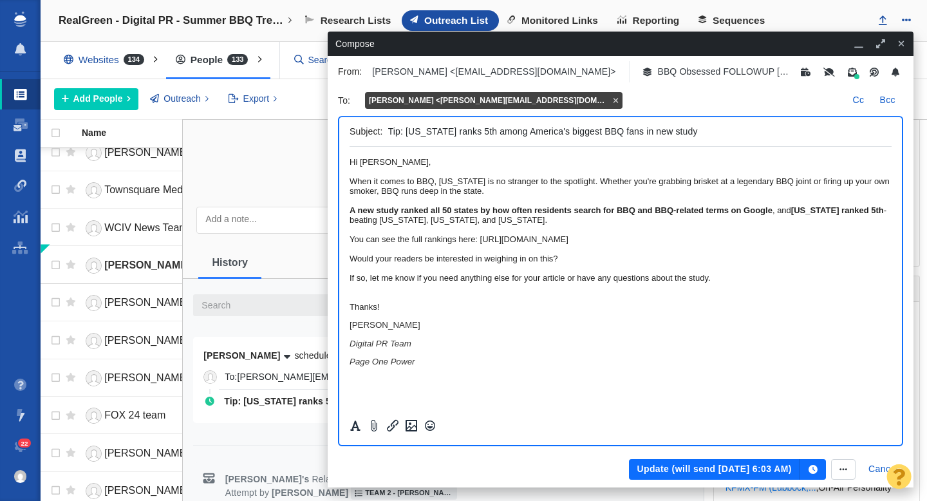
scroll to position [0, 0]
click at [668, 467] on button "Update (will send Aug 11, 6:03 AM)" at bounding box center [714, 469] width 171 height 21
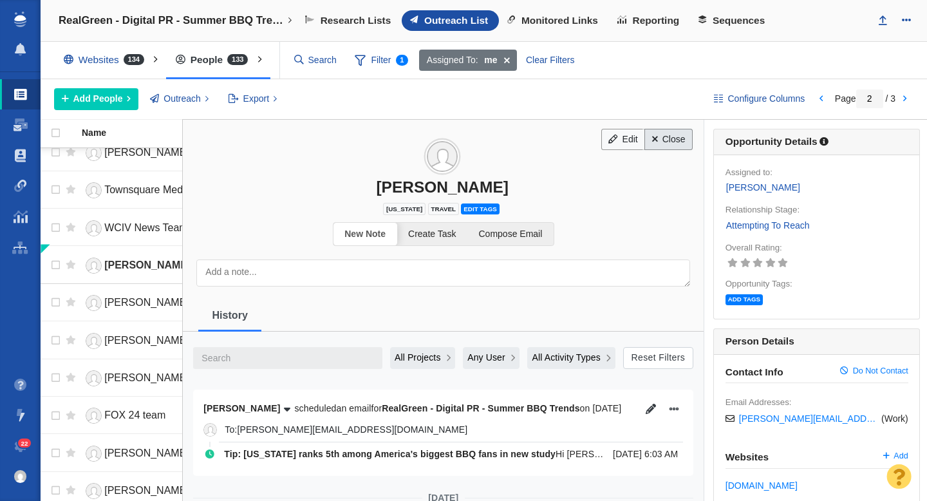
click at [673, 142] on link "Close" at bounding box center [668, 140] width 48 height 22
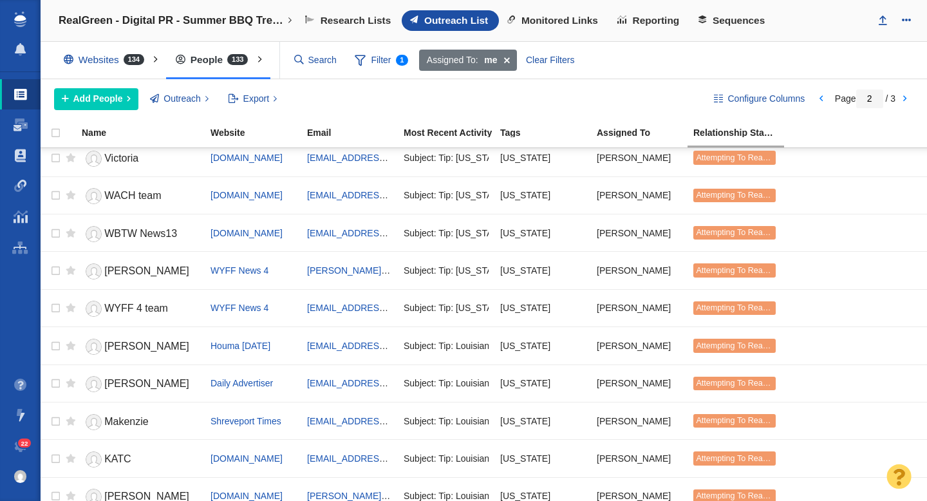
scroll to position [1527, 0]
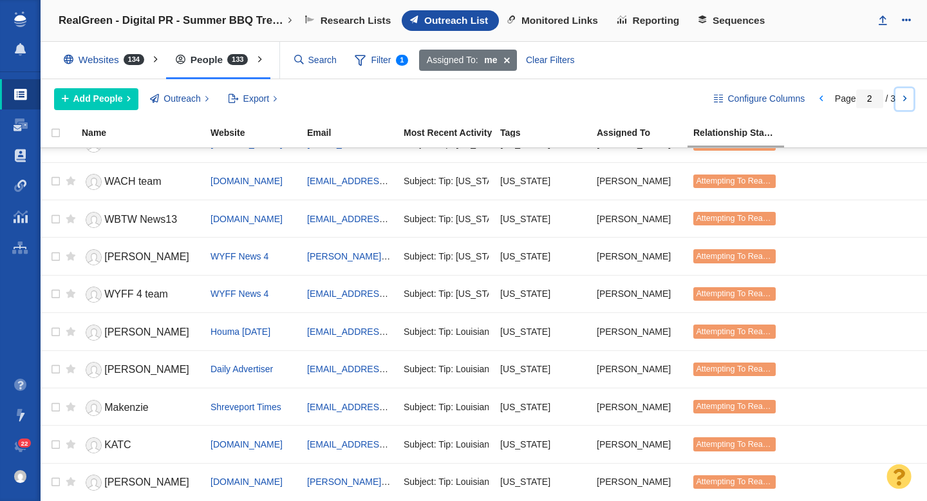
click at [907, 106] on link at bounding box center [905, 99] width 18 height 22
type input "3"
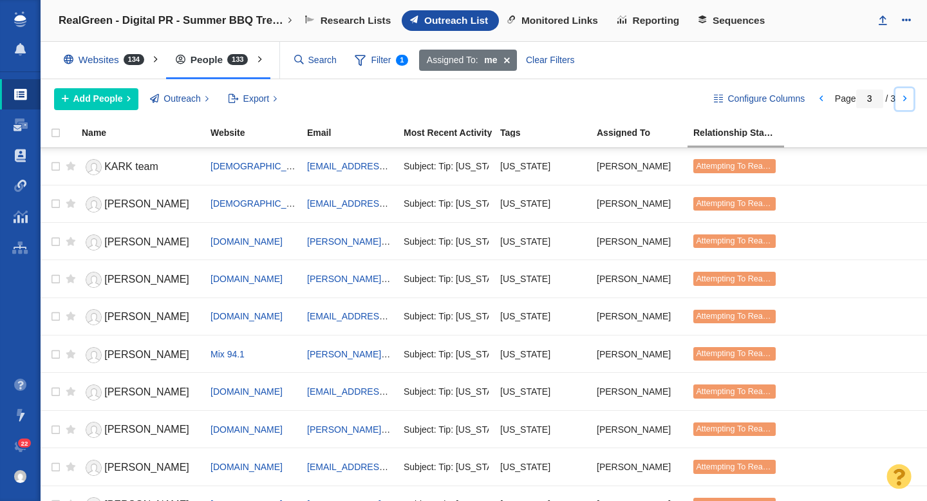
scroll to position [0, 0]
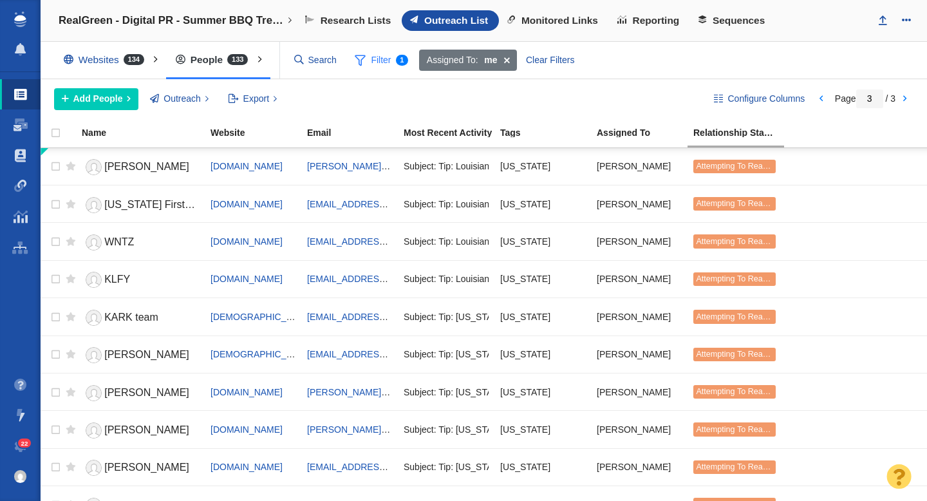
click at [376, 56] on span "Filter 1" at bounding box center [382, 60] width 68 height 24
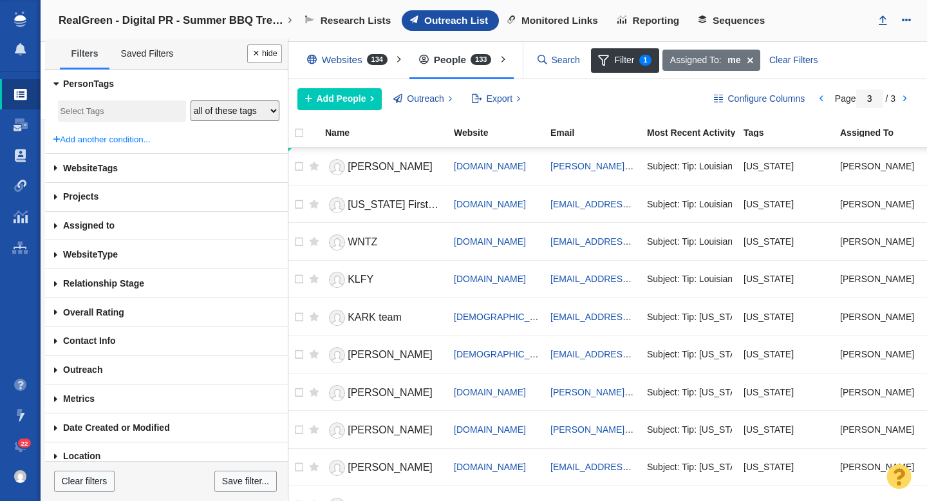
click at [89, 108] on input "search" at bounding box center [122, 111] width 124 height 17
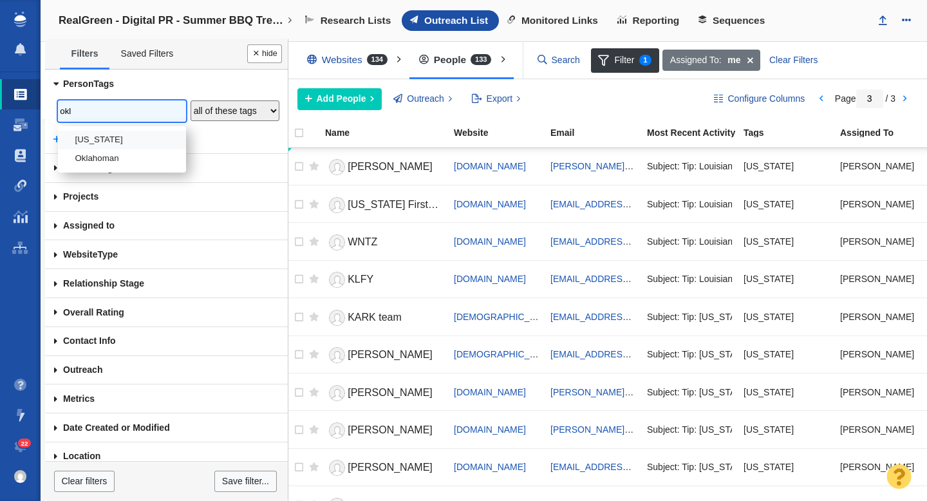
type input "okl"
click at [97, 142] on li "[US_STATE]" at bounding box center [122, 140] width 128 height 19
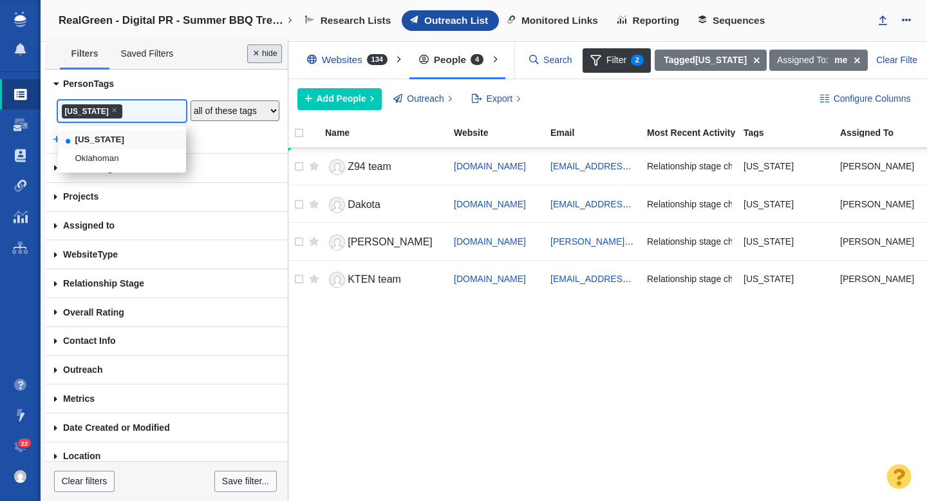
click at [258, 60] on button "Done" at bounding box center [264, 53] width 35 height 19
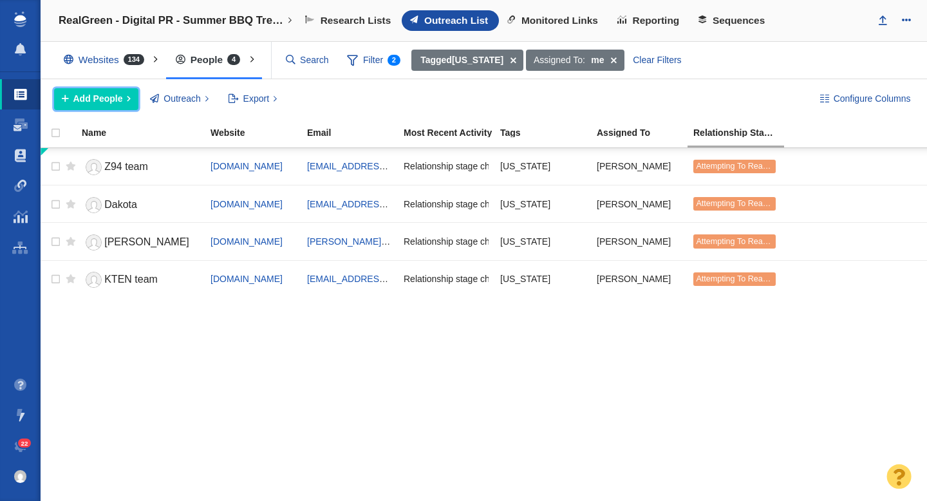
click at [100, 100] on span "Add People" at bounding box center [98, 99] width 50 height 14
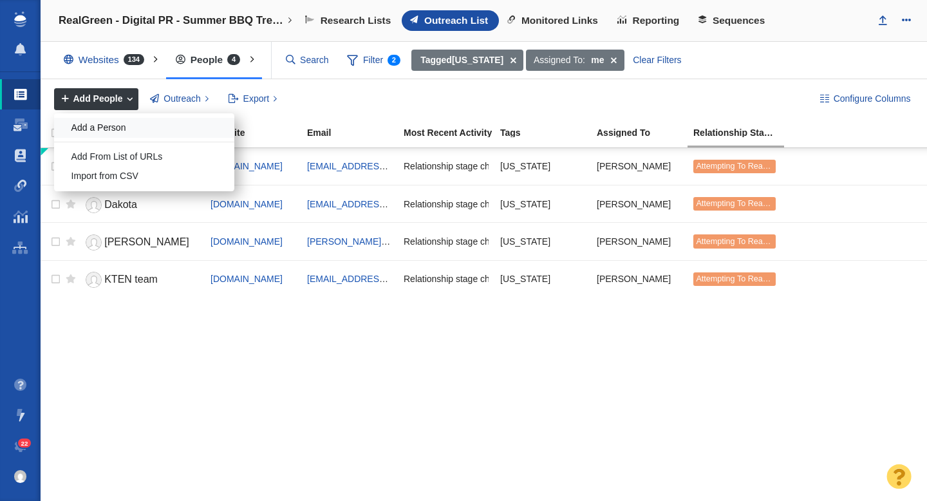
click at [106, 123] on div "Add a Person" at bounding box center [144, 128] width 180 height 20
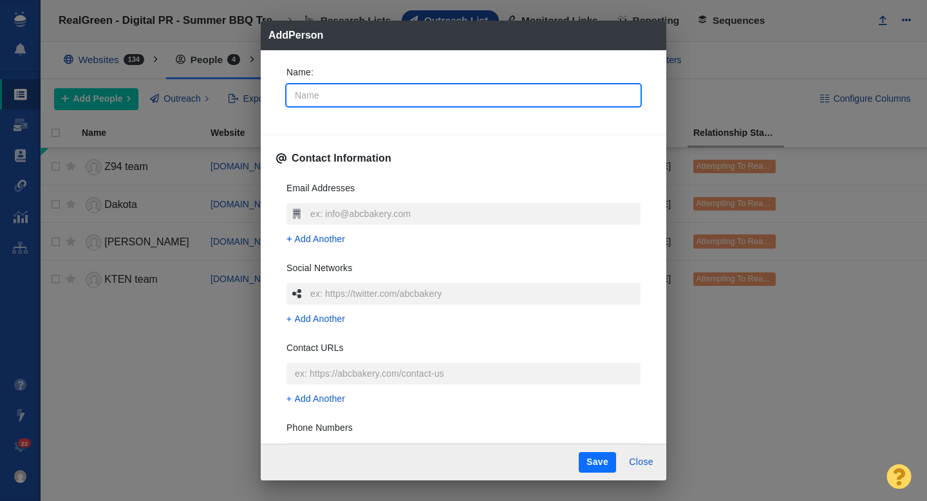
type input "D"
type textarea "x"
type input "Da"
type textarea "x"
type input "Dan"
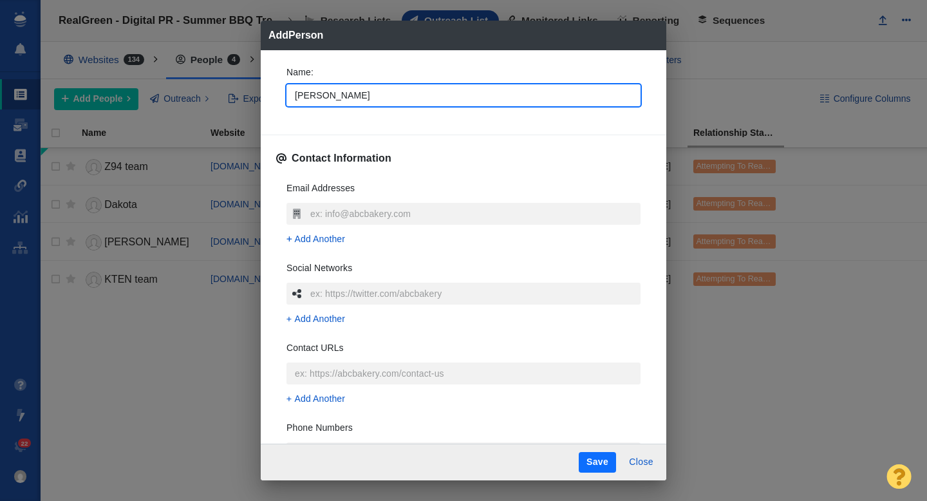
type textarea "x"
type input "[PERSON_NAME]"
type textarea "x"
type input "[PERSON_NAME]"
type textarea "x"
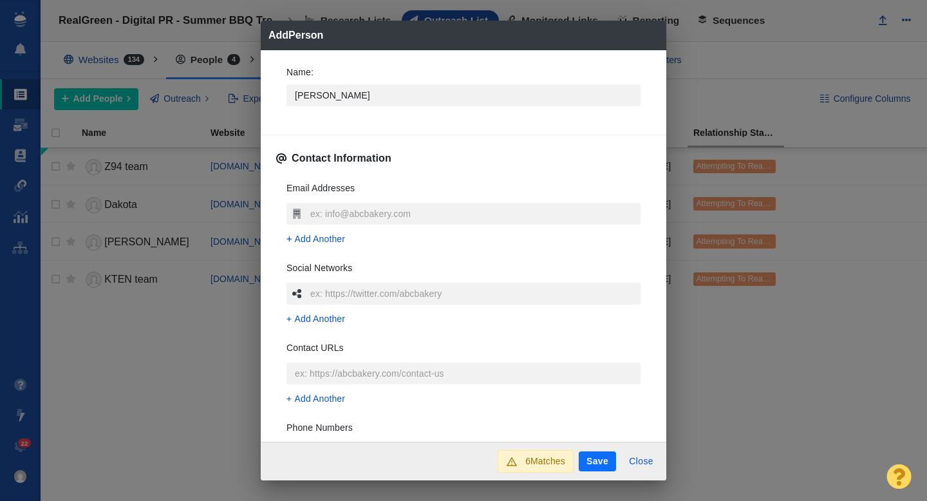
click at [269, 105] on div "Name : Dani Contact Information Email Addresses Add Another Social Networks Add…" at bounding box center [464, 246] width 406 height 392
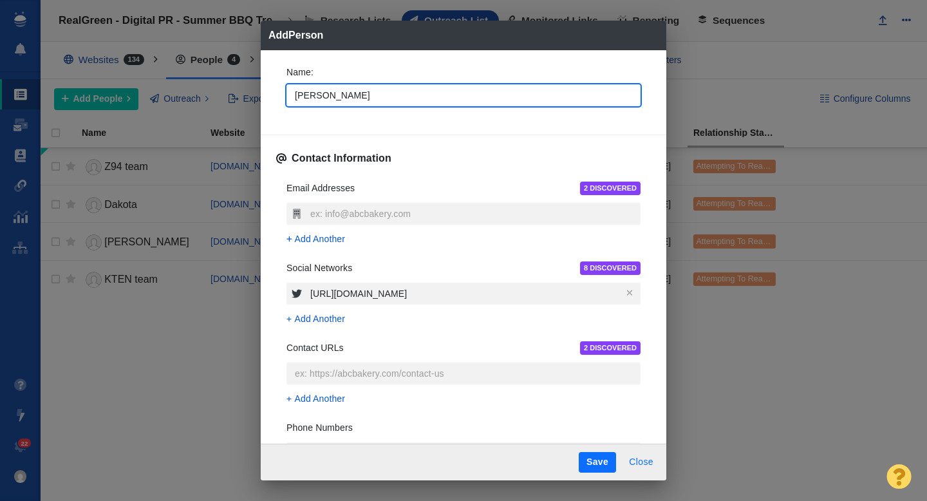
type textarea "x"
click at [644, 463] on button "Close" at bounding box center [641, 462] width 40 height 21
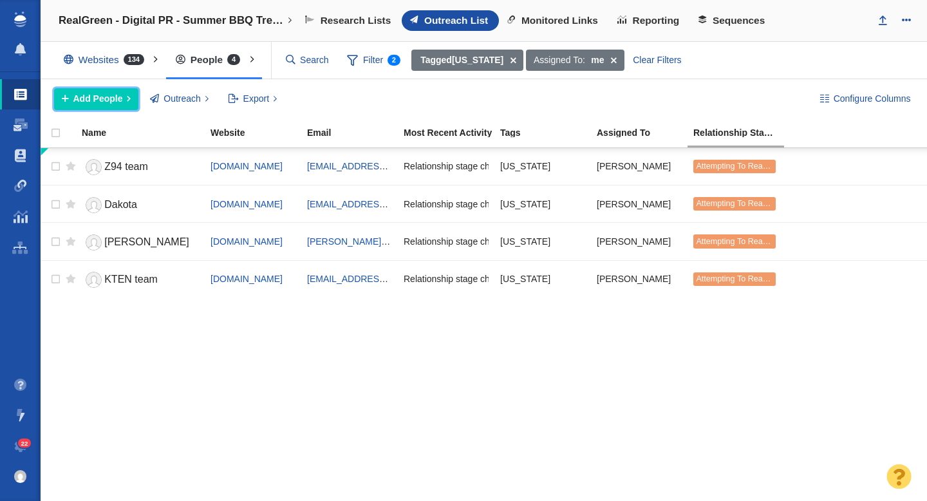
click at [94, 96] on span "Add People" at bounding box center [98, 99] width 50 height 14
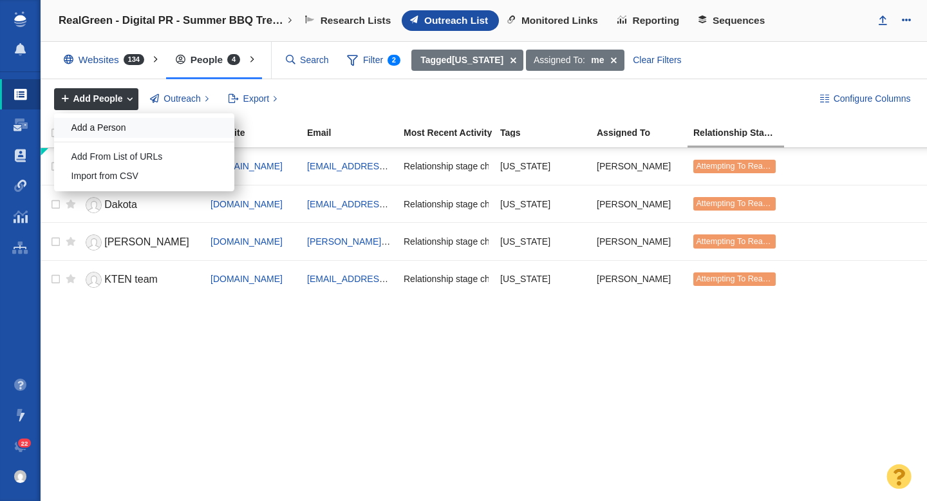
click at [109, 122] on div "Add a Person" at bounding box center [144, 128] width 180 height 20
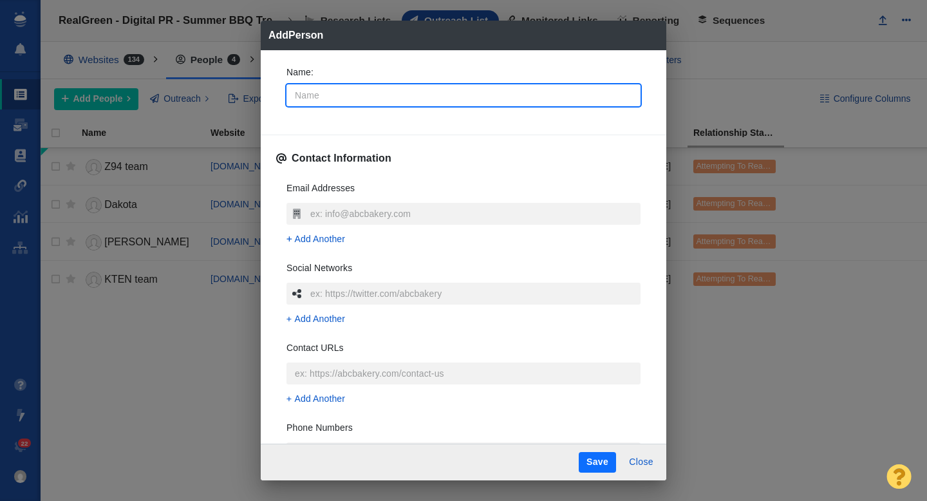
type input "D"
type textarea "x"
type input "Da"
type textarea "x"
type input "Dan"
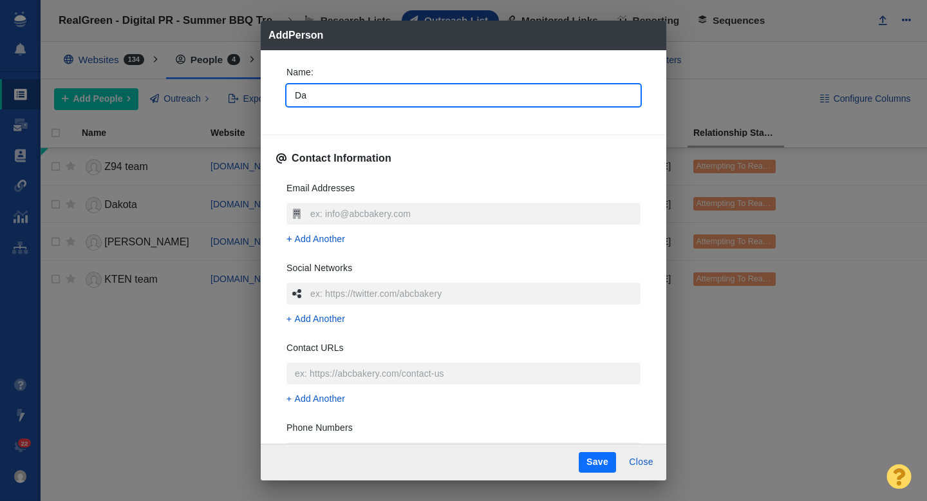
type textarea "x"
type input "[PERSON_NAME]"
type textarea "x"
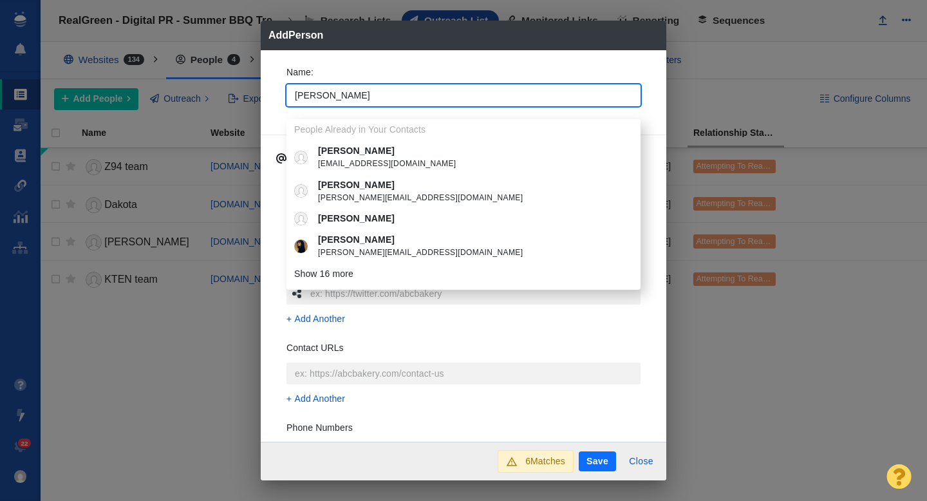
type input "[PERSON_NAME]"
type textarea "x"
type input "Dani Car"
type textarea "x"
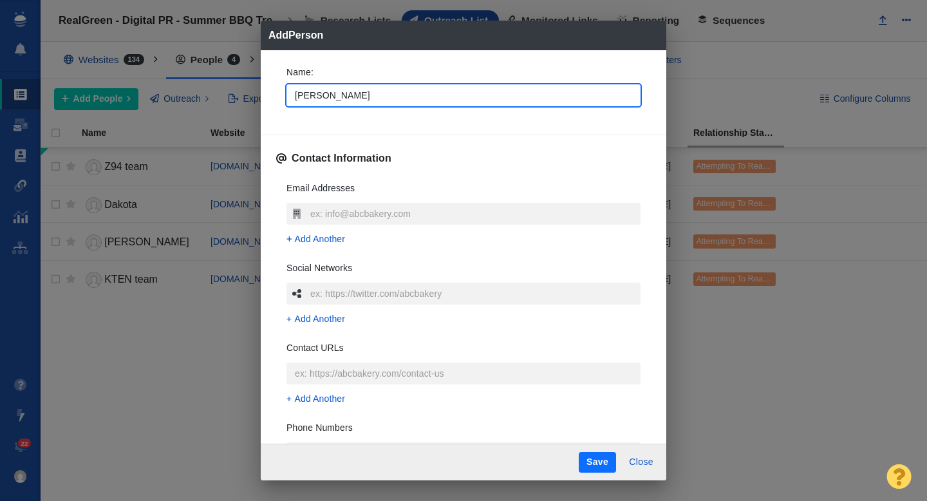
type input "Dani Cars"
type textarea "x"
type input "Dani Carso"
type textarea "x"
type input "Dani Carson"
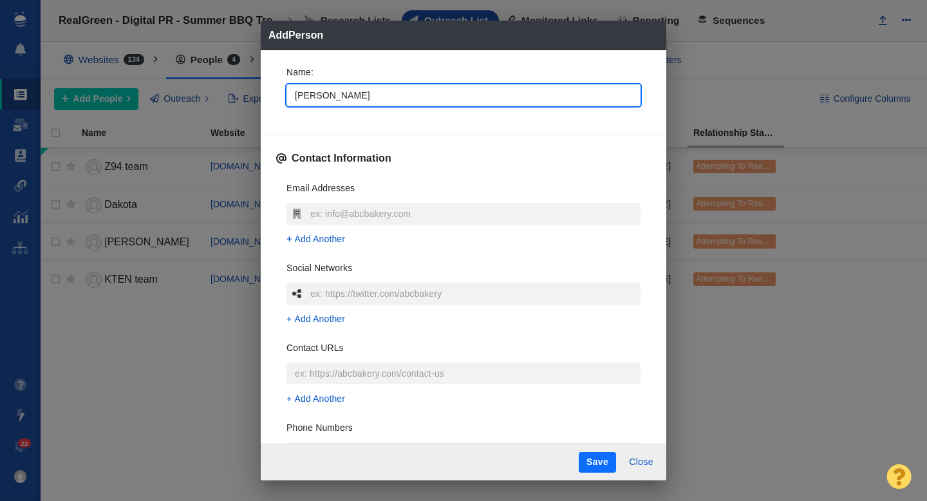
type textarea "x"
type input "Dani Carso"
type textarea "x"
type input "Dani Cars"
type textarea "x"
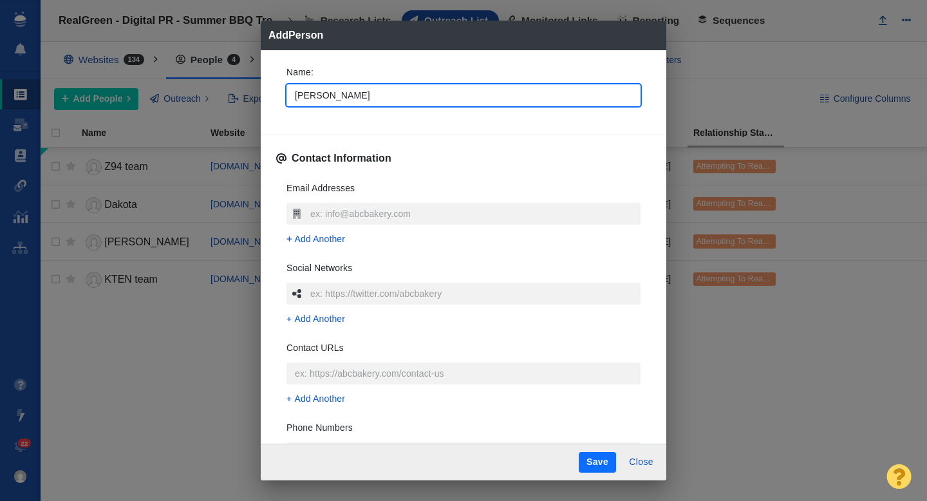
type input "Dani Car"
type textarea "x"
type input "Dani Ca"
type textarea "x"
type input "Dani C"
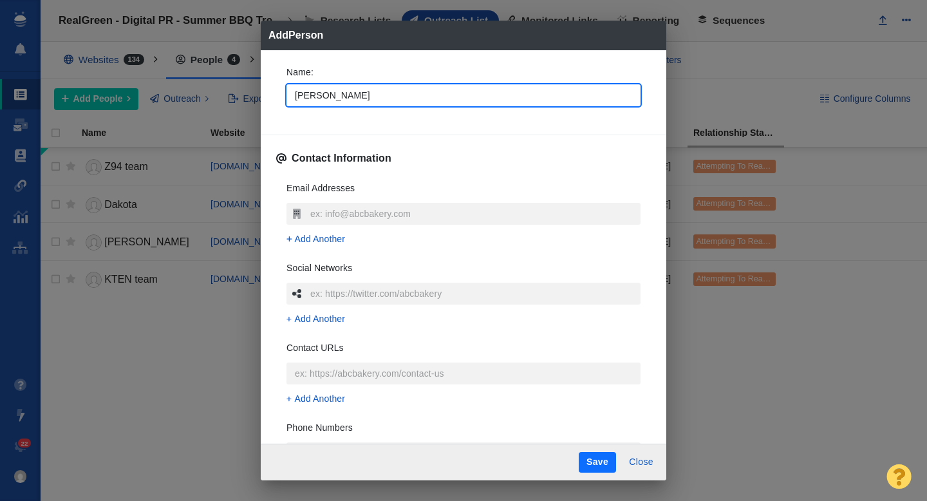
type textarea "x"
type input "[PERSON_NAME]"
type textarea "x"
type input "[PERSON_NAME]"
type textarea "x"
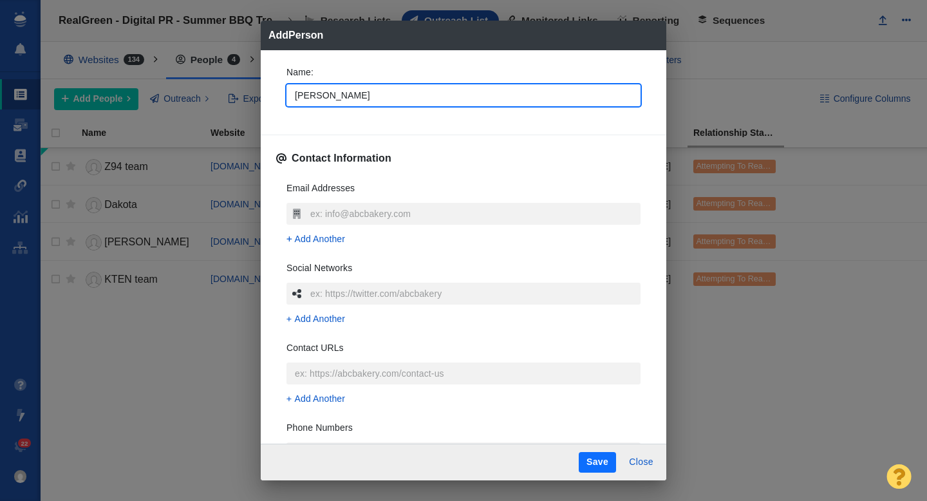
type input "Danie"
type textarea "x"
type input "Daniel"
type textarea "x"
type input "Daniell"
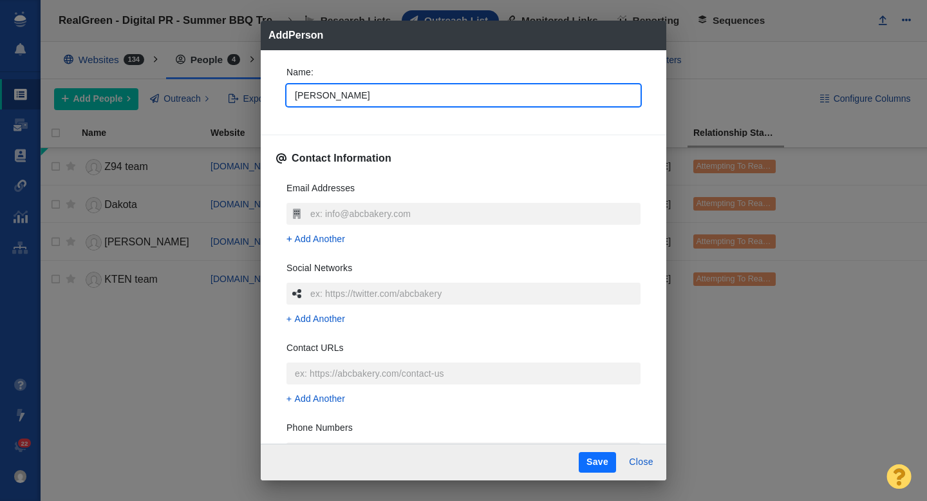
type textarea "x"
type input "Danielle"
type textarea "x"
type input "Danielle"
type textarea "x"
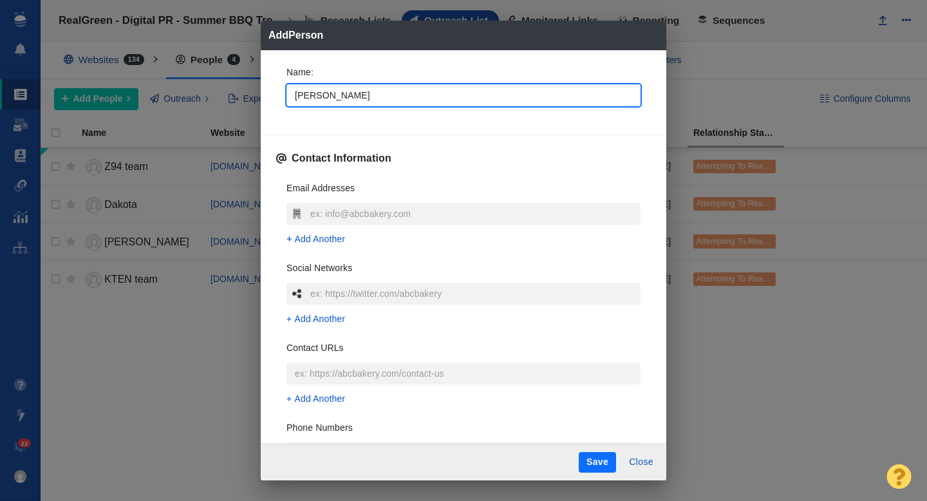
type input "Danielle C"
type textarea "x"
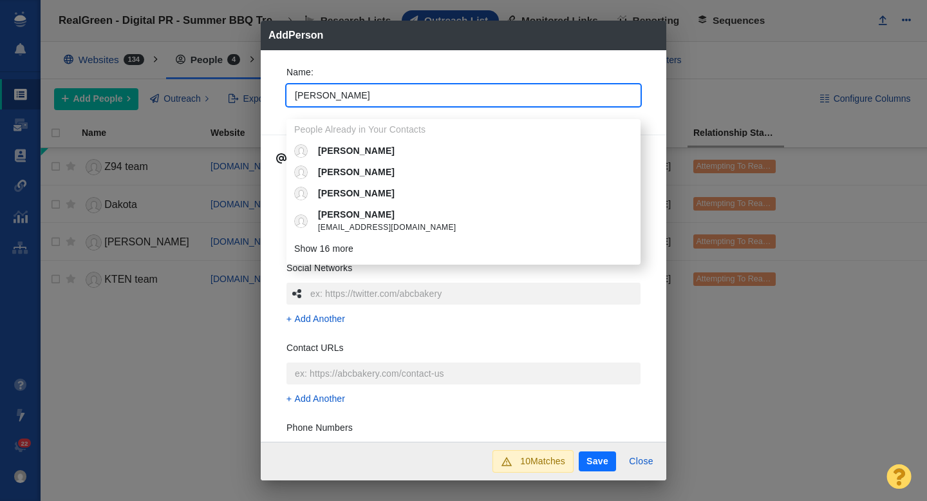
type input "Danielle Ca"
type textarea "x"
type input "Danielle Car"
type textarea "x"
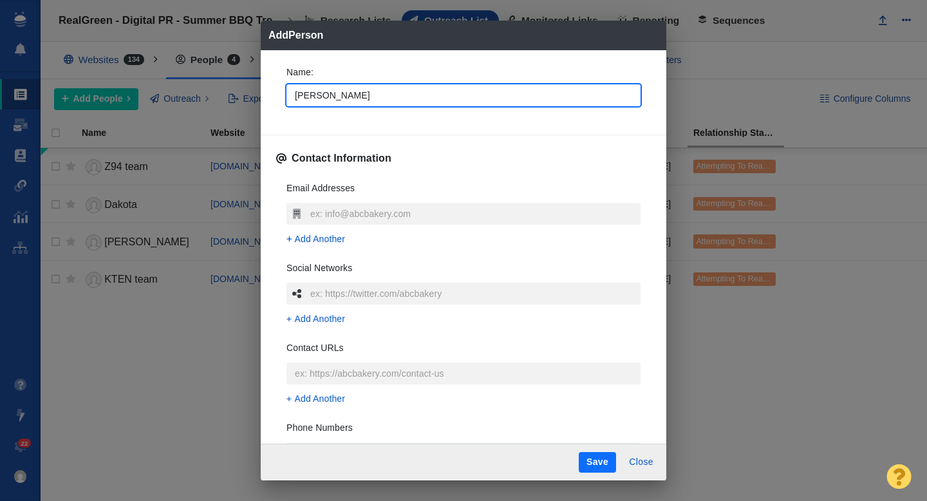
type input "Danielle Ca"
type textarea "x"
type input "Danielle C"
type textarea "x"
type input "Danielle"
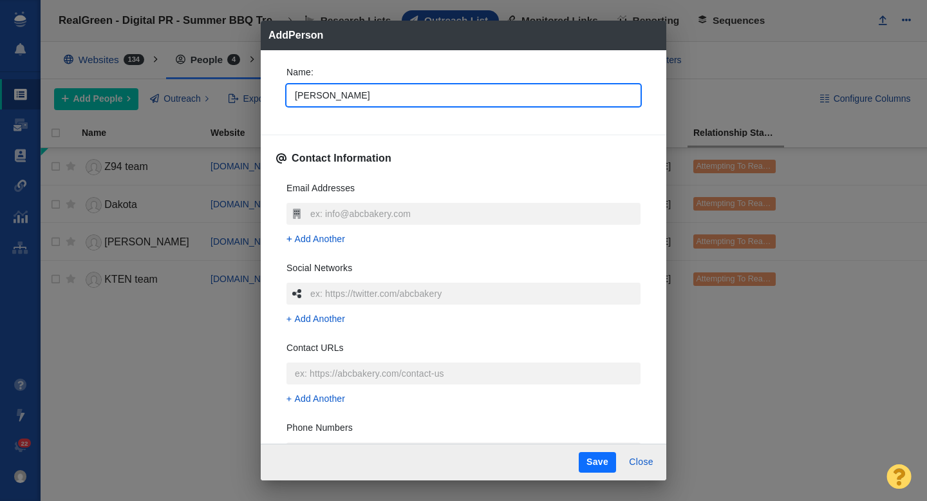
type textarea "x"
type input "Danielle"
type textarea "x"
type input "Daniell"
type textarea "x"
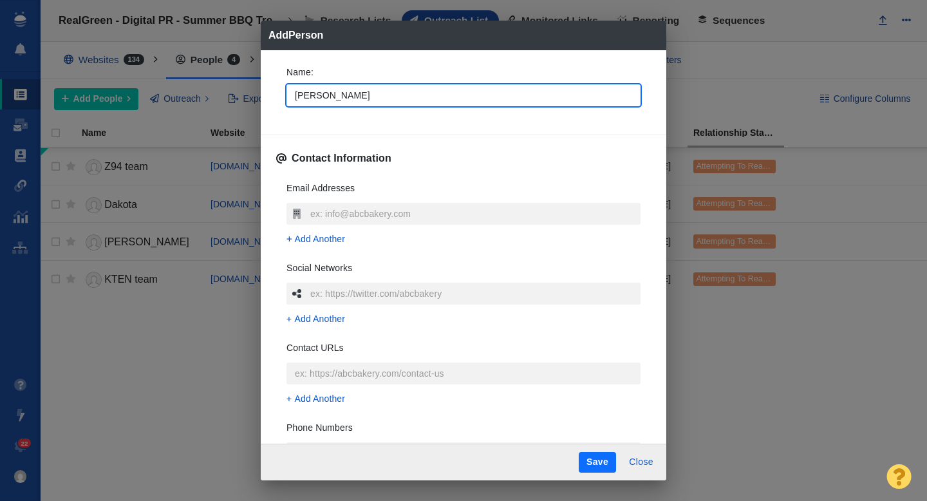
type input "Daniel"
type textarea "x"
type input "Danie"
type textarea "x"
type input "[PERSON_NAME]"
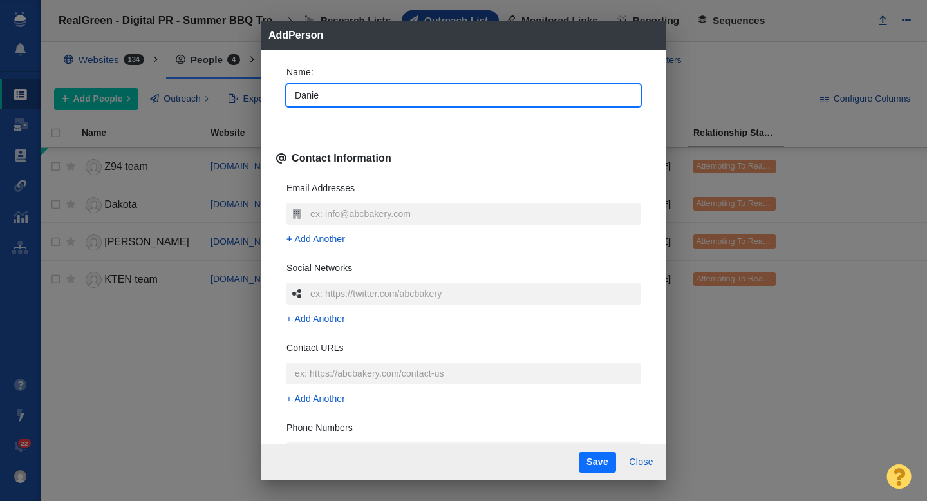
type textarea "x"
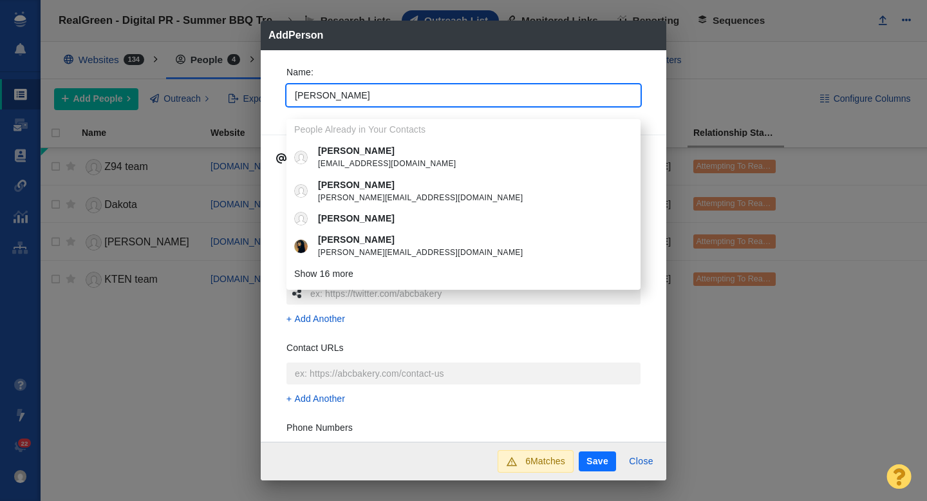
type input "[PERSON_NAME]"
click at [279, 70] on div "Name : Dani People Already in Your Contacts Dani ell3dani@gmail.com Dani Blum d…" at bounding box center [463, 89] width 375 height 69
type textarea "x"
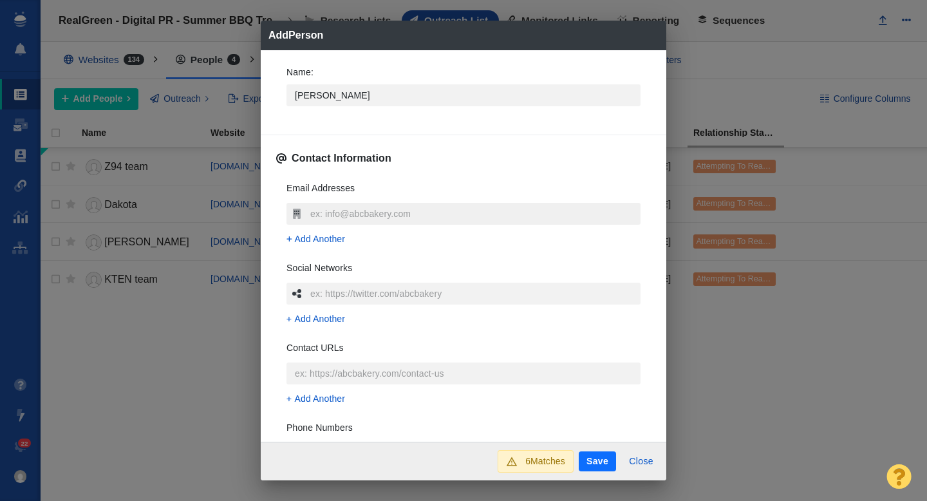
click at [341, 212] on input "text" at bounding box center [474, 214] width 334 height 22
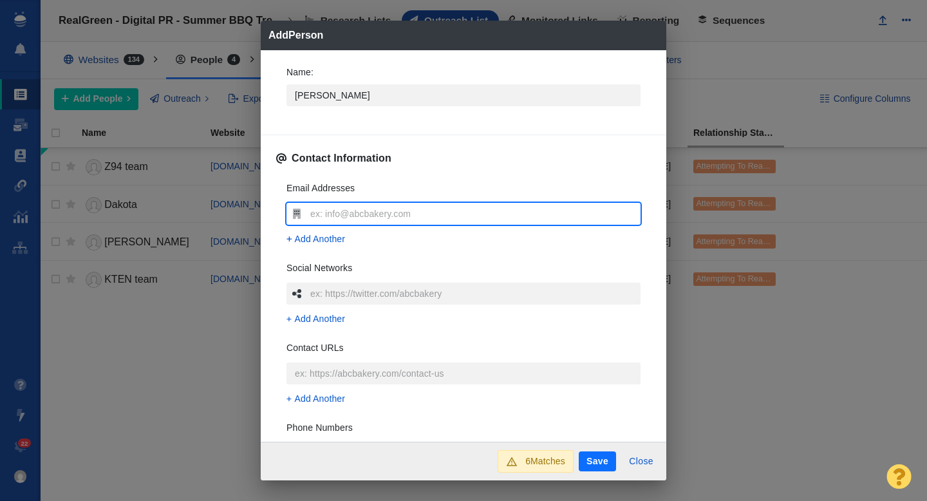
type input "dani.carson@townsquaremedia.com"
type textarea "x"
type input "dani.carson@townsquaremedia.com"
click at [308, 242] on span "Add Another" at bounding box center [320, 239] width 51 height 14
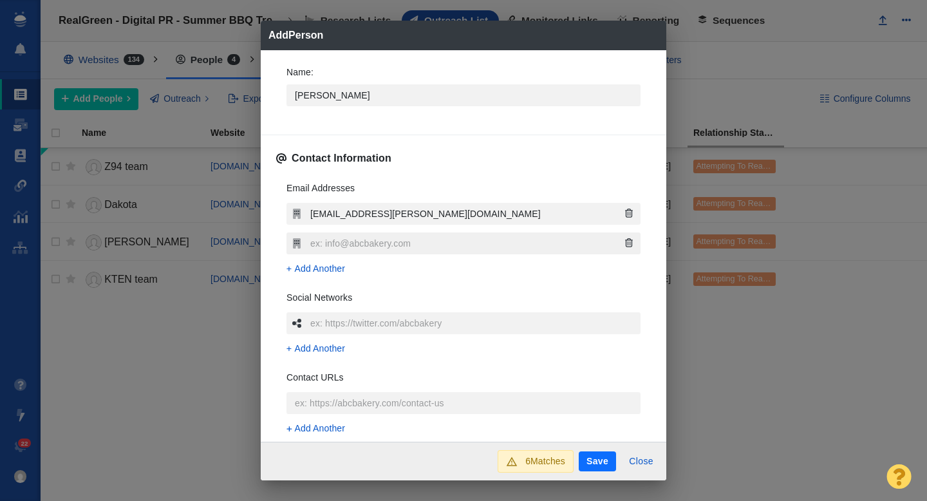
click at [328, 245] on input "text" at bounding box center [474, 243] width 334 height 22
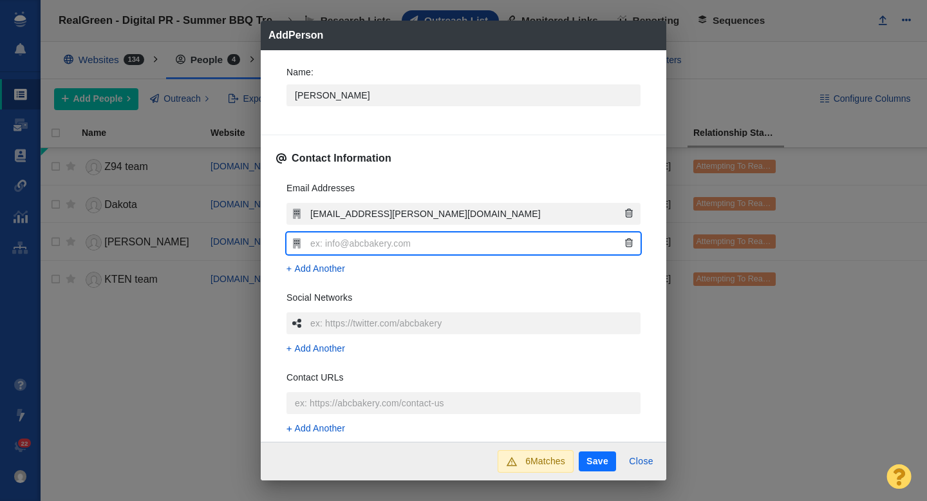
type textarea "x"
type input "dani.carson@townsquaremedia.com"
click at [328, 245] on input "dani.carson@townsquaremedia.com" at bounding box center [474, 243] width 334 height 22
type textarea "x"
type input "danie.carson@townsquaremedia.com"
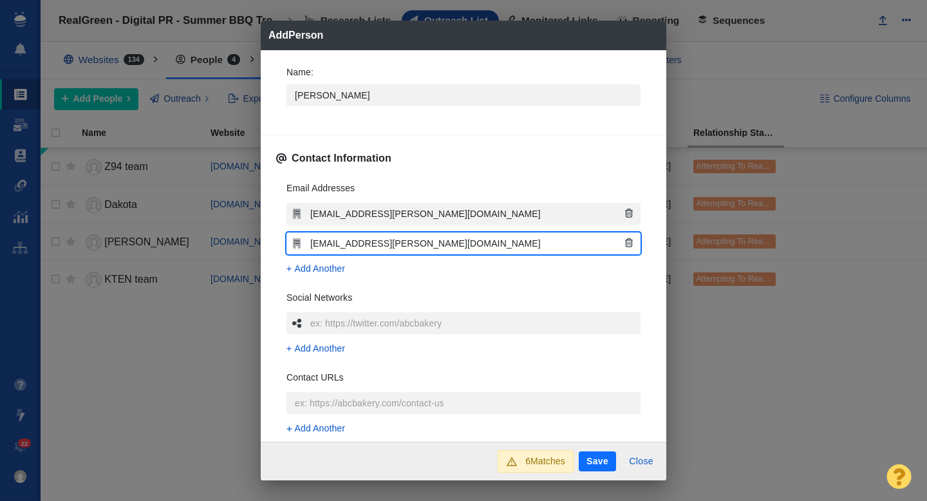
type textarea "x"
type input "daniel.carson@townsquaremedia.com"
type textarea "x"
type input "[PERSON_NAME][EMAIL_ADDRESS][PERSON_NAME][DOMAIN_NAME]"
type textarea "x"
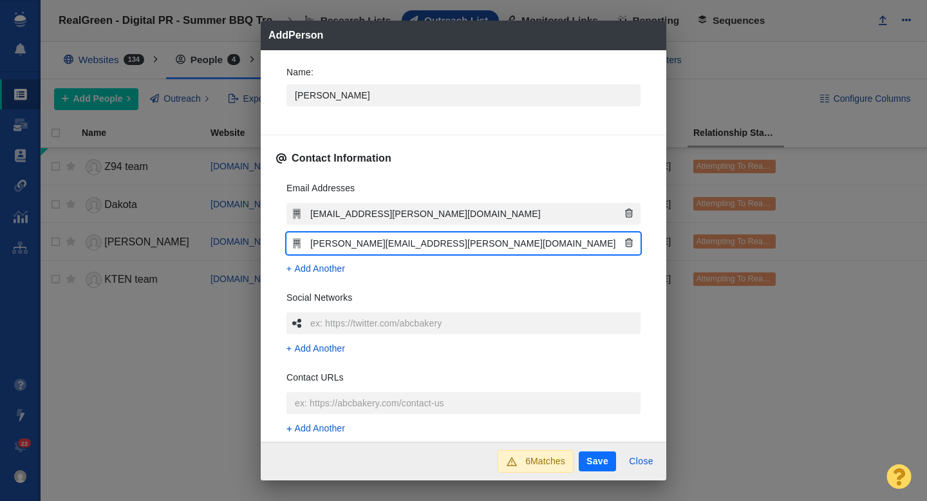
type input "[PERSON_NAME][EMAIL_ADDRESS][PERSON_NAME][DOMAIN_NAME]"
click at [265, 237] on div "Name : Dani Contact Information Email Addresses dani.carson@townsquaremedia.com…" at bounding box center [464, 246] width 406 height 392
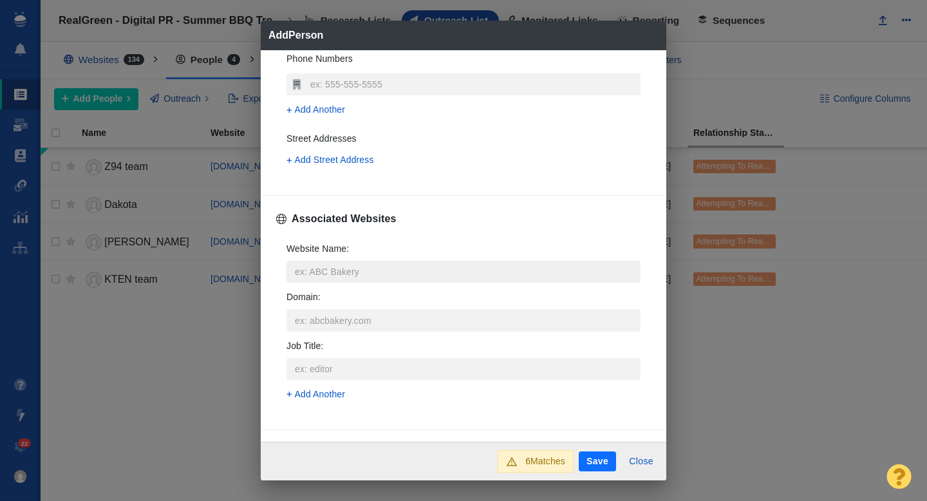
scroll to position [400, 0]
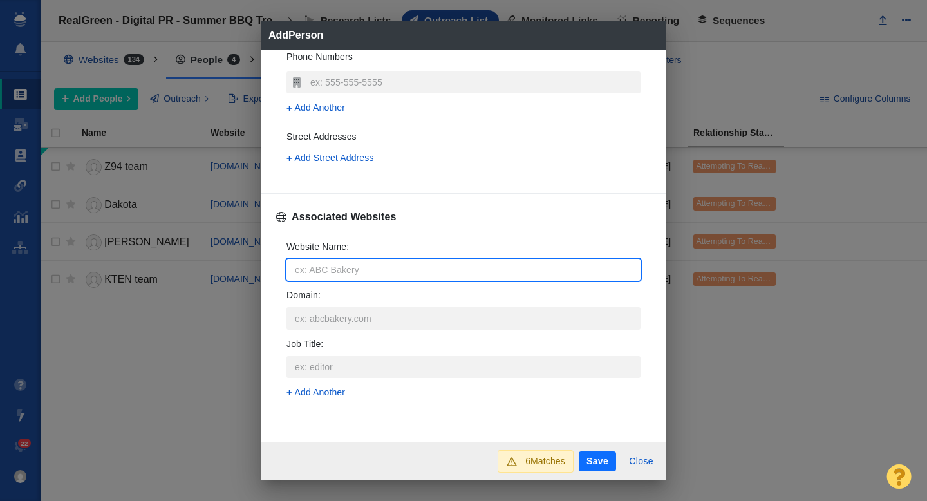
click at [337, 267] on input "Website Name :" at bounding box center [464, 270] width 354 height 22
type input "k"
type textarea "x"
type input "kl"
type textarea "x"
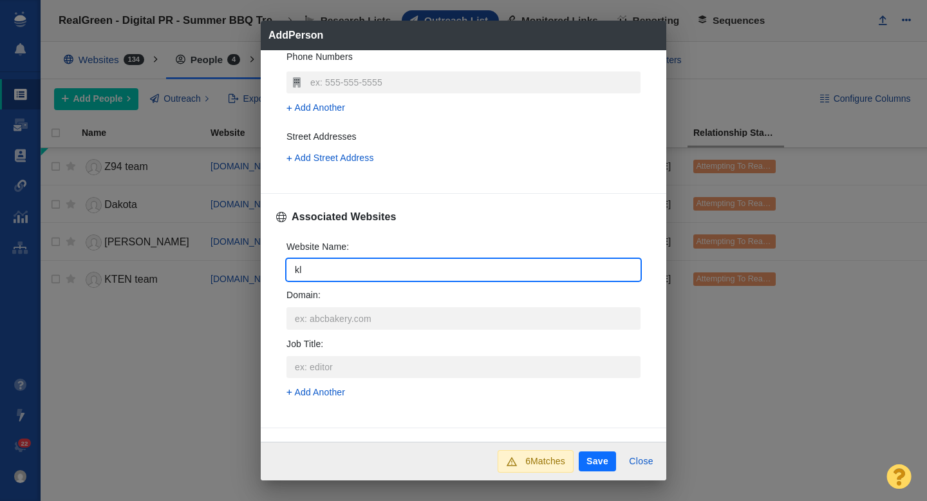
type input "kla"
type textarea "x"
type input "klaw"
type textarea "x"
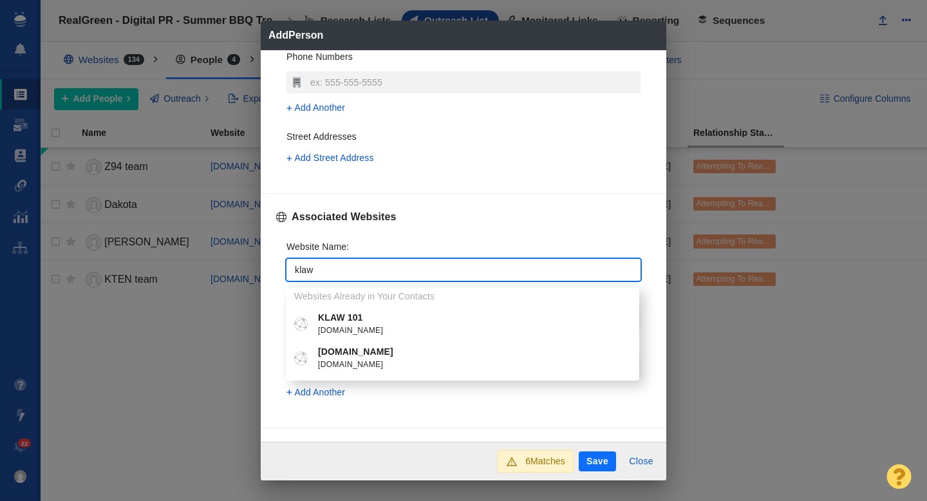
type input "klaw"
click at [456, 311] on p "KLAW 101" at bounding box center [472, 318] width 308 height 14
type textarea "x"
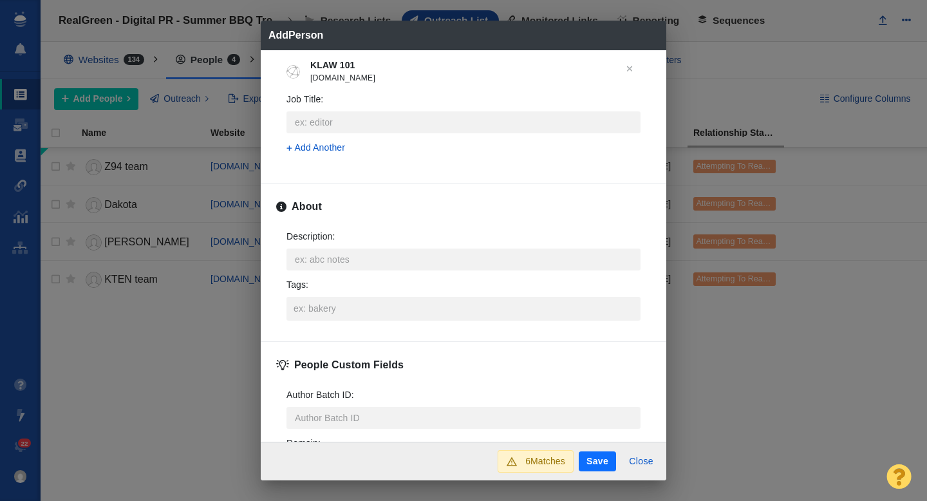
scroll to position [666, 0]
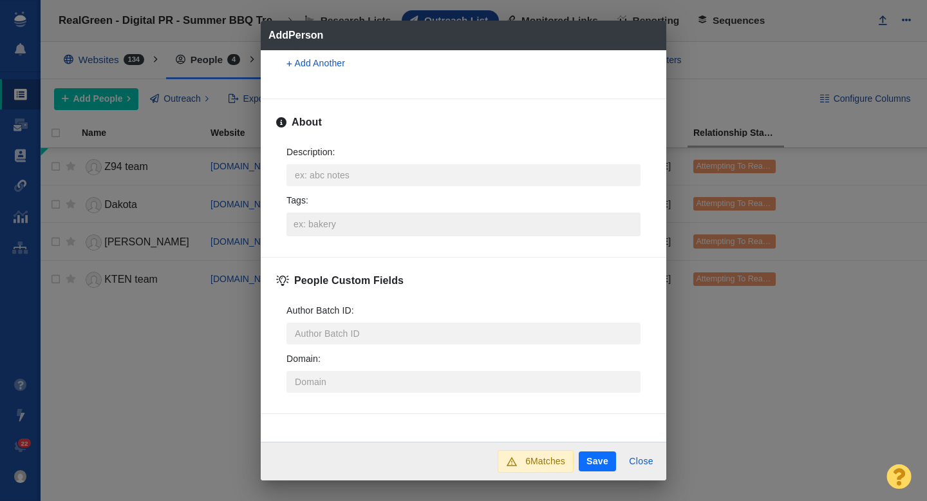
click at [315, 227] on input "Tags :" at bounding box center [463, 223] width 346 height 23
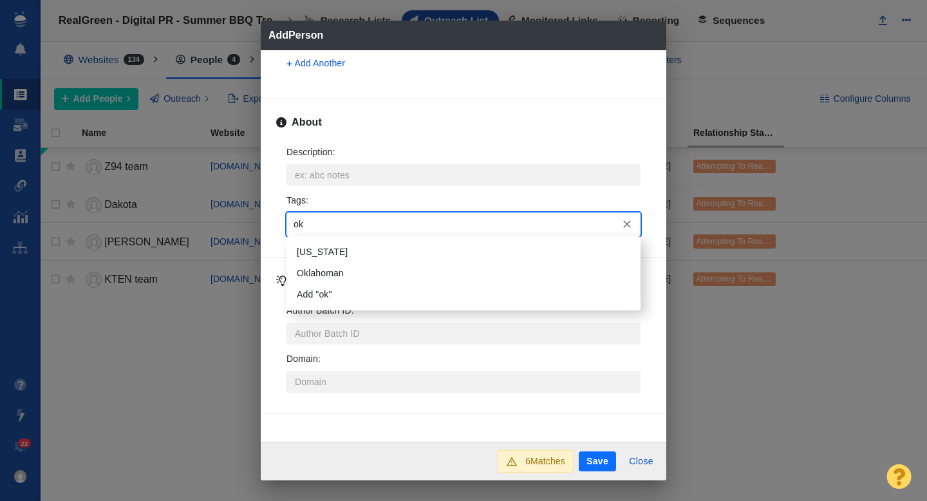
type input "okl"
click at [327, 245] on li "[US_STATE]" at bounding box center [464, 251] width 354 height 21
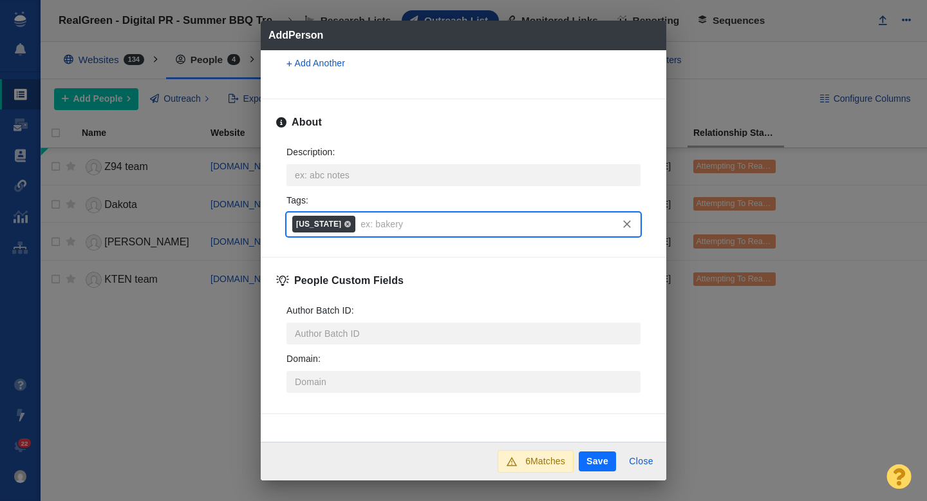
click at [599, 462] on button "Save" at bounding box center [597, 461] width 37 height 21
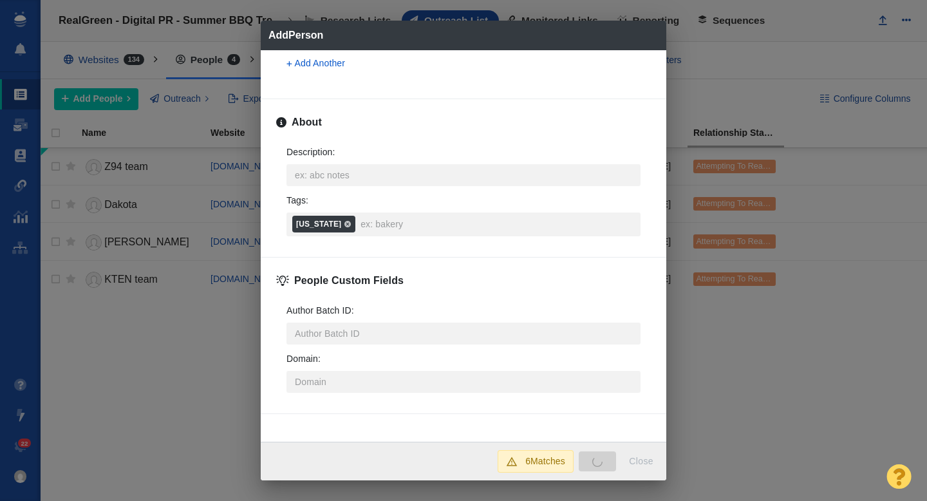
type textarea "x"
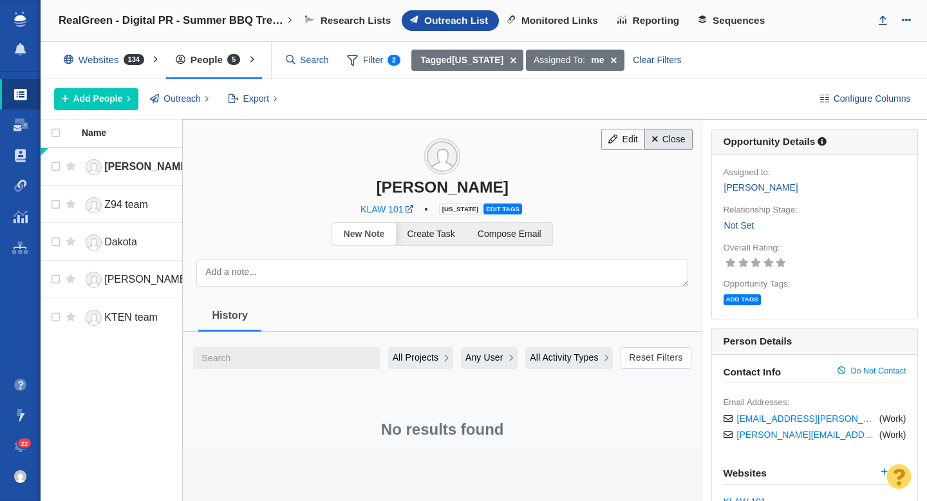
click at [667, 144] on link "Close" at bounding box center [668, 140] width 48 height 22
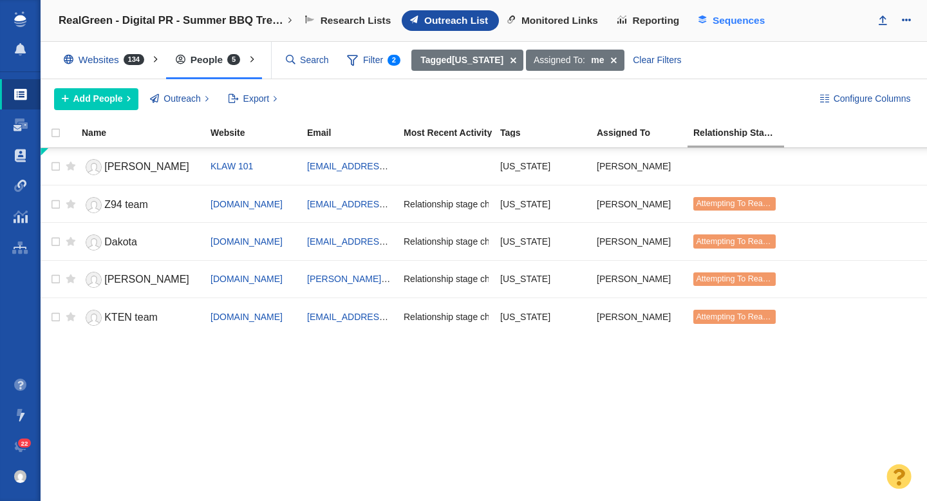
click at [718, 24] on span "Sequences" at bounding box center [739, 21] width 52 height 12
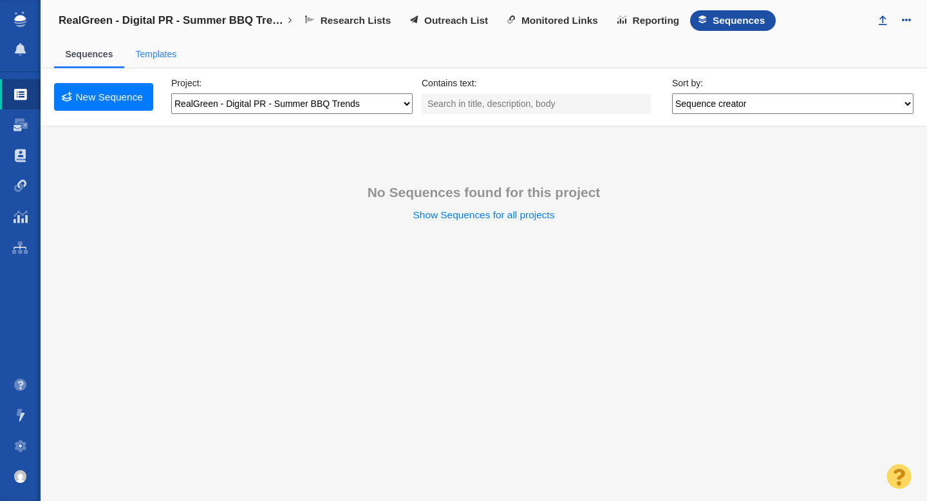
click at [160, 55] on link "Templates" at bounding box center [155, 54] width 41 height 10
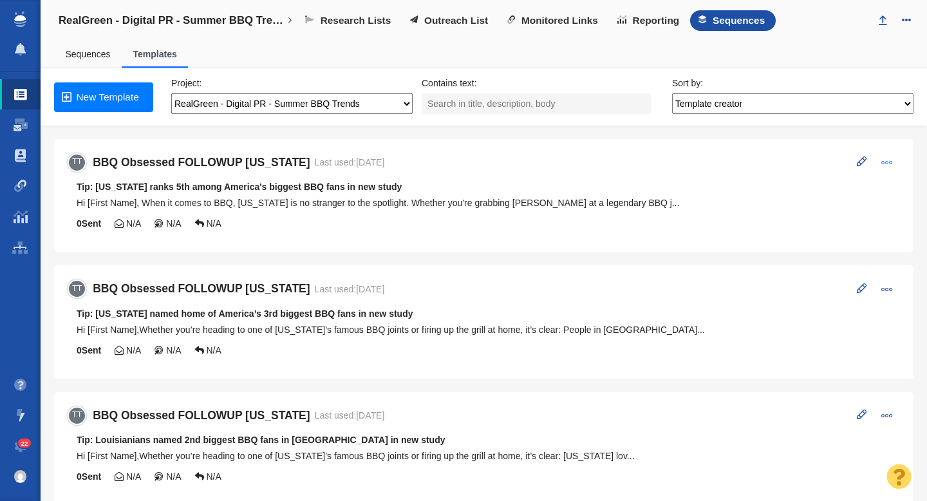
click at [892, 161] on span at bounding box center [887, 162] width 12 height 12
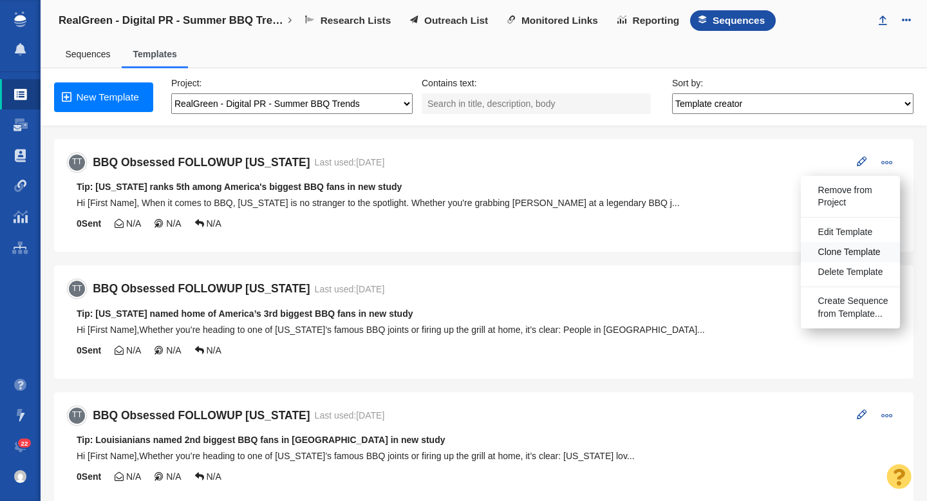
click at [834, 250] on span "Clone Template" at bounding box center [849, 252] width 62 height 13
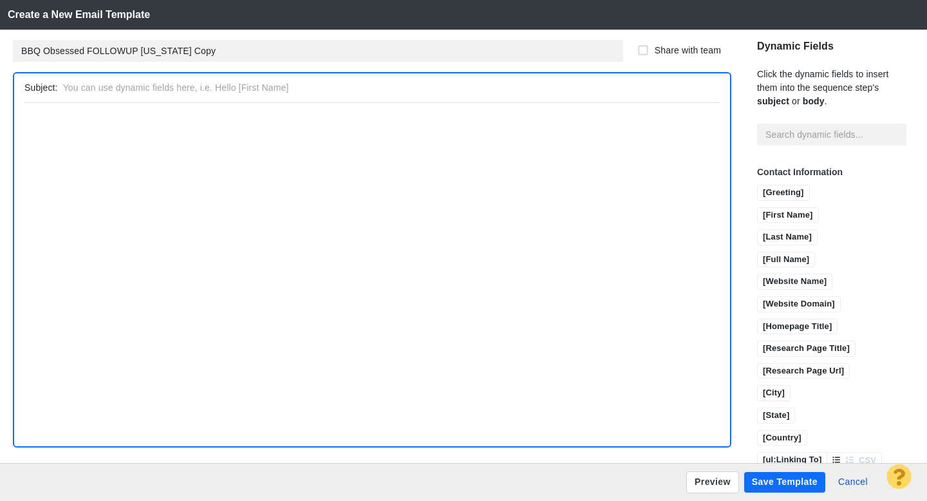
type input "Tip: [US_STATE] ranks 5th among America's biggest BBQ fans in new study"
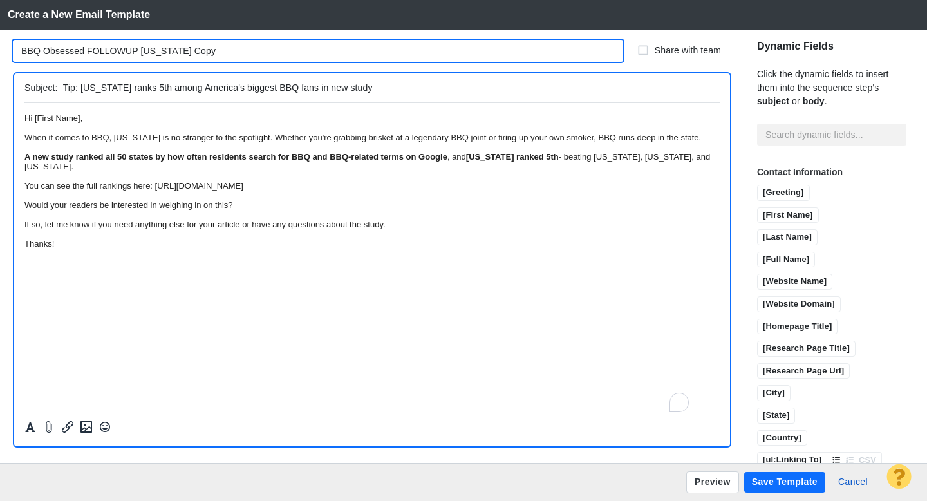
drag, startPoint x: 195, startPoint y: 52, endPoint x: 142, endPoint y: 50, distance: 53.5
click at [142, 50] on input "BBQ Obsessed FOLLOWUP [US_STATE] Copy" at bounding box center [318, 51] width 610 height 22
type input "BBQ Obsessed FOLLOWUP [US_STATE]"
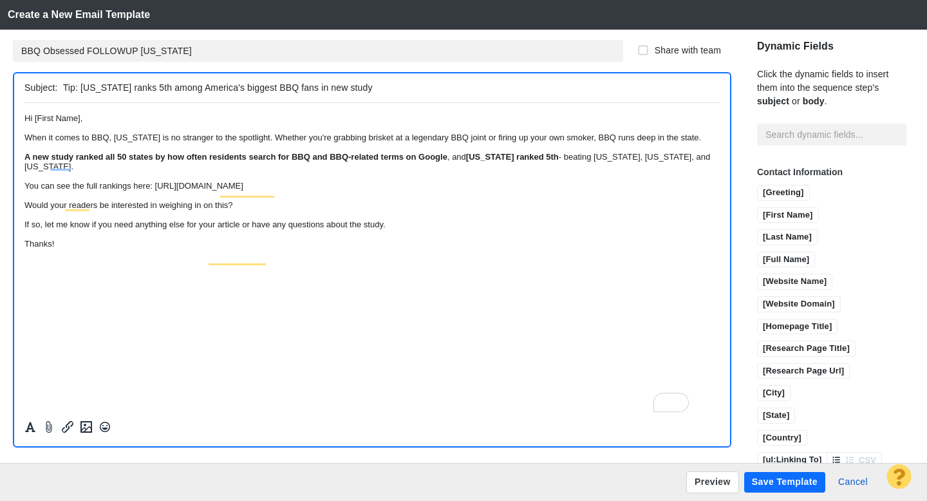
click at [159, 88] on input "Tip: [US_STATE] ranks 5th among America's biggest BBQ fans in new study" at bounding box center [389, 88] width 652 height 19
drag, startPoint x: 354, startPoint y: 87, endPoint x: 80, endPoint y: 89, distance: 274.3
click at [80, 89] on input "Tip: [US_STATE] ranks 5th among America's biggest BBQ fans in new study" at bounding box center [389, 88] width 652 height 19
click at [186, 89] on input "Tip: [US_STATE] ranks #2" at bounding box center [389, 88] width 652 height 19
click at [304, 90] on input "Tip: [US_STATE] ranks #2 for 'most BBQ obsessed' residents, in new study" at bounding box center [389, 88] width 652 height 19
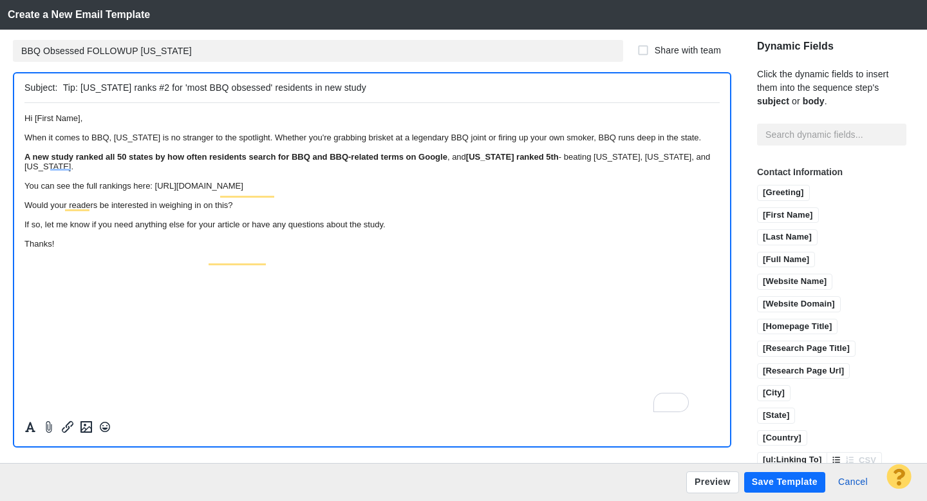
type input "Tip: [US_STATE] ranks #2 for 'most BBQ obsessed' residents in new study"
click at [210, 111] on html "﻿ Hi [First Name], When it comes to BBQ, [US_STATE] is no stranger to the spotl…" at bounding box center [371, 180] width 695 height 156
drag, startPoint x: 173, startPoint y: 146, endPoint x: 148, endPoint y: 149, distance: 25.4
click at [148, 142] on div "When it comes to BBQ, [US_STATE] is no stranger to the spotlight. Whether you'r…" at bounding box center [371, 137] width 695 height 10
click at [176, 142] on div "When it comes to BBQ, [US_STATE] is no stranger to the spotlight. Whether you'r…" at bounding box center [371, 137] width 695 height 10
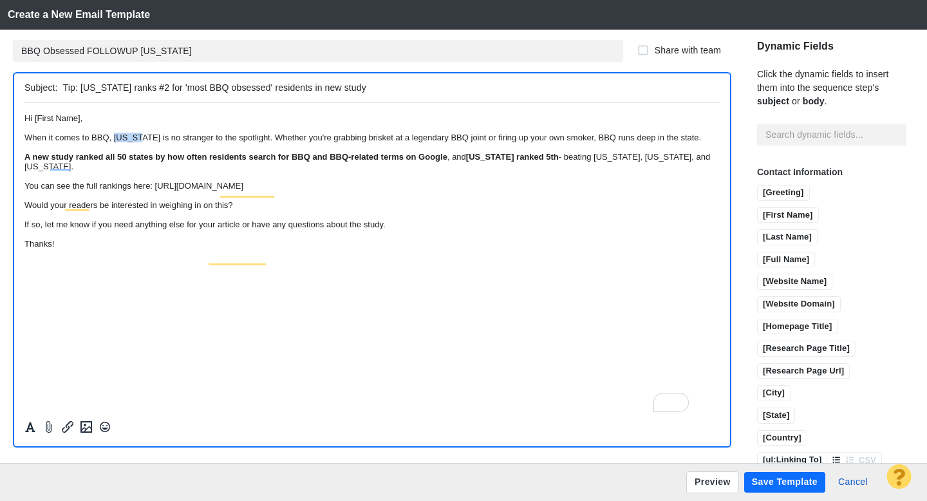
drag, startPoint x: 179, startPoint y: 150, endPoint x: 149, endPoint y: 150, distance: 30.3
click at [149, 142] on div "When it comes to BBQ, [US_STATE] is no stranger to the spotlight. Whether you'r…" at bounding box center [371, 137] width 695 height 10
click at [303, 142] on div "When it comes to BBQ, [US_STATE] is no stranger to the spotlight. Whether you'r…" at bounding box center [371, 137] width 695 height 10
drag, startPoint x: 665, startPoint y: 193, endPoint x: 630, endPoint y: 191, distance: 34.8
click at [631, 171] on div "A new study ranked all 50 states by how often residents search for BBQ and BBQ-…" at bounding box center [371, 160] width 695 height 19
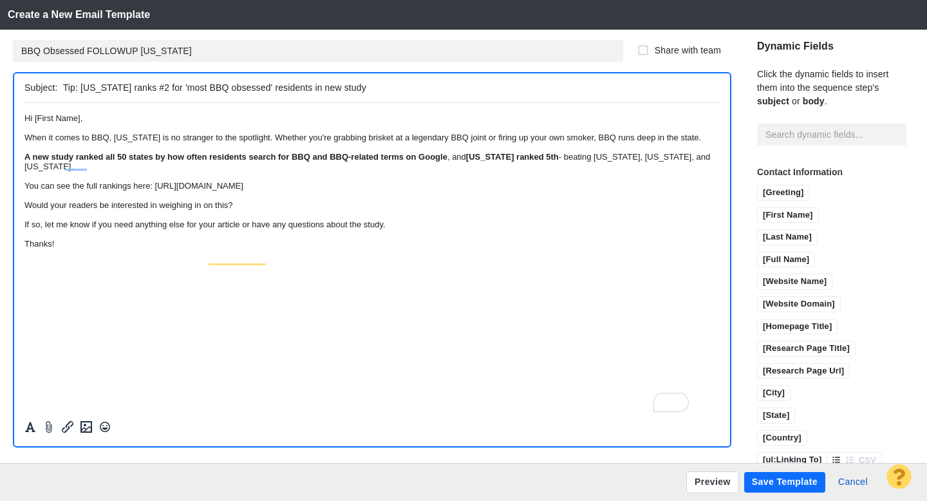
click at [159, 83] on input "Tip: [US_STATE] ranks #2 for 'most BBQ obsessed' residents in new study" at bounding box center [389, 88] width 652 height 19
type input "Tip: [US_STATE] ranks #8 for 'most BBQ obsessed' residents in new study"
drag, startPoint x: 79, startPoint y: 202, endPoint x: 68, endPoint y: 203, distance: 11.6
click at [466, 161] on strong "[US_STATE] ranked 5th" at bounding box center [512, 156] width 93 height 10
click at [324, 171] on div "A new study ranked all 50 states by how often residents search for BBQ and BBQ-…" at bounding box center [371, 160] width 695 height 19
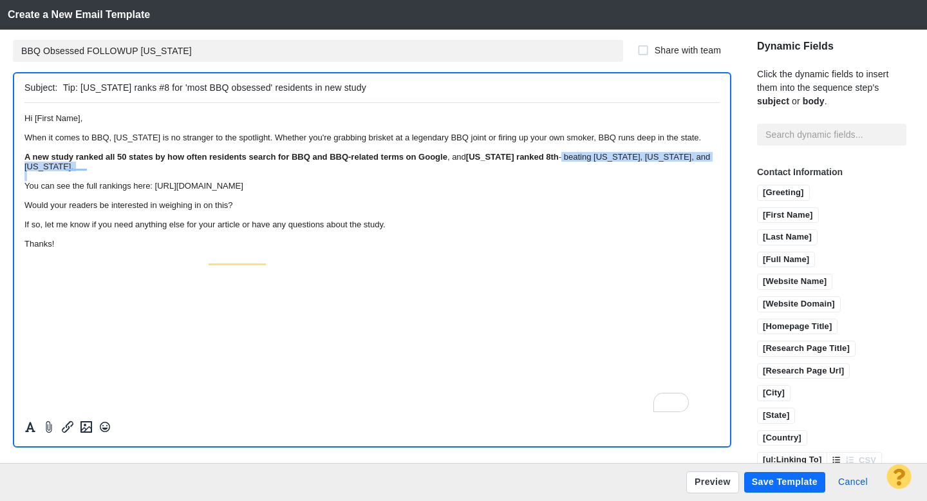
drag, startPoint x: 324, startPoint y: 203, endPoint x: 86, endPoint y: 205, distance: 238.9
click at [86, 171] on div "A new study ranked all 50 states by how often residents search for BBQ and BBQ-…" at bounding box center [371, 160] width 695 height 19
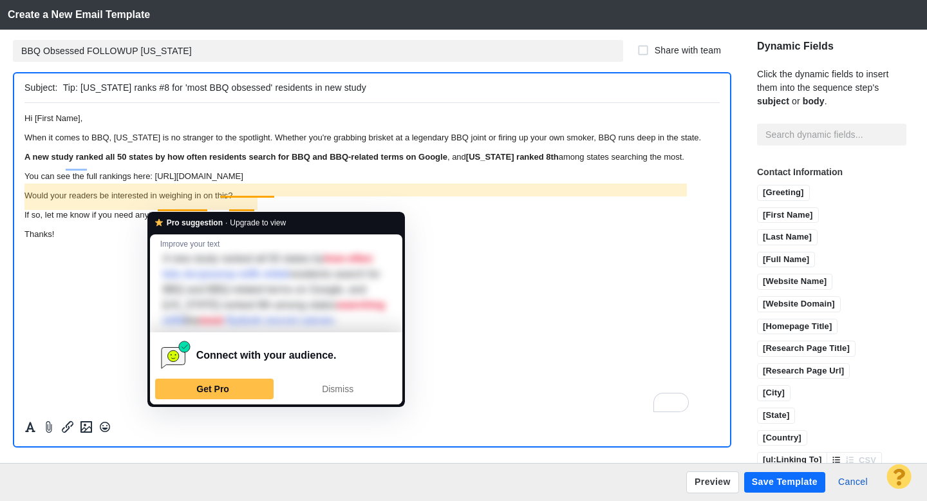
click at [287, 161] on div "A new study ranked all 50 states by how often residents search for BBQ and BBQ-…" at bounding box center [371, 156] width 695 height 10
drag, startPoint x: 271, startPoint y: 205, endPoint x: 157, endPoint y: 204, distance: 114.0
click at [157, 161] on div "A new study ranked all 50 states by how often residents search for BBQ and BBQ-…" at bounding box center [371, 156] width 695 height 10
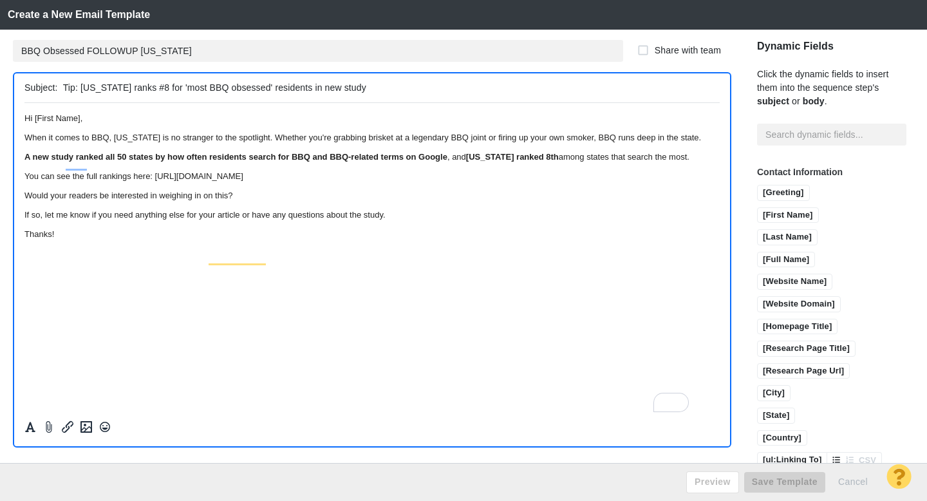
click at [213, 161] on div "A new study ranked all 50 states by how often residents search for BBQ and BBQ-…" at bounding box center [371, 156] width 695 height 10
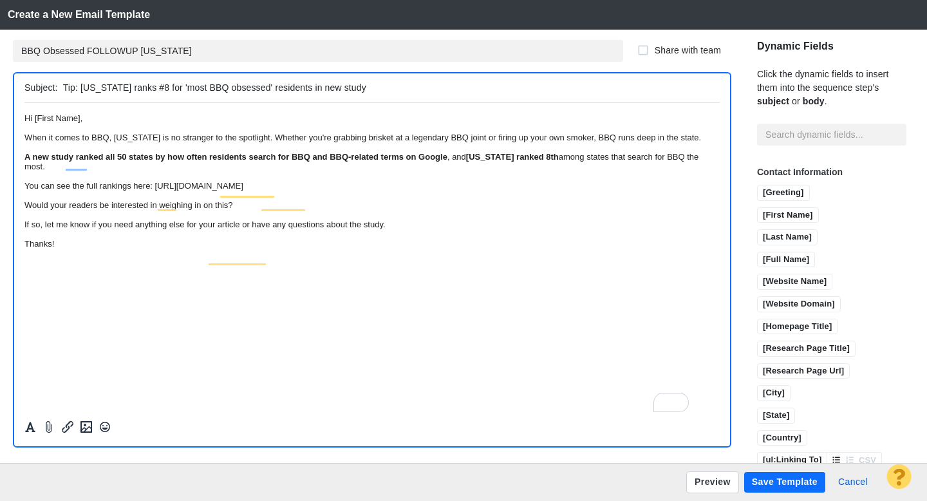
click at [325, 171] on div "A new study ranked all 50 states by how often residents search for BBQ and BBQ-…" at bounding box center [371, 160] width 695 height 19
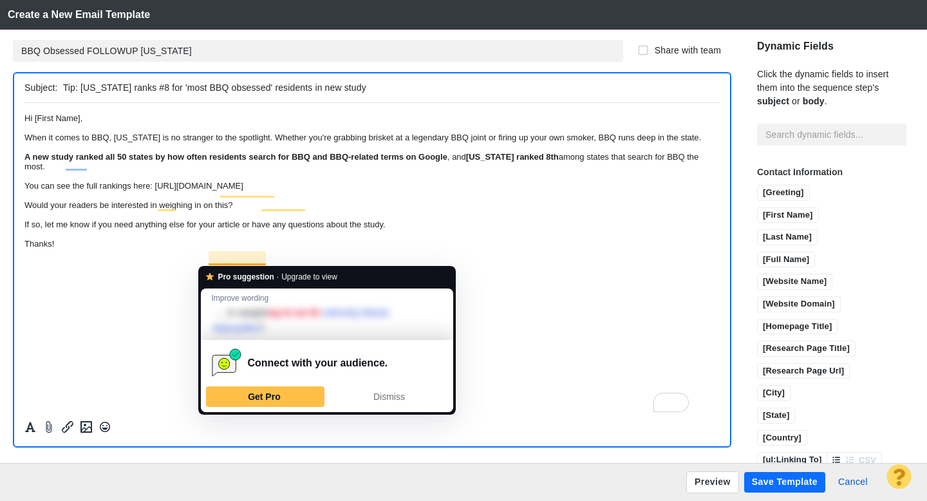
click at [133, 248] on div "Thanks!" at bounding box center [371, 243] width 695 height 10
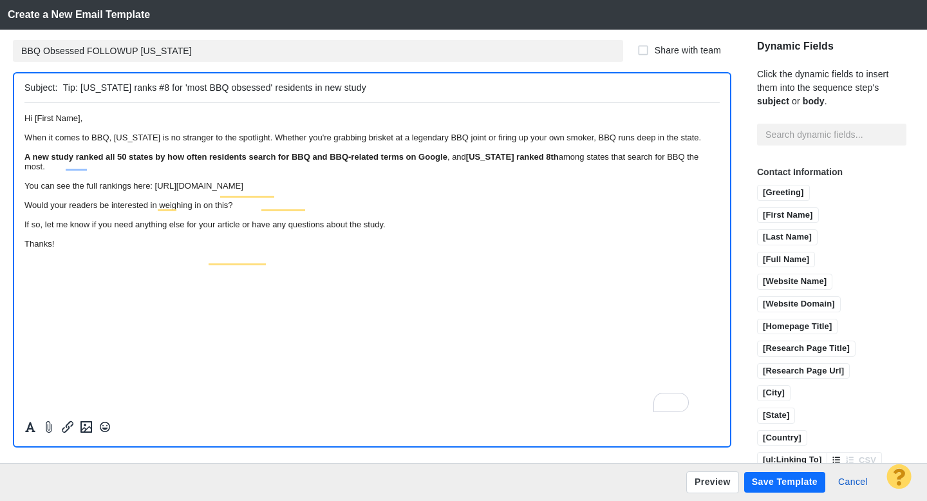
click at [776, 485] on button "Save Template" at bounding box center [784, 482] width 81 height 21
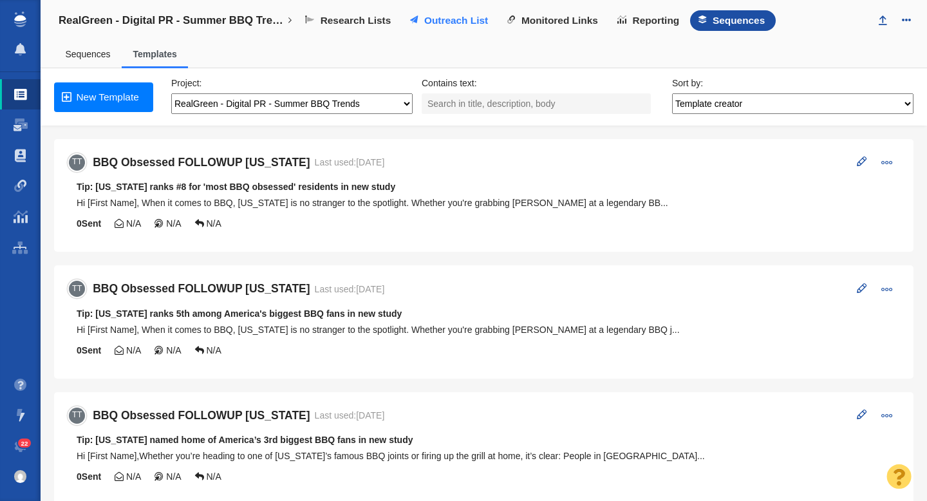
click at [465, 26] on span "Outreach List" at bounding box center [456, 21] width 64 height 12
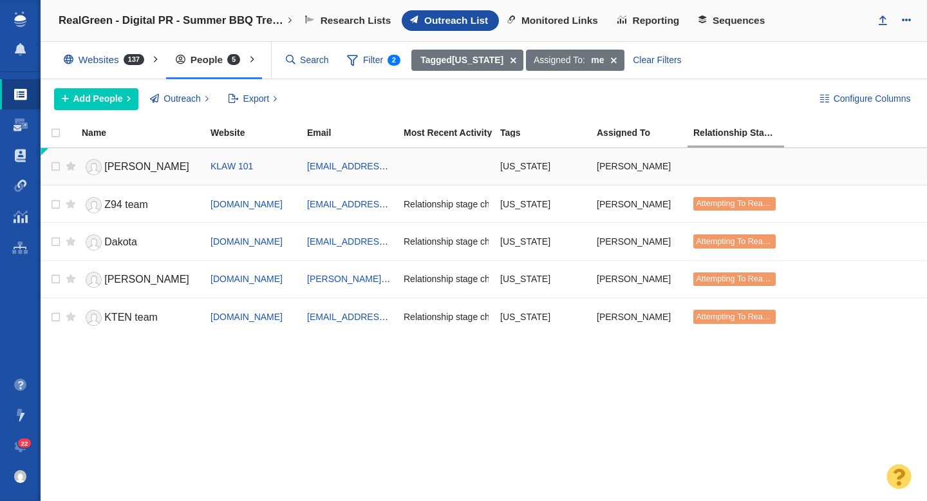
click at [131, 169] on link "[PERSON_NAME]" at bounding box center [140, 167] width 117 height 23
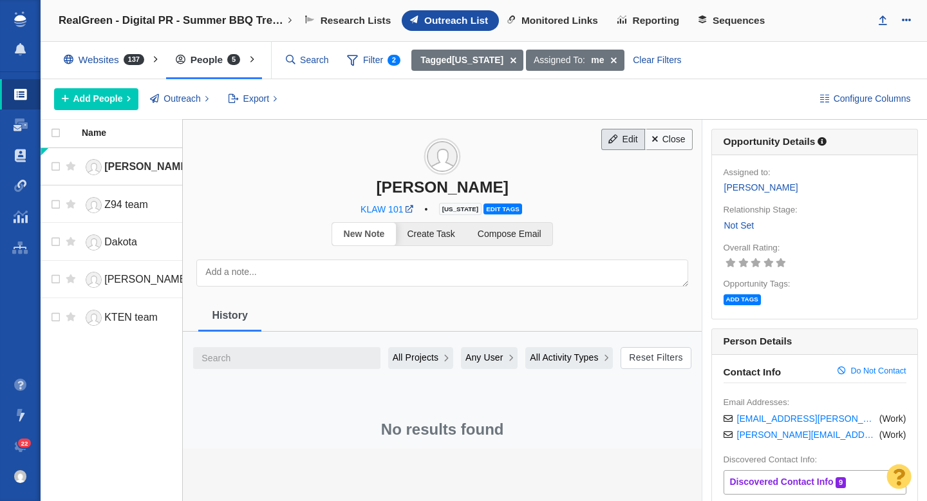
click at [619, 136] on link "Edit" at bounding box center [623, 140] width 44 height 22
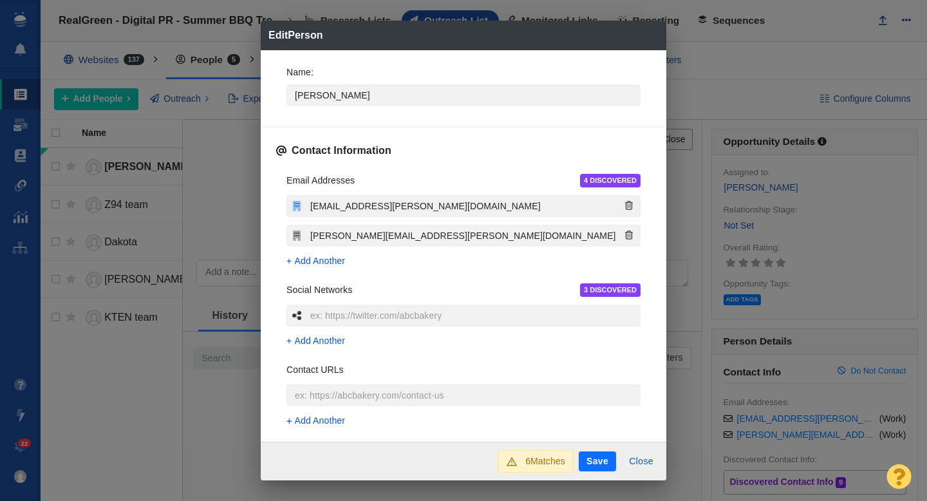
drag, startPoint x: 292, startPoint y: 237, endPoint x: 292, endPoint y: 204, distance: 32.8
click at [292, 204] on div "[EMAIL_ADDRESS][PERSON_NAME][DOMAIN_NAME] [PERSON_NAME][DOMAIN_NAME][EMAIL_ADDR…" at bounding box center [464, 235] width 354 height 80
click at [631, 209] on icon "button" at bounding box center [629, 205] width 8 height 9
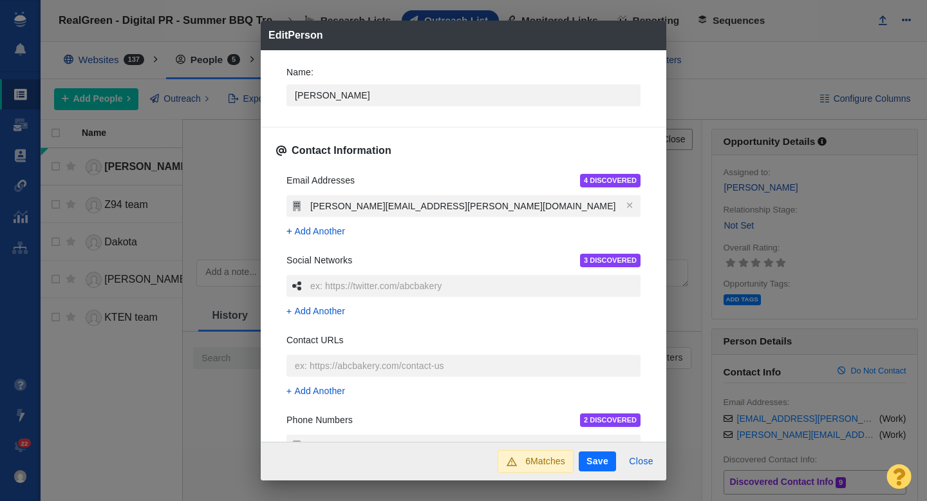
click at [601, 464] on button "Save" at bounding box center [597, 461] width 37 height 21
type textarea "x"
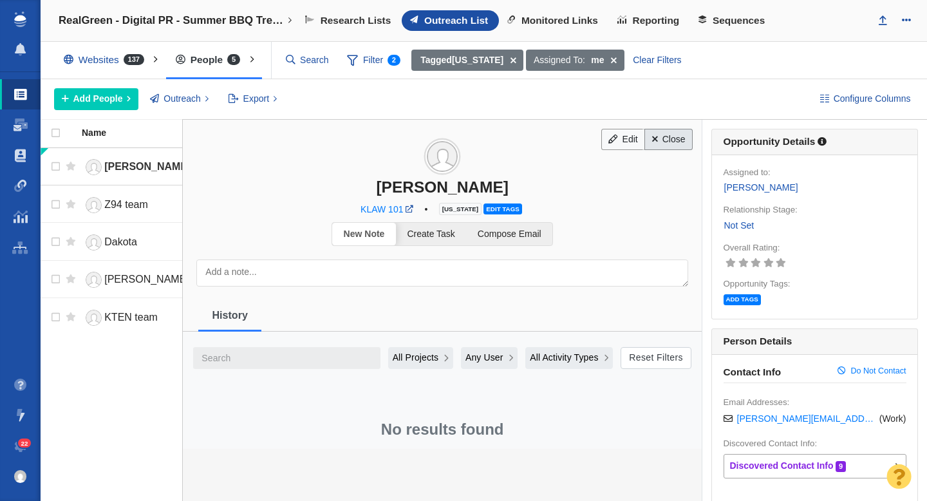
click at [674, 135] on link "Close" at bounding box center [668, 140] width 48 height 22
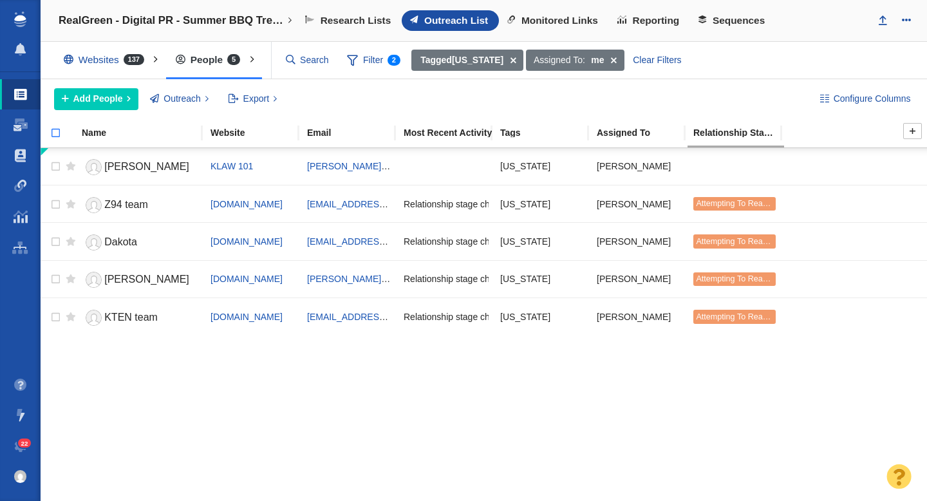
click at [53, 135] on input "checkbox" at bounding box center [50, 140] width 19 height 28
checkbox input "true"
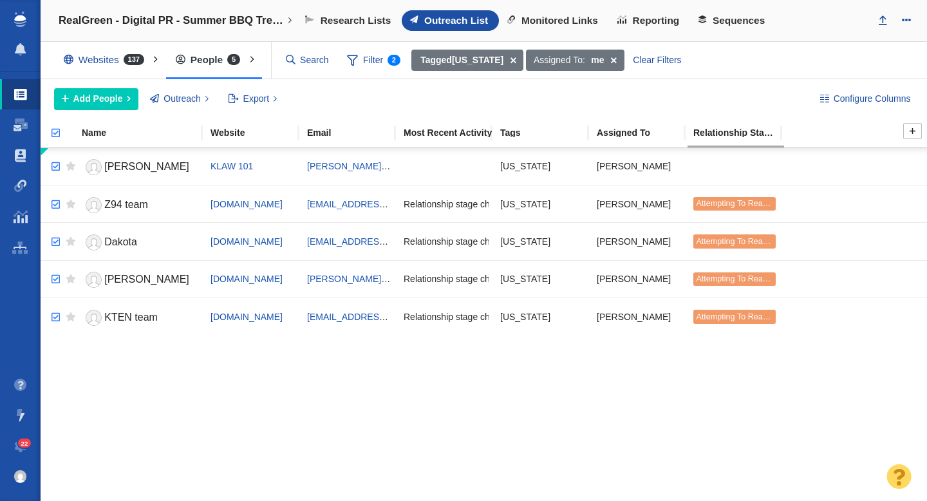
checkbox input "true"
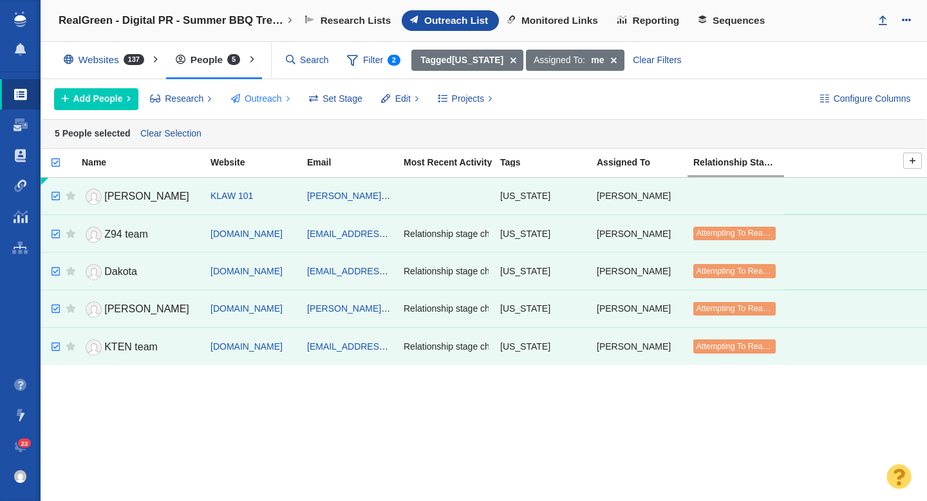
click at [262, 103] on span "Outreach" at bounding box center [263, 99] width 37 height 14
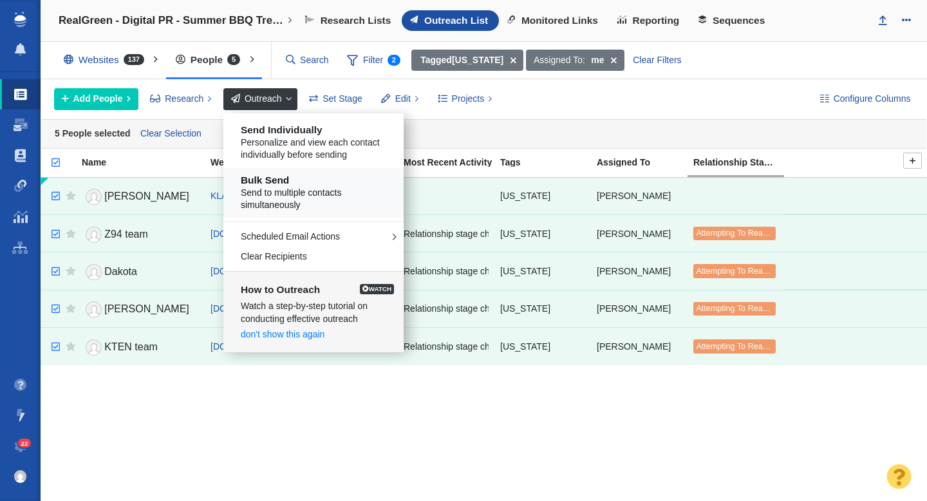
click at [291, 194] on span "Send to multiple contacts simultaneously" at bounding box center [318, 199] width 155 height 25
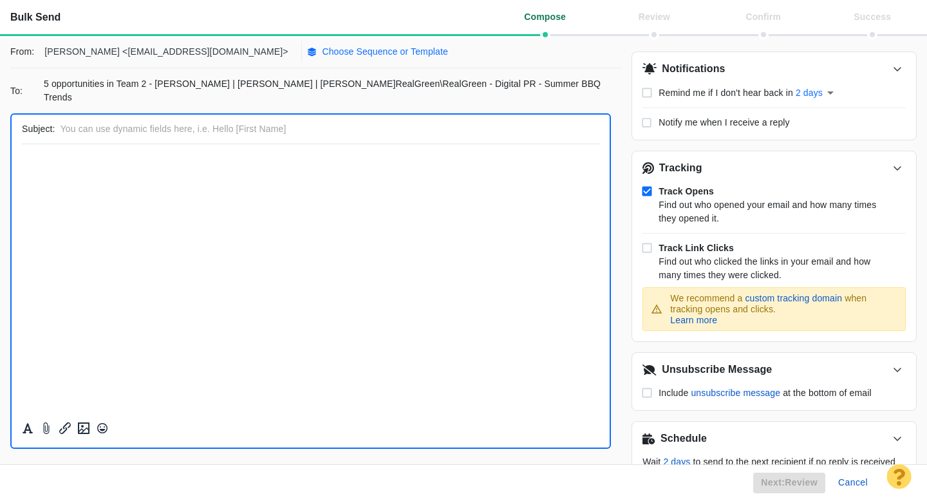
click at [324, 53] on p "Choose Sequence or Template" at bounding box center [385, 52] width 126 height 14
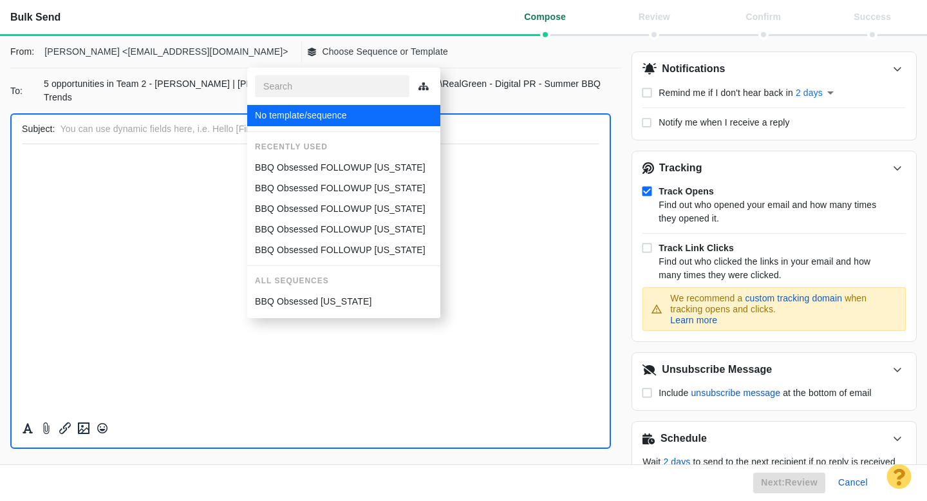
click at [293, 162] on p "BBQ Obsessed FOLLOWUP [US_STATE]" at bounding box center [340, 168] width 171 height 14
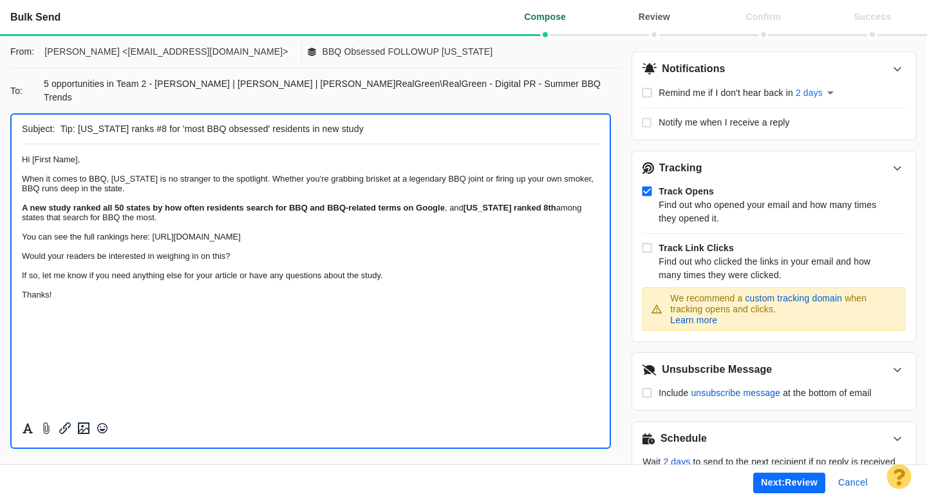
drag, startPoint x: 300, startPoint y: 118, endPoint x: 264, endPoint y: 118, distance: 36.1
click at [264, 120] on input "Tip: [US_STATE] ranks #8 for 'most BBQ obsessed' residents in new study" at bounding box center [328, 129] width 534 height 19
drag, startPoint x: 171, startPoint y: 117, endPoint x: 160, endPoint y: 117, distance: 10.9
click at [160, 120] on input "Tip: [US_STATE] ranks #8 for 'most BBQ obsessed' residents in new study" at bounding box center [328, 129] width 534 height 19
drag, startPoint x: 292, startPoint y: 115, endPoint x: 252, endPoint y: 115, distance: 39.3
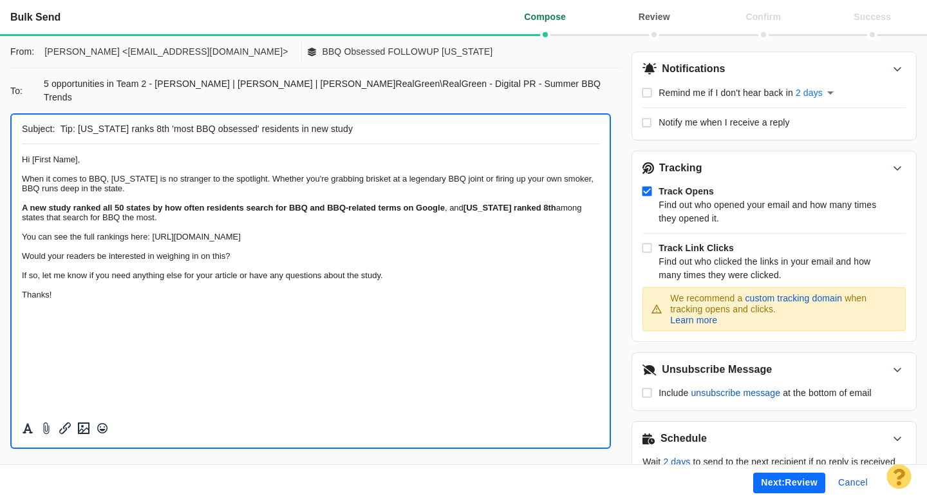
click at [253, 120] on input "Tip: [US_STATE] ranks 8th 'most BBQ obsessed' residents in new study" at bounding box center [328, 129] width 534 height 19
click at [186, 160] on div "﻿ Hi [First Name]," at bounding box center [311, 160] width 578 height 10
click at [144, 120] on input "Tip: [US_STATE] ranks 8th 'most BBQ obsessed' state in new study" at bounding box center [328, 129] width 534 height 19
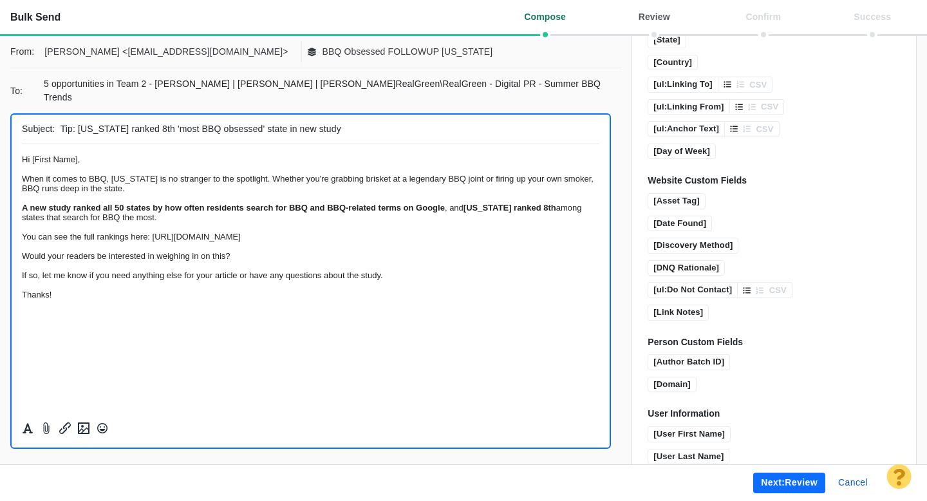
scroll to position [942, 0]
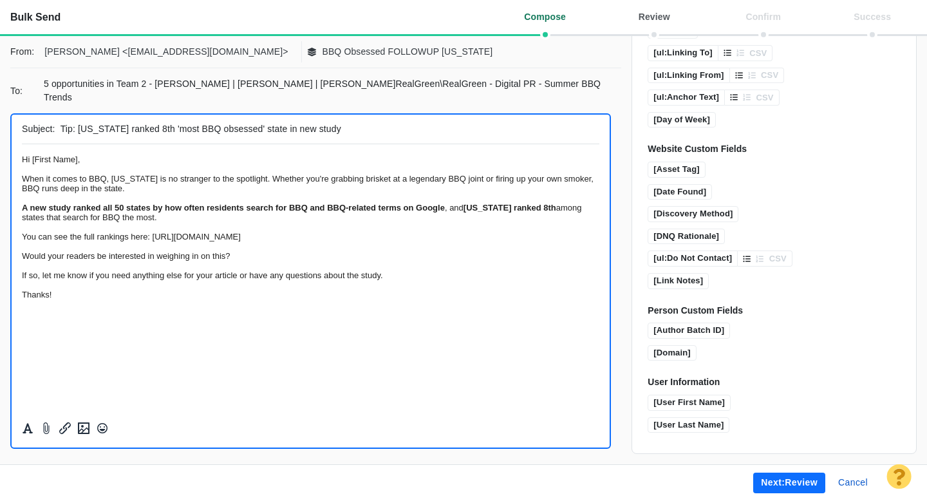
type input "Tip: [US_STATE] ranked 8th 'most BBQ obsessed' state in new study"
click at [795, 489] on button "Next: review" at bounding box center [789, 483] width 72 height 21
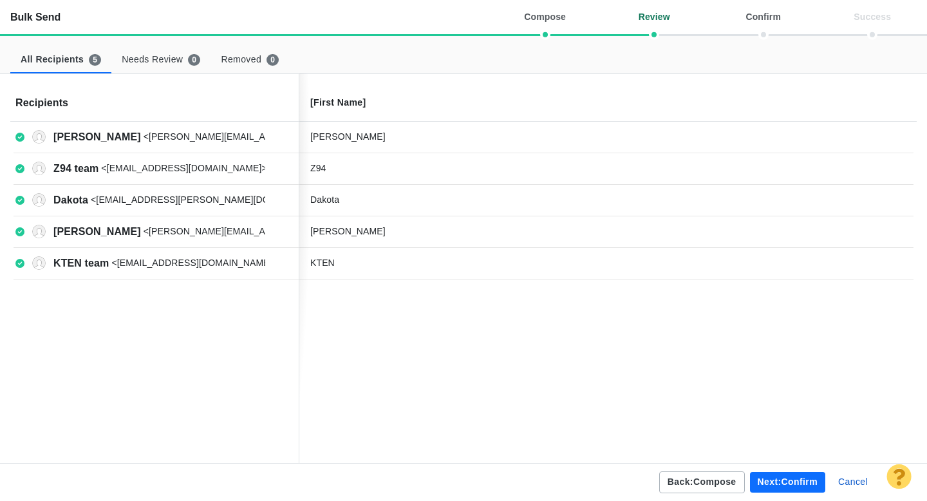
click at [701, 480] on button "Back: compose" at bounding box center [702, 482] width 86 height 22
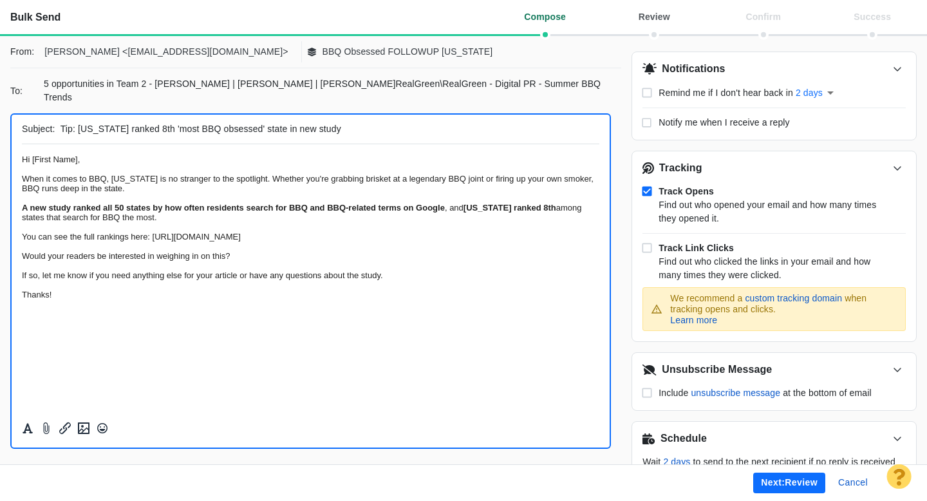
scroll to position [0, 0]
click at [783, 479] on button "Next: review" at bounding box center [789, 483] width 72 height 21
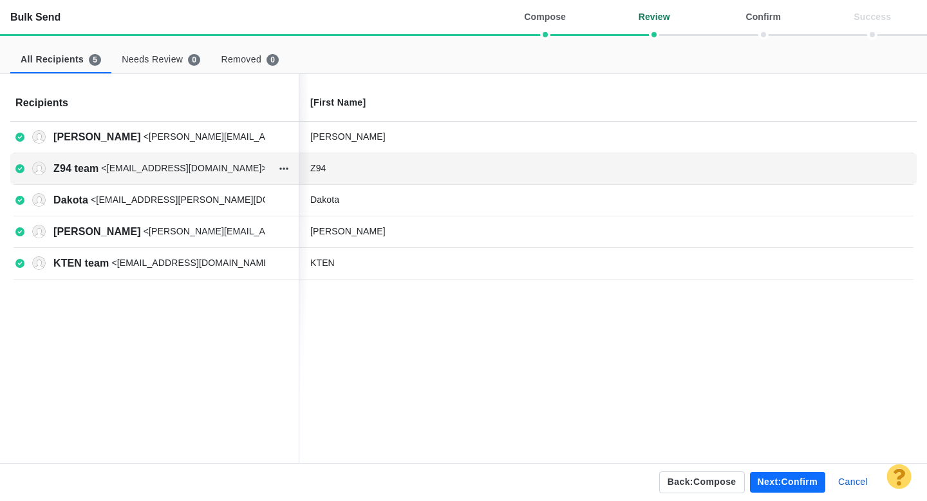
click at [370, 166] on div "Z94" at bounding box center [406, 169] width 193 height 14
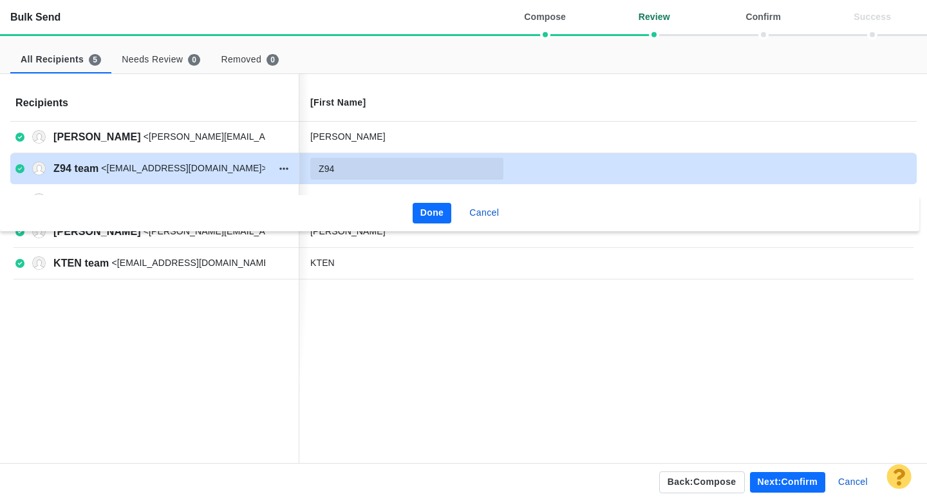
click at [362, 168] on input "Z94" at bounding box center [406, 169] width 193 height 22
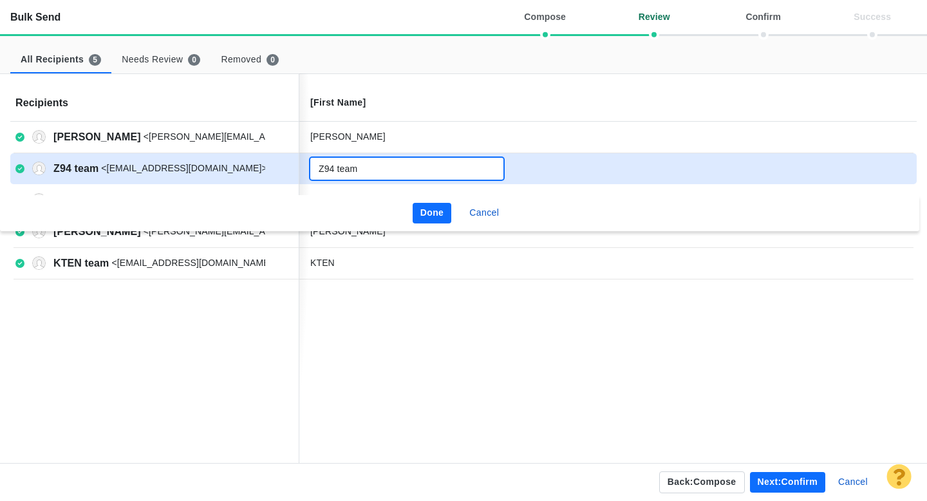
type input "Z94 team"
click at [429, 211] on button "Done" at bounding box center [432, 213] width 39 height 21
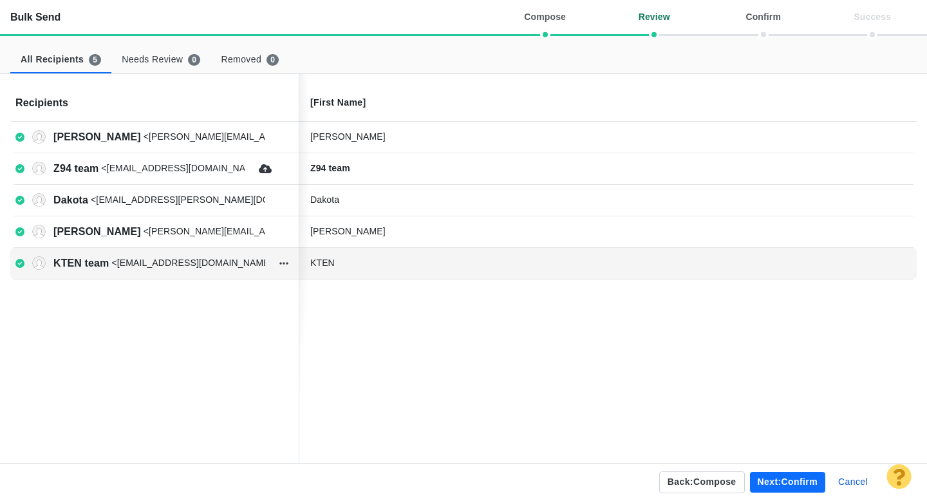
click at [396, 270] on div "KTEN" at bounding box center [605, 263] width 610 height 26
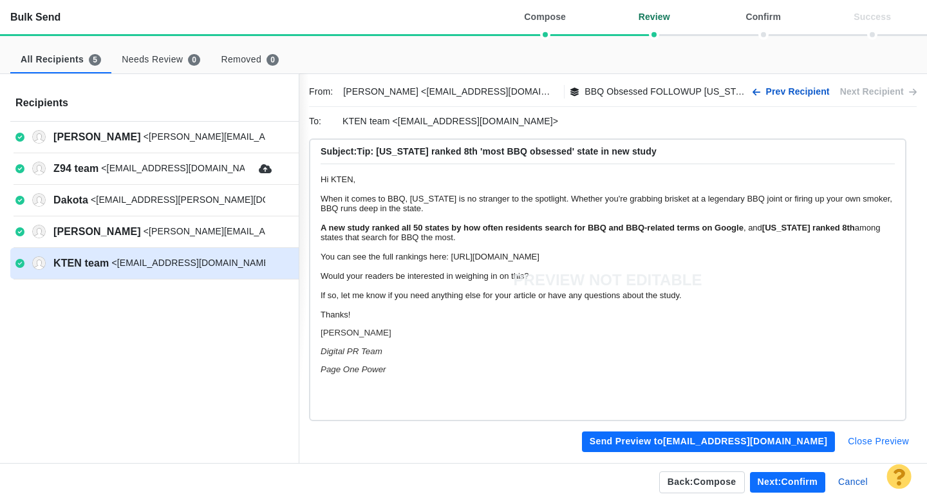
click at [865, 447] on button "Close Preview" at bounding box center [878, 441] width 77 height 21
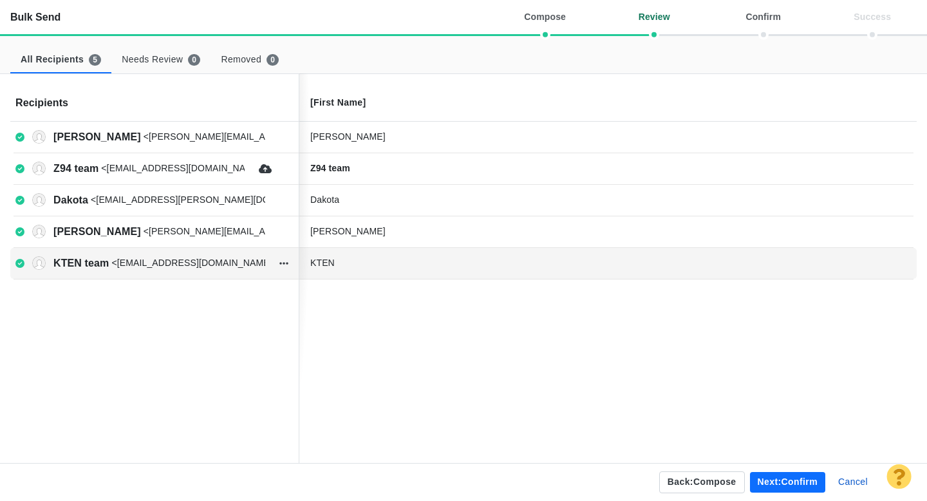
click at [356, 261] on div "KTEN" at bounding box center [406, 263] width 193 height 14
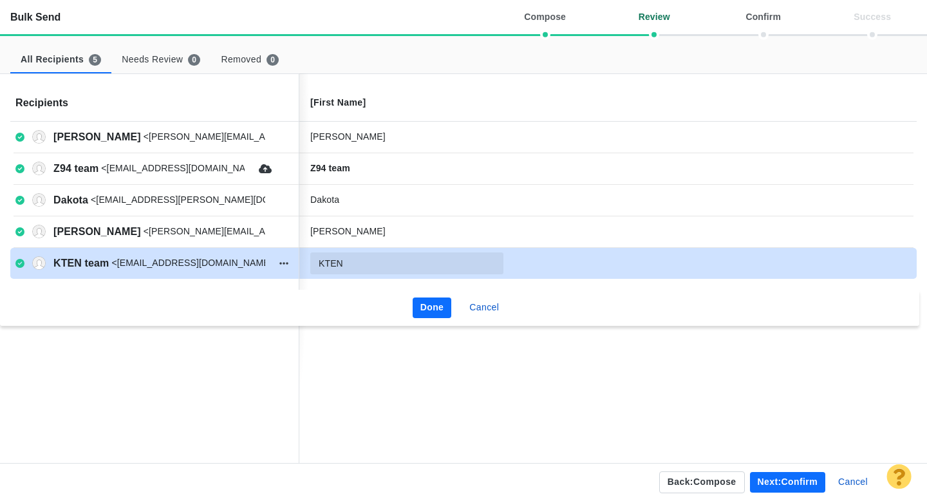
click at [373, 265] on input "KTEN" at bounding box center [406, 263] width 193 height 22
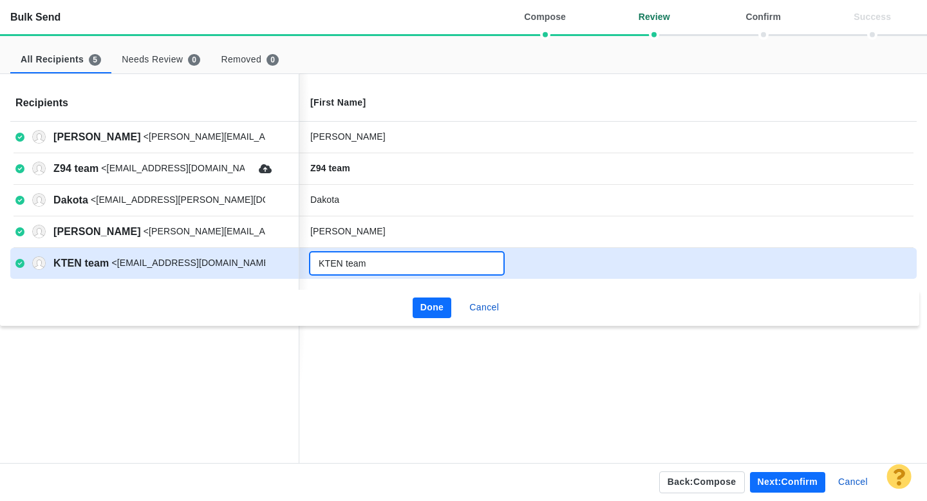
type input "KTEN team"
click at [427, 310] on button "Done" at bounding box center [432, 307] width 39 height 21
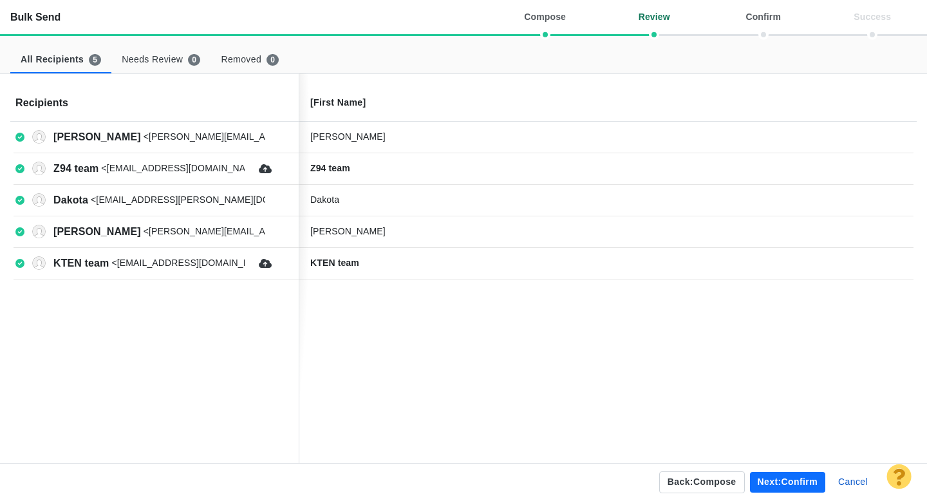
click at [780, 479] on button "Next: confirm" at bounding box center [787, 482] width 75 height 21
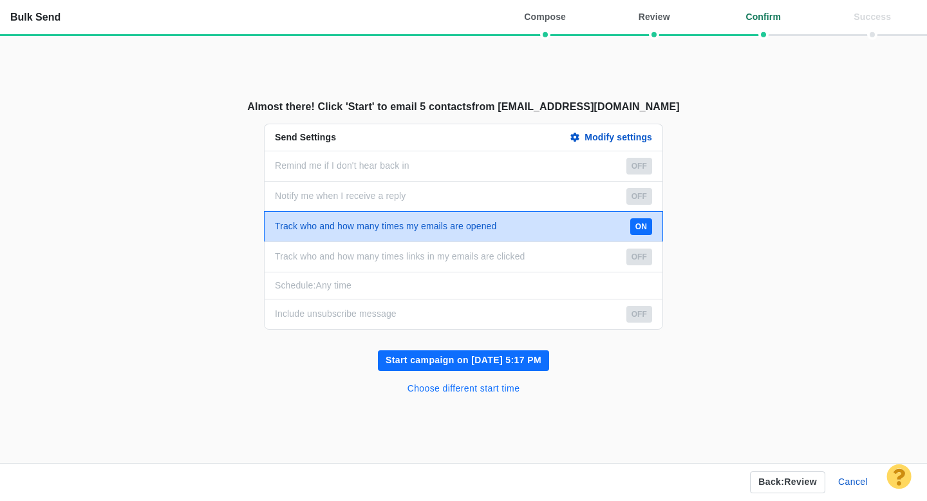
click at [494, 394] on button "Choose different start time" at bounding box center [464, 389] width 128 height 21
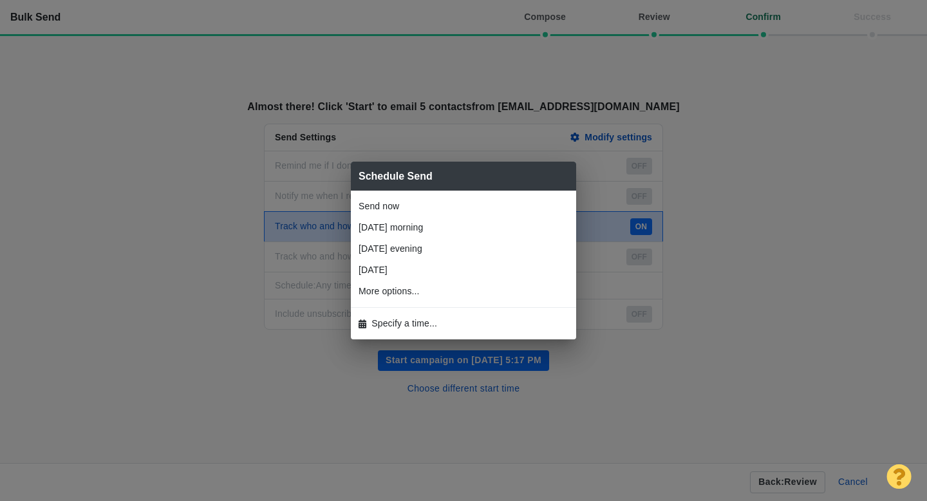
click at [390, 321] on span "Specify a time..." at bounding box center [404, 324] width 66 height 14
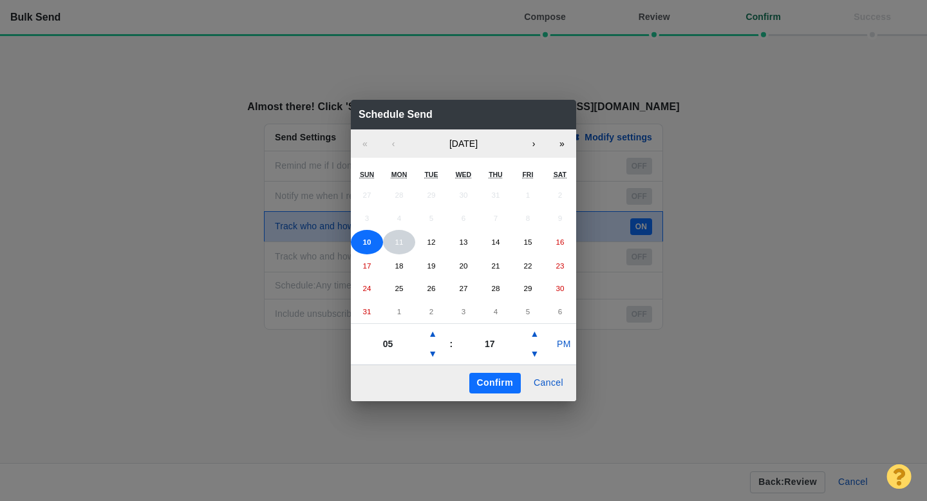
click at [393, 245] on button "11" at bounding box center [399, 242] width 32 height 24
click at [437, 337] on button "▲" at bounding box center [432, 334] width 15 height 21
type input "06"
click at [555, 350] on button "PM" at bounding box center [564, 344] width 24 height 21
click at [493, 381] on button "Confirm" at bounding box center [495, 383] width 52 height 21
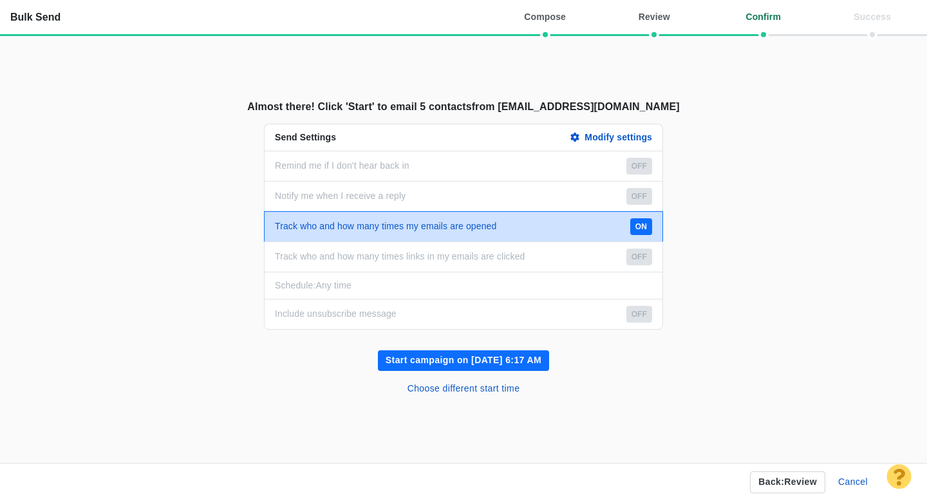
click at [500, 361] on button "Start campaign on [DATE] 6:17 AM" at bounding box center [463, 360] width 171 height 21
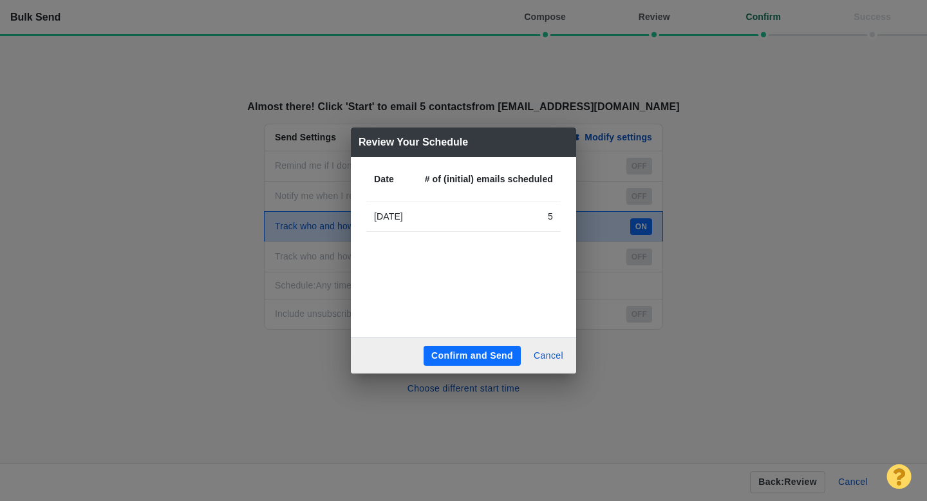
click at [485, 355] on button "Confirm and Send" at bounding box center [472, 356] width 97 height 21
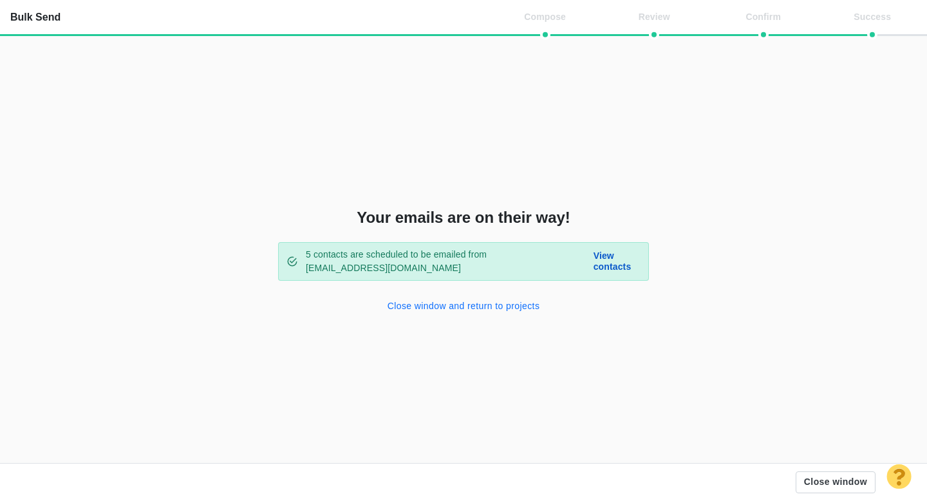
click at [476, 311] on button "Close window and return to projects" at bounding box center [464, 306] width 168 height 21
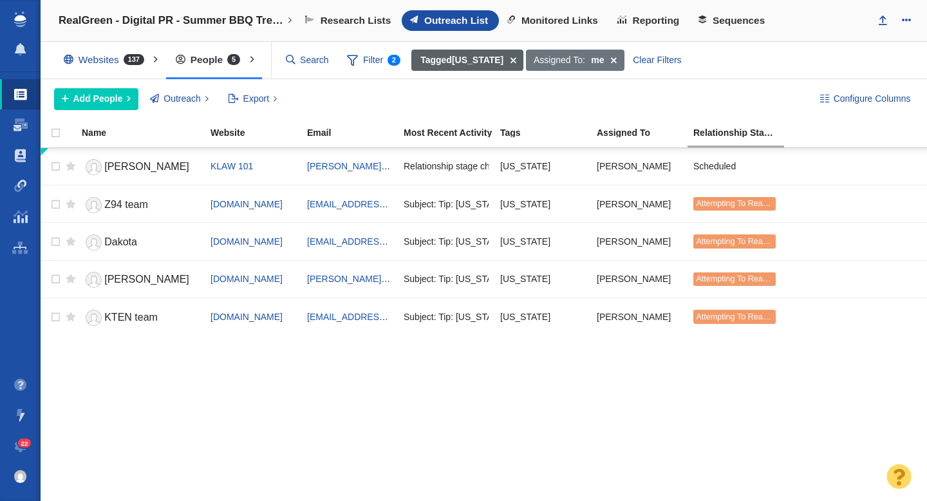
click at [506, 61] on span at bounding box center [513, 61] width 20 height 22
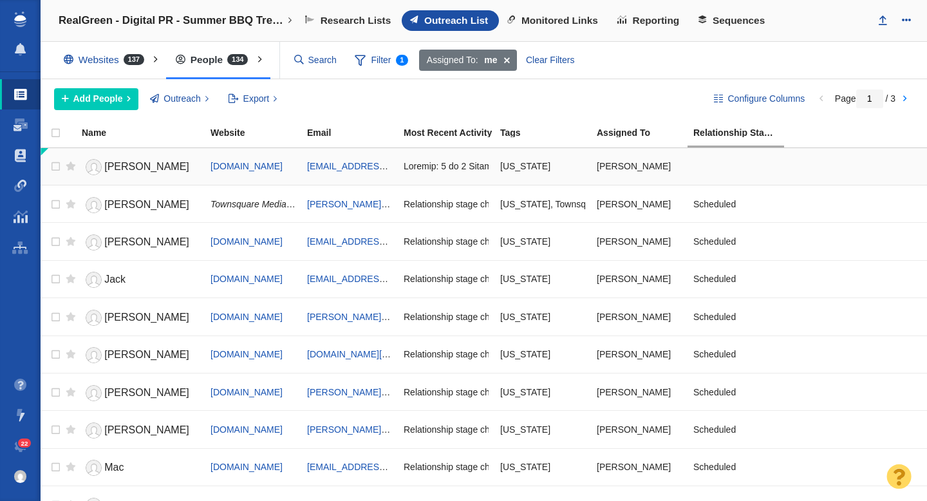
click at [120, 167] on span "[PERSON_NAME]" at bounding box center [146, 166] width 85 height 11
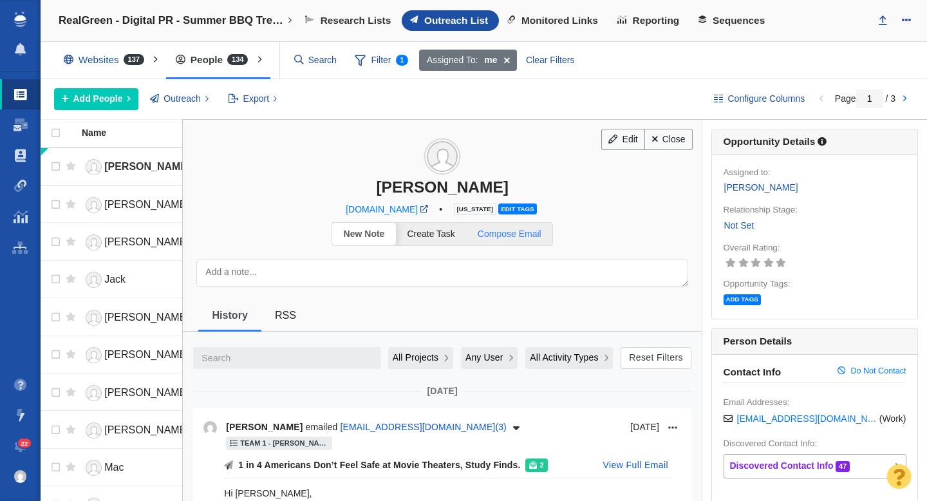
click at [517, 233] on span "Compose Email" at bounding box center [510, 234] width 64 height 10
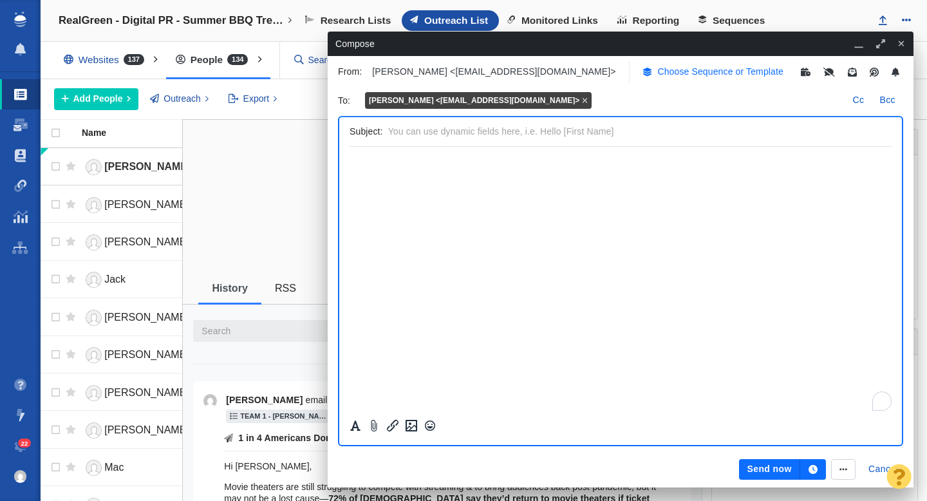
click at [657, 73] on p "Choose Sequence or Template" at bounding box center [720, 72] width 126 height 14
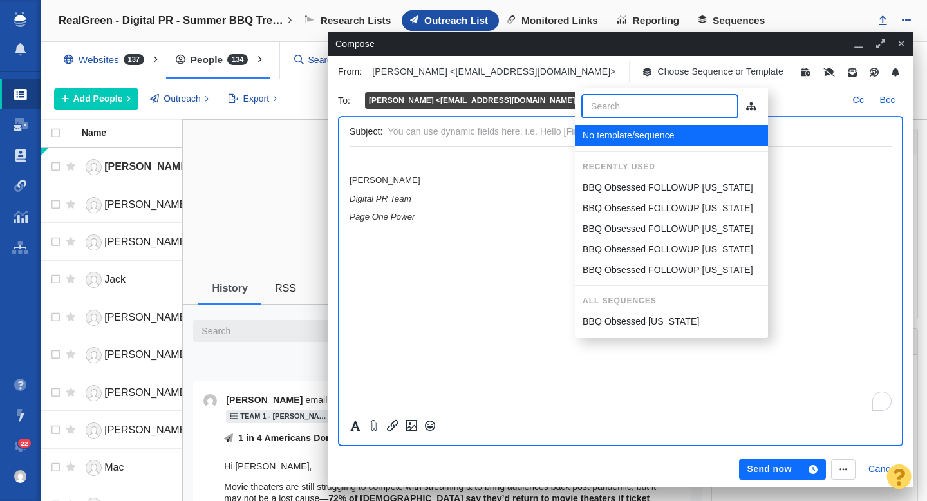
click at [633, 185] on p "BBQ Obsessed FOLLOWUP [US_STATE]" at bounding box center [668, 188] width 171 height 14
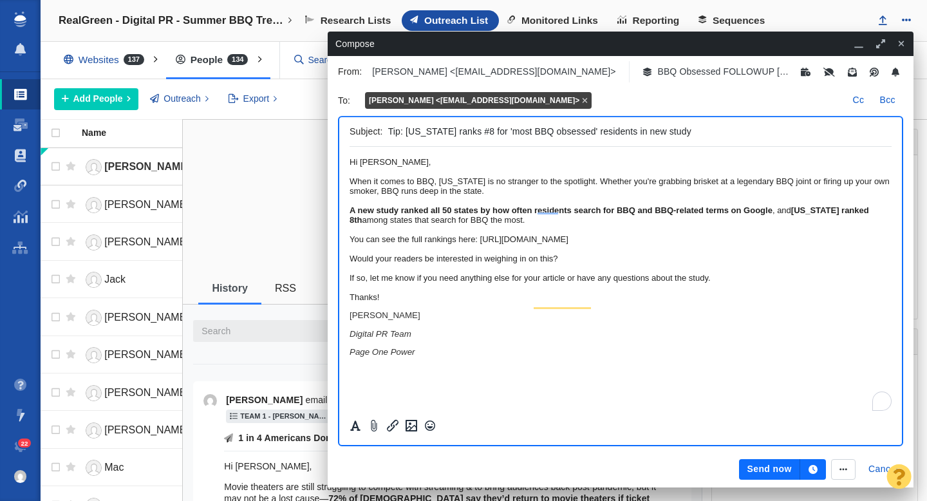
drag, startPoint x: 446, startPoint y: 132, endPoint x: 408, endPoint y: 132, distance: 38.0
click at [408, 131] on input "Tip: [US_STATE] ranks #8 for 'most BBQ obsessed' residents in new study" at bounding box center [637, 131] width 498 height 19
click at [465, 132] on input "Tip: [US_STATE] ranks #8 for 'most BBQ obsessed' residents in new study" at bounding box center [637, 131] width 498 height 19
click at [485, 131] on input "Tip: [US_STATE] ranked #8 for 'most BBQ obsessed' residents in new study" at bounding box center [637, 131] width 498 height 19
drag, startPoint x: 632, startPoint y: 131, endPoint x: 596, endPoint y: 133, distance: 36.1
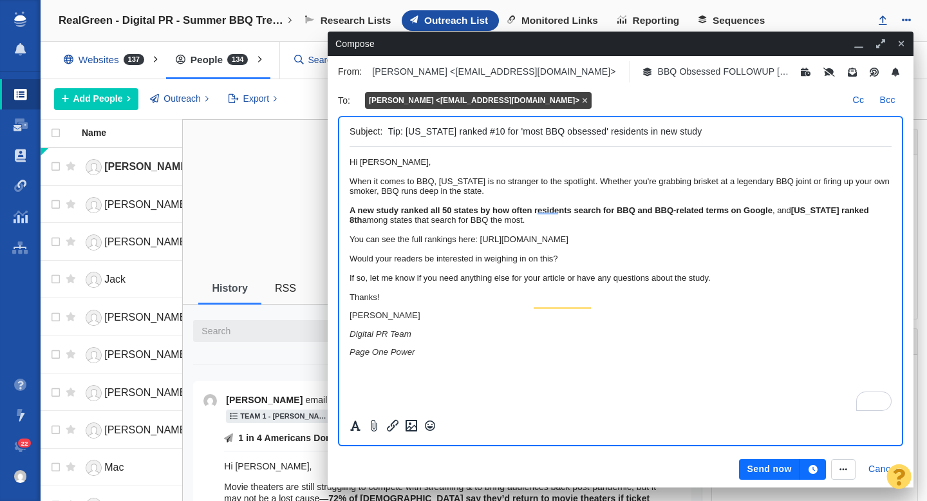
click at [596, 133] on input "Tip: [US_STATE] ranked #10 for 'most BBQ obsessed' residents in new study" at bounding box center [637, 131] width 498 height 19
click at [503, 133] on input "Tip: [US_STATE] ranked #10 for 'most BBQ obsessed' state in new study" at bounding box center [637, 131] width 498 height 19
type input "Tip: [US_STATE] ranked 10th 'most BBQ obsessed' state in new study"
drag, startPoint x: 523, startPoint y: 194, endPoint x: 474, endPoint y: 194, distance: 49.6
click at [474, 194] on div "When it comes to BBQ, [US_STATE] is no stranger to the spotlight. Whether you'r…" at bounding box center [621, 185] width 542 height 19
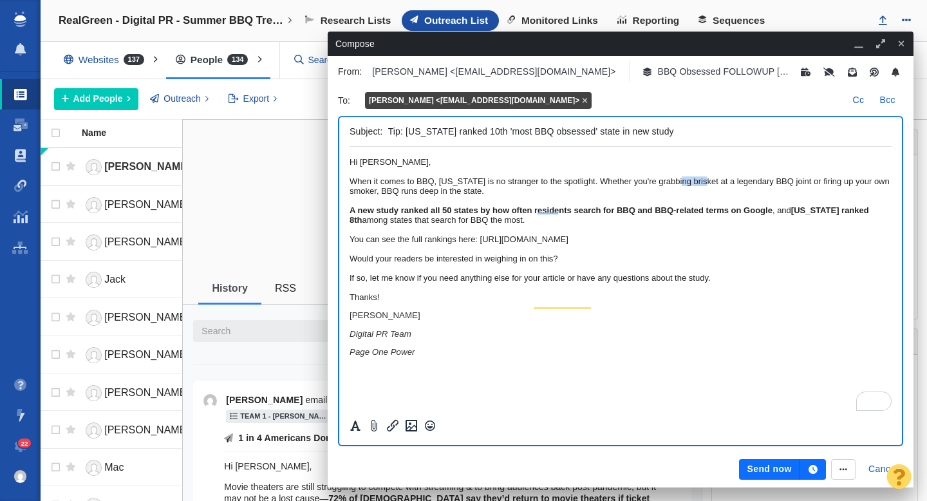
drag, startPoint x: 836, startPoint y: 193, endPoint x: 803, endPoint y: 193, distance: 33.5
click at [803, 193] on div "When it comes to BBQ, [US_STATE] is no stranger to the spotlight. Whether you'r…" at bounding box center [621, 185] width 542 height 19
click at [762, 196] on div "When it comes to BBQ, [US_STATE] is no stranger to the spotlight. Whether you'r…" at bounding box center [621, 185] width 542 height 19
drag, startPoint x: 473, startPoint y: 250, endPoint x: 419, endPoint y: 249, distance: 54.1
click at [420, 225] on strong "[US_STATE] ranked 8th" at bounding box center [610, 214] width 520 height 19
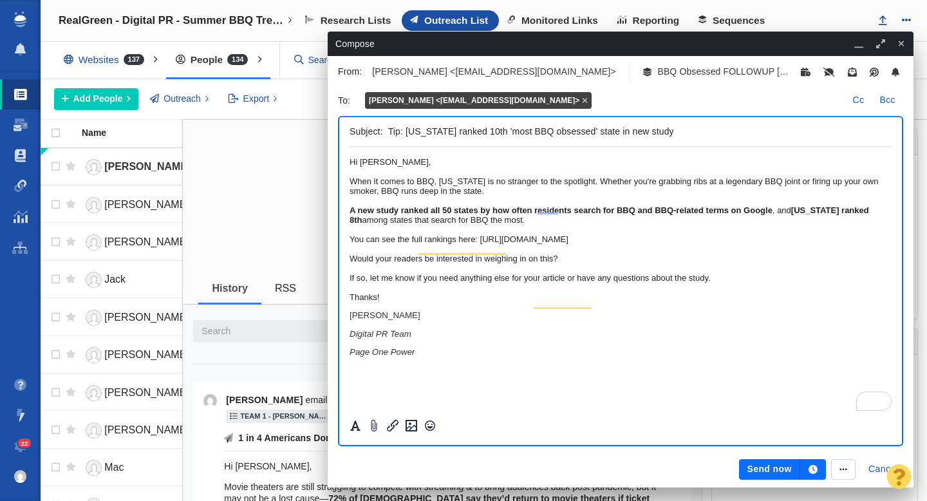
click at [518, 225] on strong "[US_STATE] ranked 8th" at bounding box center [610, 214] width 520 height 19
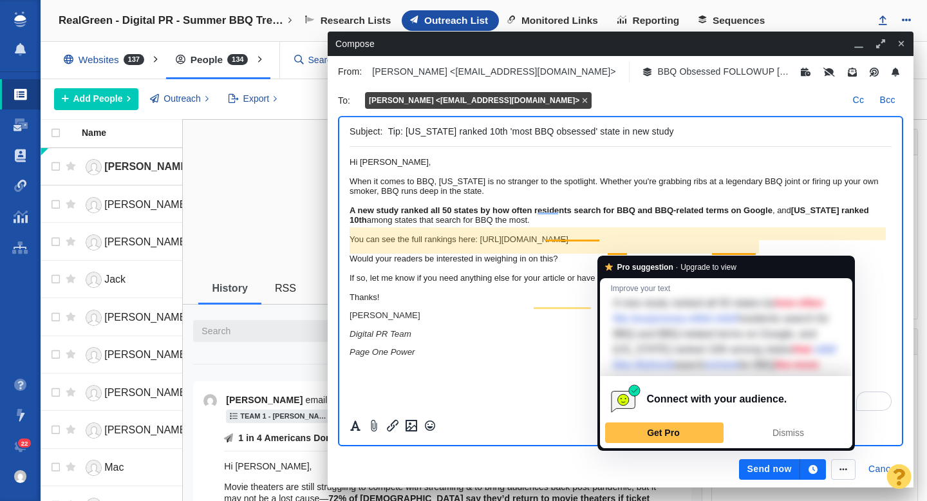
click at [550, 234] on div "To enrich screen reader interactions, please activate Accessibility in Grammarl…" at bounding box center [621, 230] width 542 height 10
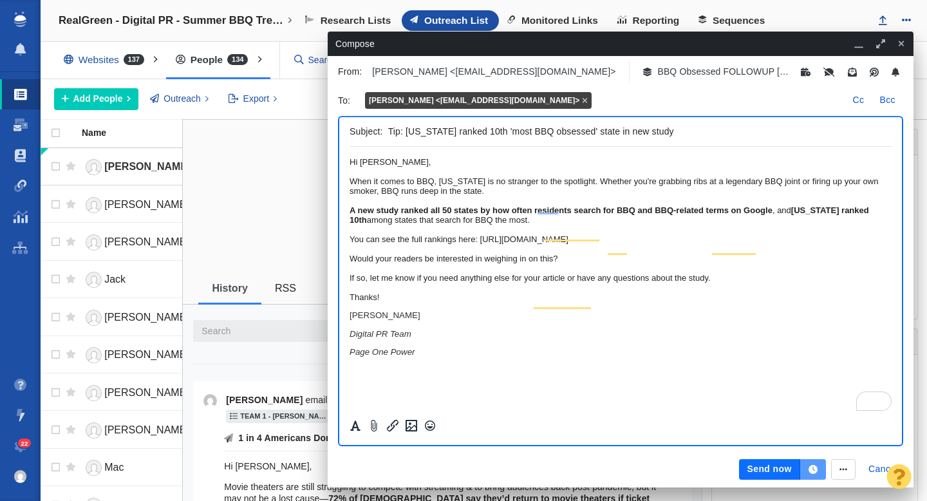
click at [815, 466] on icon "button" at bounding box center [813, 469] width 9 height 9
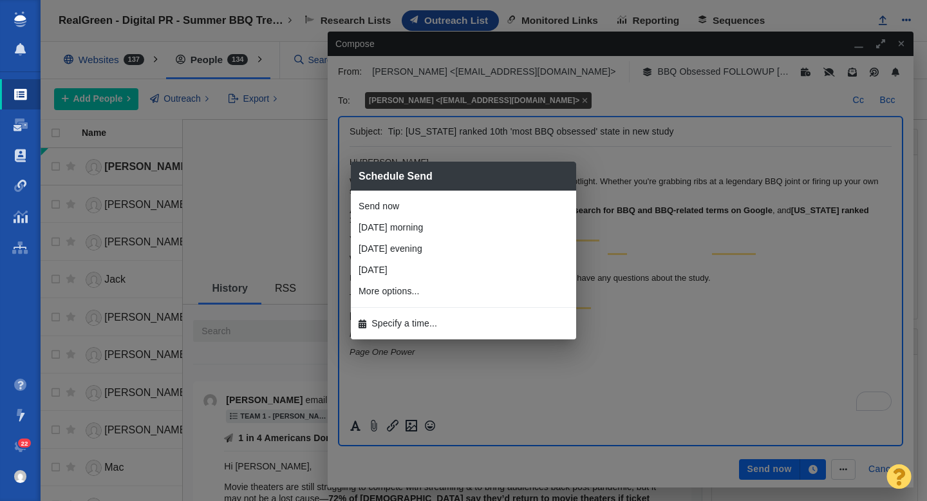
click at [409, 320] on span "Specify a time..." at bounding box center [404, 324] width 66 height 14
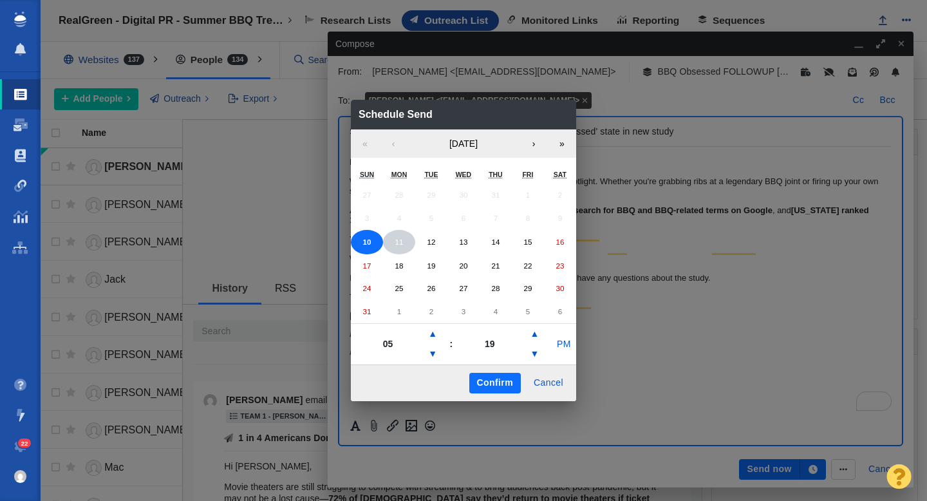
click at [397, 244] on abbr "11" at bounding box center [399, 242] width 8 height 8
click at [564, 348] on button "PM" at bounding box center [564, 344] width 24 height 21
click at [499, 382] on button "Confirm" at bounding box center [495, 383] width 52 height 21
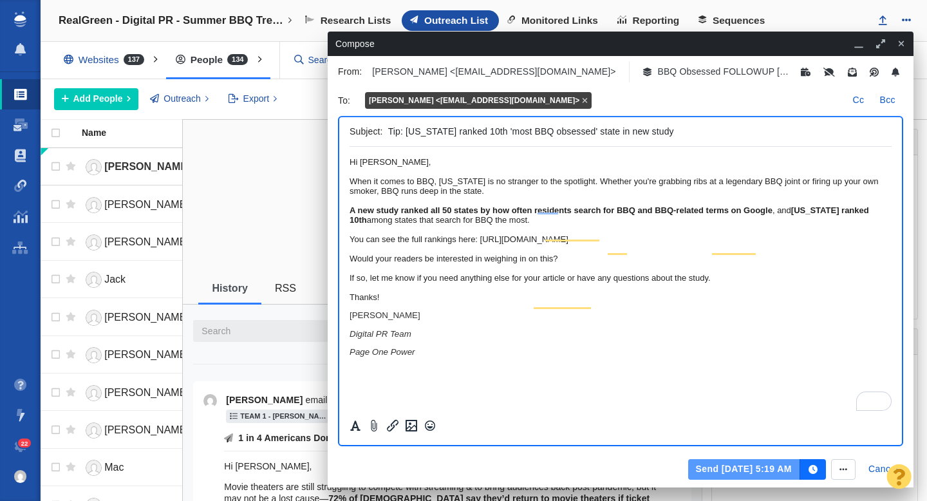
click at [758, 469] on button "Send Aug 11, 5:19 AM" at bounding box center [744, 469] width 112 height 21
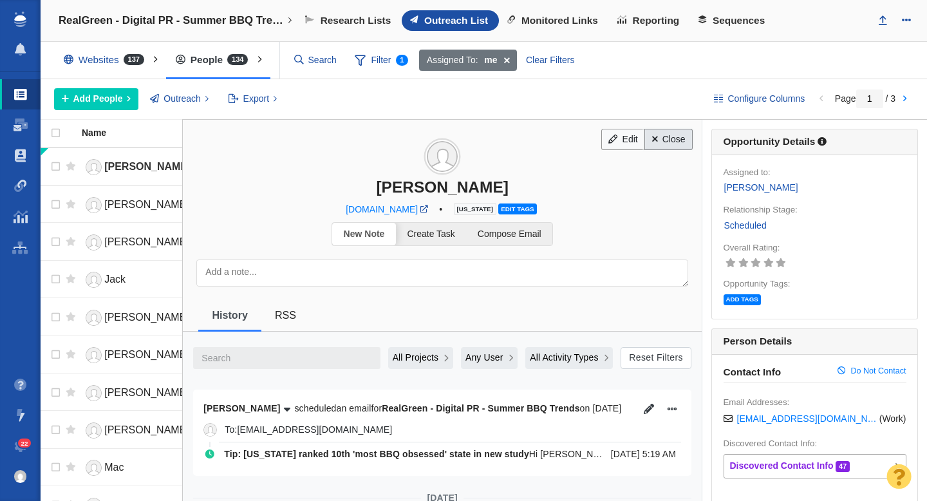
click at [670, 142] on link "Close" at bounding box center [668, 140] width 48 height 22
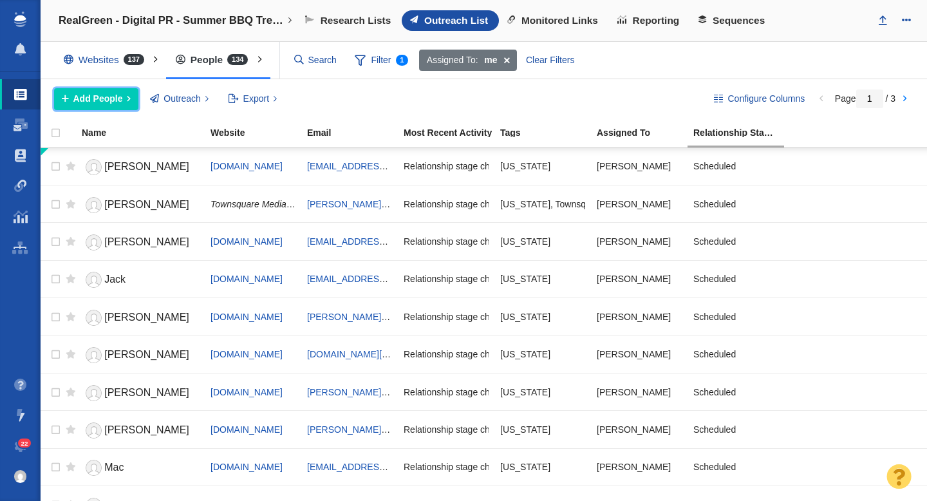
click at [101, 102] on span "Add People" at bounding box center [98, 99] width 50 height 14
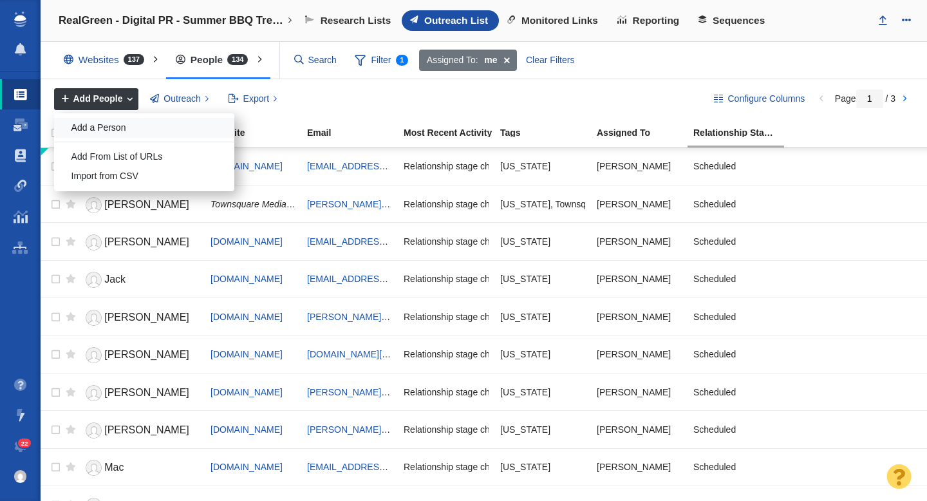
click at [106, 122] on div "Add a Person" at bounding box center [144, 128] width 180 height 20
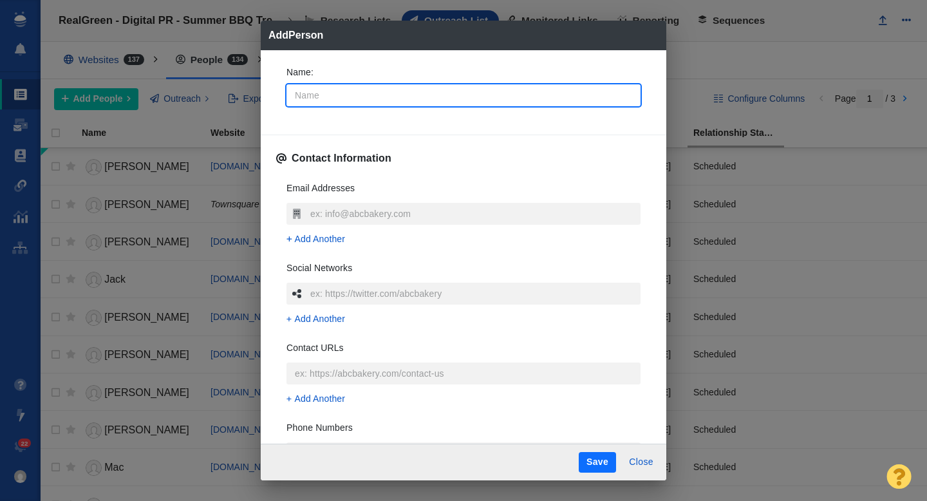
type input "D"
type textarea "x"
type input "De"
type textarea "x"
type input "Dee"
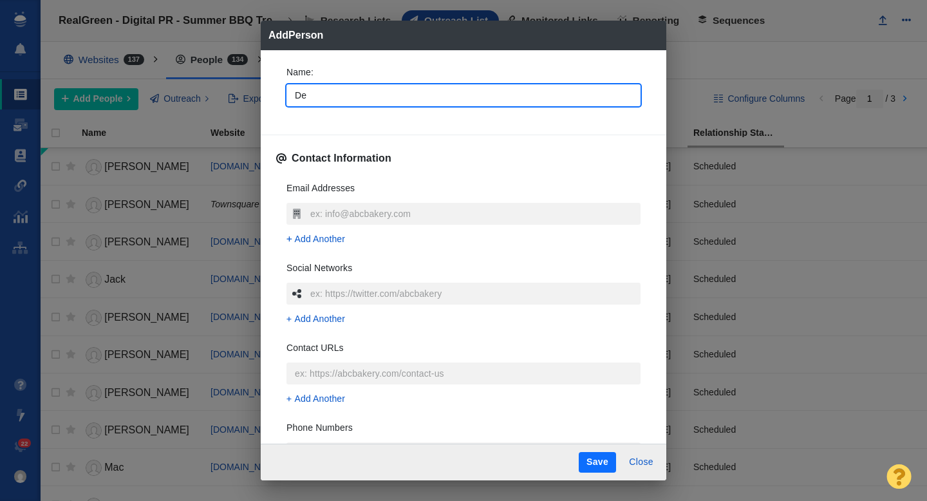
type textarea "x"
type input "Deea"
type textarea "x"
type input "Deean"
type textarea "x"
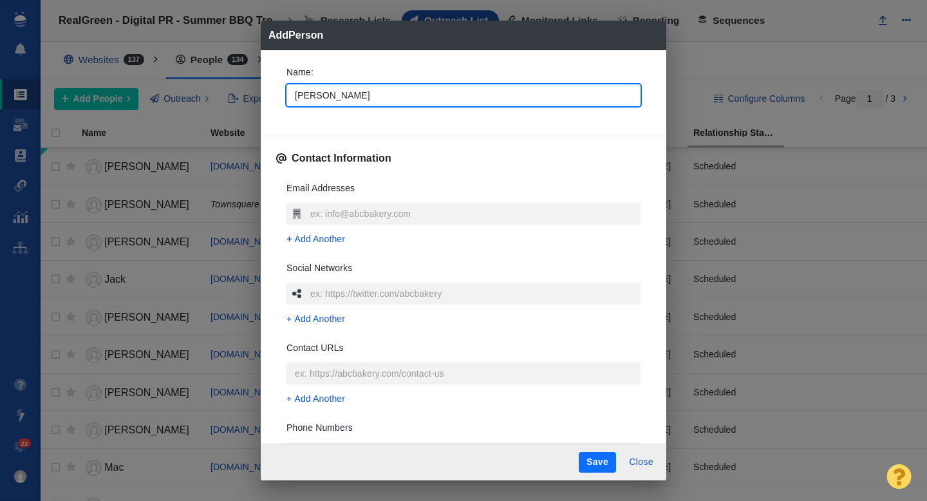
type input "Deeand"
type textarea "x"
type input "Deeandr"
type textarea "x"
type input "Deeandra"
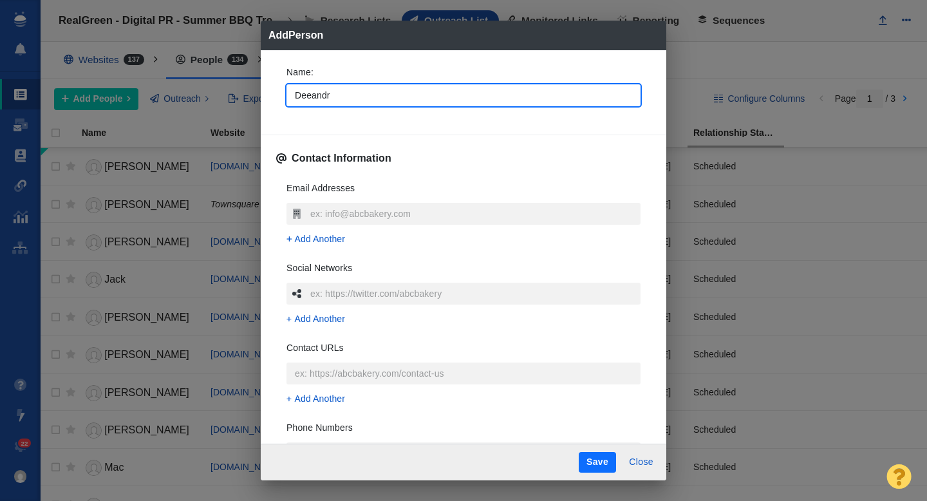
type textarea "x"
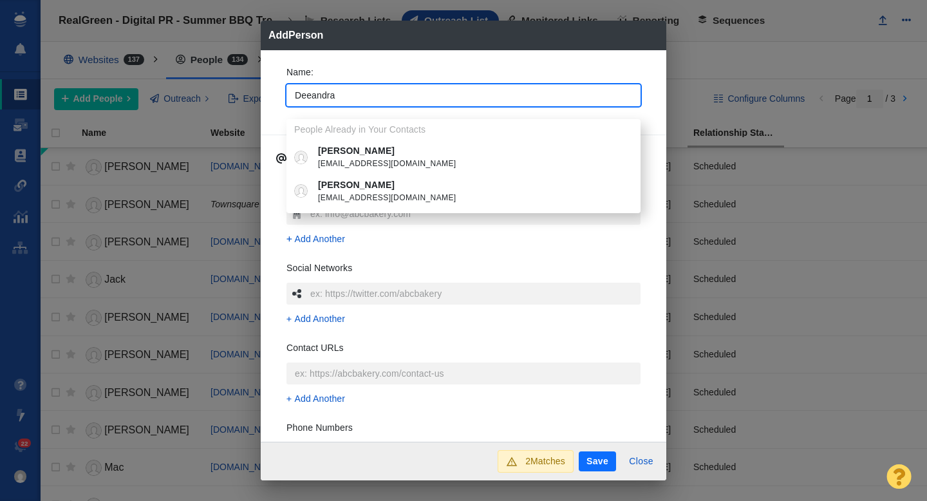
type input "Deeandra"
type textarea "x"
click at [417, 161] on span "[EMAIL_ADDRESS][DOMAIN_NAME]" at bounding box center [473, 164] width 310 height 13
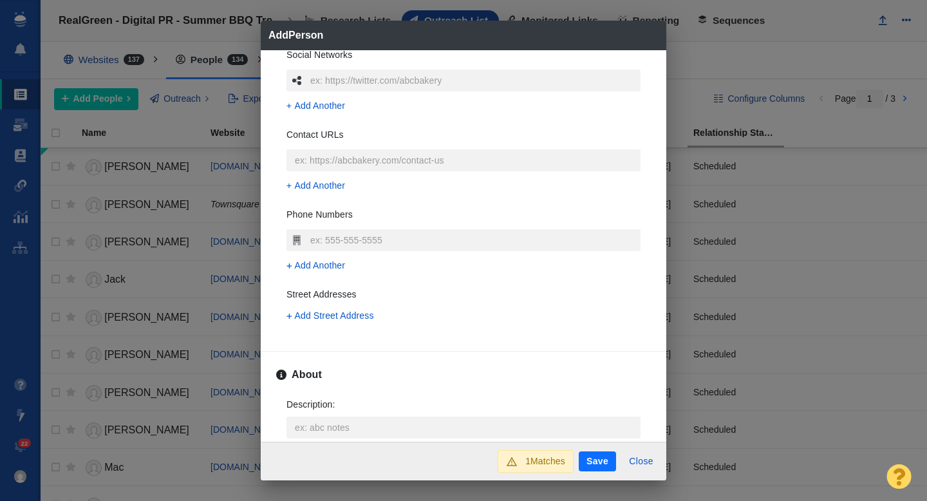
scroll to position [255, 0]
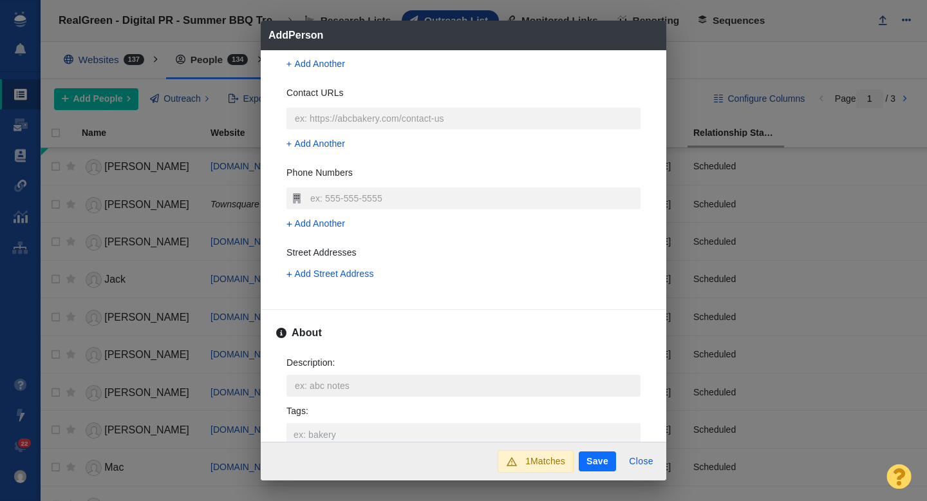
click at [318, 384] on textarea "Description : x" at bounding box center [464, 386] width 354 height 22
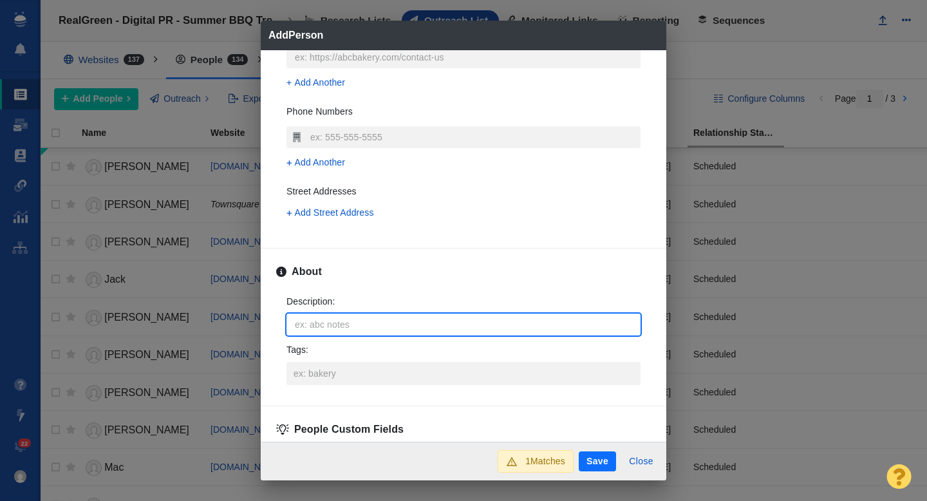
scroll to position [323, 0]
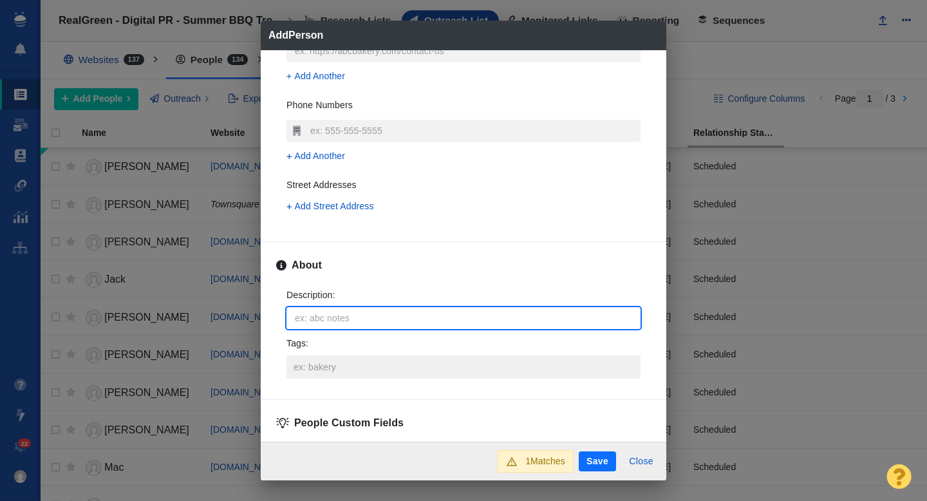
type textarea "x"
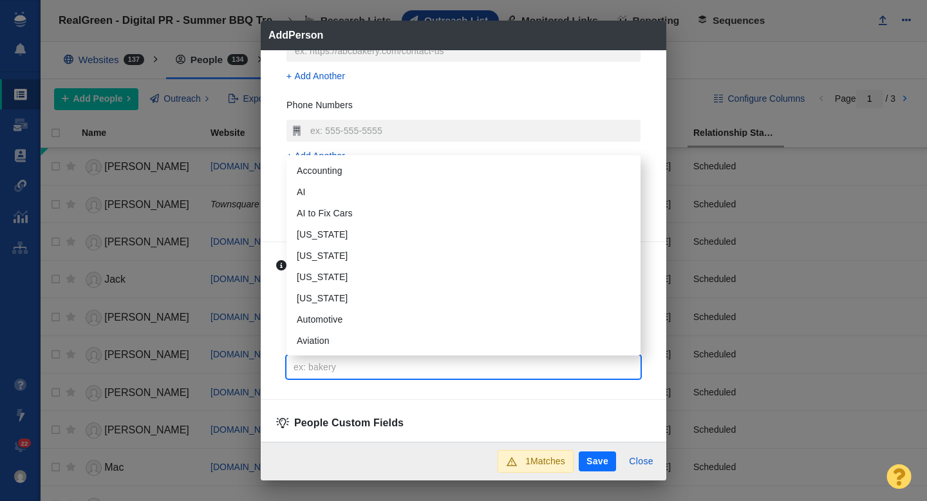
click at [311, 370] on input "Tags :" at bounding box center [463, 366] width 346 height 23
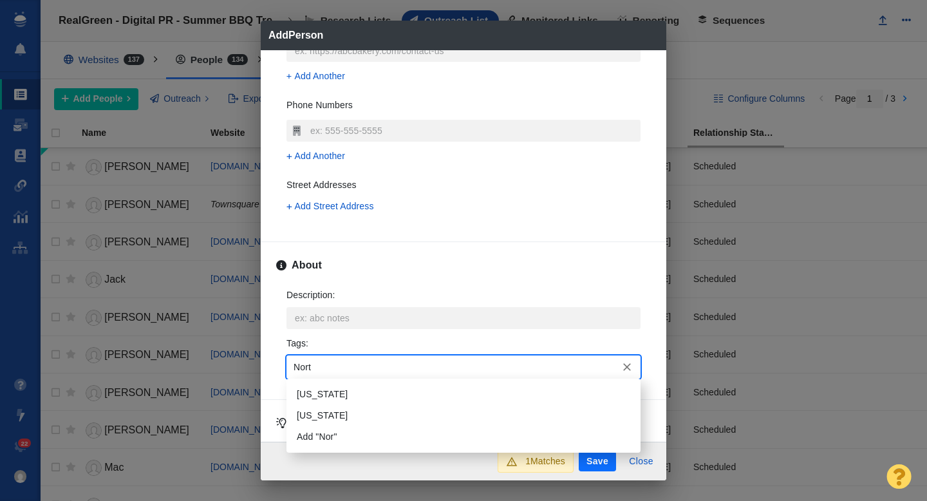
type input "North"
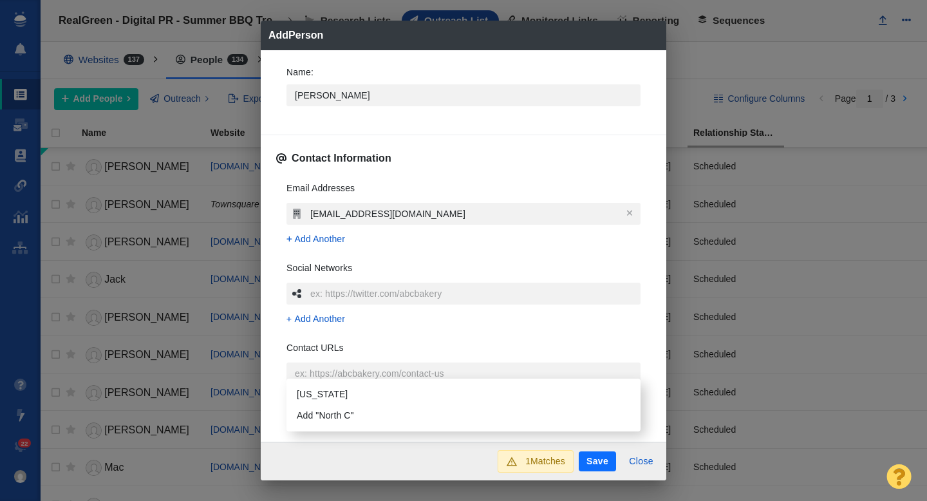
type input "North Ca"
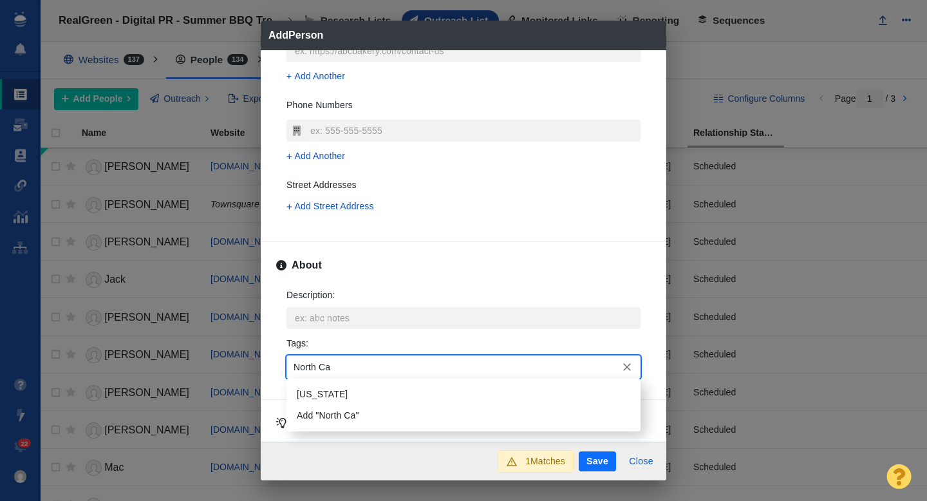
click at [321, 395] on li "[US_STATE]" at bounding box center [464, 394] width 354 height 21
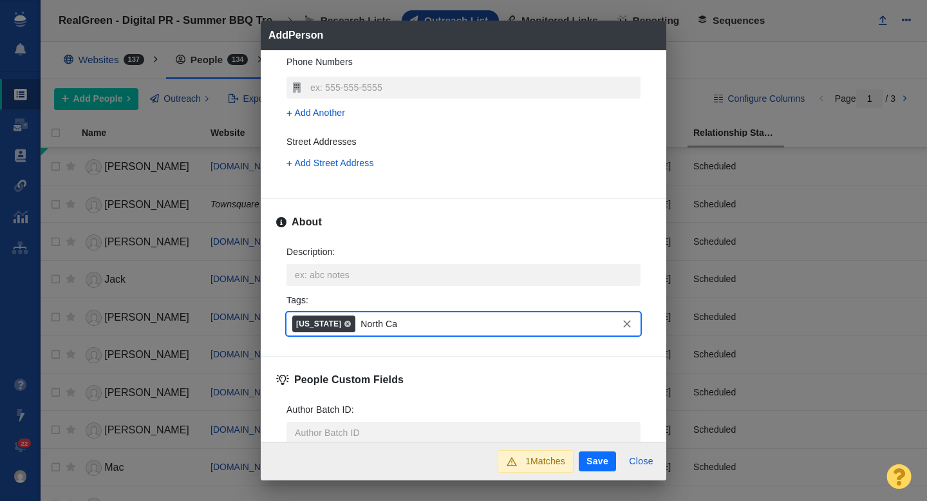
scroll to position [465, 0]
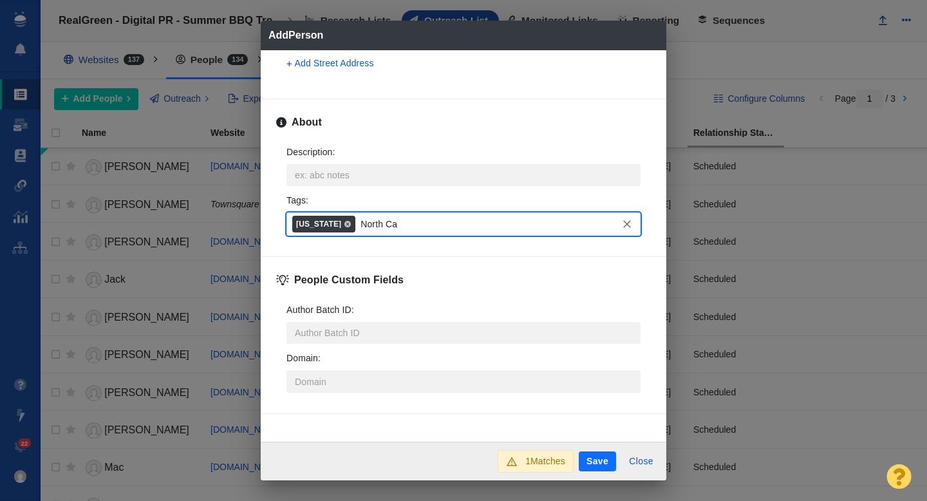
click at [601, 458] on button "Save" at bounding box center [597, 461] width 37 height 21
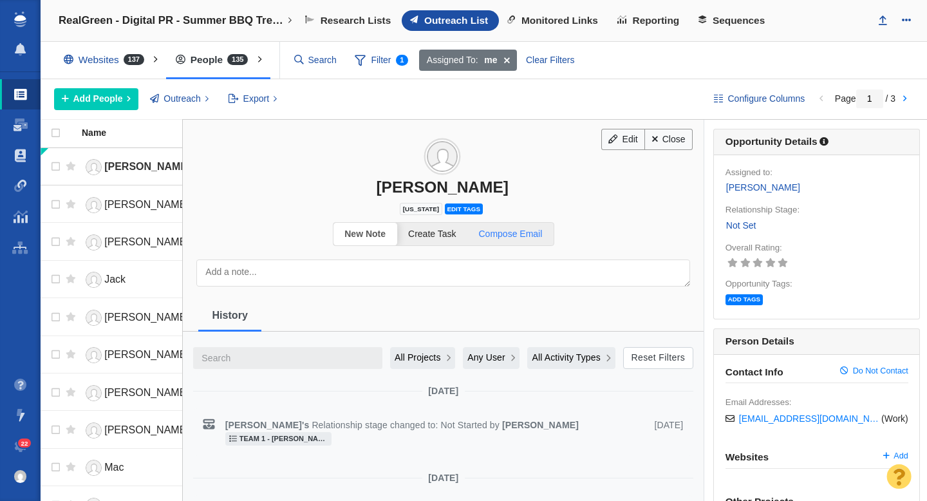
click at [532, 237] on span "Compose Email" at bounding box center [511, 234] width 64 height 10
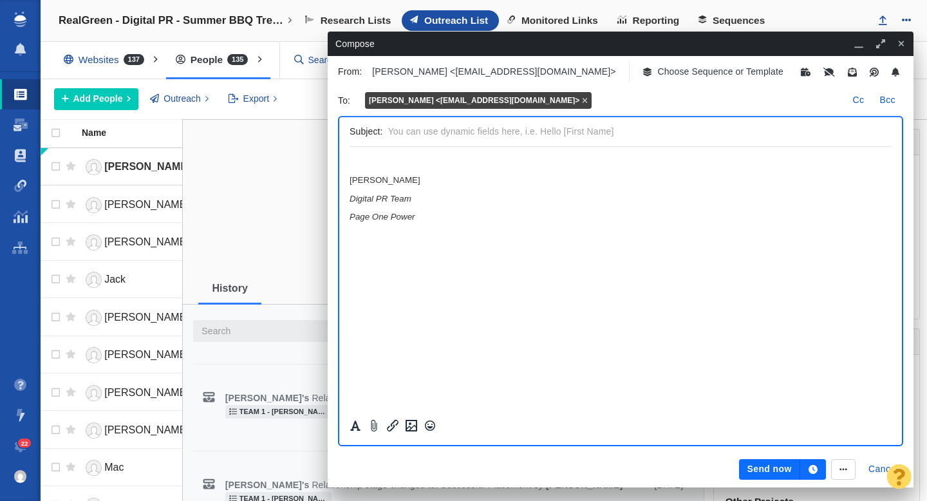
scroll to position [0, 0]
click at [657, 71] on p "Choose Sequence or Template" at bounding box center [720, 72] width 126 height 14
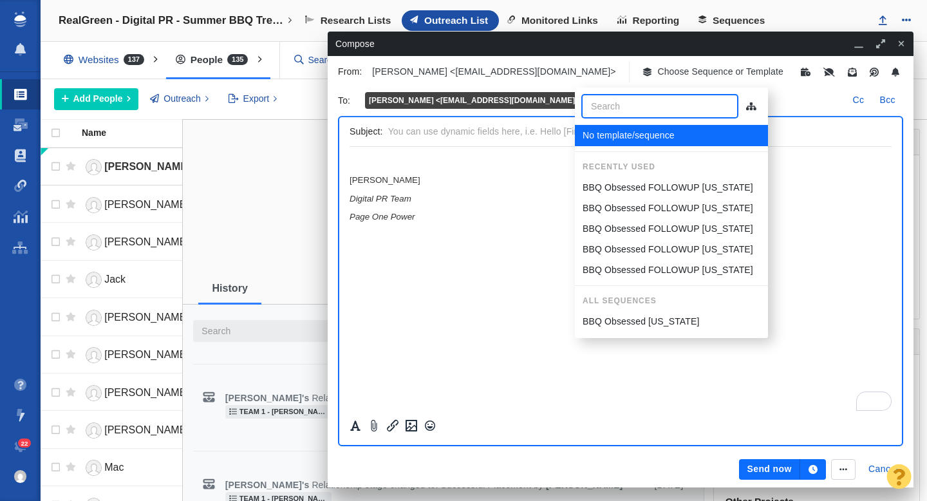
click at [646, 188] on p "BBQ Obsessed FOLLOWUP [US_STATE]" at bounding box center [668, 188] width 171 height 14
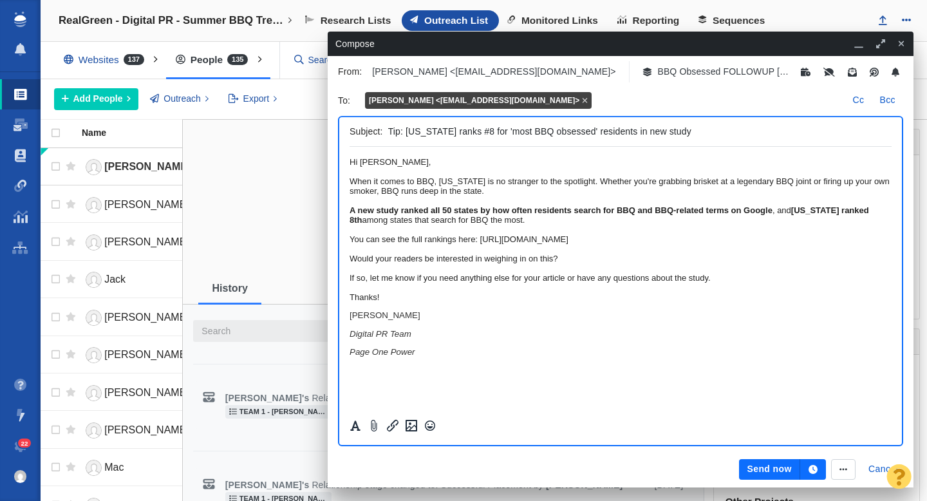
drag, startPoint x: 422, startPoint y: 131, endPoint x: 408, endPoint y: 127, distance: 14.1
click at [408, 131] on input "Tip: Oklahoma ranks #8 for 'most BBQ obsessed' residents in new study" at bounding box center [637, 131] width 498 height 19
click at [489, 132] on input "Tip: North Carolina ranks #8 for 'most BBQ obsessed' residents in new study" at bounding box center [637, 131] width 498 height 19
click at [507, 133] on input "Tip: North Carolina ranked #8 for 'most BBQ obsessed' residents in new study" at bounding box center [637, 131] width 498 height 19
drag, startPoint x: 657, startPoint y: 133, endPoint x: 622, endPoint y: 131, distance: 34.8
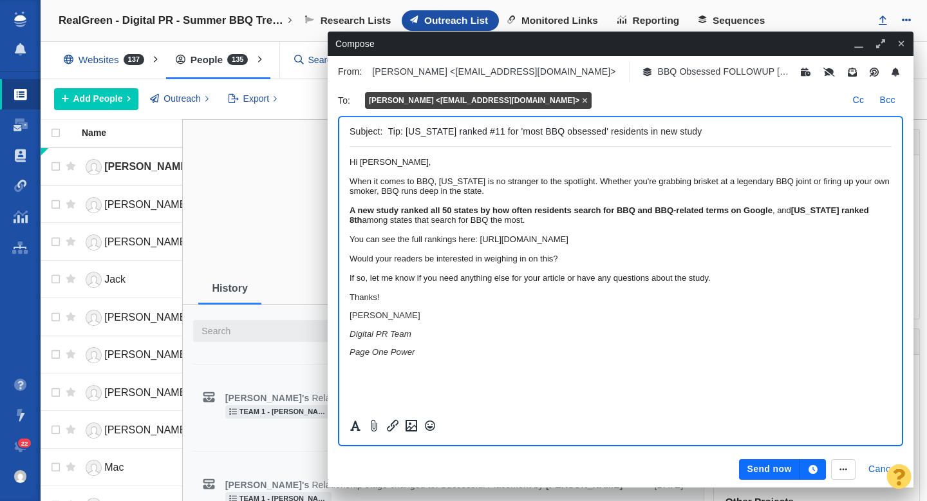
click at [622, 131] on input "Tip: North Carolina ranked #11 for 'most BBQ obsessed' residents in new study" at bounding box center [637, 131] width 498 height 19
drag, startPoint x: 494, startPoint y: 133, endPoint x: 467, endPoint y: 133, distance: 27.0
click at [467, 133] on input "Tip: North Carolina ranked #11 for 'most BBQ obsessed' states in new study" at bounding box center [637, 131] width 498 height 19
click at [522, 135] on input "Tip: North Carolina ranked #11 for 'most BBQ obsessed' states in new study" at bounding box center [637, 131] width 498 height 19
click at [527, 133] on input "Tip: North Carolina ranked #11 for 'most BBQ obsessed' states in new study" at bounding box center [637, 131] width 498 height 19
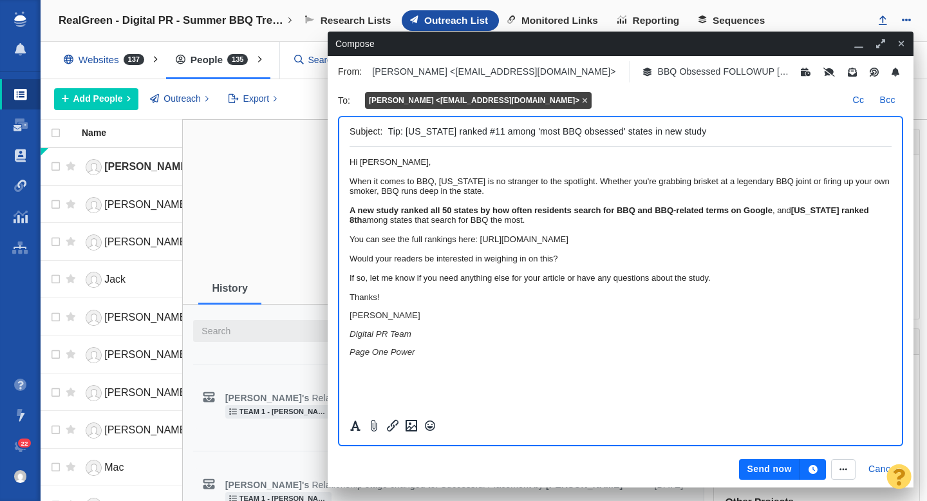
type input "Tip: North Carolina ranked #11 among 'most BBQ obsessed' states in new study"
drag, startPoint x: 521, startPoint y: 194, endPoint x: 473, endPoint y: 192, distance: 49.0
click at [473, 193] on div "When it comes to BBQ, Oklahoma is no stranger to the spotlight. Whether you're …" at bounding box center [621, 185] width 542 height 19
drag, startPoint x: 865, startPoint y: 193, endPoint x: 832, endPoint y: 194, distance: 33.5
click at [832, 194] on div "When it comes to BBQ, North Carolina is no stranger to the spotlight. Whether y…" at bounding box center [621, 185] width 542 height 19
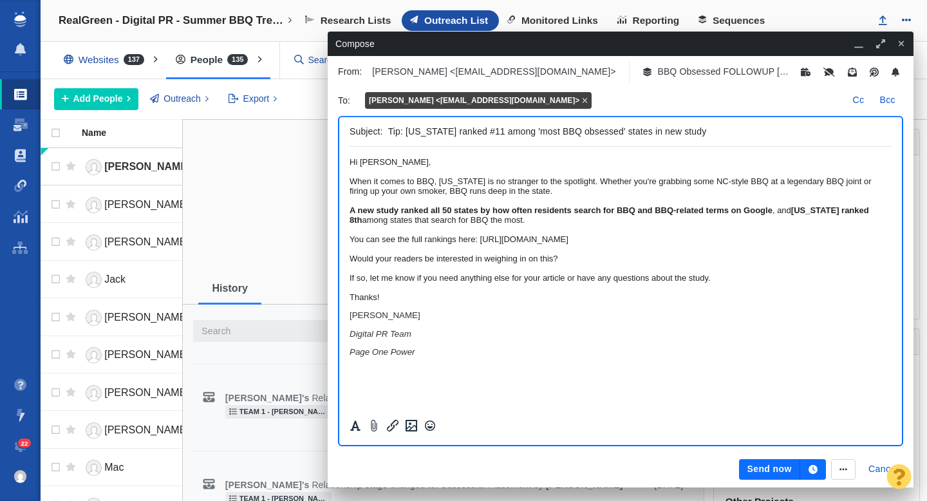
click at [526, 196] on div "When it comes to BBQ, North Carolina is no stranger to the spotlight. Whether y…" at bounding box center [621, 185] width 542 height 19
drag, startPoint x: 528, startPoint y: 208, endPoint x: 478, endPoint y: 206, distance: 49.6
click at [478, 196] on div "When it comes to BBQ, North Carolina is no stranger to the spotlight. Whether y…" at bounding box center [621, 185] width 542 height 19
drag, startPoint x: 472, startPoint y: 247, endPoint x: 422, endPoint y: 247, distance: 50.2
click at [422, 225] on strong "Oklahoma ranked 8th" at bounding box center [610, 214] width 520 height 19
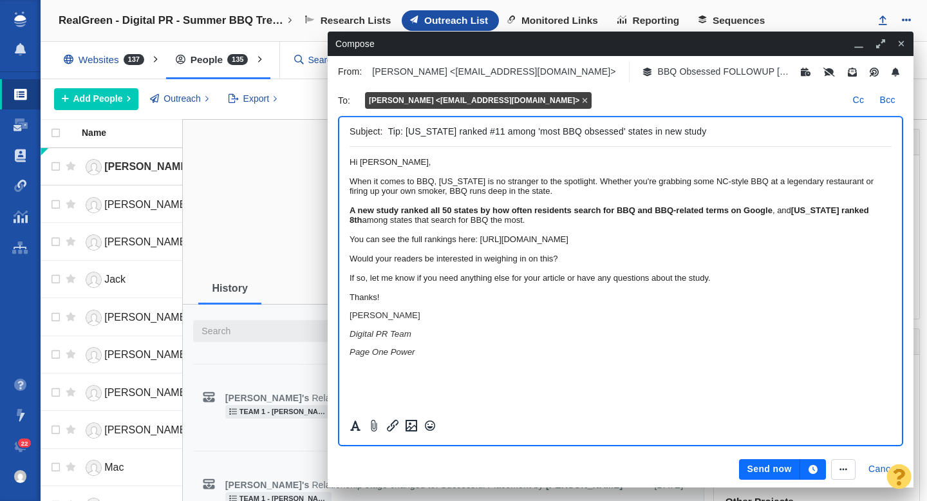
click at [550, 225] on strong "North Carolina ranked 8th" at bounding box center [610, 214] width 520 height 19
click at [492, 302] on div "Thanks!" at bounding box center [621, 297] width 542 height 10
click at [813, 465] on icon "button" at bounding box center [813, 469] width 9 height 9
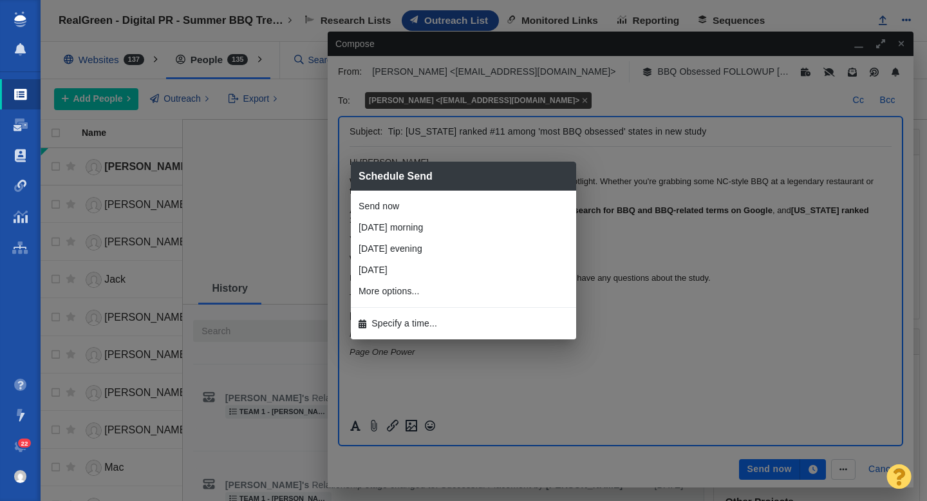
click at [429, 296] on li "More options..." at bounding box center [463, 291] width 225 height 21
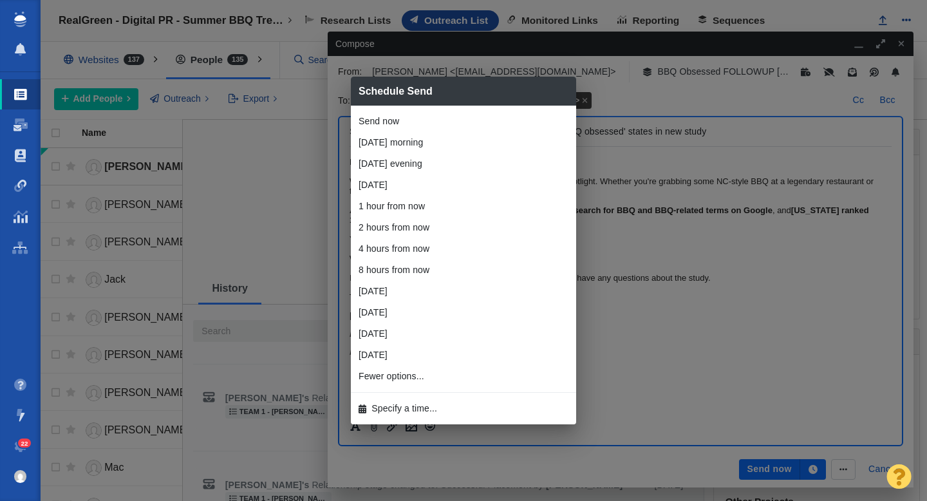
click at [393, 406] on span "Specify a time..." at bounding box center [404, 409] width 66 height 14
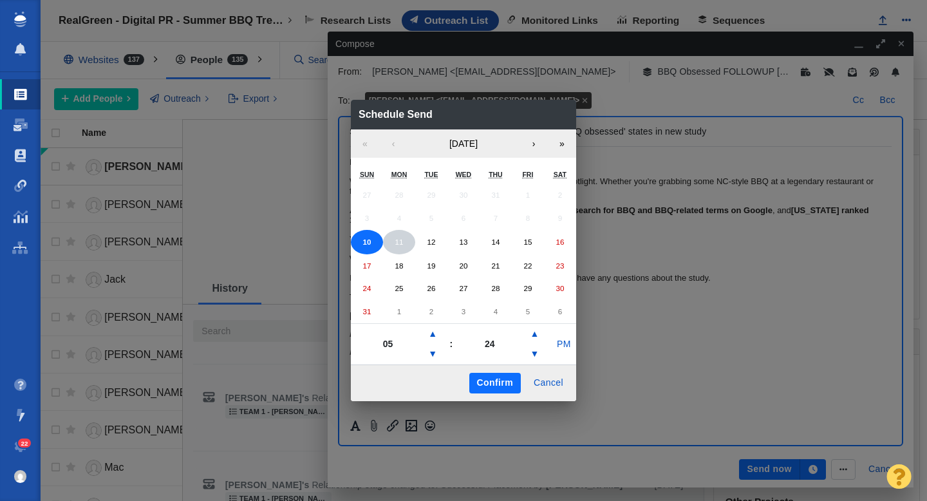
click at [400, 246] on button "11" at bounding box center [399, 242] width 32 height 24
click at [559, 344] on button "PM" at bounding box center [564, 344] width 24 height 21
click at [494, 385] on button "Confirm" at bounding box center [495, 383] width 52 height 21
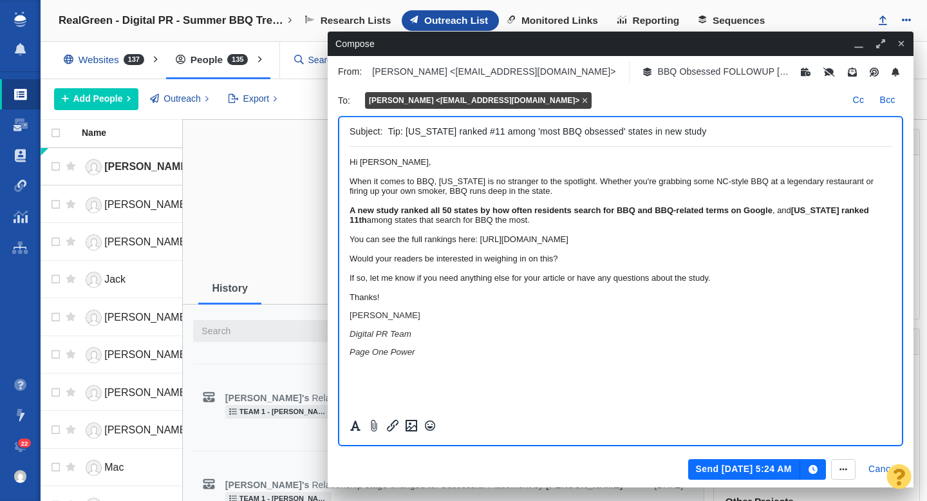
click at [759, 469] on button "Send Aug 11, 5:24 AM" at bounding box center [744, 469] width 112 height 21
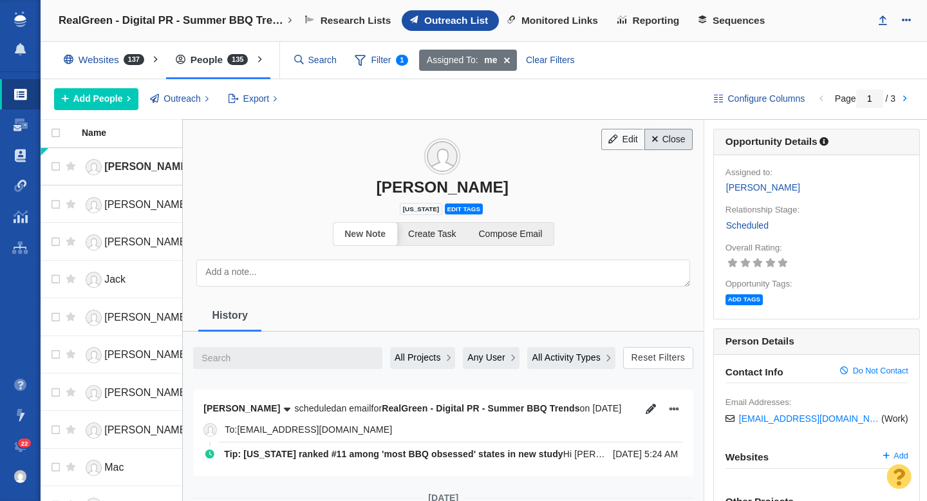
click at [666, 146] on link "Close" at bounding box center [668, 140] width 48 height 22
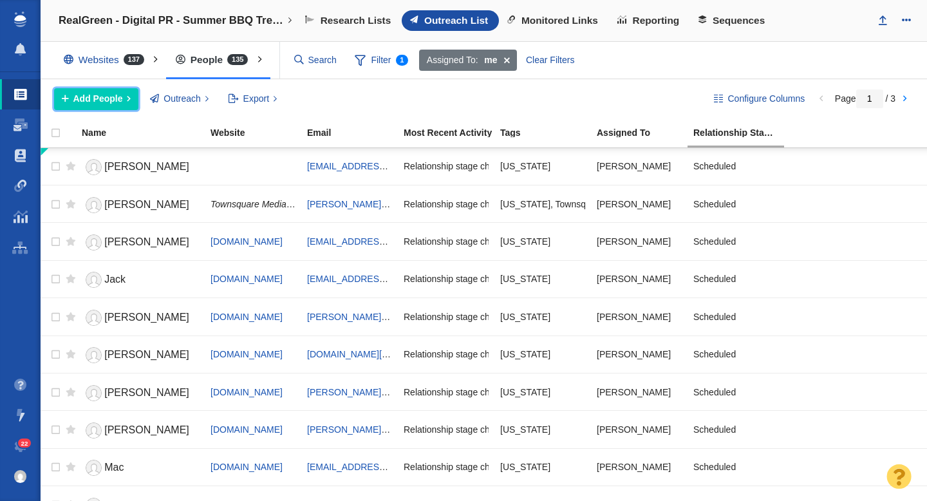
click at [120, 99] on span "Add People" at bounding box center [98, 99] width 50 height 14
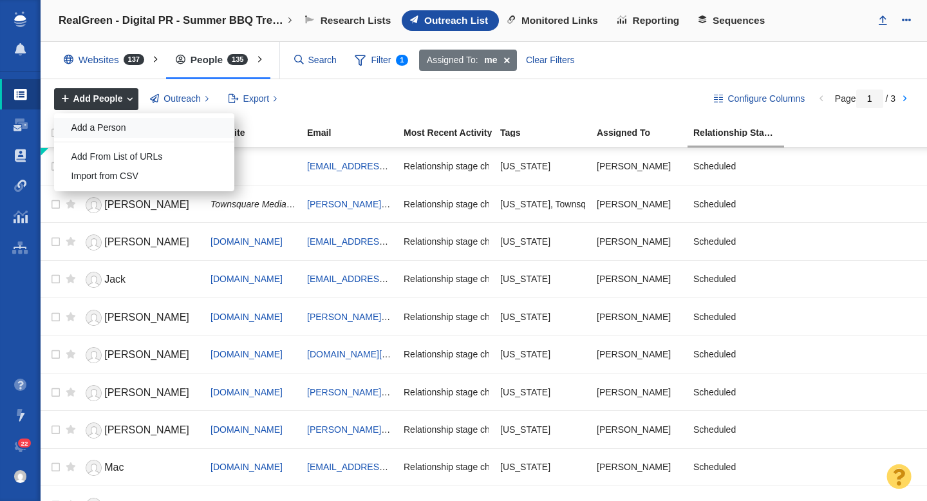
click at [142, 127] on div "Add a Person" at bounding box center [144, 128] width 180 height 20
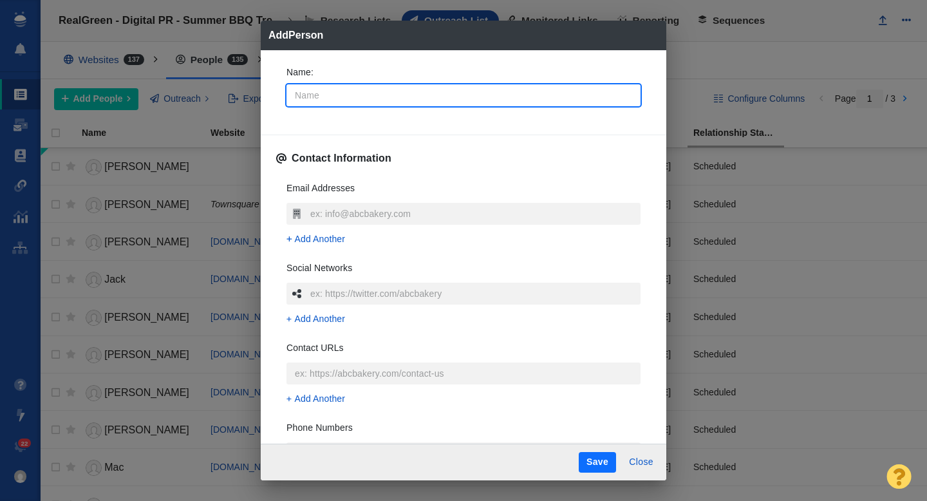
type input "D"
type textarea "x"
type input "De"
type textarea "x"
type input "Del"
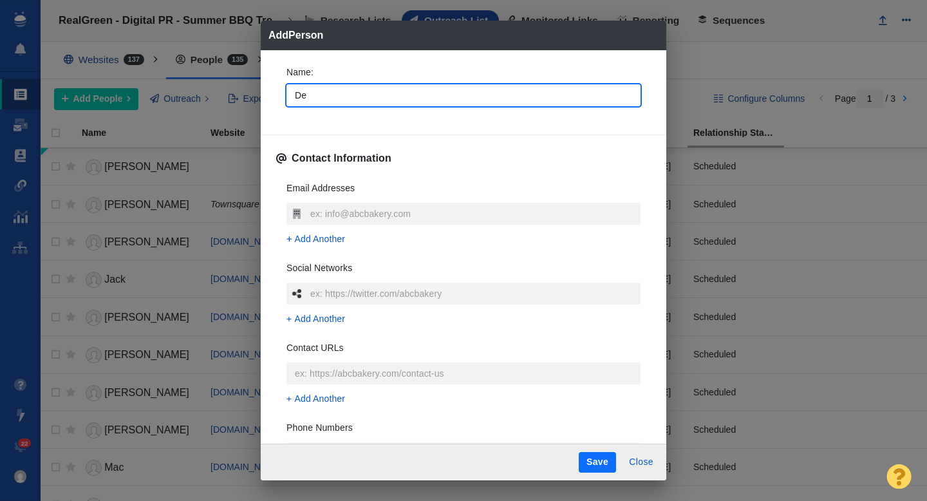
type textarea "x"
type input "Dell"
type textarea "x"
type input "Della"
type textarea "x"
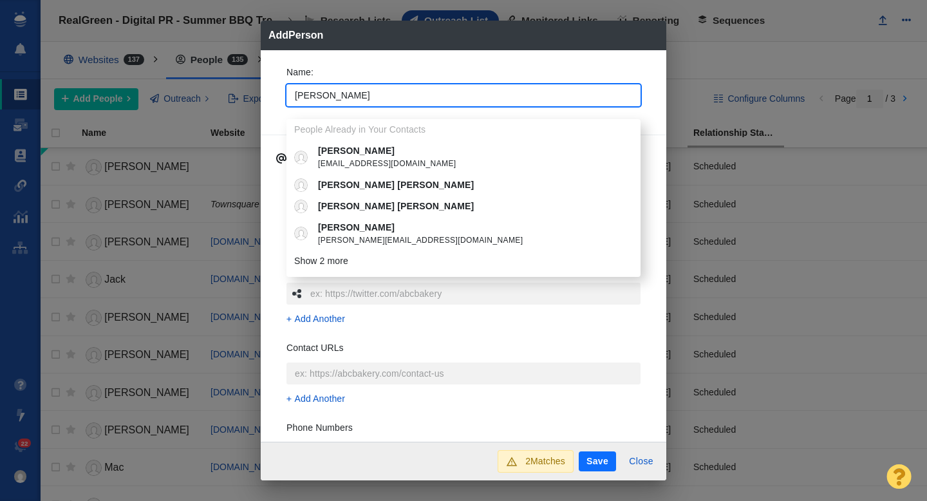
type input "Della"
type textarea "x"
click at [406, 155] on p "[PERSON_NAME]" at bounding box center [473, 151] width 310 height 14
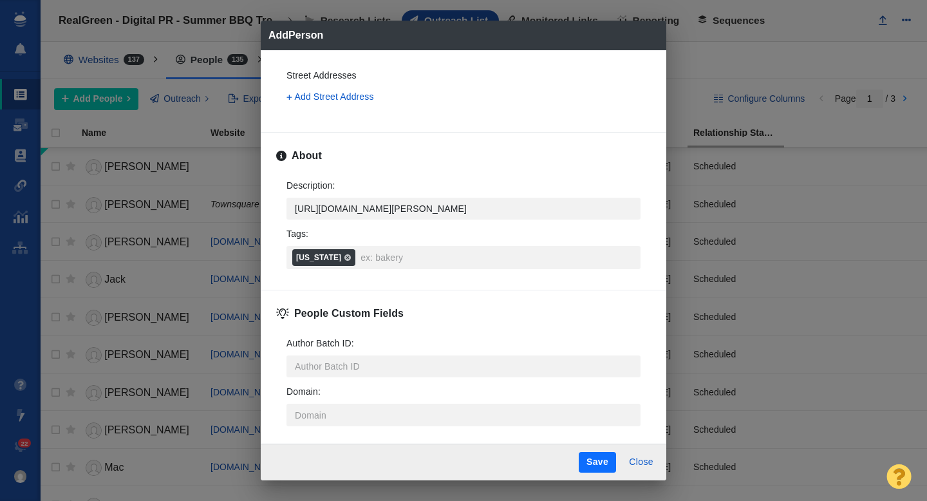
scroll to position [464, 0]
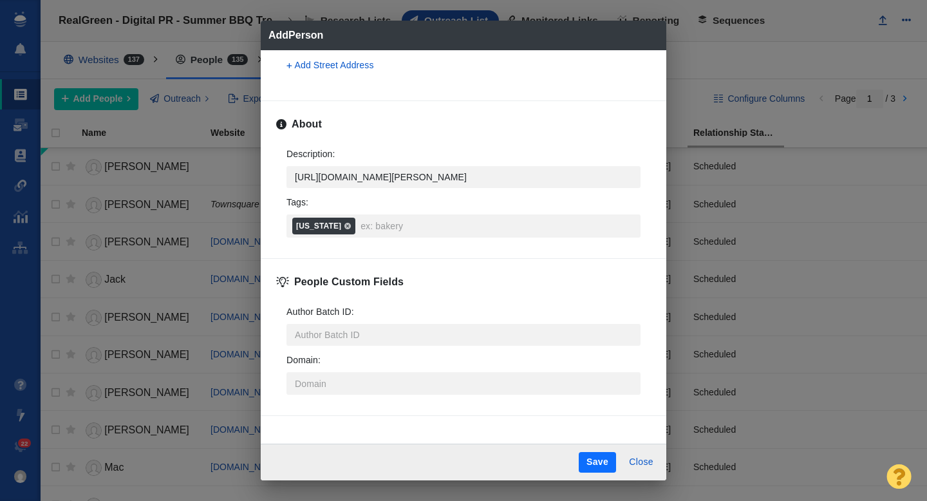
click at [595, 463] on button "Save" at bounding box center [597, 462] width 37 height 21
type textarea "x"
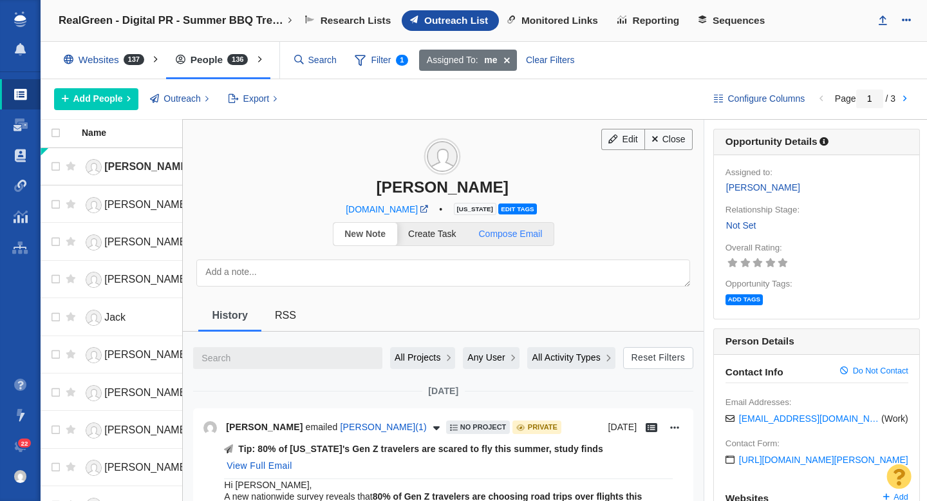
click at [516, 235] on span "Compose Email" at bounding box center [511, 234] width 64 height 10
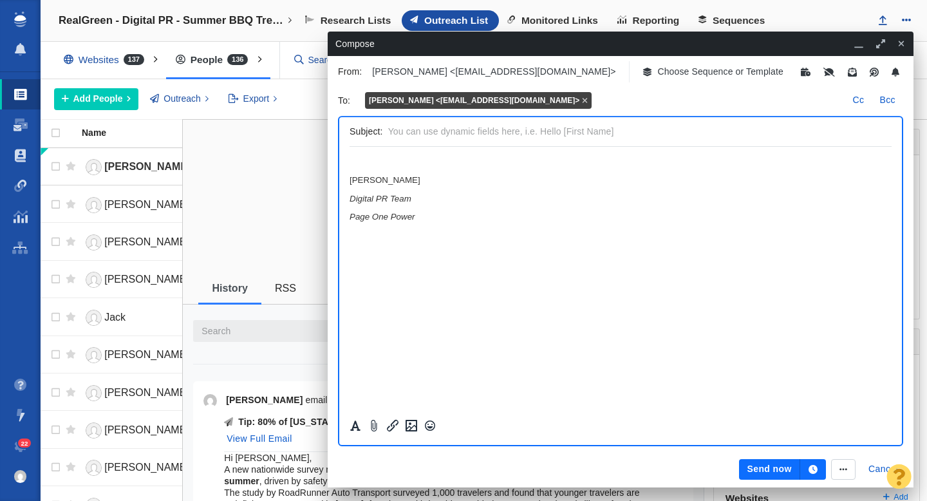
scroll to position [0, 0]
click at [660, 73] on p "Choose Sequence or Template" at bounding box center [720, 72] width 126 height 14
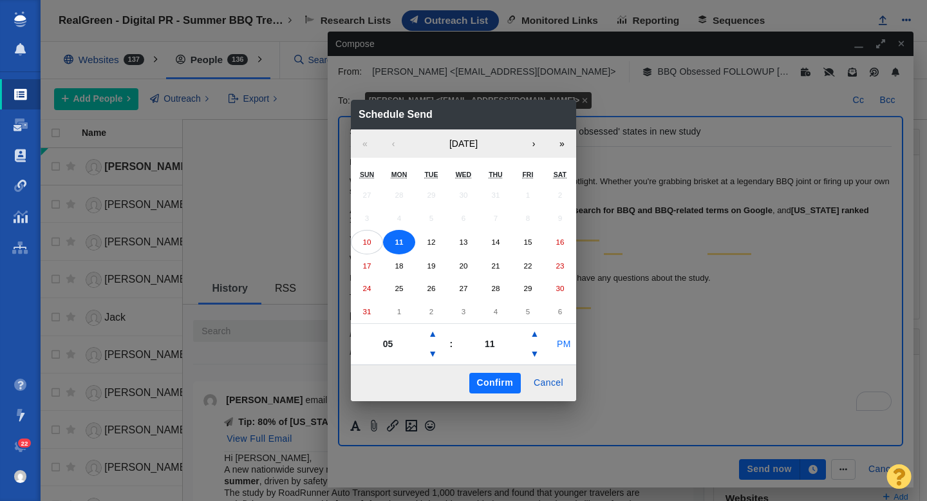
click at [563, 343] on button "PM" at bounding box center [564, 344] width 24 height 21
click at [494, 386] on button "Confirm" at bounding box center [495, 383] width 52 height 21
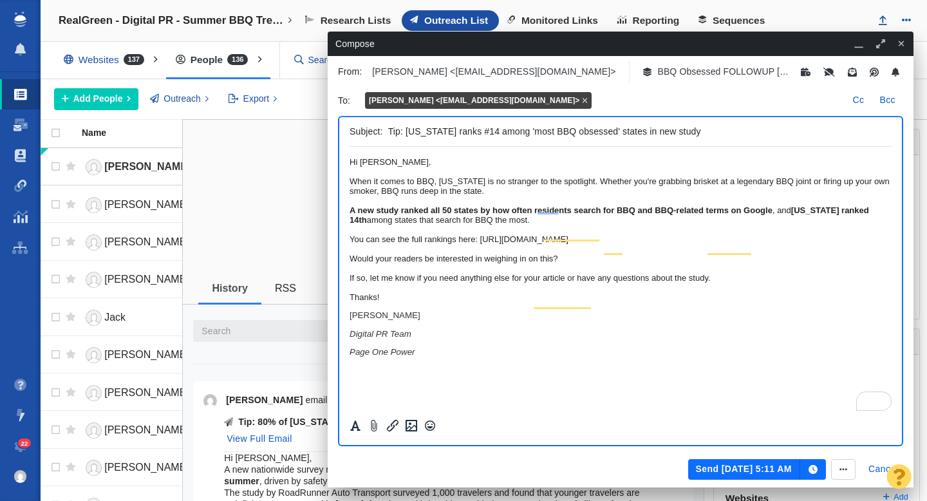
click at [745, 465] on button "Send [DATE] 5:11 AM" at bounding box center [744, 469] width 112 height 21
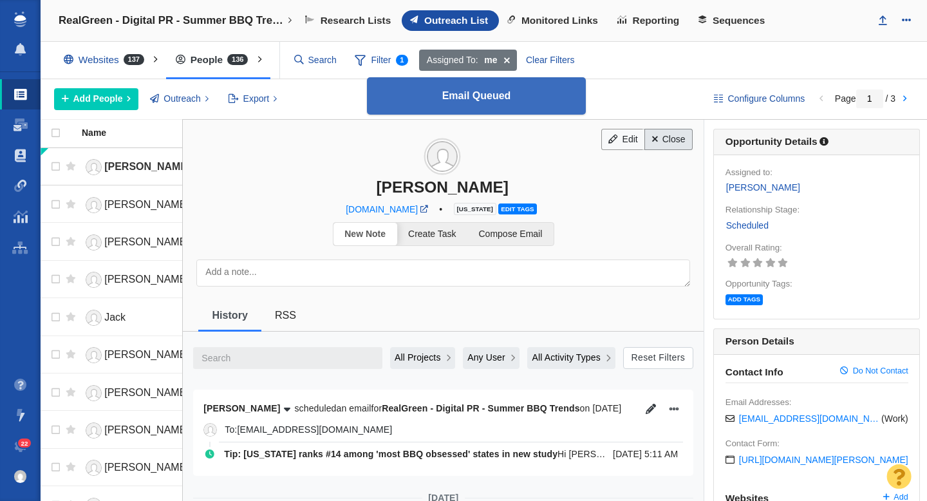
click at [664, 142] on link "Close" at bounding box center [668, 140] width 48 height 22
